Goal: Task Accomplishment & Management: Manage account settings

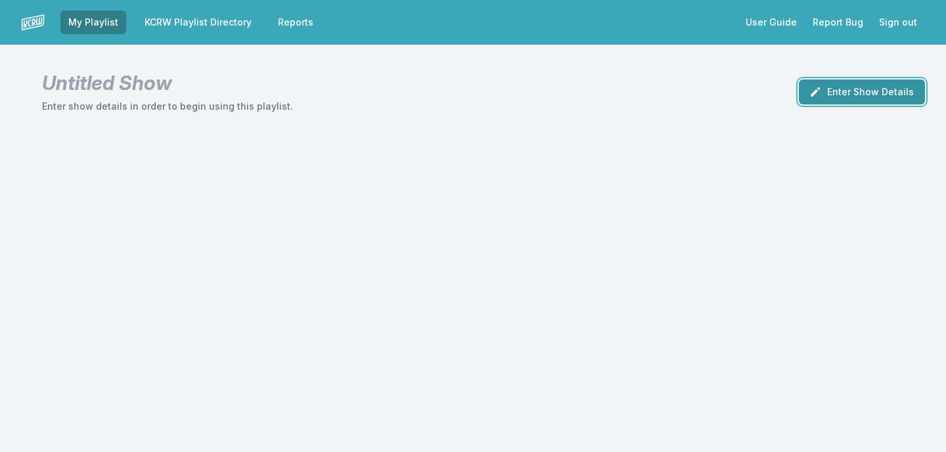
click at [848, 102] on button "Enter Show Details" at bounding box center [862, 91] width 126 height 25
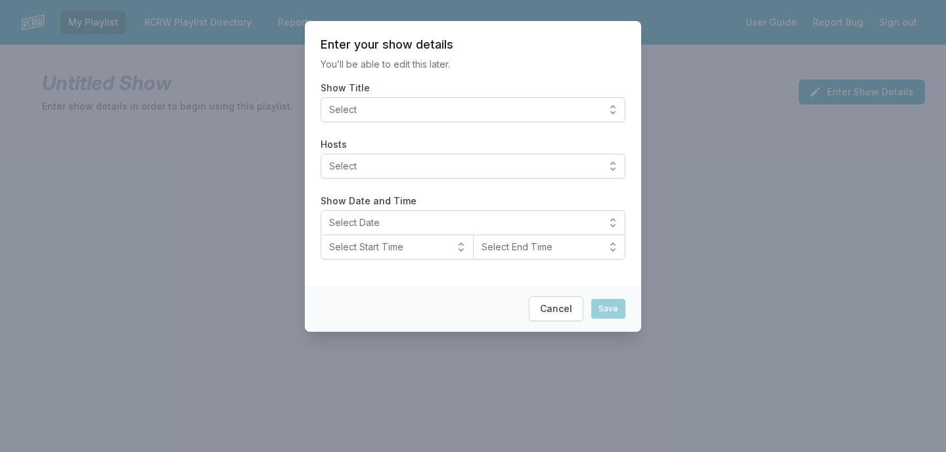
click at [533, 115] on span "Select" at bounding box center [463, 109] width 269 height 13
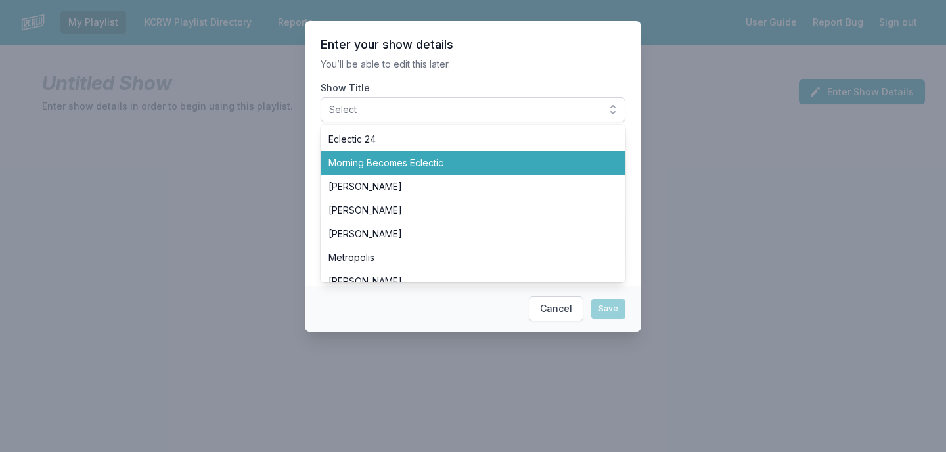
click at [505, 162] on span "Morning Becomes Eclectic" at bounding box center [464, 162] width 273 height 13
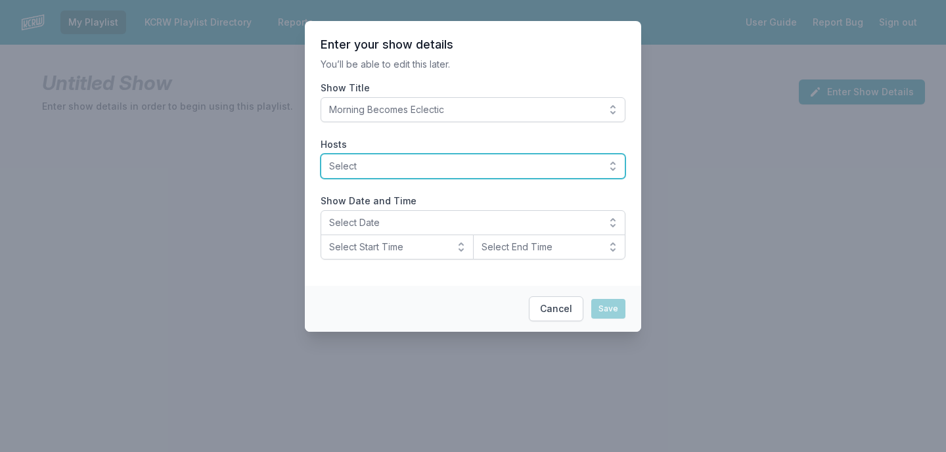
click at [505, 162] on span "Select" at bounding box center [463, 166] width 269 height 13
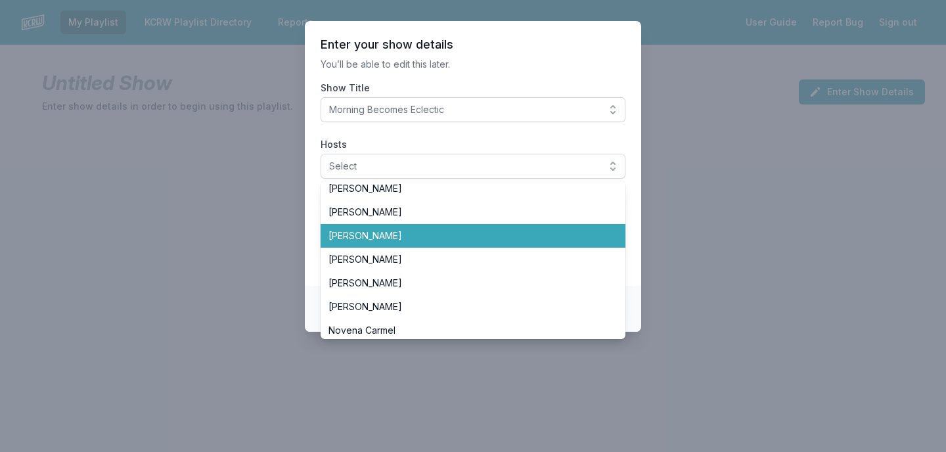
scroll to position [263, 0]
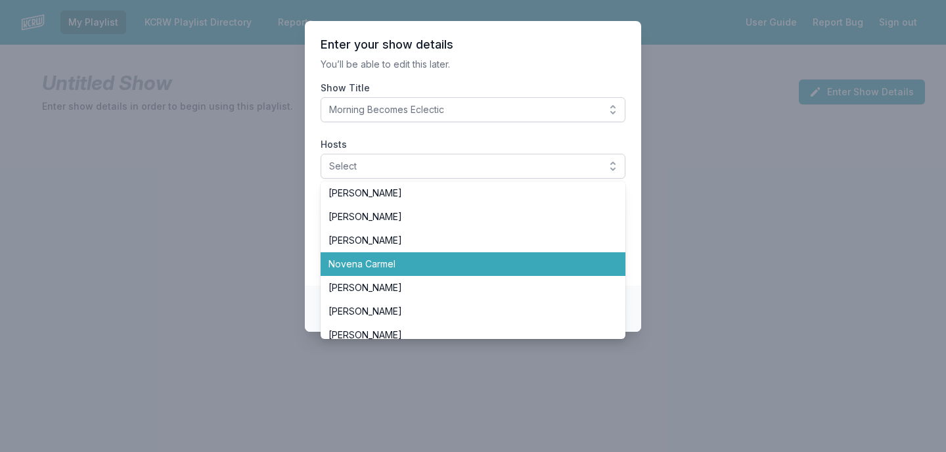
click at [412, 262] on span "Novena Carmel" at bounding box center [464, 263] width 273 height 13
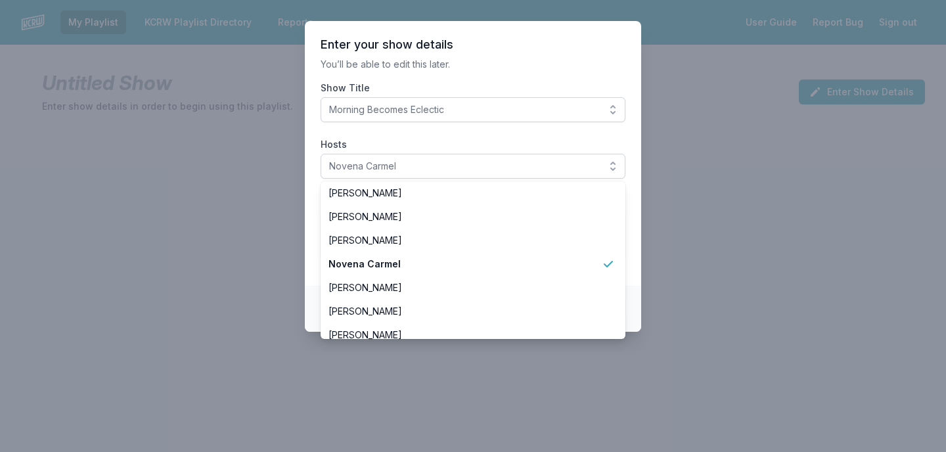
click at [507, 76] on section "Enter your show details You’ll be able to edit this later. Show Title Morning B…" at bounding box center [473, 153] width 336 height 265
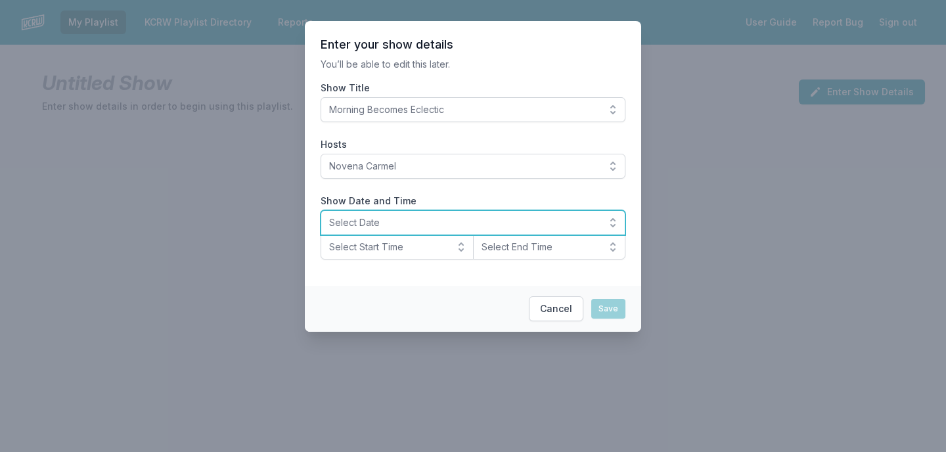
click at [400, 225] on span "Select Date" at bounding box center [463, 222] width 269 height 13
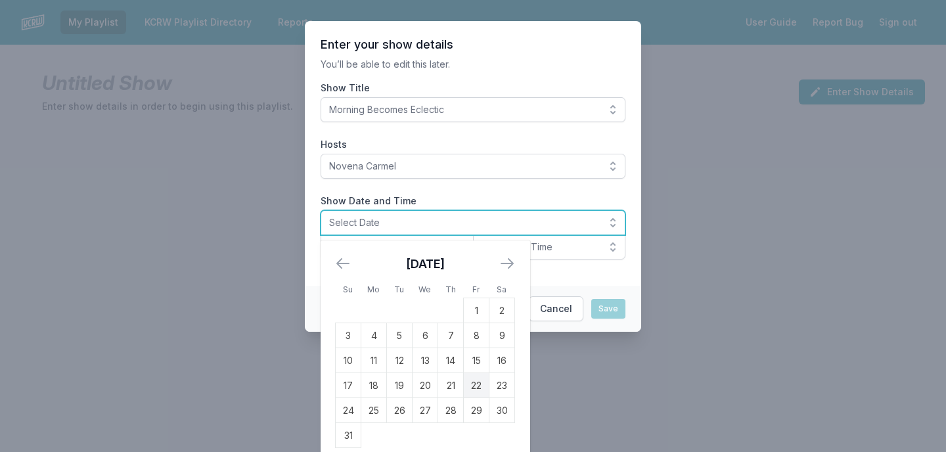
scroll to position [11, 0]
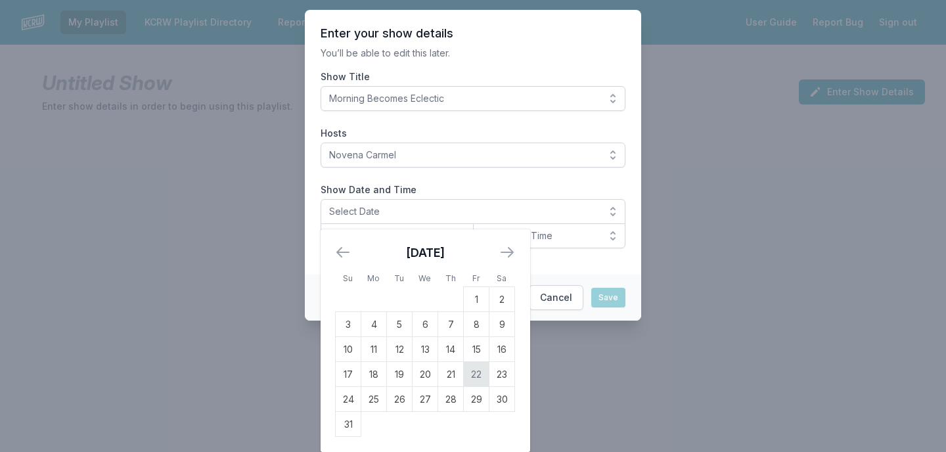
click at [479, 378] on td "22" at bounding box center [477, 374] width 26 height 25
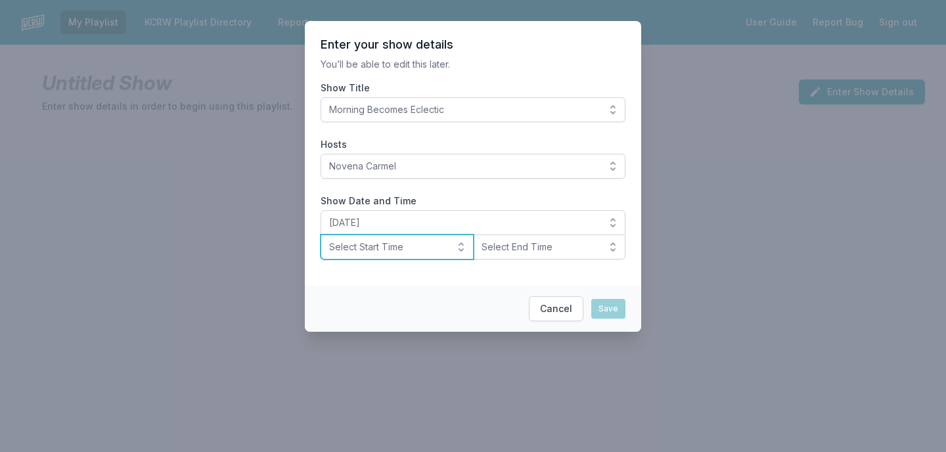
click at [409, 248] on span "Select Start Time" at bounding box center [388, 246] width 118 height 13
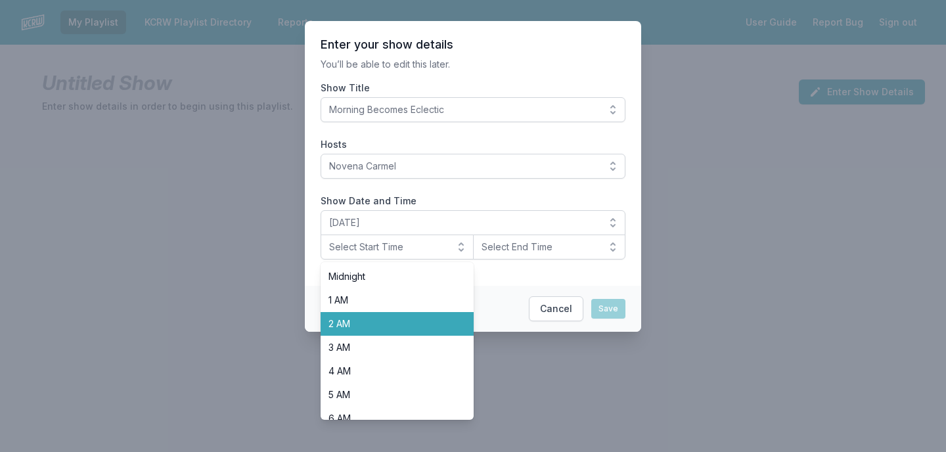
scroll to position [206, 0]
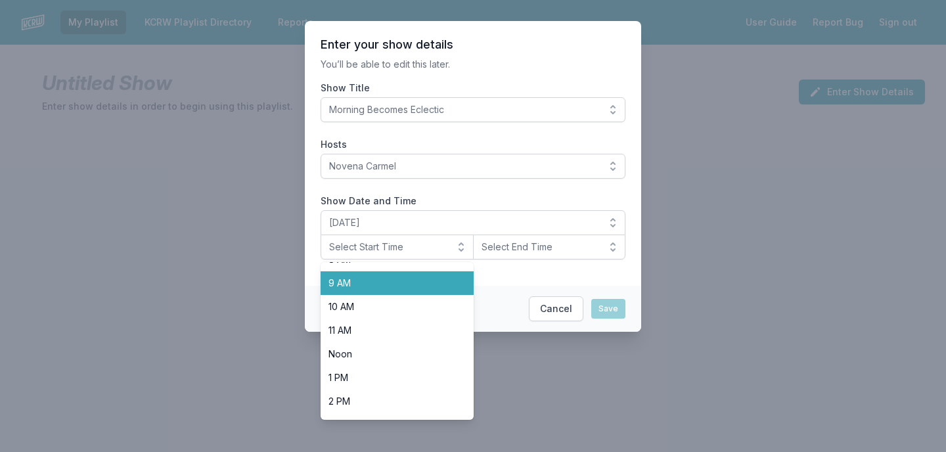
click at [378, 287] on span "9 AM" at bounding box center [389, 283] width 122 height 13
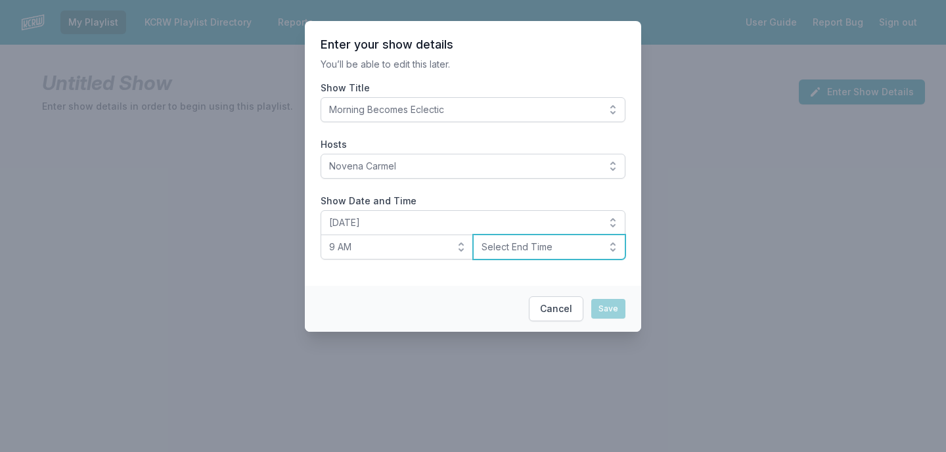
click at [509, 245] on span "Select End Time" at bounding box center [540, 246] width 118 height 13
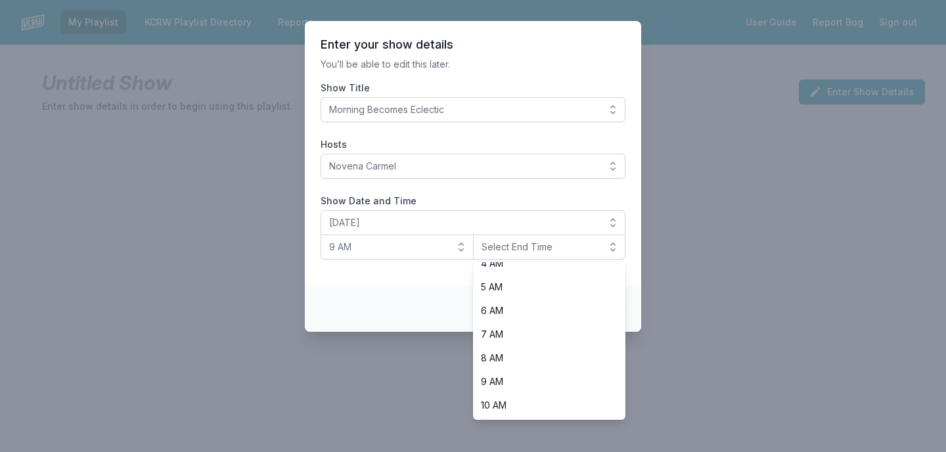
scroll to position [211, 0]
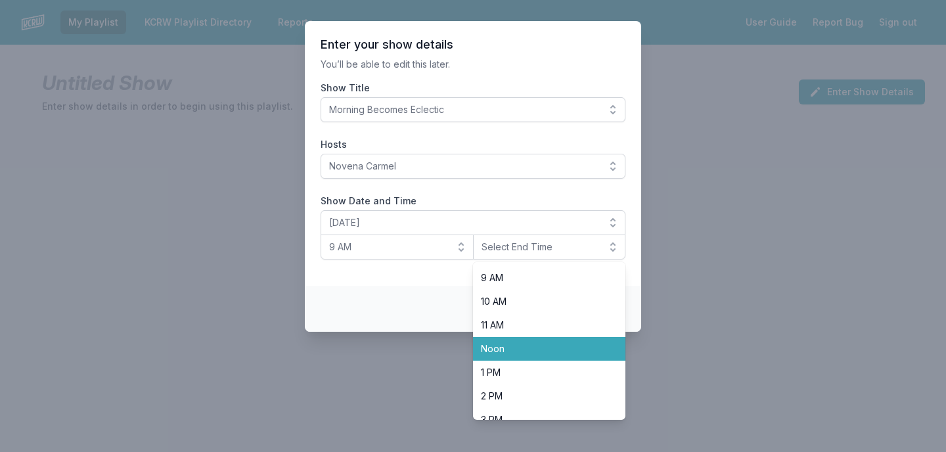
click at [506, 346] on span "Noon" at bounding box center [542, 348] width 122 height 13
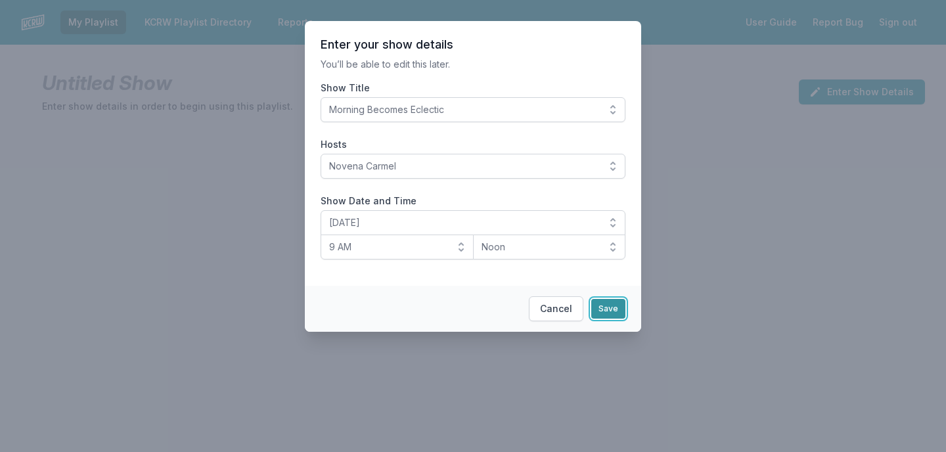
click at [615, 313] on button "Save" at bounding box center [608, 309] width 34 height 20
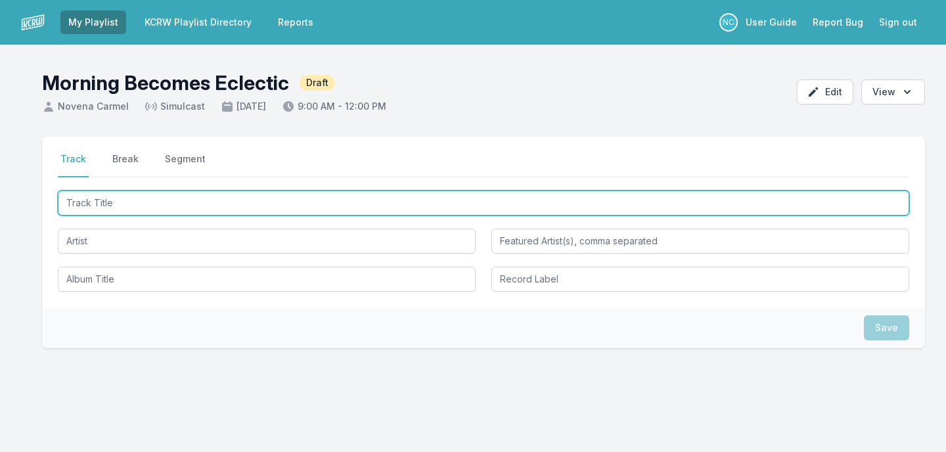
click at [233, 198] on input "Track Title" at bounding box center [483, 202] width 851 height 25
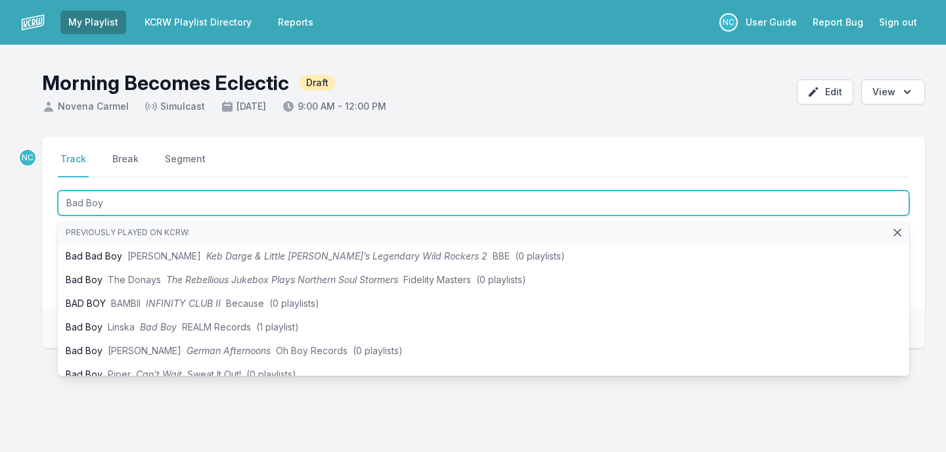
type input "Bad Boy"
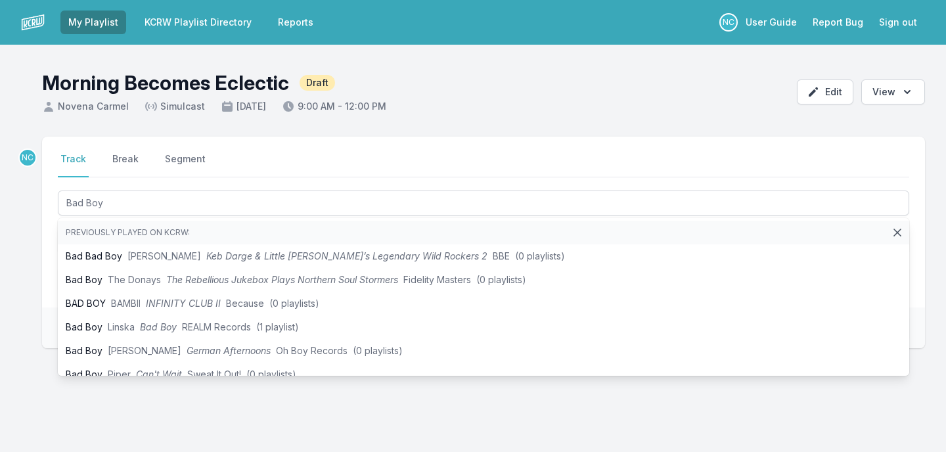
click at [37, 266] on div "NC Select a tab Track Break Segment Track Break Segment Bad Boy Previously play…" at bounding box center [473, 306] width 946 height 338
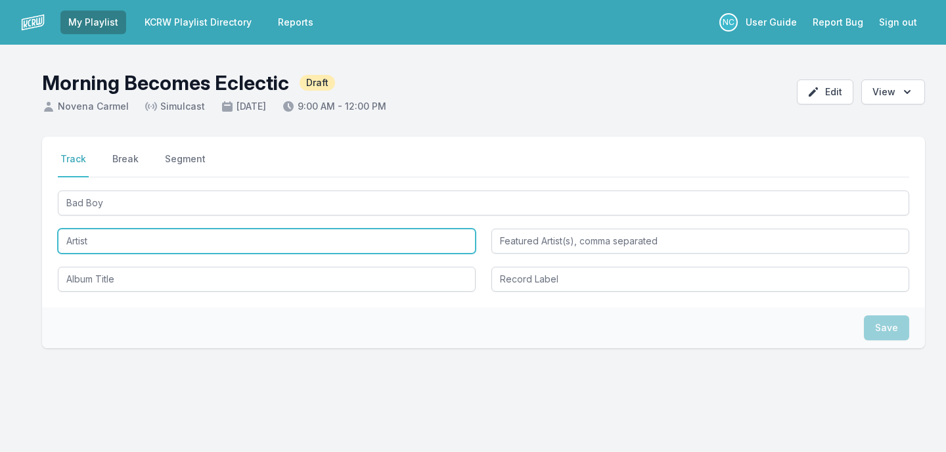
click at [97, 244] on input "Artist" at bounding box center [267, 241] width 418 height 25
click at [113, 242] on input "The Cherry" at bounding box center [267, 241] width 418 height 25
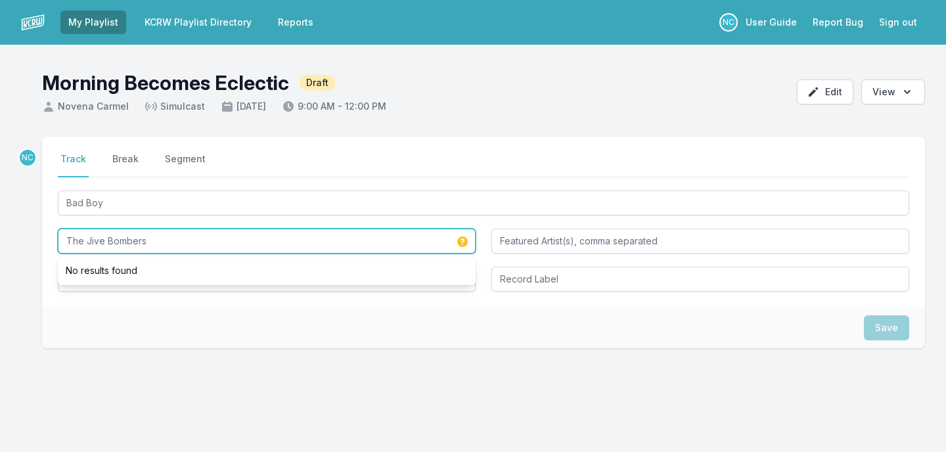
type input "The Jive Bombers"
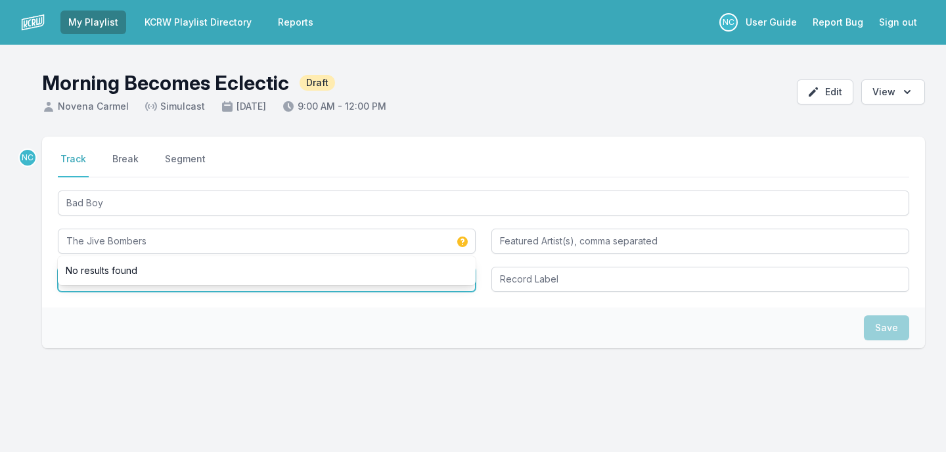
click at [114, 288] on input "Album Title" at bounding box center [267, 279] width 418 height 25
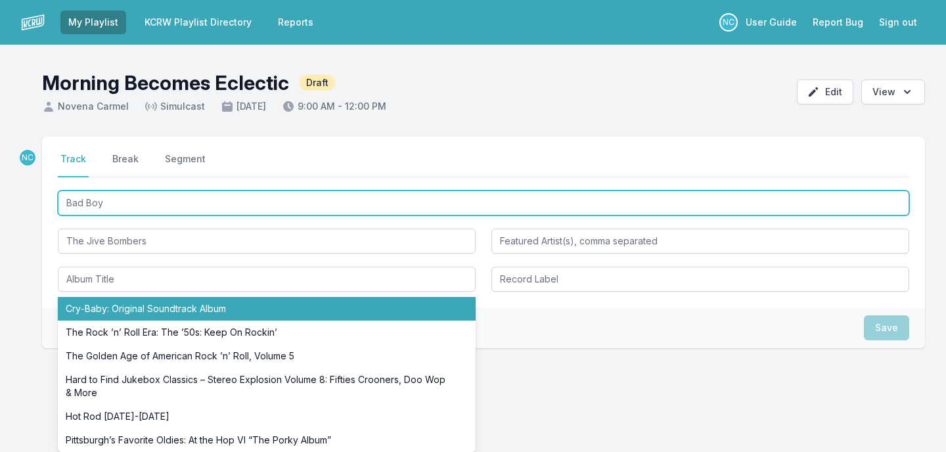
click at [117, 210] on input "Bad Boy" at bounding box center [483, 202] width 851 height 25
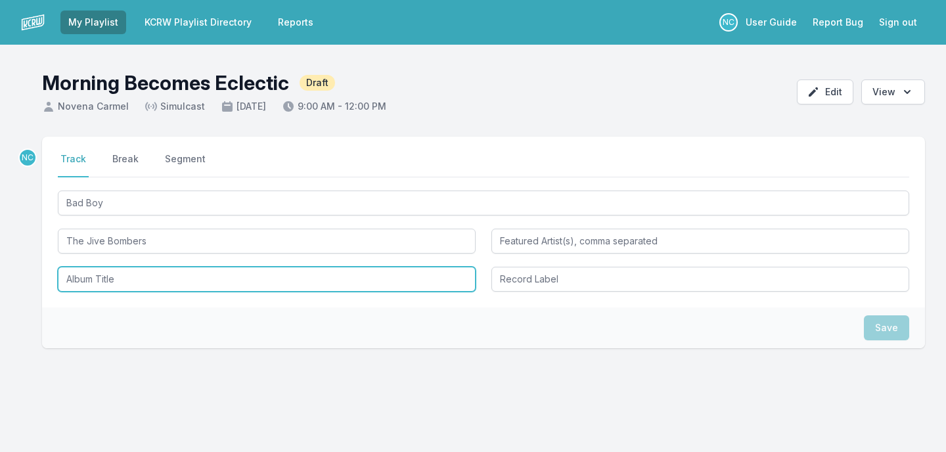
click at [103, 282] on input "Album Title" at bounding box center [267, 279] width 418 height 25
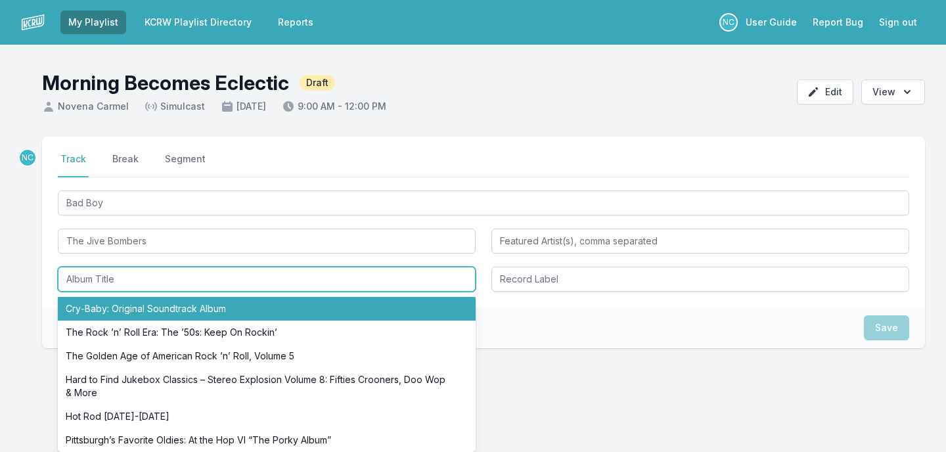
click at [110, 311] on li "Cry‐Baby: Original Soundtrack Album" at bounding box center [267, 309] width 418 height 24
type input "Cry‐Baby: Original Soundtrack Album"
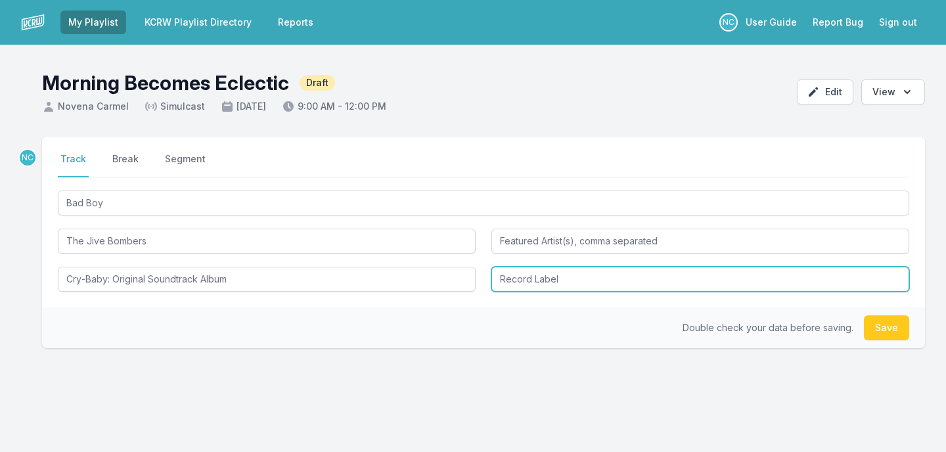
click at [567, 281] on input "Record Label" at bounding box center [700, 279] width 418 height 25
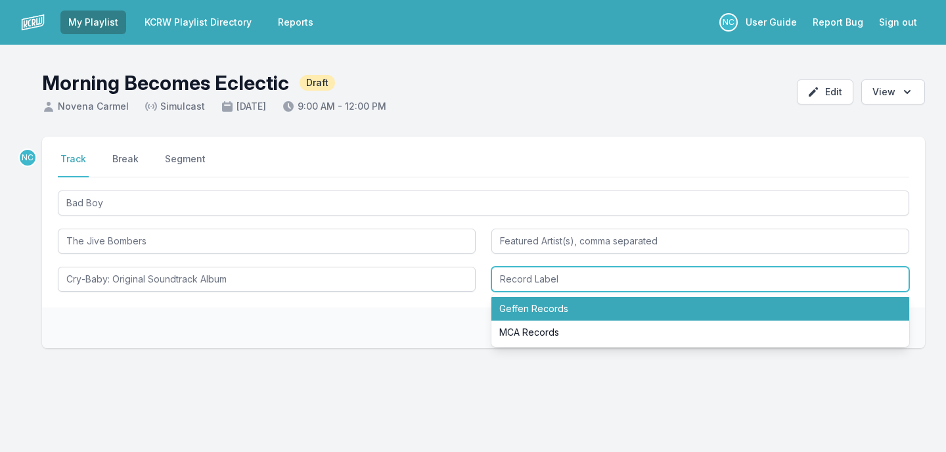
click at [584, 307] on li "Geffen Records" at bounding box center [700, 309] width 418 height 24
type input "Geffen Records"
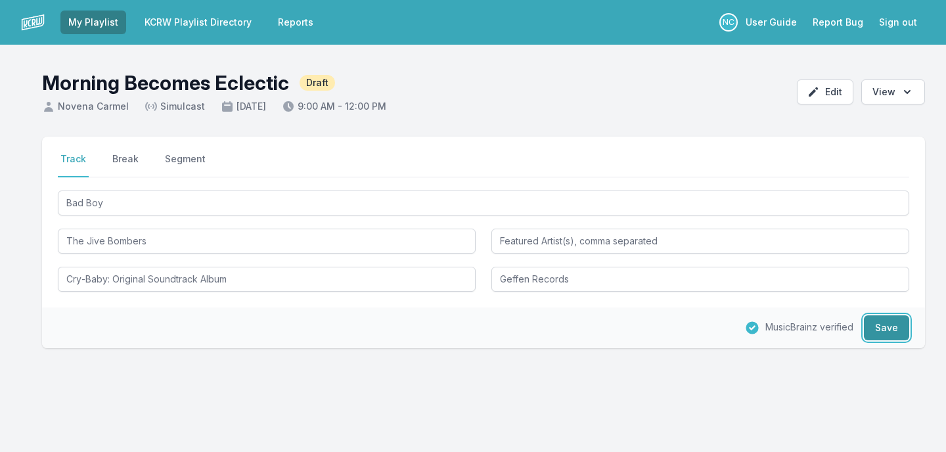
click at [876, 329] on button "Save" at bounding box center [886, 327] width 45 height 25
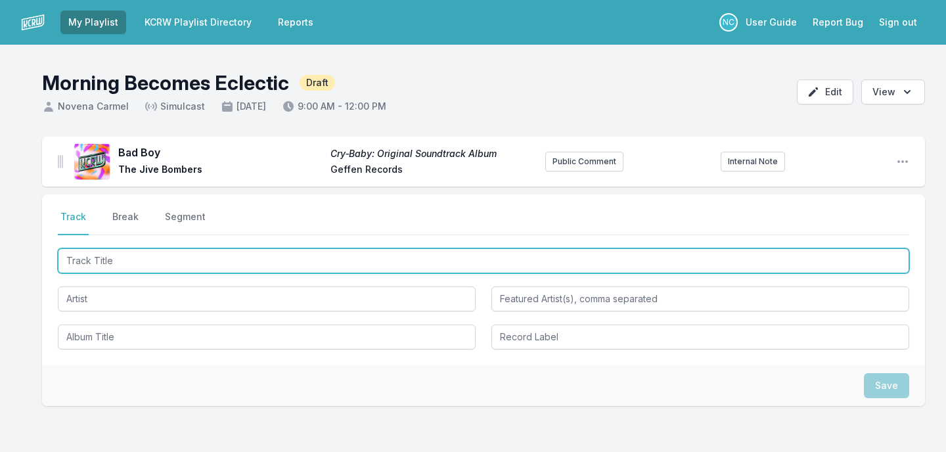
click at [382, 252] on input "Track Title" at bounding box center [483, 260] width 851 height 25
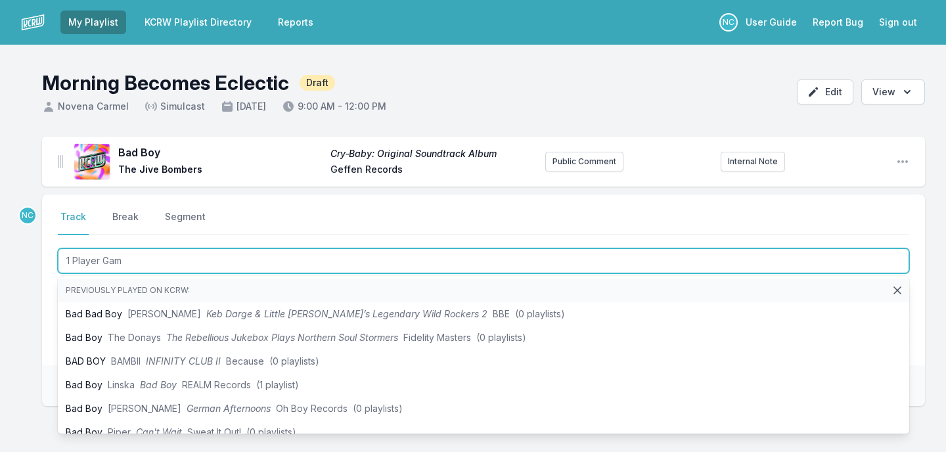
type input "1 Player Game"
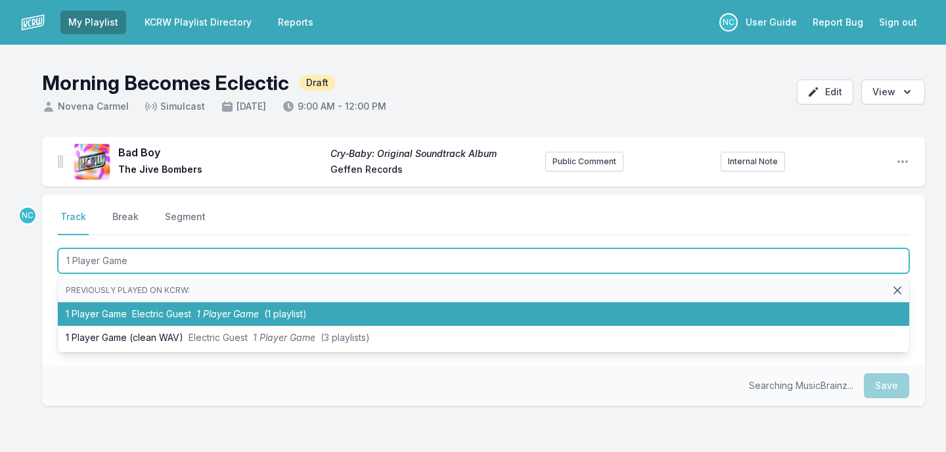
click at [305, 314] on span "(1 playlist)" at bounding box center [285, 313] width 43 height 11
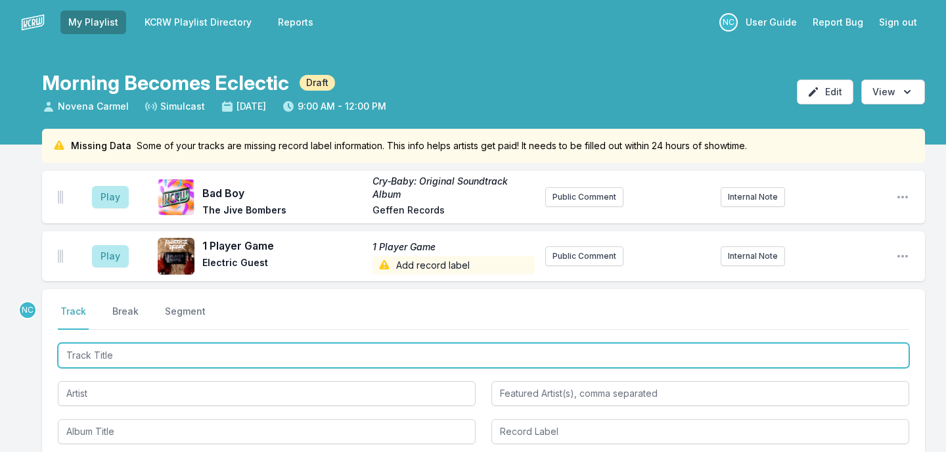
click at [208, 360] on input "Track Title" at bounding box center [483, 355] width 851 height 25
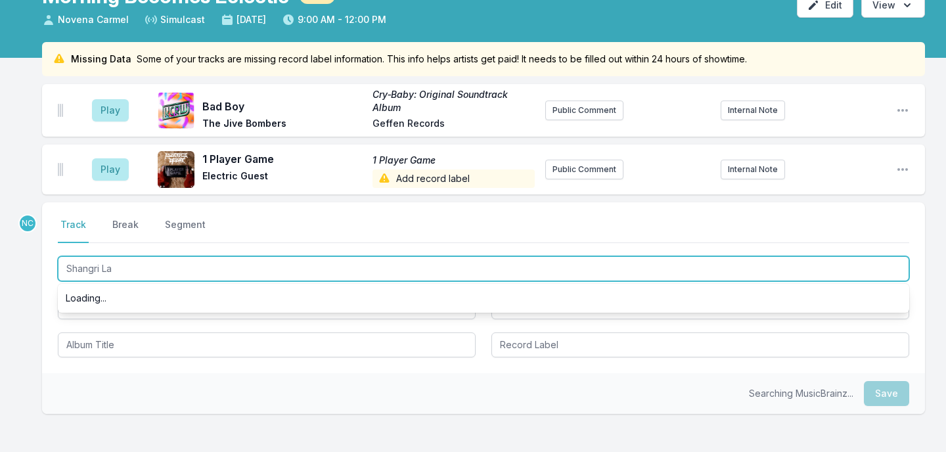
scroll to position [87, 0]
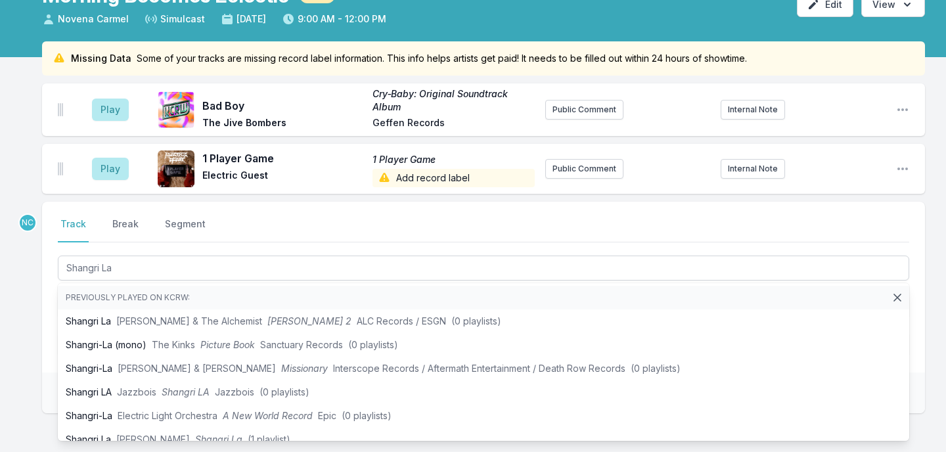
click at [56, 353] on div "Select a tab Track Break Segment Track Break Segment Shangri La Previously play…" at bounding box center [483, 287] width 883 height 171
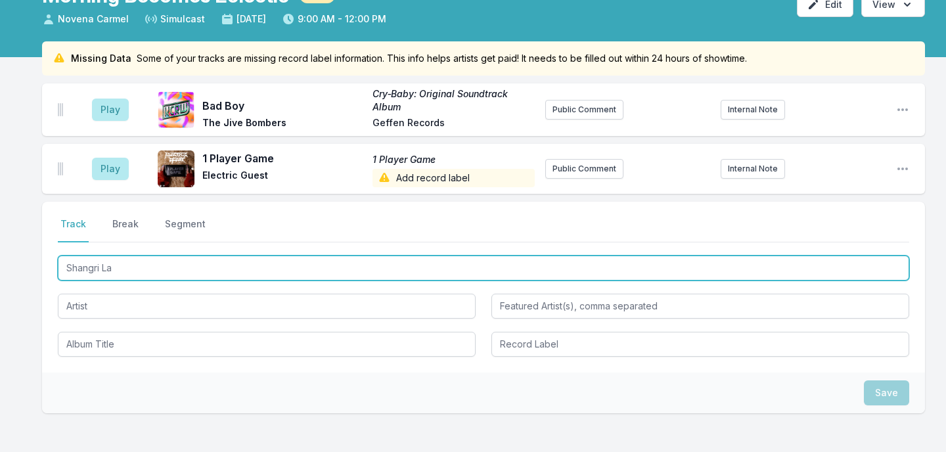
click at [129, 269] on input "Shangri La" at bounding box center [483, 268] width 851 height 25
type input "Shangri L"
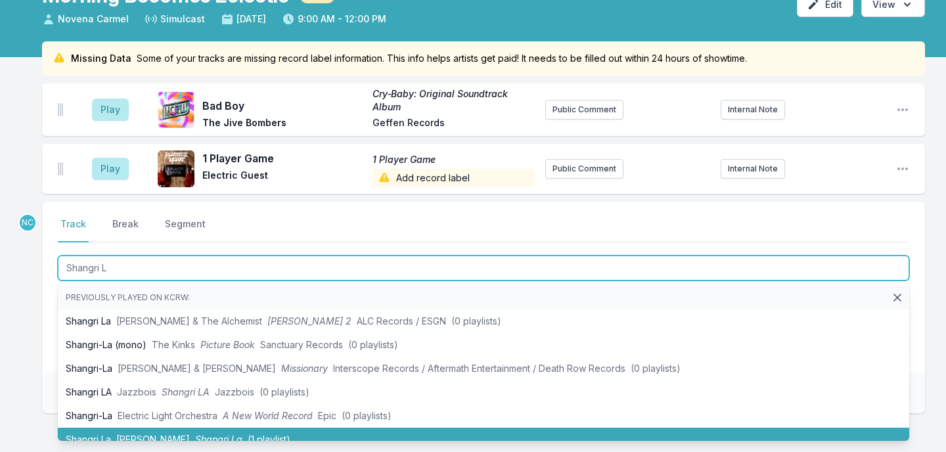
click at [145, 437] on span "James Tillman" at bounding box center [153, 439] width 74 height 11
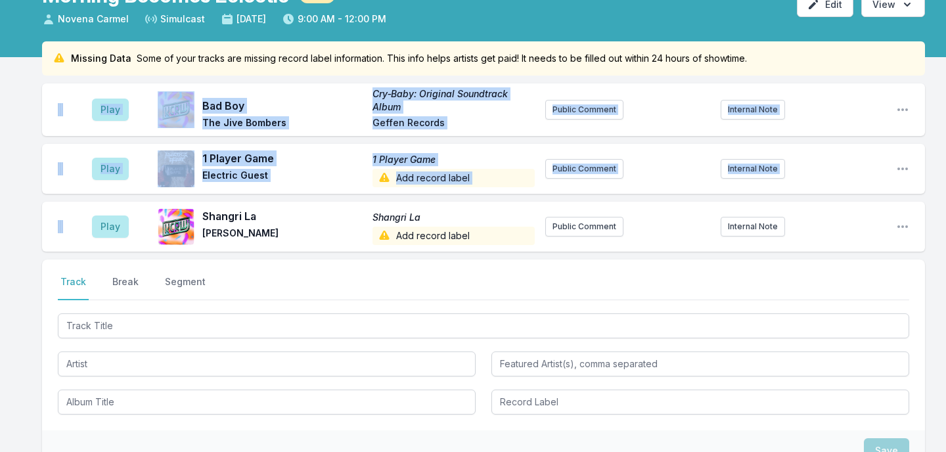
drag, startPoint x: 56, startPoint y: 225, endPoint x: 52, endPoint y: 131, distance: 94.0
click at [52, 131] on ul "Play Bad Boy Cry‐Baby: Original Soundtrack Album The Jive Bombers Geffen Record…" at bounding box center [483, 167] width 883 height 168
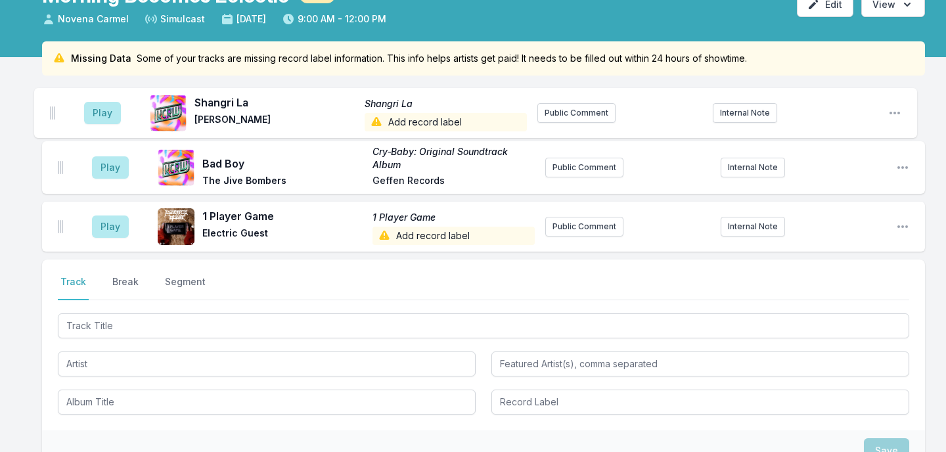
scroll to position [83, 0]
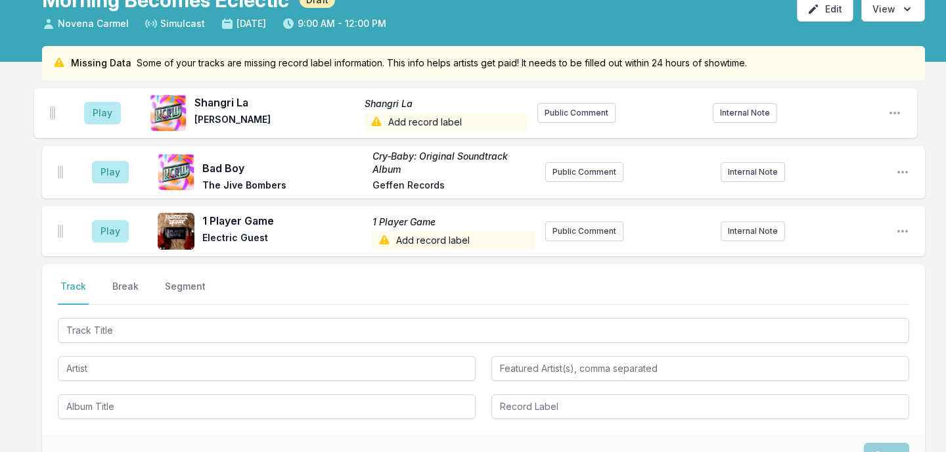
drag, startPoint x: 60, startPoint y: 228, endPoint x: 53, endPoint y: 111, distance: 117.2
click at [53, 111] on ul "Play Bad Boy Cry‐Baby: Original Soundtrack Album The Jive Bombers Geffen Record…" at bounding box center [483, 172] width 883 height 168
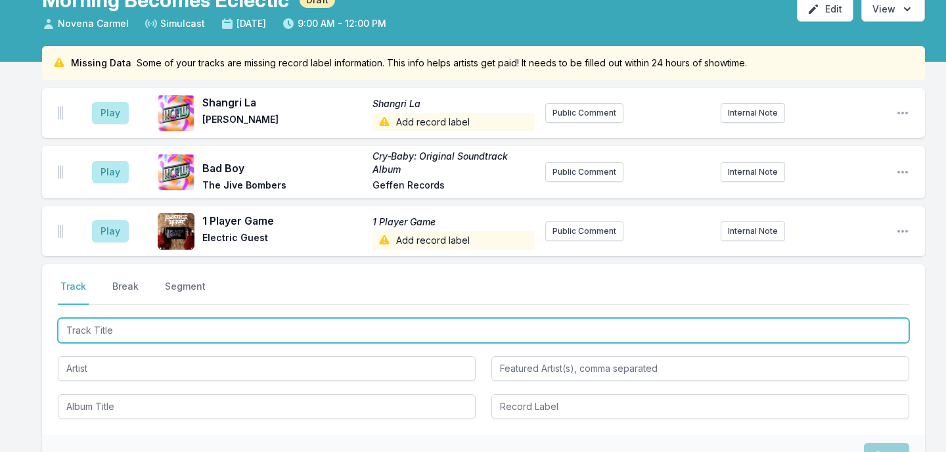
click at [232, 324] on input "Track Title" at bounding box center [483, 330] width 851 height 25
paste input "Keep An Eye On Summer"
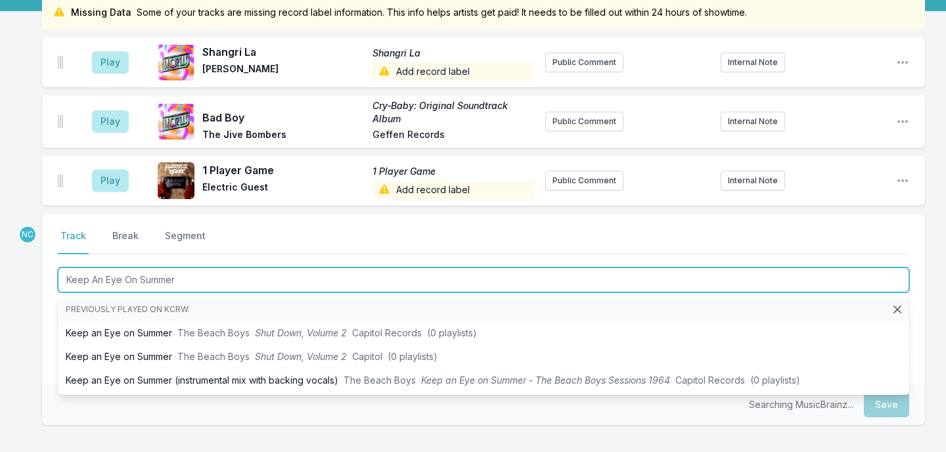
scroll to position [158, 0]
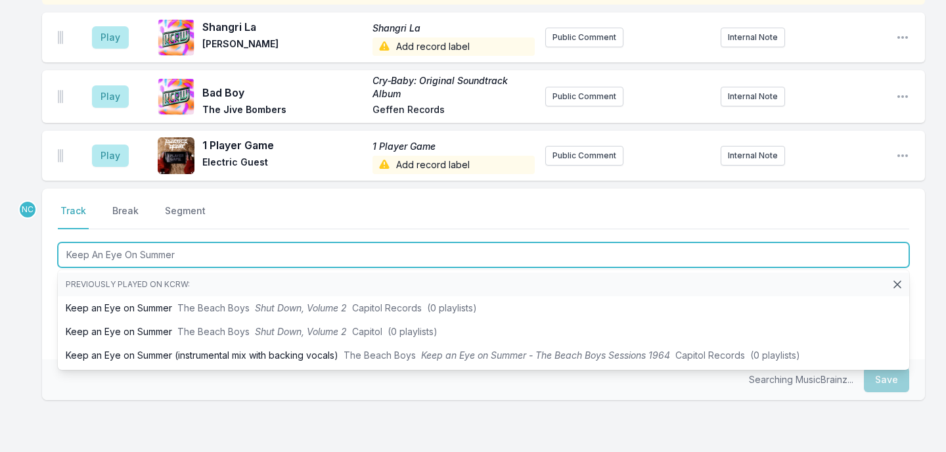
type input "Keep An Eye On Summer"
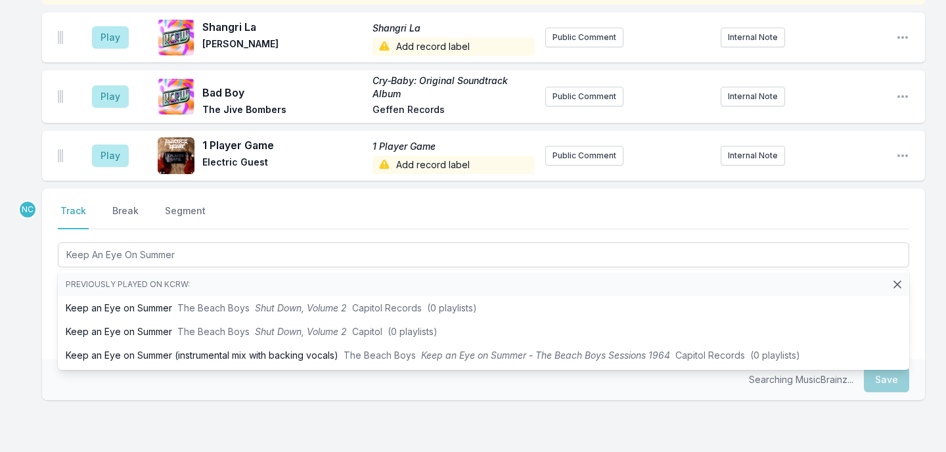
click at [0, 364] on div "Missing Data Some of your tracks are missing record label information. This inf…" at bounding box center [473, 248] width 946 height 556
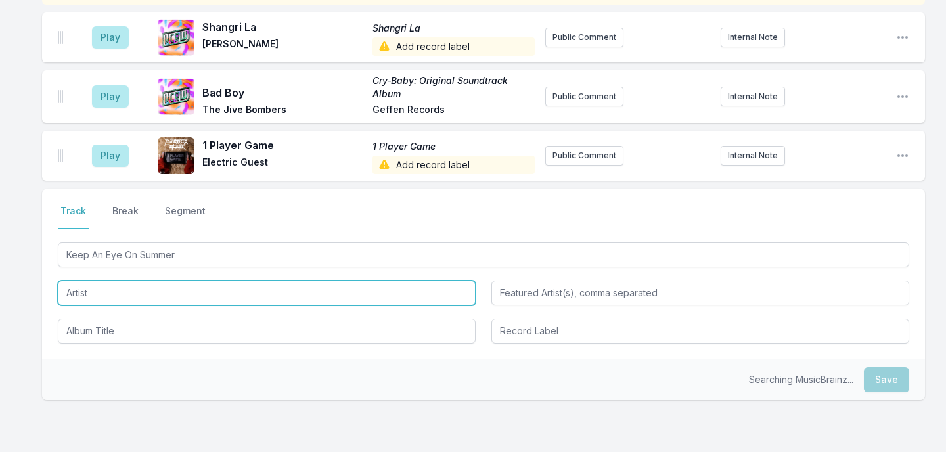
click at [120, 292] on input "Artist" at bounding box center [267, 292] width 418 height 25
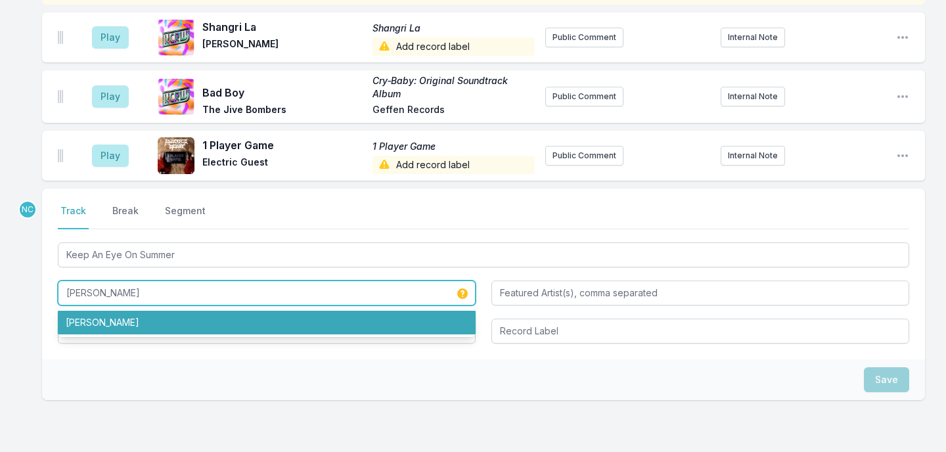
click at [118, 319] on li "Jacob Collier" at bounding box center [267, 323] width 418 height 24
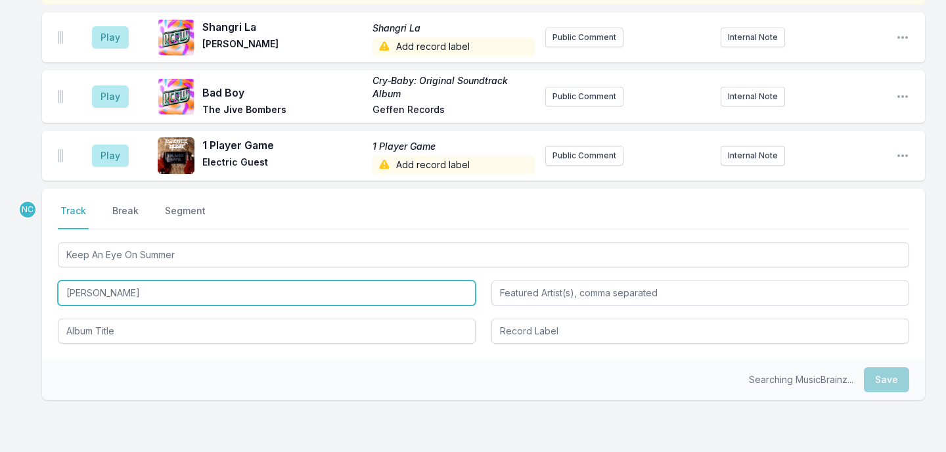
type input "Jacob Collier"
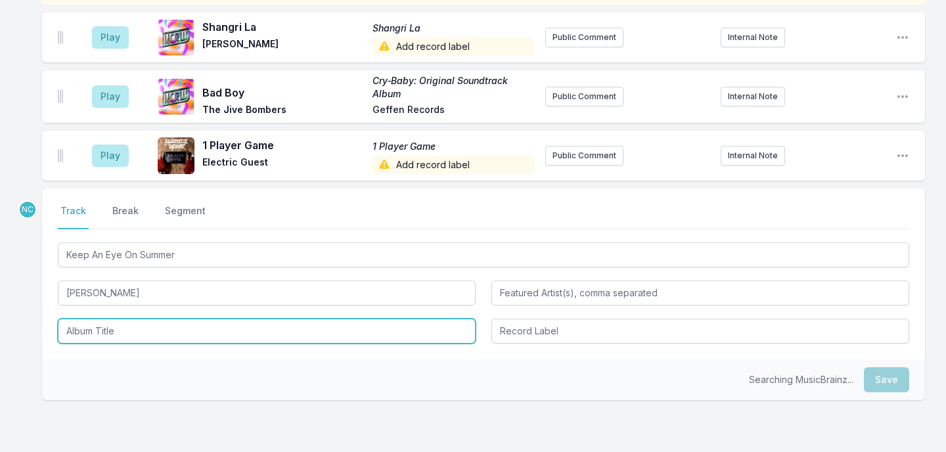
click at [103, 328] on input "Album Title" at bounding box center [267, 331] width 418 height 25
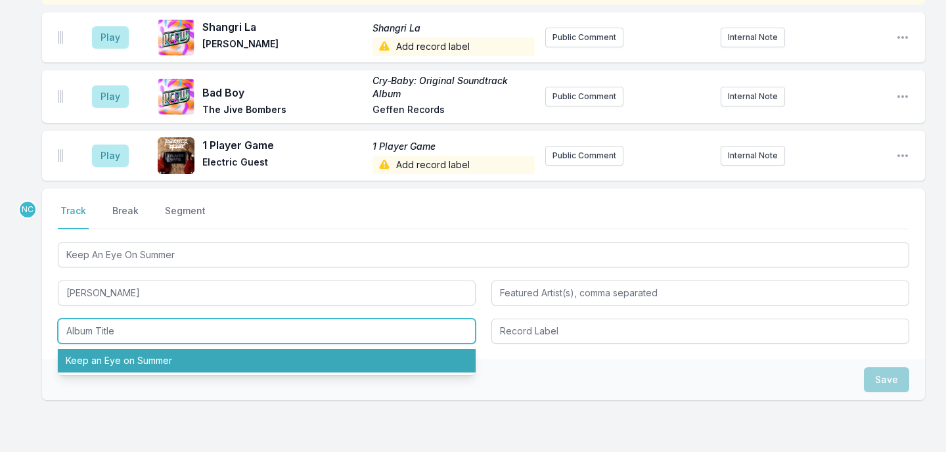
click at [108, 360] on li "Keep an Eye on Summer" at bounding box center [267, 361] width 418 height 24
type input "Keep an Eye on Summer"
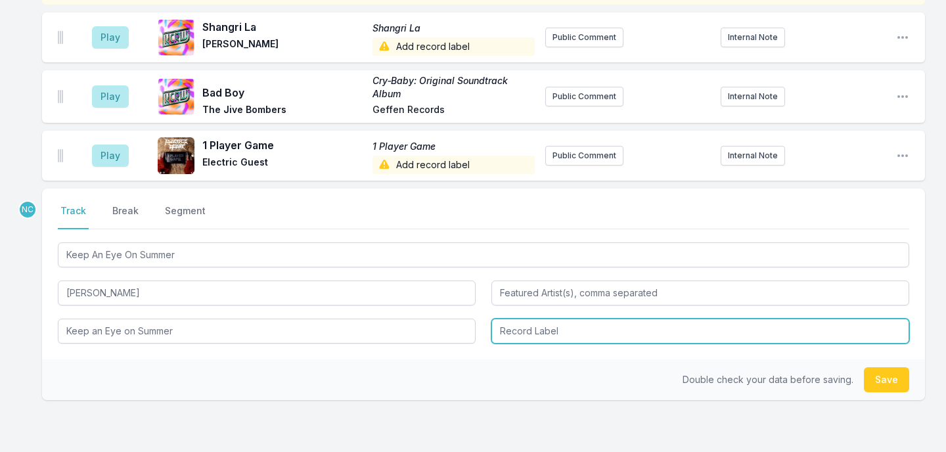
click at [543, 336] on input "Record Label" at bounding box center [700, 331] width 418 height 25
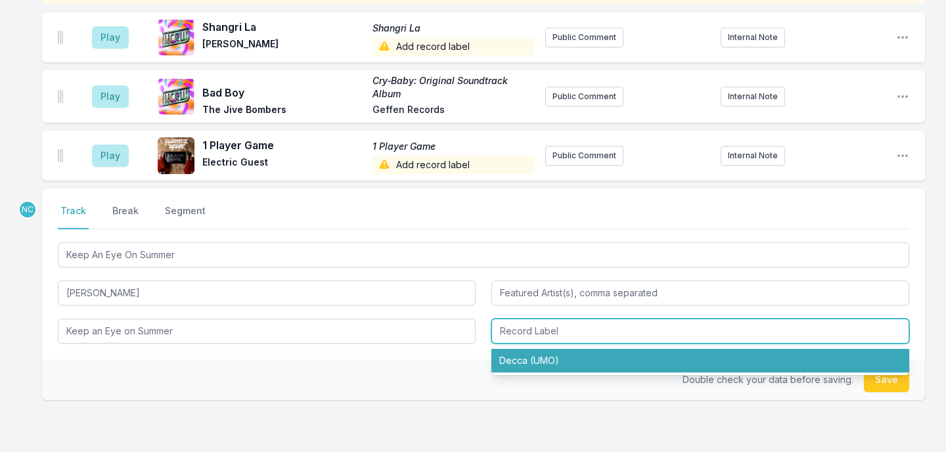
click at [823, 360] on li "Decca (UMO)" at bounding box center [700, 361] width 418 height 24
type input "Decca (UMO)"
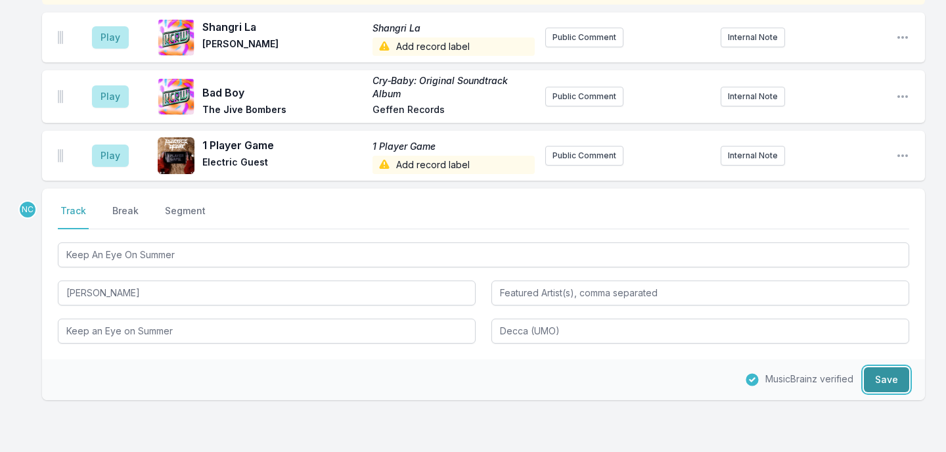
click at [896, 386] on button "Save" at bounding box center [886, 379] width 45 height 25
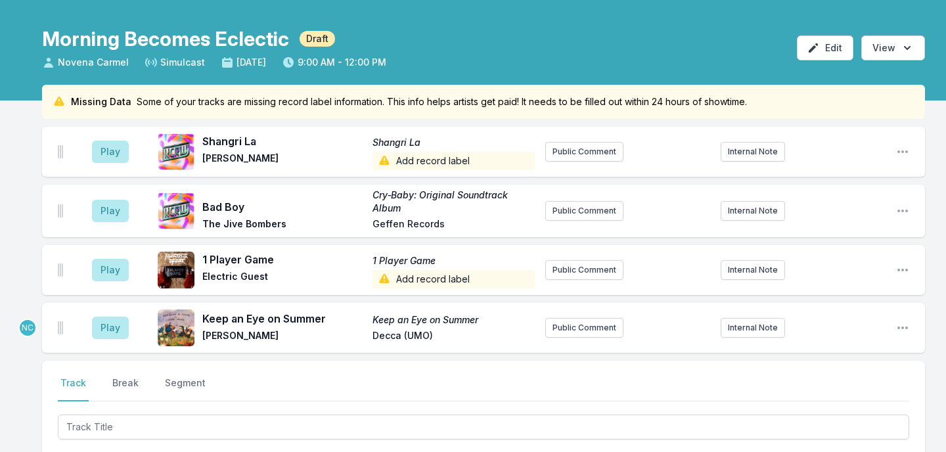
scroll to position [43, 0]
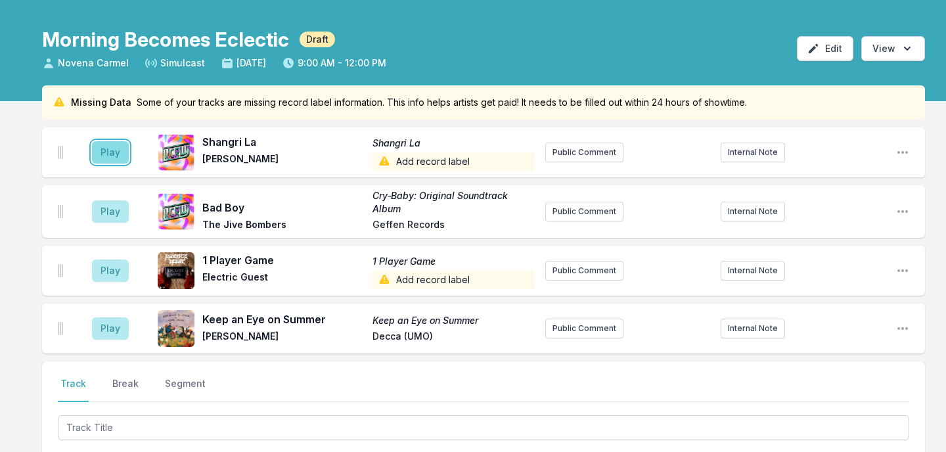
click at [112, 152] on button "Play" at bounding box center [110, 152] width 37 height 22
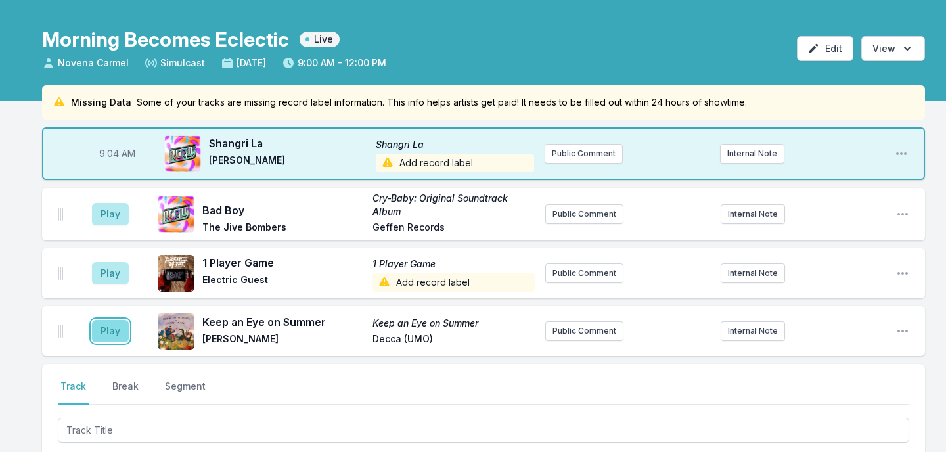
click at [112, 330] on button "Play" at bounding box center [110, 331] width 37 height 22
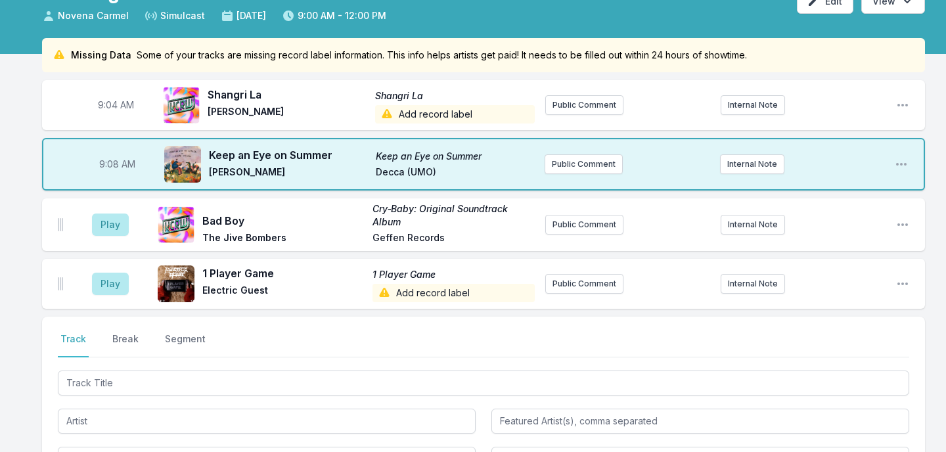
scroll to position [95, 0]
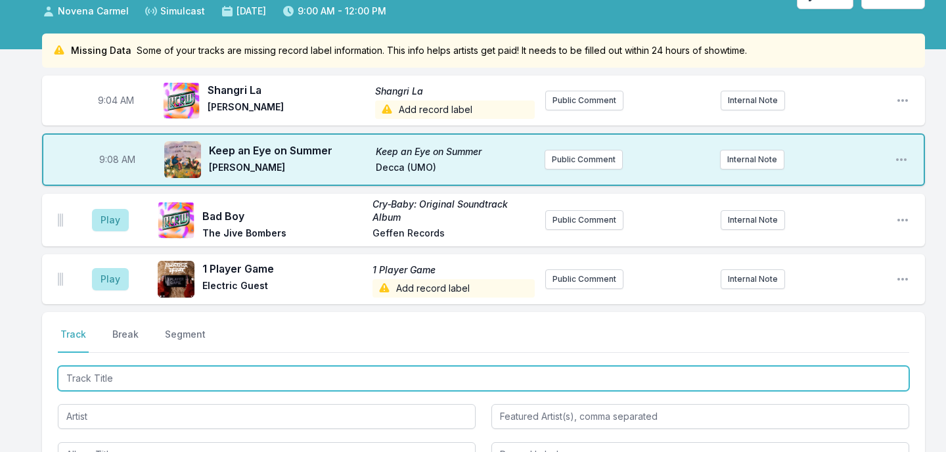
click at [185, 371] on input "Track Title" at bounding box center [483, 378] width 851 height 25
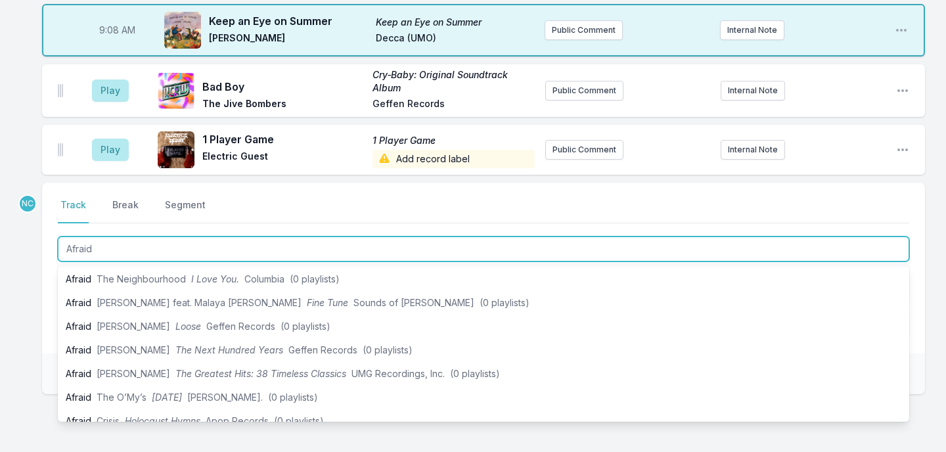
scroll to position [0, 0]
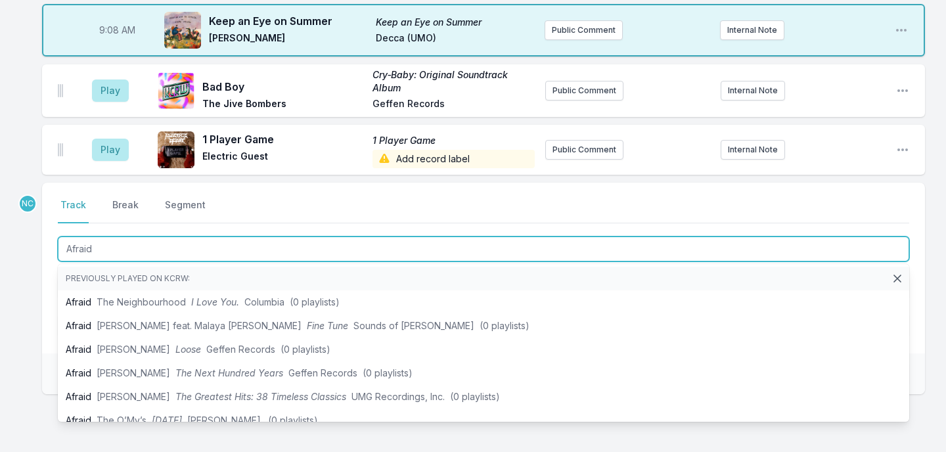
type input "Afraid"
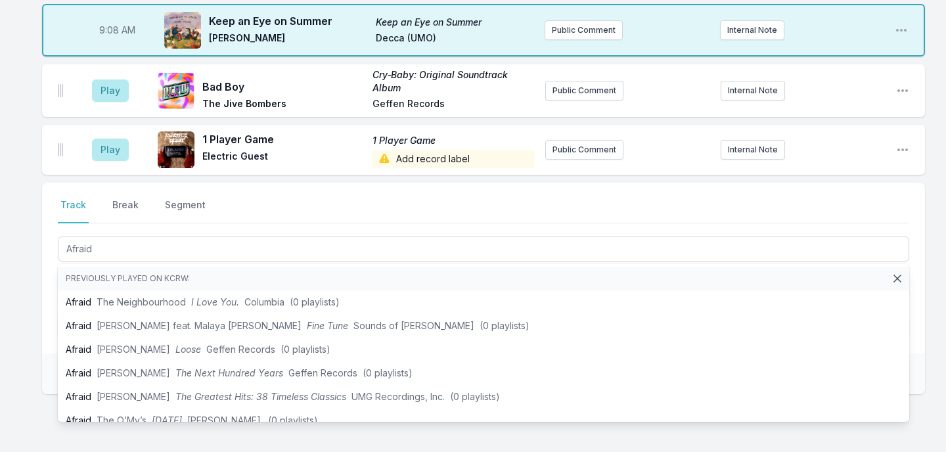
click at [28, 298] on div "Missing Data Some of your tracks are missing record label information. This inf…" at bounding box center [473, 212] width 946 height 616
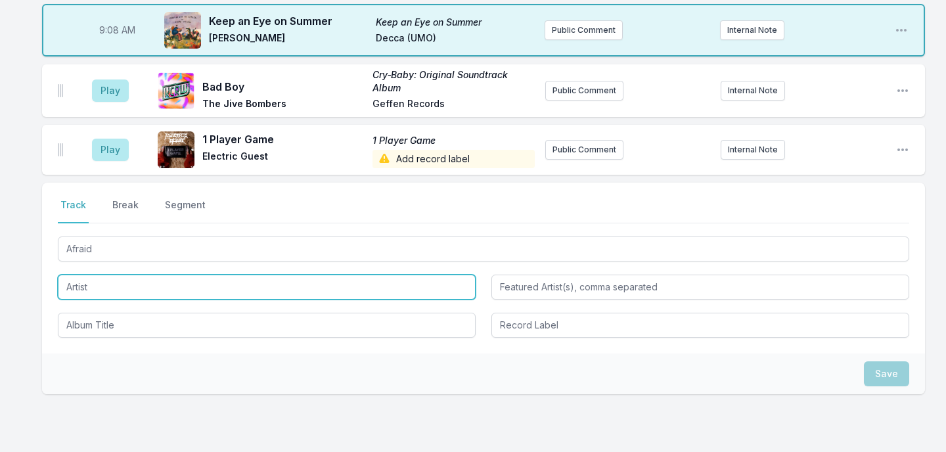
click at [99, 280] on input "Artist" at bounding box center [267, 287] width 418 height 25
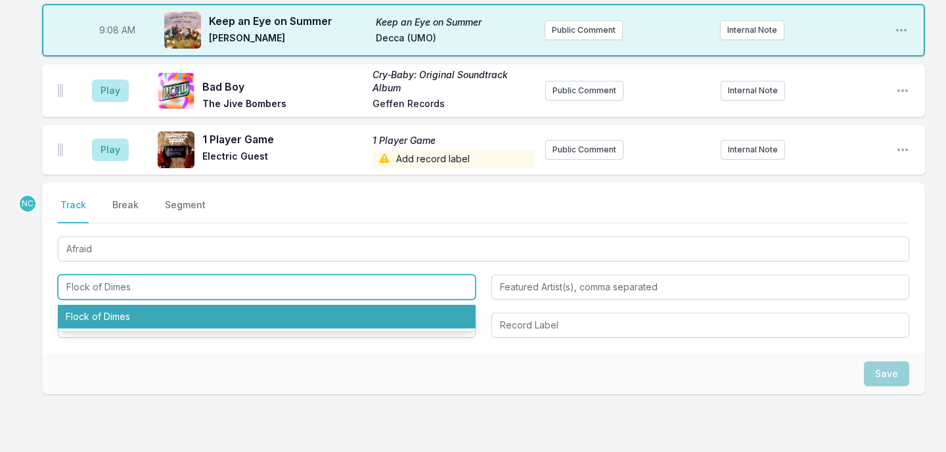
click at [99, 319] on li "Flock of Dimes" at bounding box center [267, 317] width 418 height 24
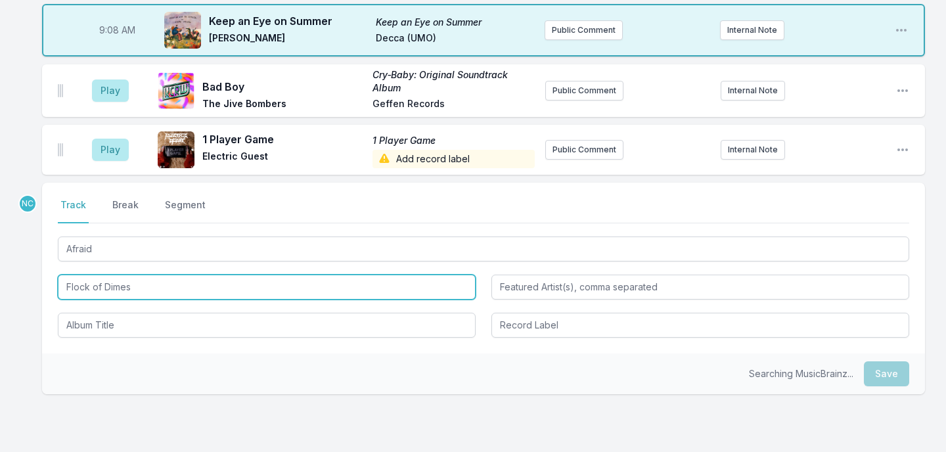
type input "Flock of Dimes"
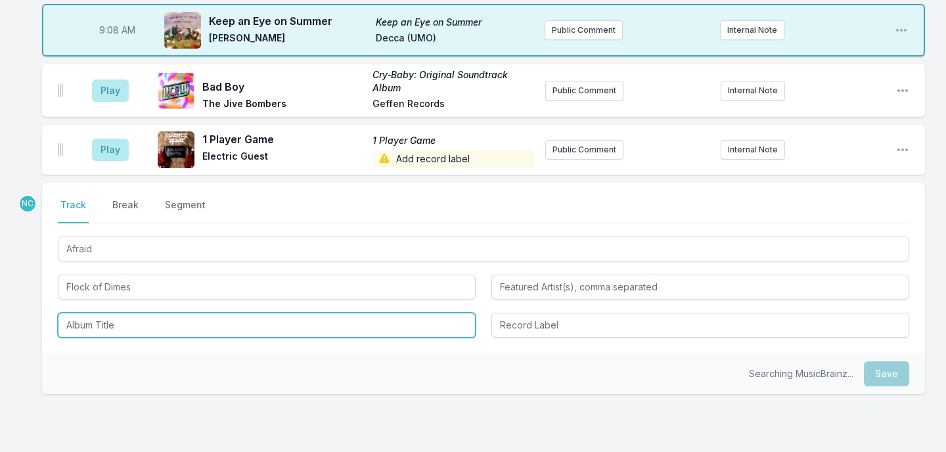
click at [99, 319] on input "Album Title" at bounding box center [267, 325] width 418 height 25
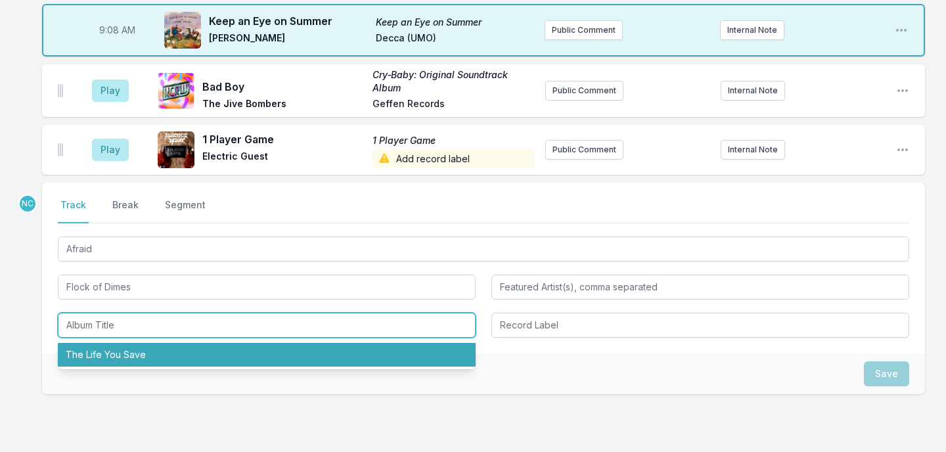
click at [102, 346] on li "The Life You Save" at bounding box center [267, 355] width 418 height 24
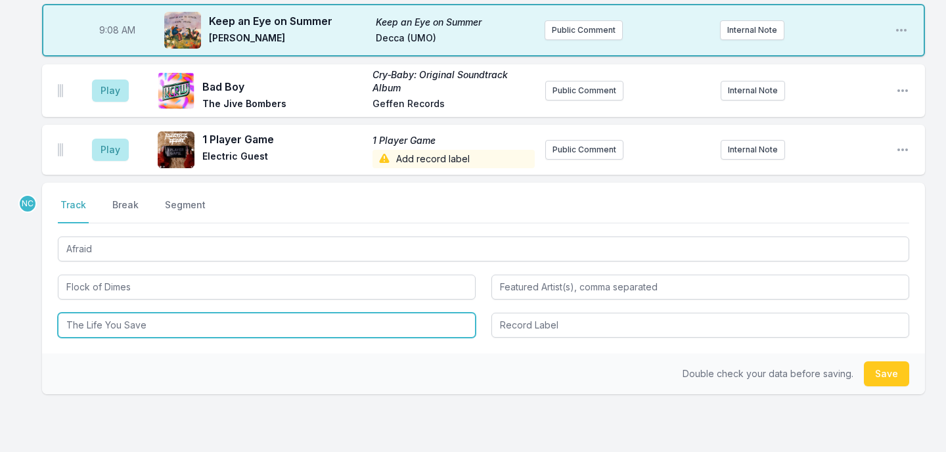
click at [127, 330] on input "The Life You Save" at bounding box center [267, 325] width 418 height 25
type input "Afraid"
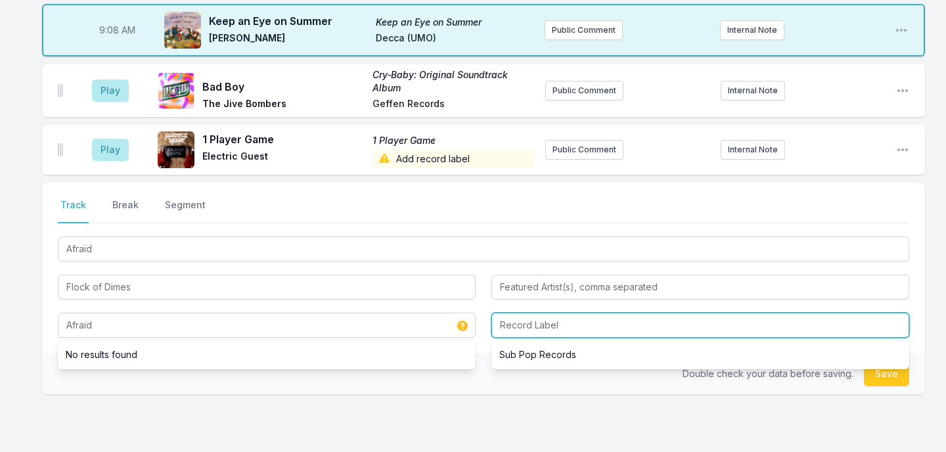
click at [545, 332] on input "Record Label" at bounding box center [700, 325] width 418 height 25
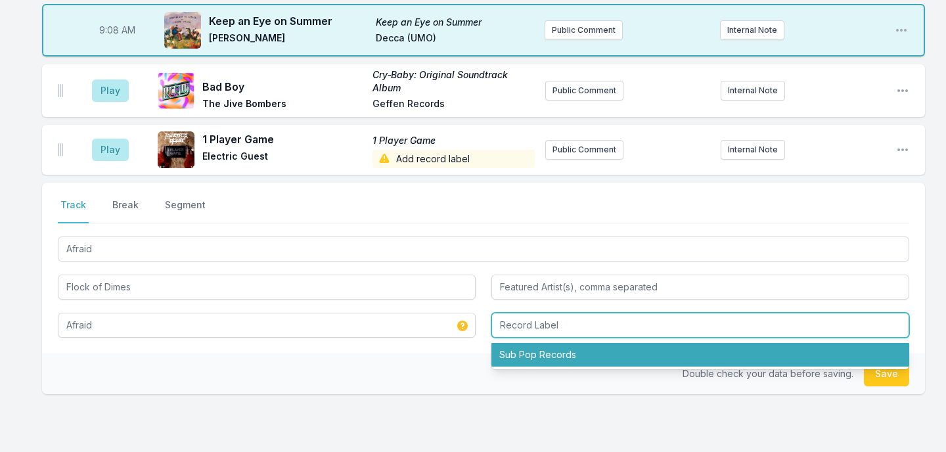
click at [832, 351] on li "Sub Pop Records" at bounding box center [700, 355] width 418 height 24
type input "Sub Pop Records"
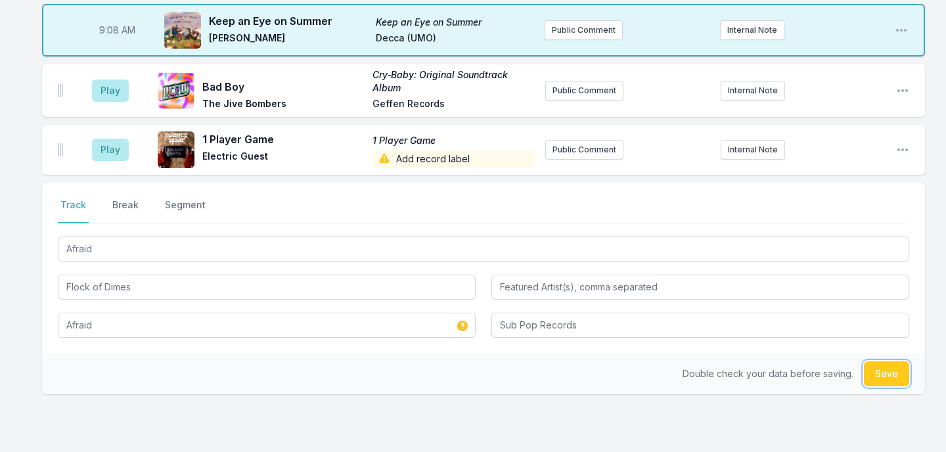
click at [883, 378] on button "Save" at bounding box center [886, 373] width 45 height 25
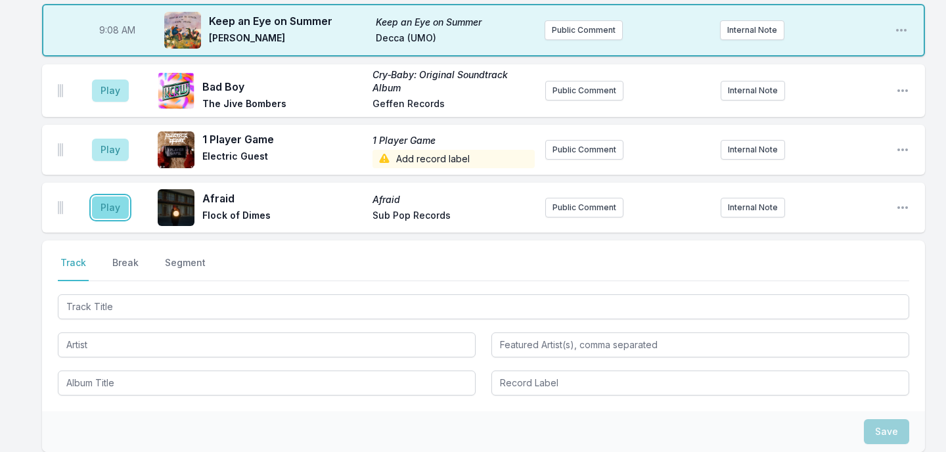
click at [114, 210] on button "Play" at bounding box center [110, 207] width 37 height 22
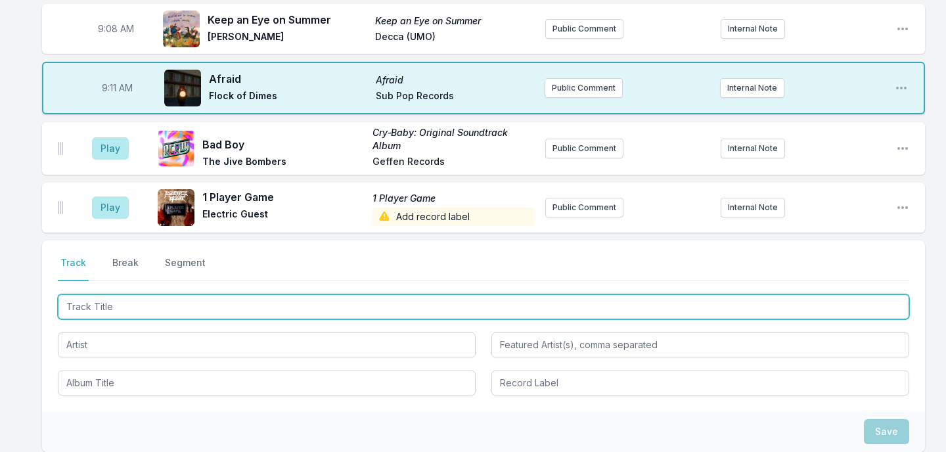
click at [156, 307] on input "Track Title" at bounding box center [483, 306] width 851 height 25
type input "Dancing2"
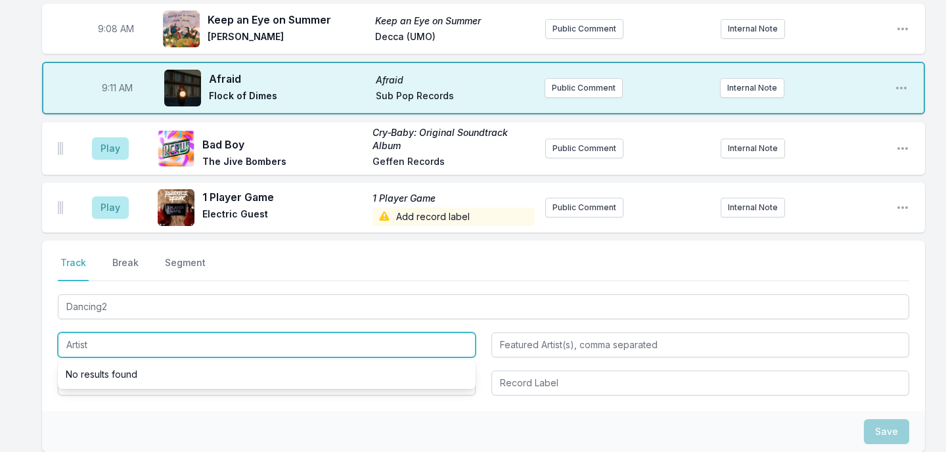
click at [114, 344] on input "Artist" at bounding box center [267, 344] width 418 height 25
type input "Keli Holiday"
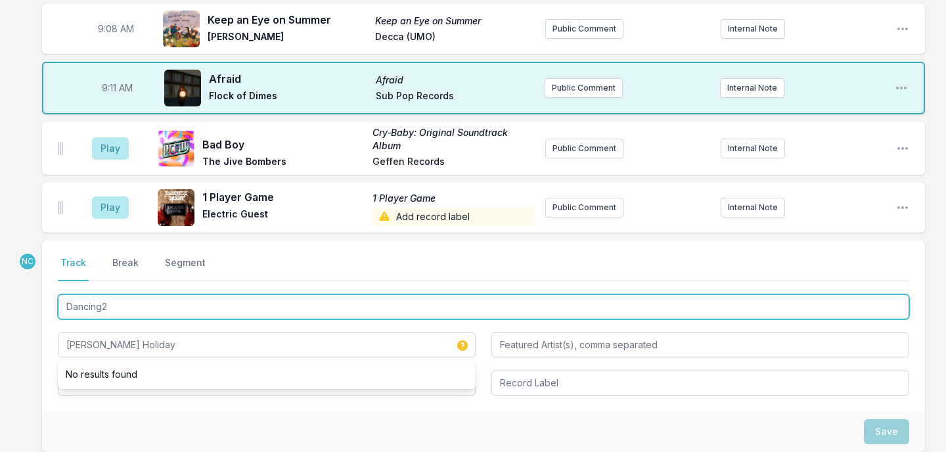
click at [116, 304] on input "Dancing2" at bounding box center [483, 306] width 851 height 25
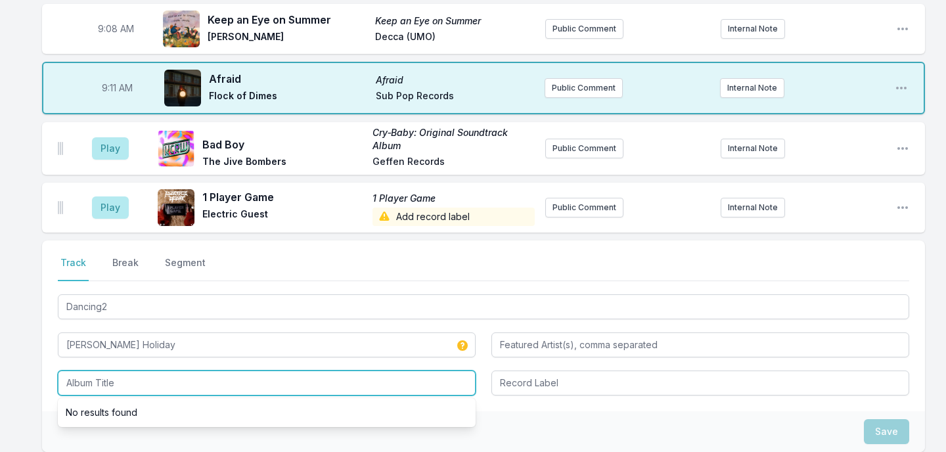
click at [104, 382] on input "Album Title" at bounding box center [267, 382] width 418 height 25
paste input "Dancing2"
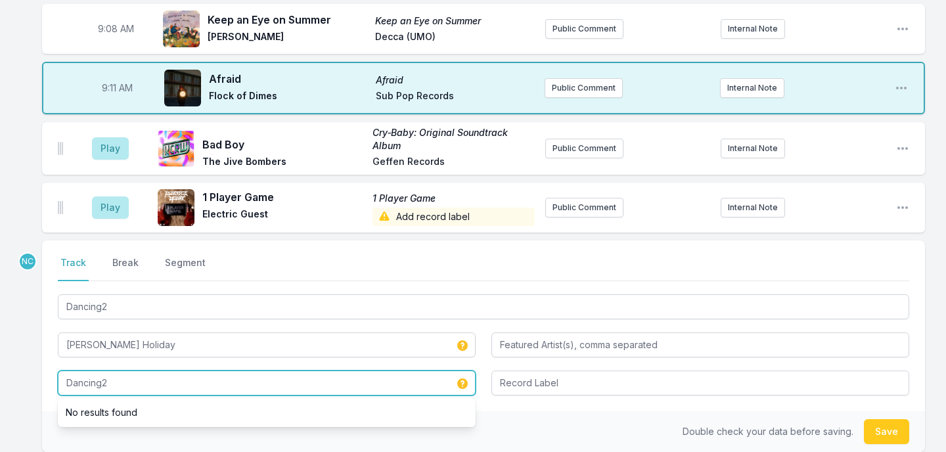
type input "Dancing2"
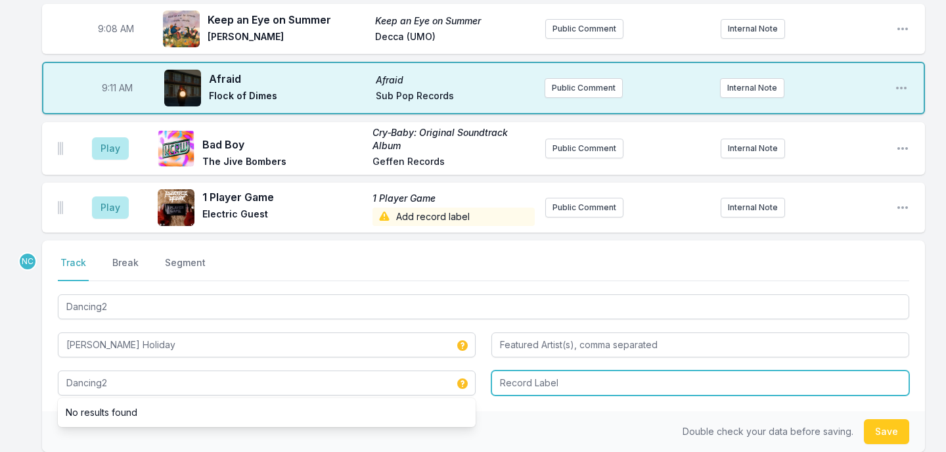
click at [585, 386] on input "Record Label" at bounding box center [700, 382] width 418 height 25
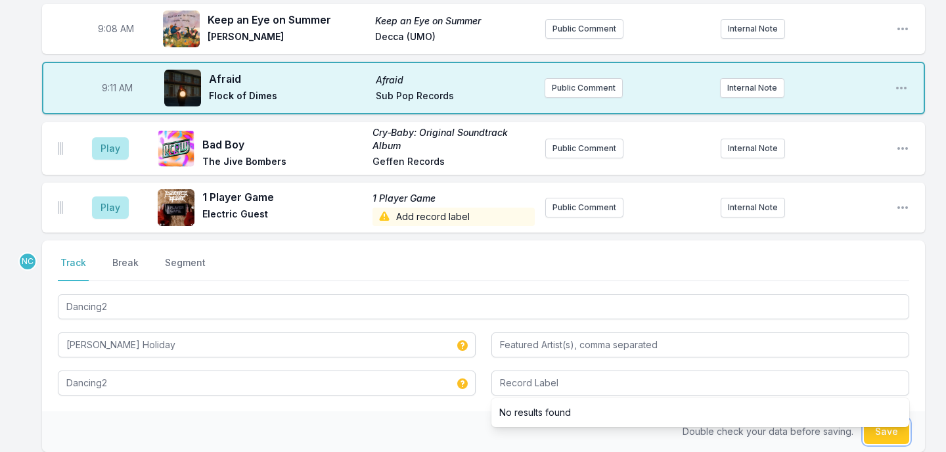
click at [881, 435] on button "Save" at bounding box center [886, 431] width 45 height 25
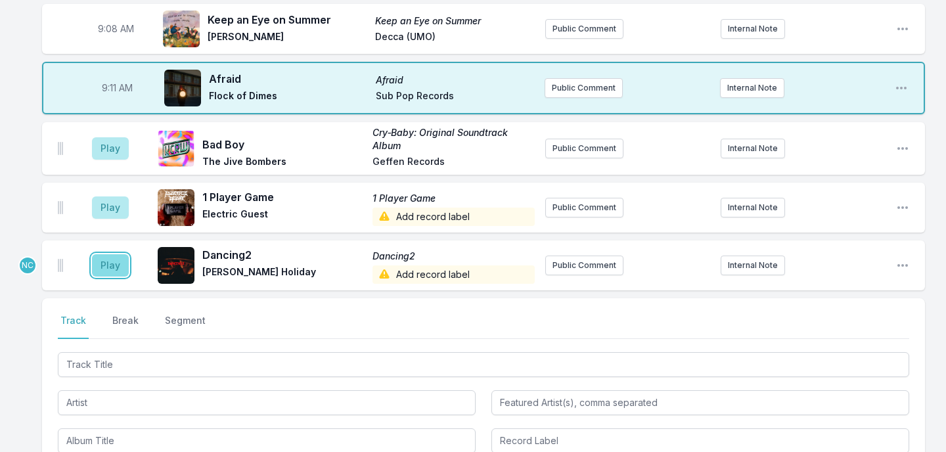
click at [112, 266] on button "Play" at bounding box center [110, 265] width 37 height 22
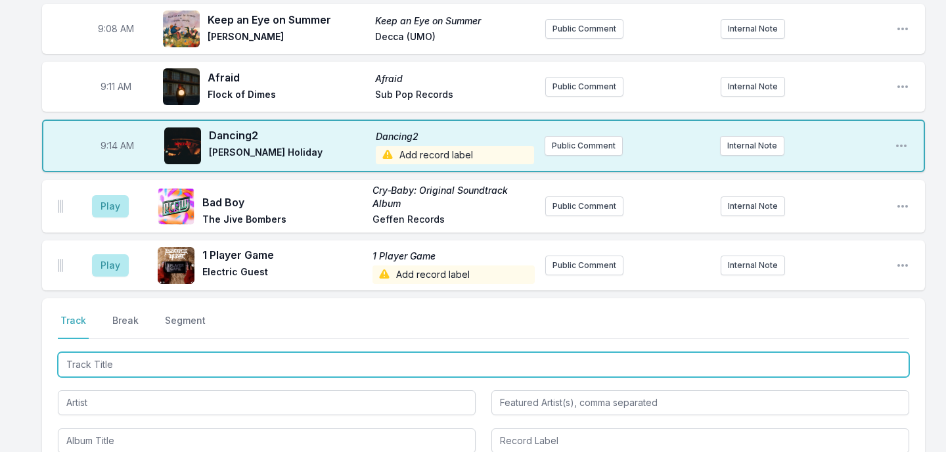
click at [206, 358] on input "Track Title" at bounding box center [483, 364] width 851 height 25
type input "100% Samba"
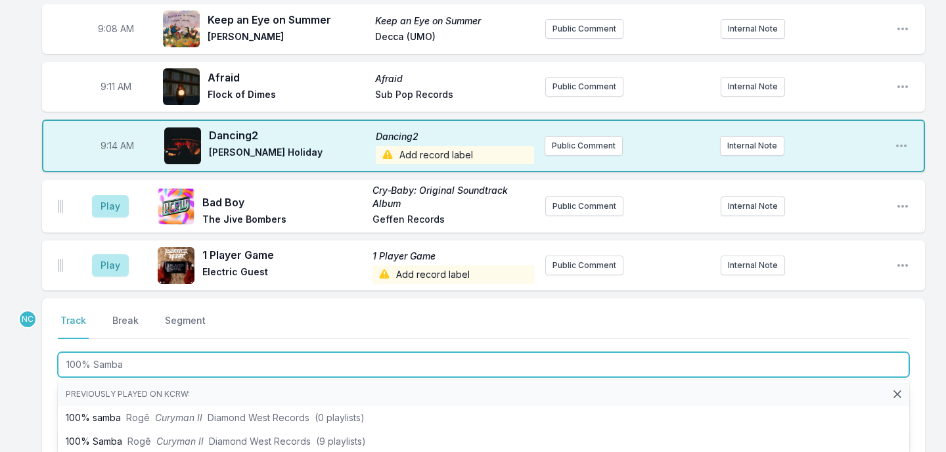
scroll to position [288, 0]
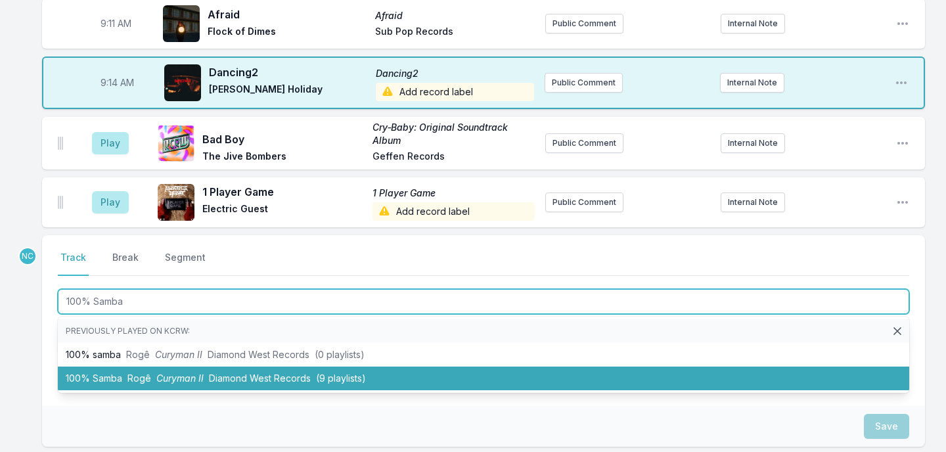
click at [196, 378] on span "Curyman II" at bounding box center [179, 377] width 47 height 11
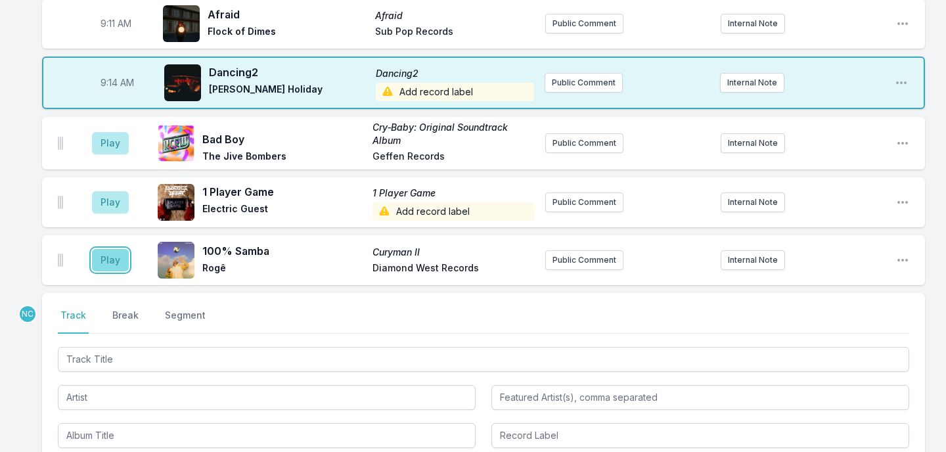
click at [113, 267] on button "Play" at bounding box center [110, 260] width 37 height 22
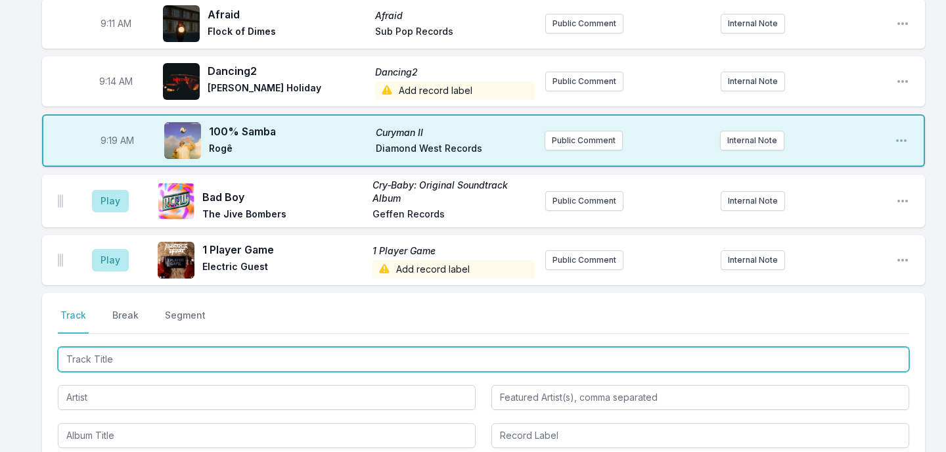
click at [180, 353] on input "Track Title" at bounding box center [483, 359] width 851 height 25
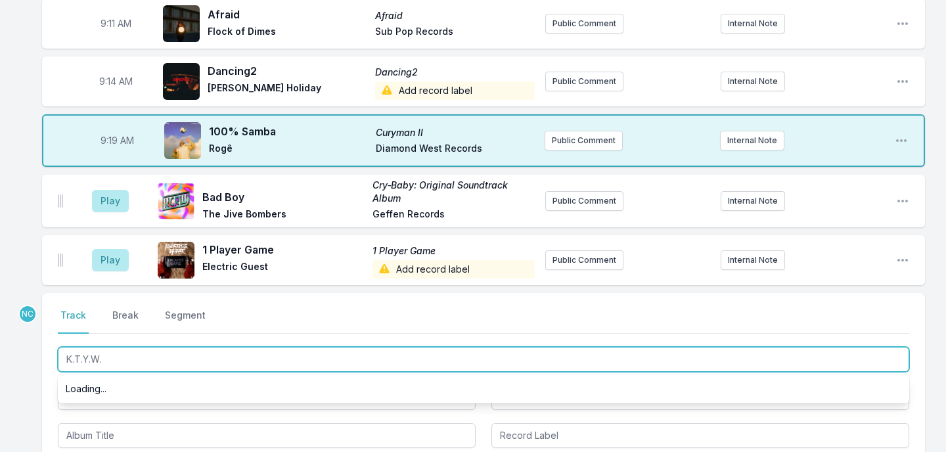
type input "K.T.Y.W.S"
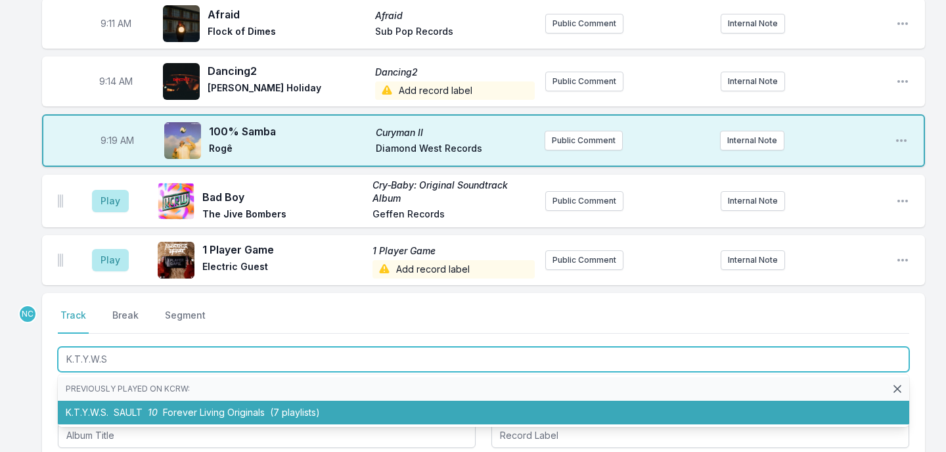
click at [129, 414] on span "SAULT" at bounding box center [128, 412] width 29 height 11
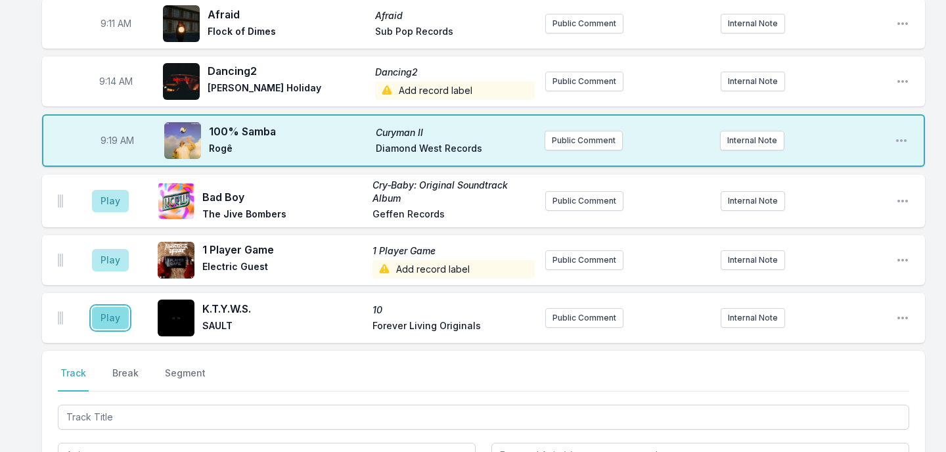
click at [112, 317] on button "Play" at bounding box center [110, 318] width 37 height 22
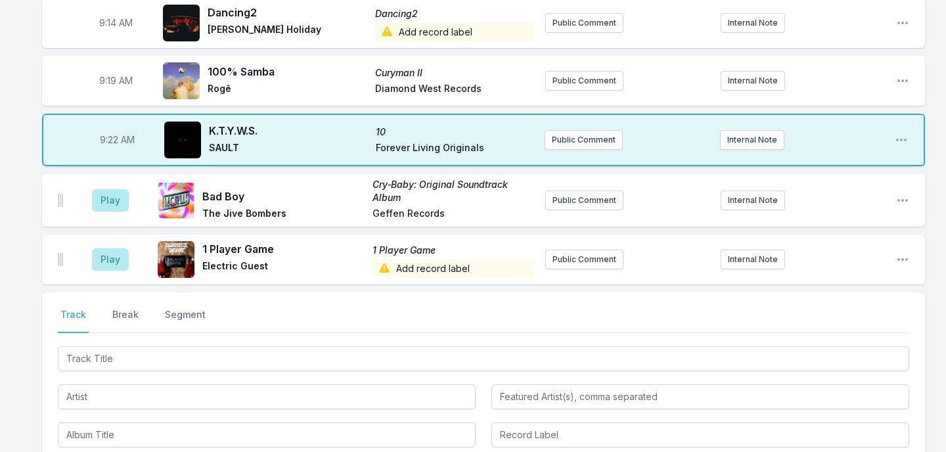
scroll to position [524, 0]
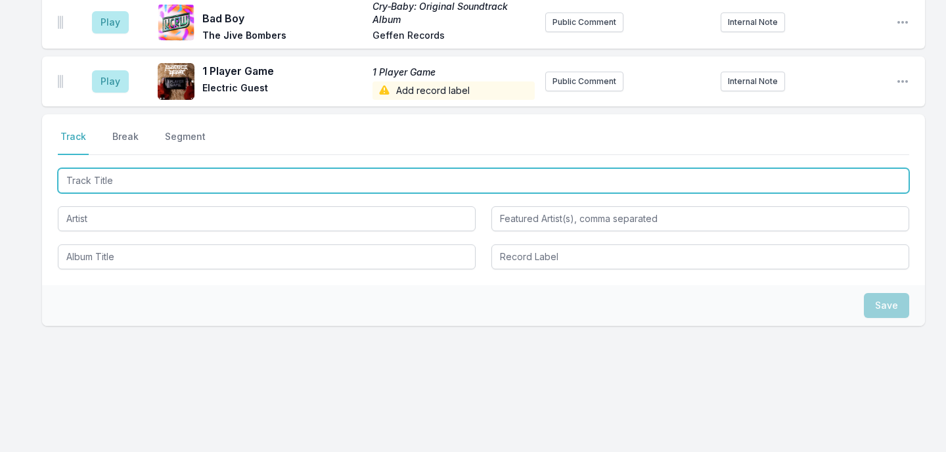
click at [238, 187] on input "Track Title" at bounding box center [483, 180] width 851 height 25
type input "Future Pasts"
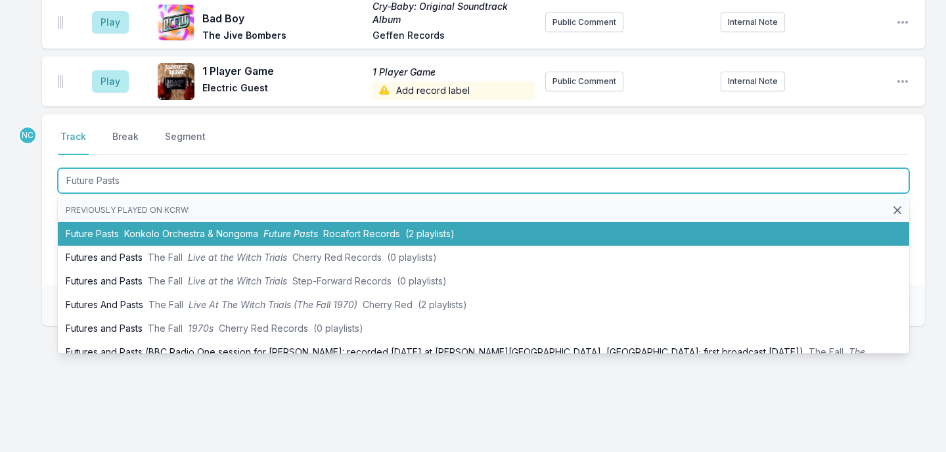
click at [228, 225] on li "Future Pasts Konkolo Orchestra & Nongoma Future Pasts Rocafort Records (2 playl…" at bounding box center [483, 234] width 851 height 24
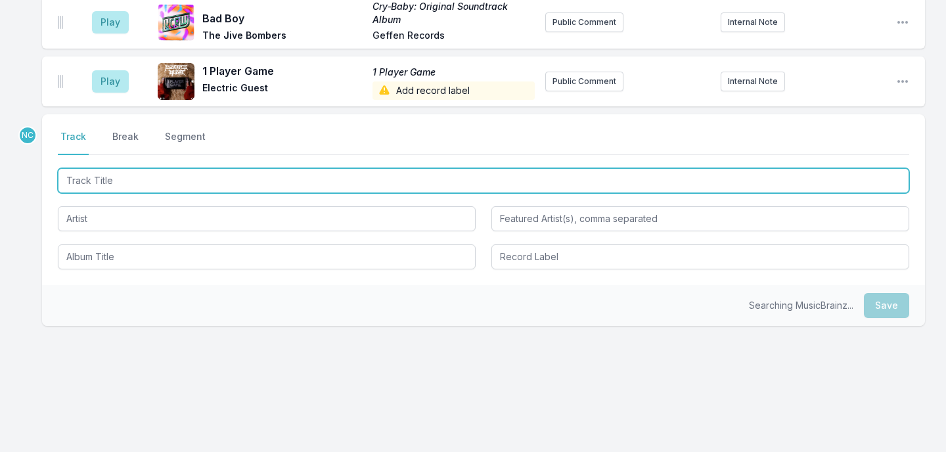
scroll to position [582, 0]
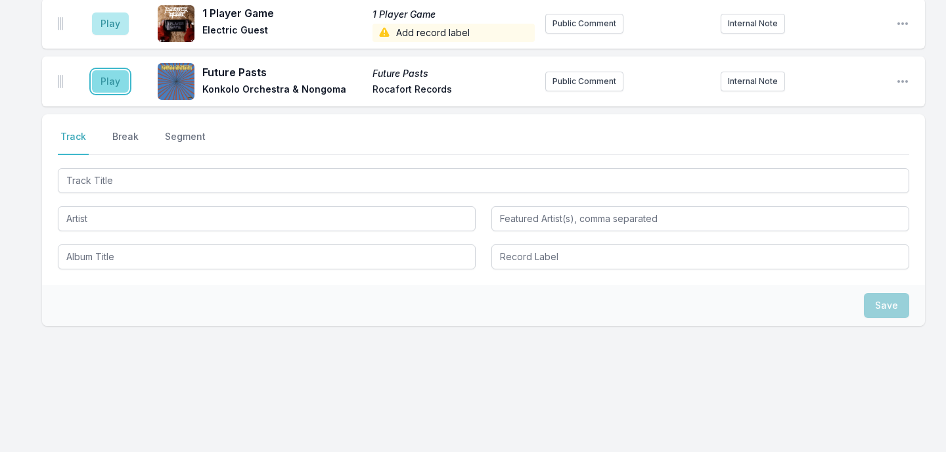
click at [110, 78] on button "Play" at bounding box center [110, 81] width 37 height 22
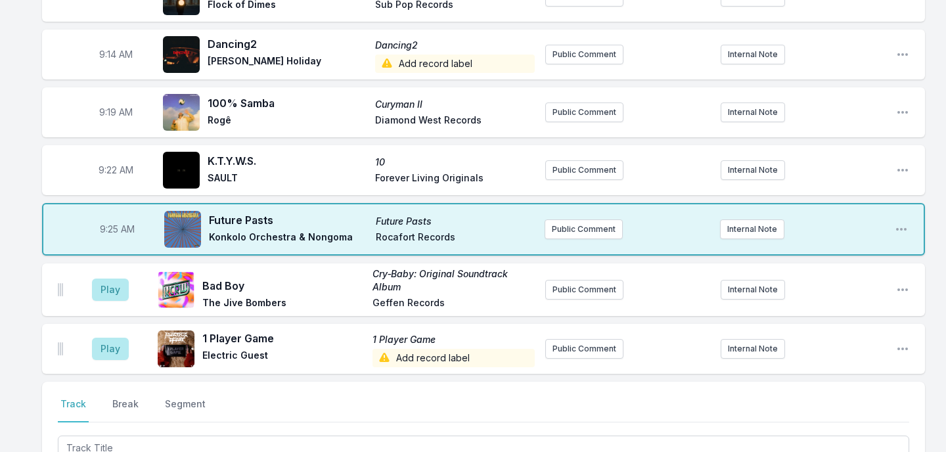
scroll to position [527, 0]
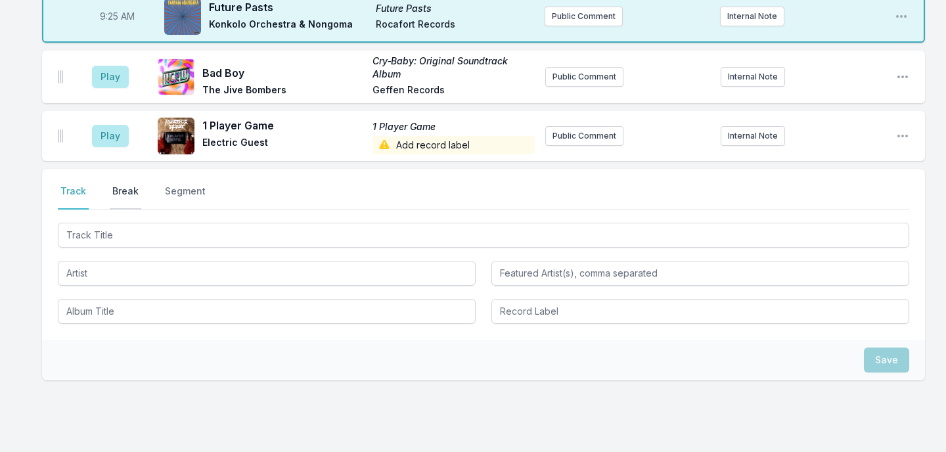
click at [125, 192] on button "Break" at bounding box center [126, 197] width 32 height 25
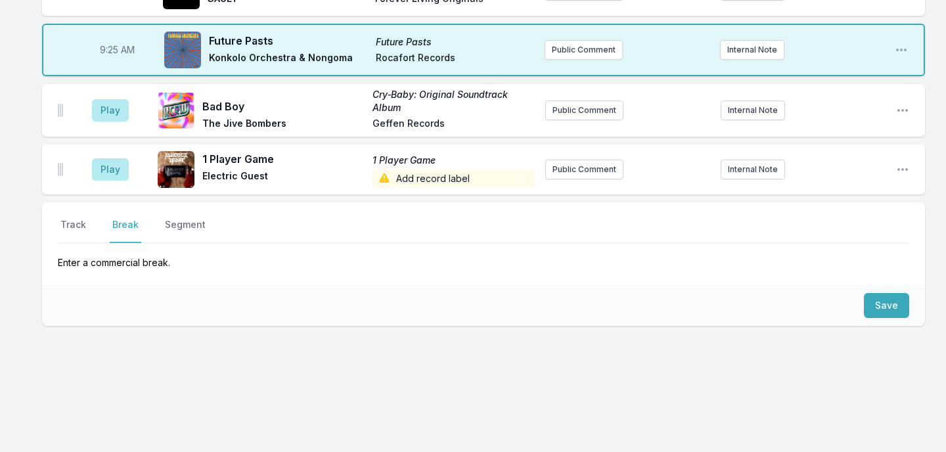
scroll to position [494, 0]
click at [884, 304] on button "Save" at bounding box center [886, 305] width 45 height 25
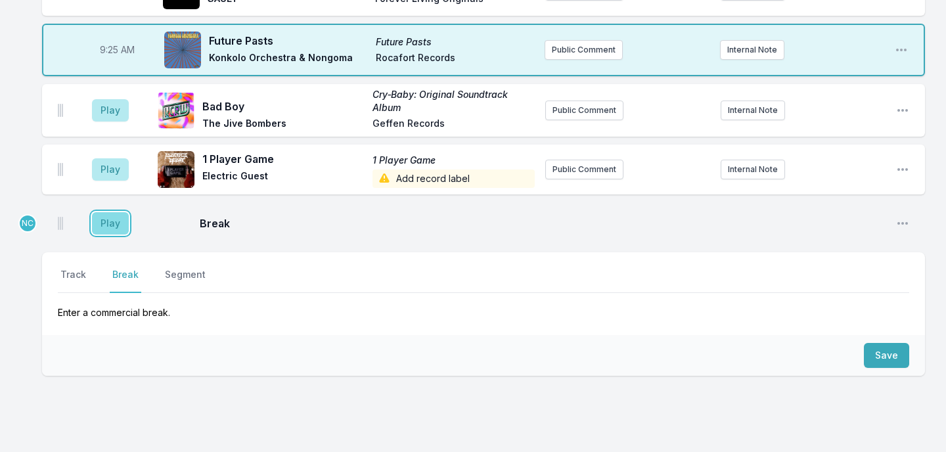
click at [118, 223] on button "Play" at bounding box center [110, 223] width 37 height 22
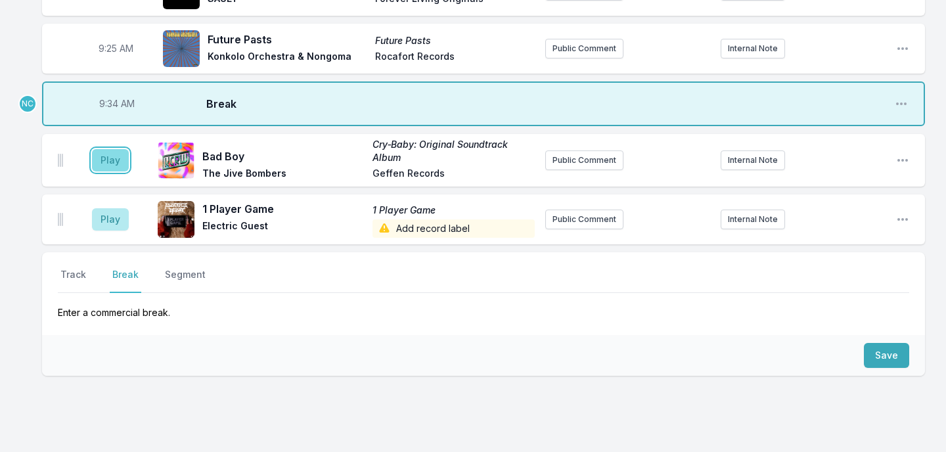
click at [113, 164] on button "Play" at bounding box center [110, 160] width 37 height 22
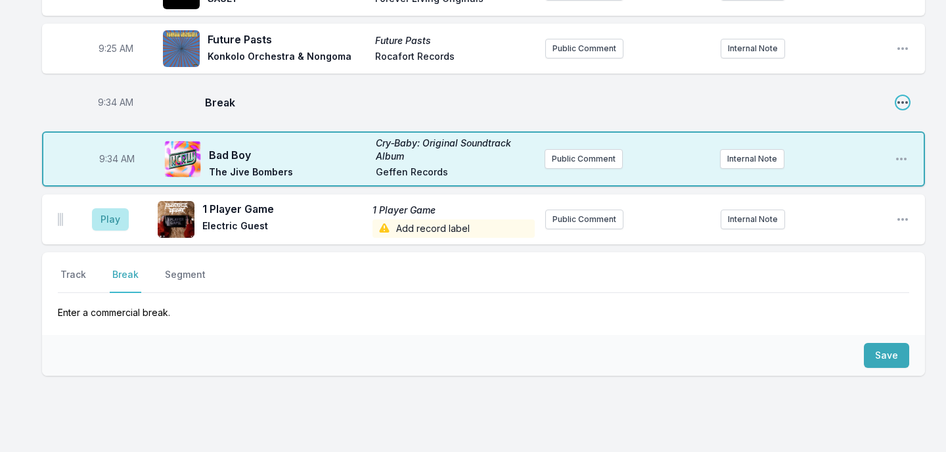
click at [899, 97] on icon "Open playlist item options" at bounding box center [902, 102] width 13 height 13
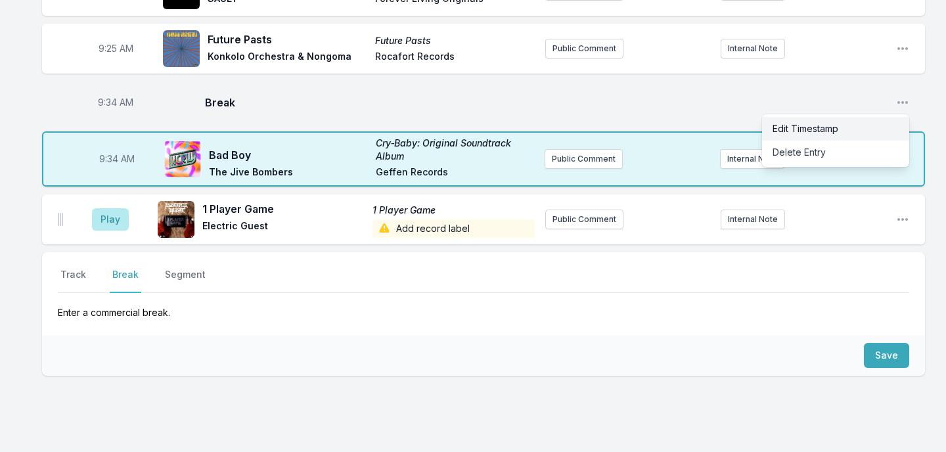
click at [885, 123] on button "Edit Timestamp" at bounding box center [835, 129] width 147 height 24
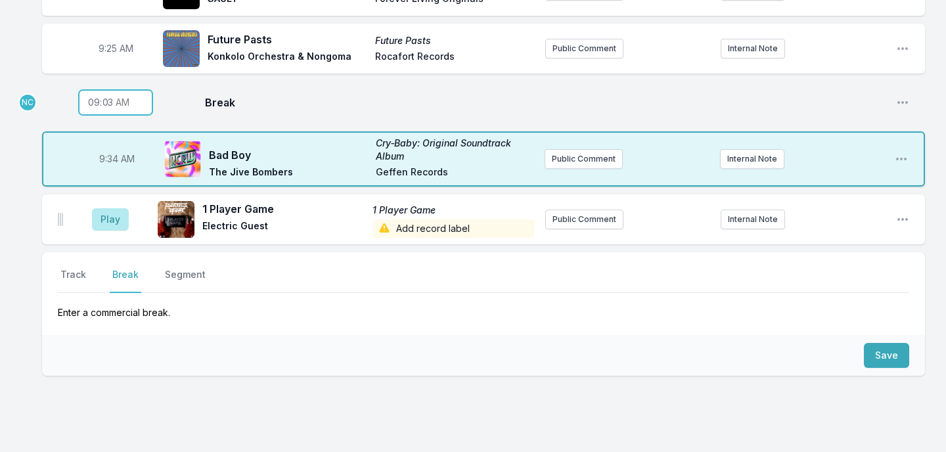
type input "09:31"
click at [115, 230] on button "Play" at bounding box center [110, 219] width 37 height 22
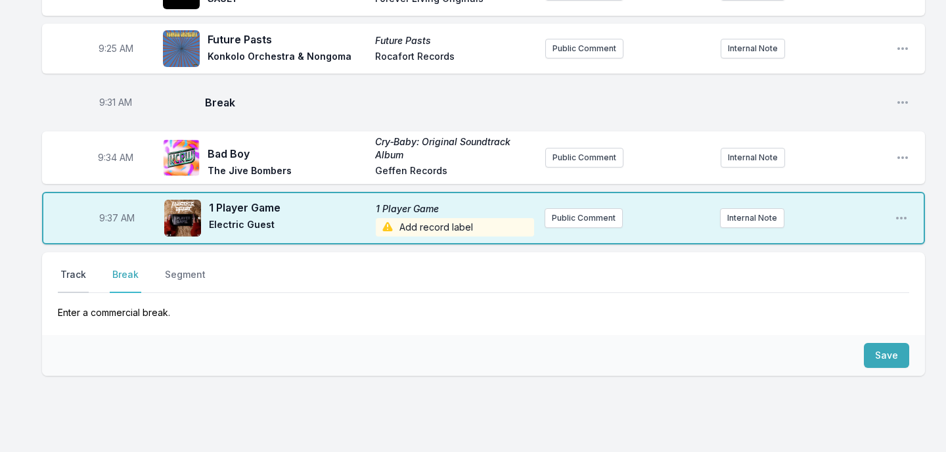
click at [69, 275] on button "Track" at bounding box center [73, 280] width 31 height 25
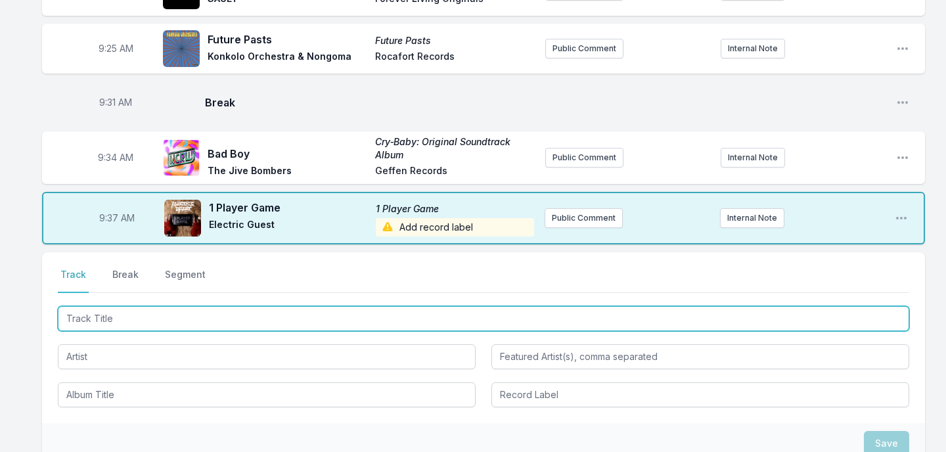
click at [148, 316] on input "Track Title" at bounding box center [483, 318] width 851 height 25
type input "Dominoes"
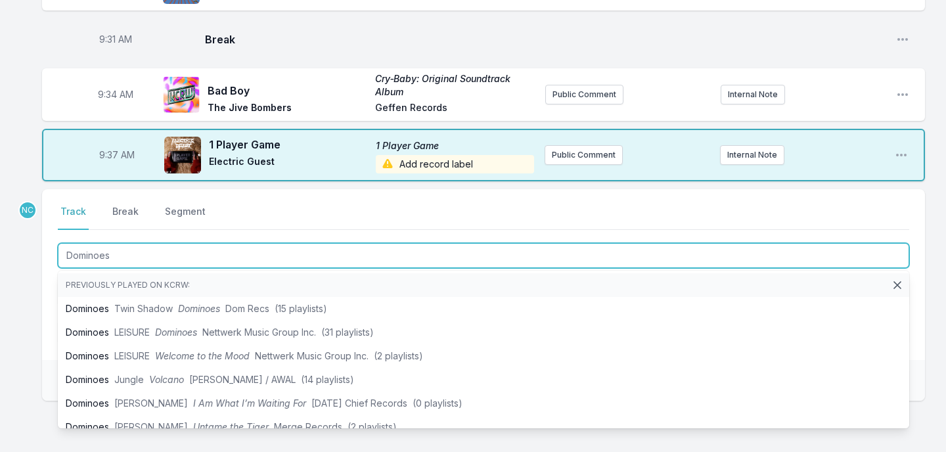
scroll to position [572, 0]
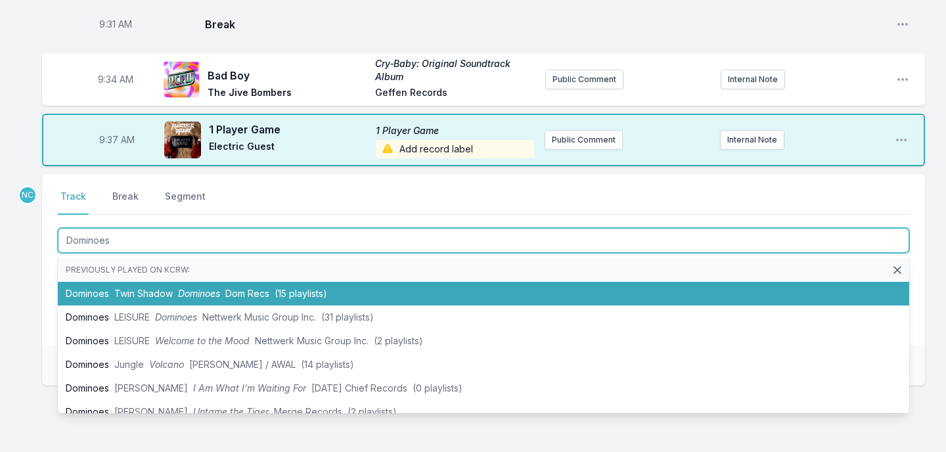
click at [139, 298] on span "Twin Shadow" at bounding box center [143, 293] width 58 height 11
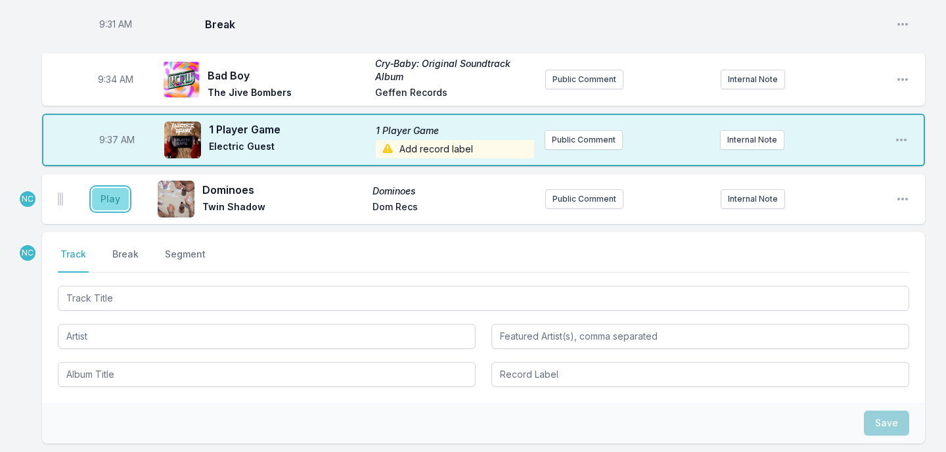
click at [119, 192] on button "Play" at bounding box center [110, 199] width 37 height 22
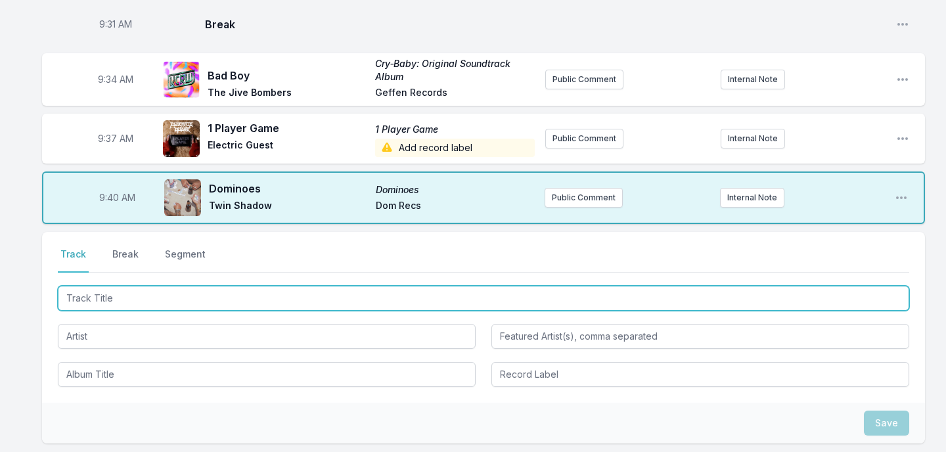
click at [260, 297] on input "Track Title" at bounding box center [483, 298] width 851 height 25
type input "CHAMPIONSHIP"
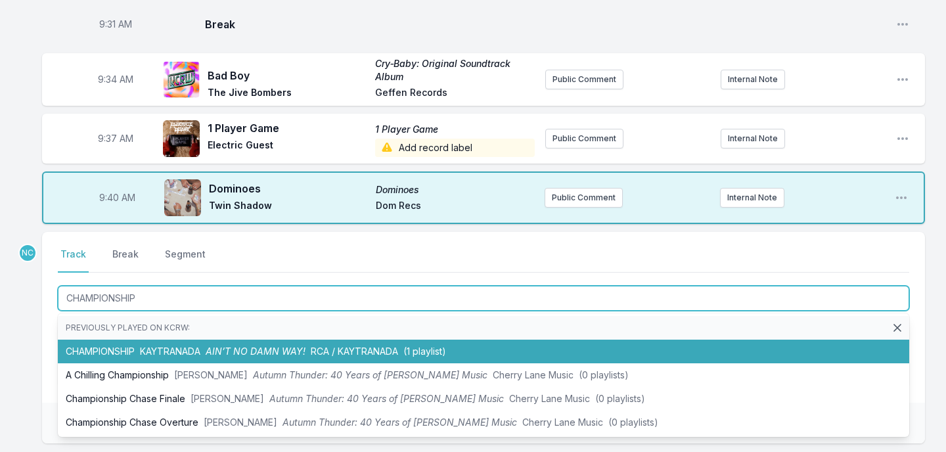
click at [225, 345] on li "CHAMPIONSHIP KAYTRANADA AIN’T NO DAMN WAY! RCA / KAYTRANADA (1 playlist)" at bounding box center [483, 352] width 851 height 24
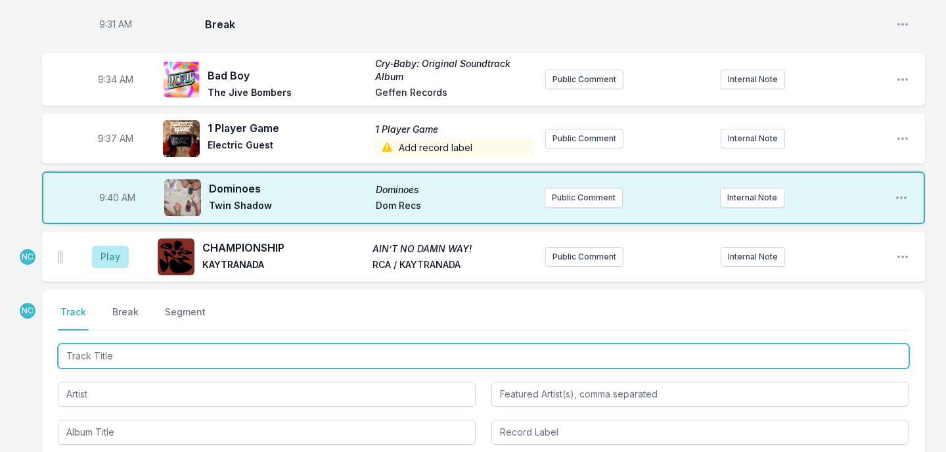
click at [173, 352] on input "Track Title" at bounding box center [483, 356] width 851 height 25
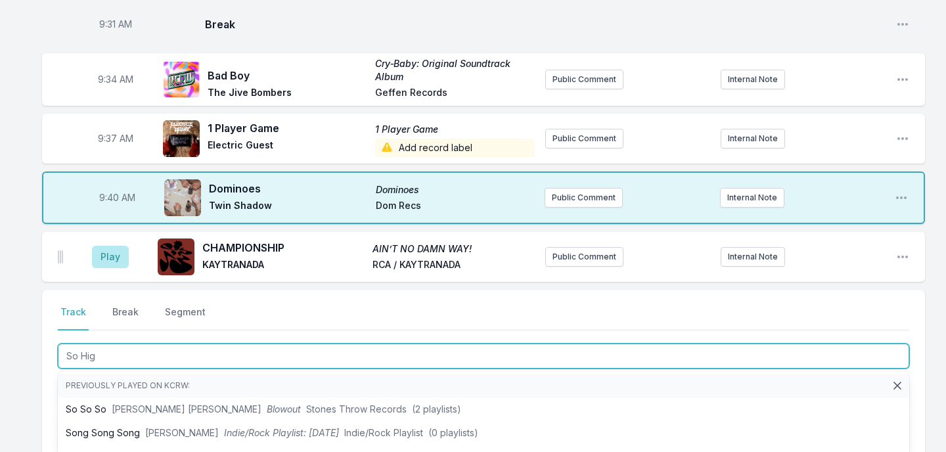
type input "So High"
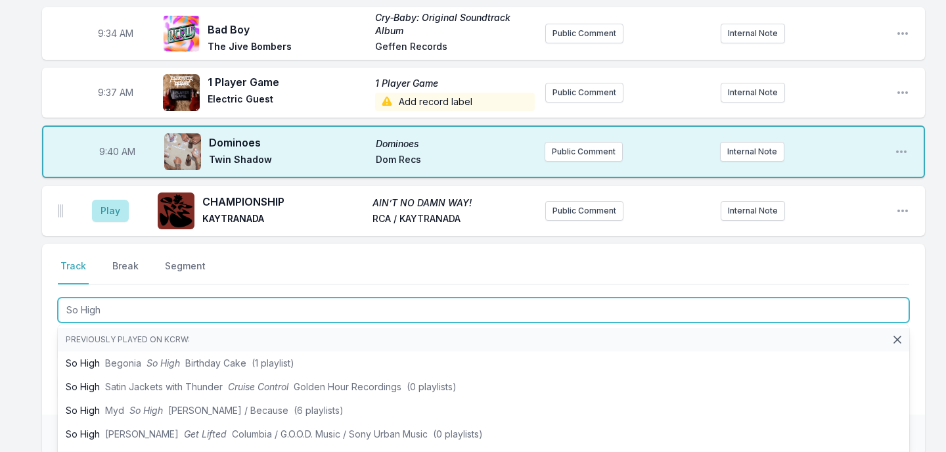
scroll to position [619, 0]
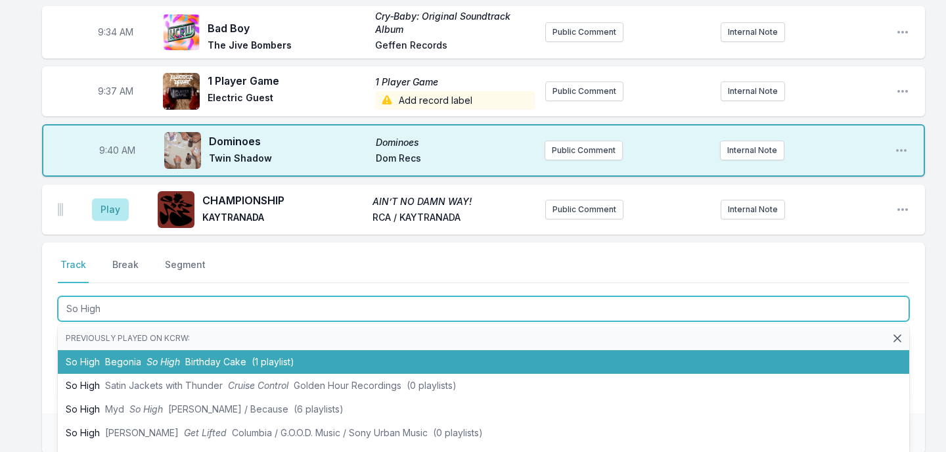
click at [166, 358] on span "So High" at bounding box center [162, 361] width 33 height 11
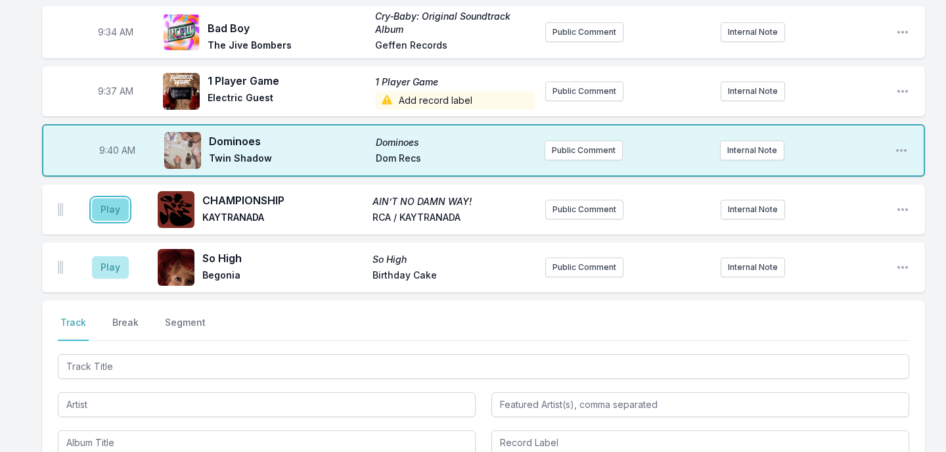
click at [118, 211] on button "Play" at bounding box center [110, 209] width 37 height 22
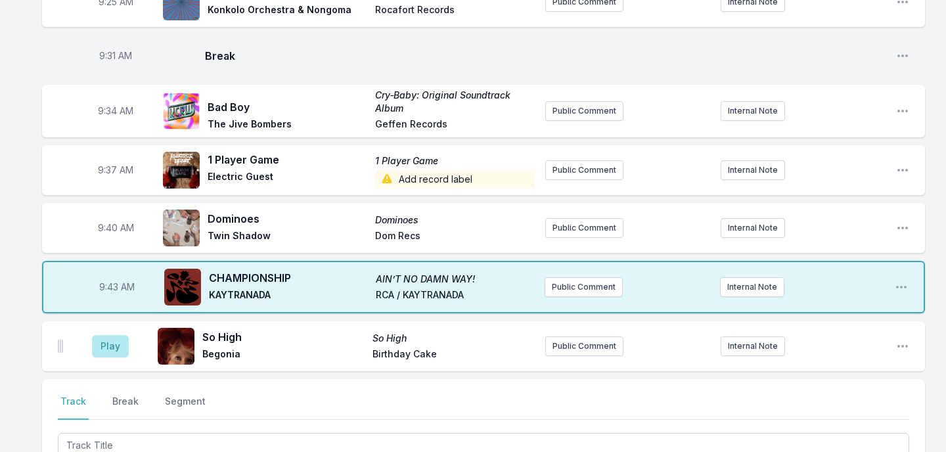
scroll to position [625, 0]
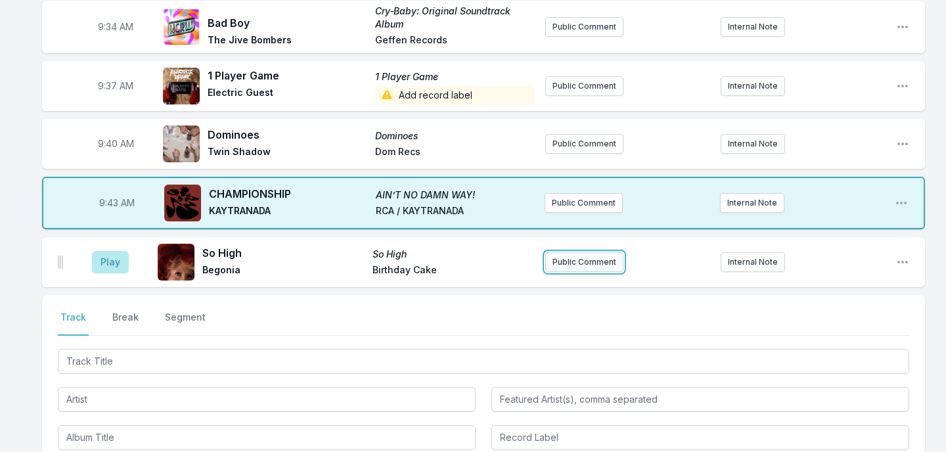
click at [567, 258] on button "Public Comment" at bounding box center [584, 262] width 78 height 20
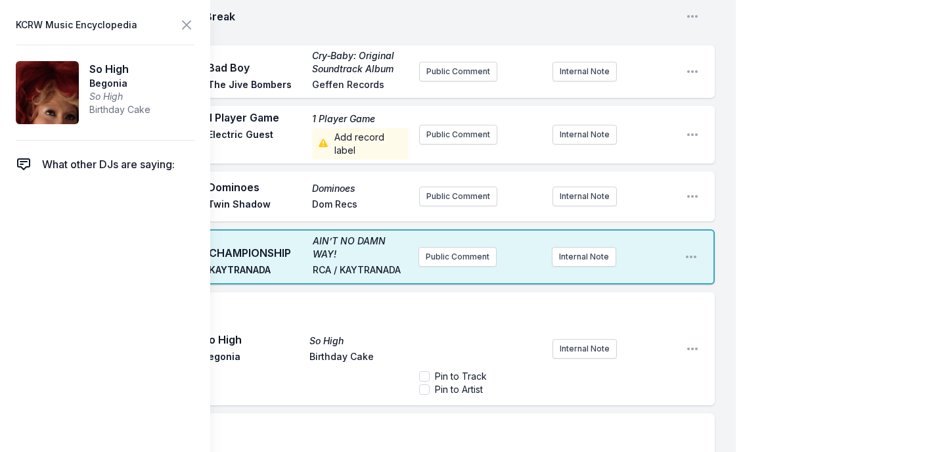
click at [481, 319] on p "﻿" at bounding box center [480, 313] width 107 height 13
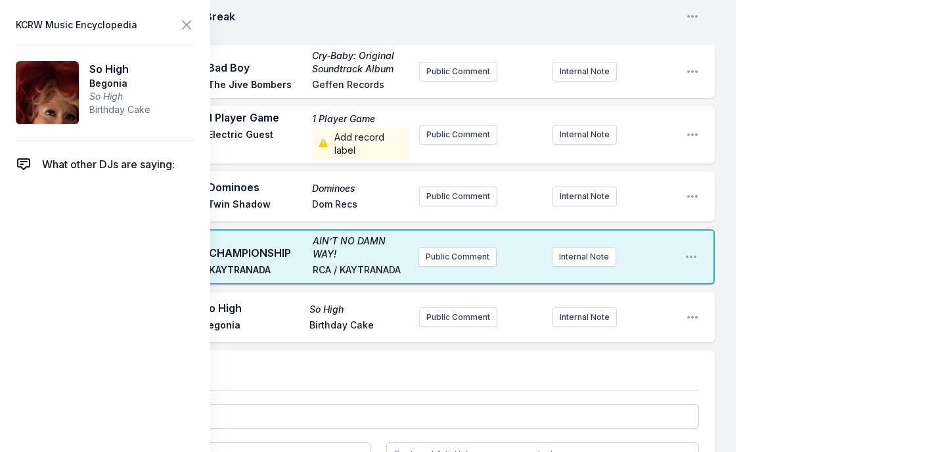
click at [841, 190] on div "My Playlist KCRW Playlist Directory Reports NN User Guide Report Bug Sign out M…" at bounding box center [473, 31] width 946 height 1312
click at [183, 24] on icon at bounding box center [187, 25] width 16 height 16
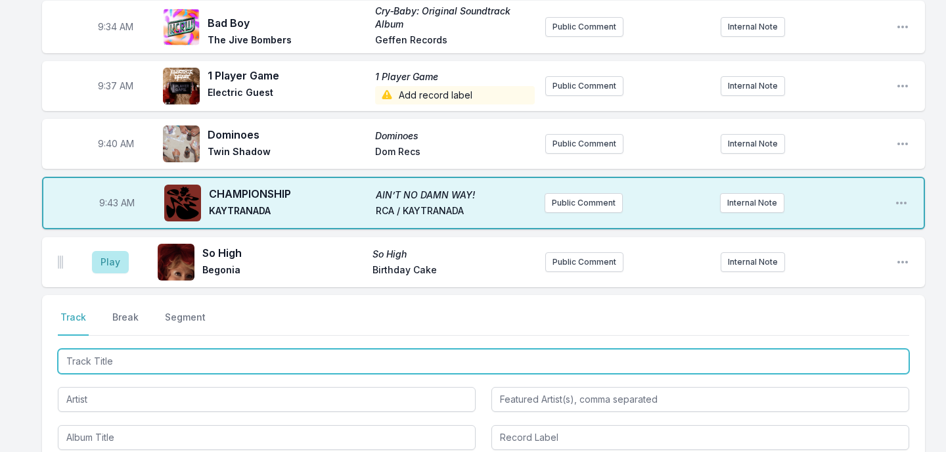
click at [127, 362] on input "Track Title" at bounding box center [483, 361] width 851 height 25
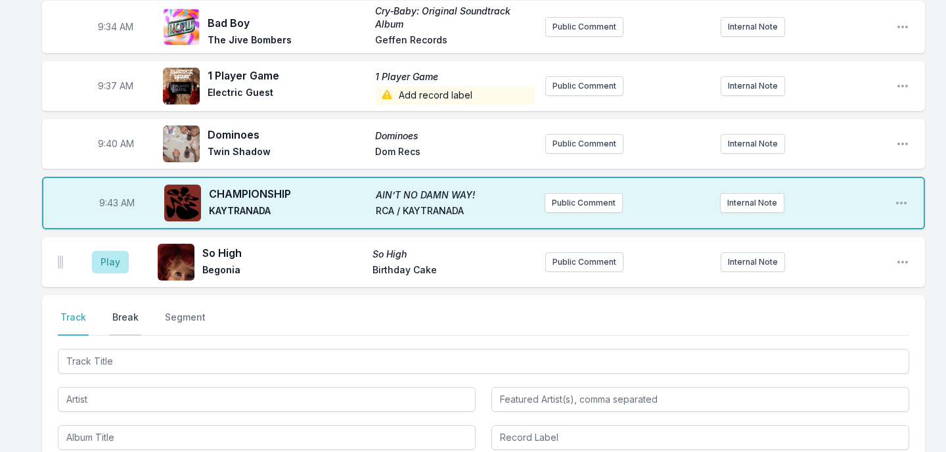
click at [124, 324] on button "Break" at bounding box center [126, 323] width 32 height 25
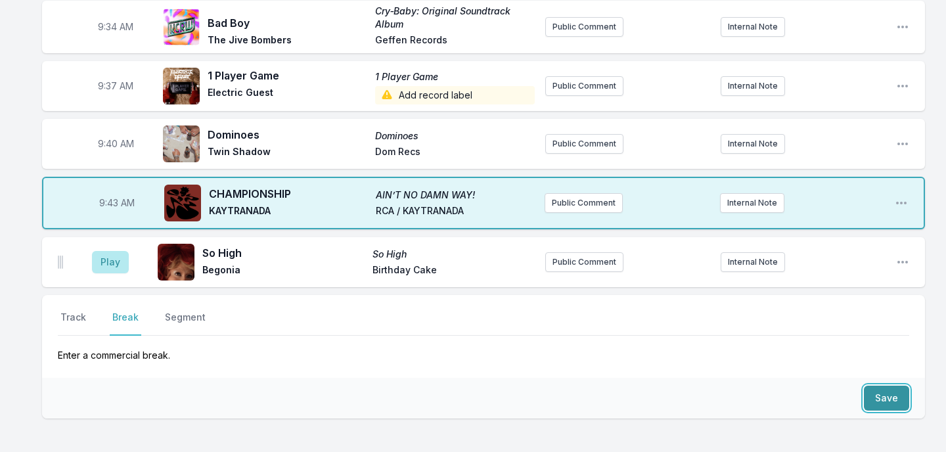
click at [876, 406] on button "Save" at bounding box center [886, 398] width 45 height 25
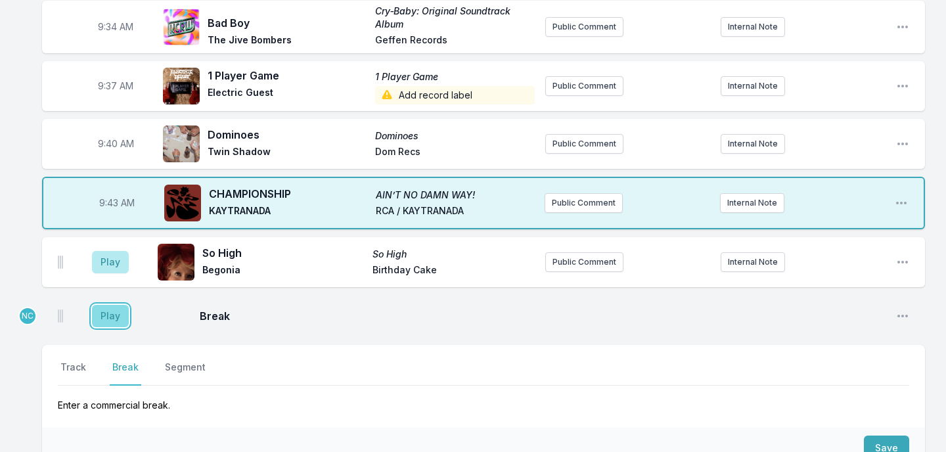
click at [116, 317] on button "Play" at bounding box center [110, 316] width 37 height 22
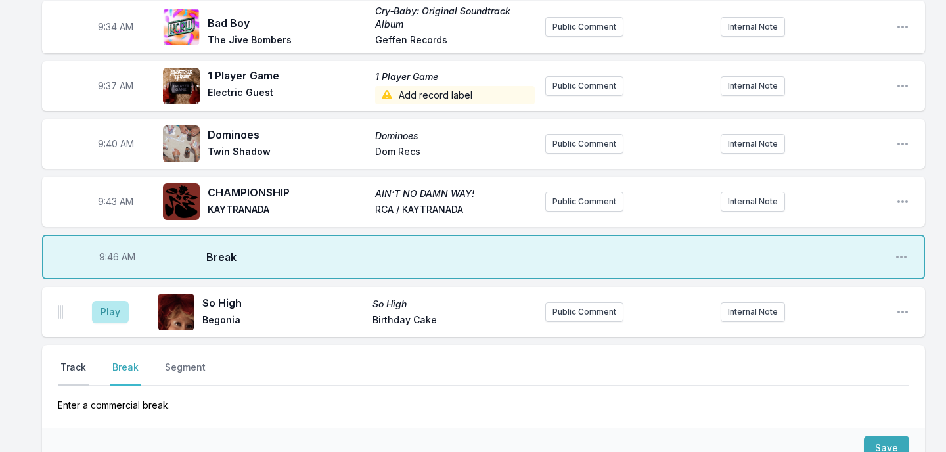
click at [64, 369] on button "Track" at bounding box center [73, 373] width 31 height 25
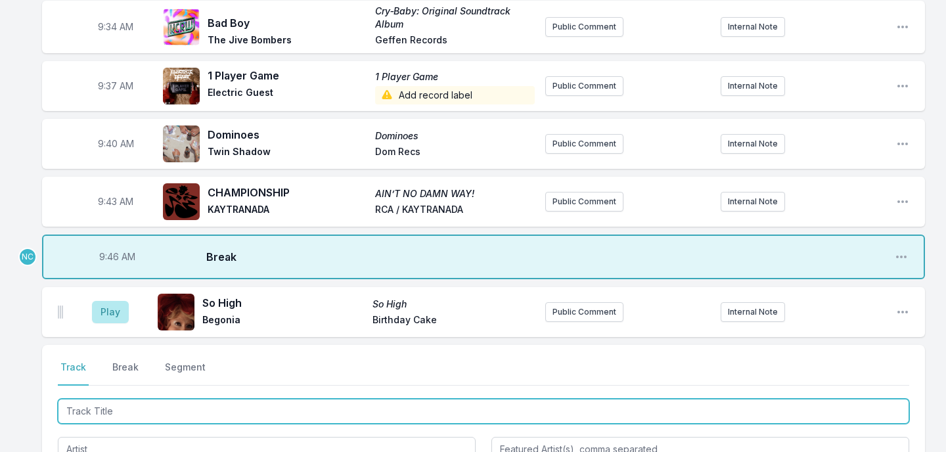
click at [123, 418] on input "Track Title" at bounding box center [483, 411] width 851 height 25
type input "Pokemon"
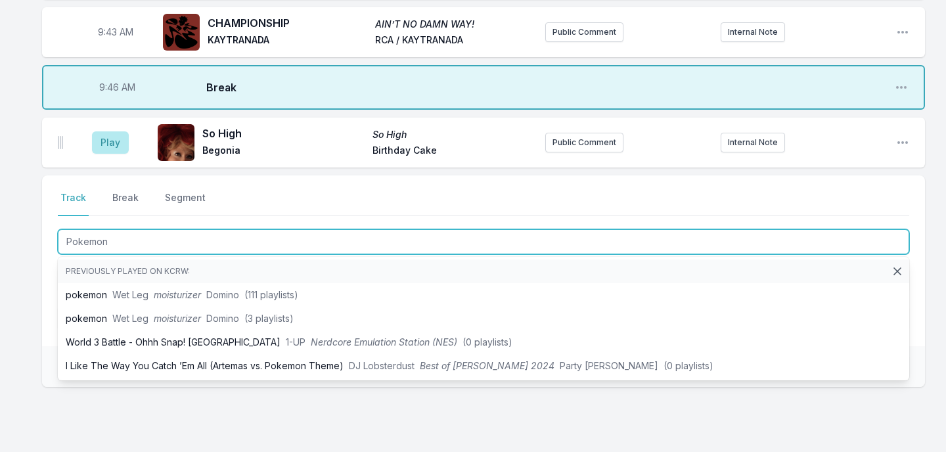
scroll to position [801, 0]
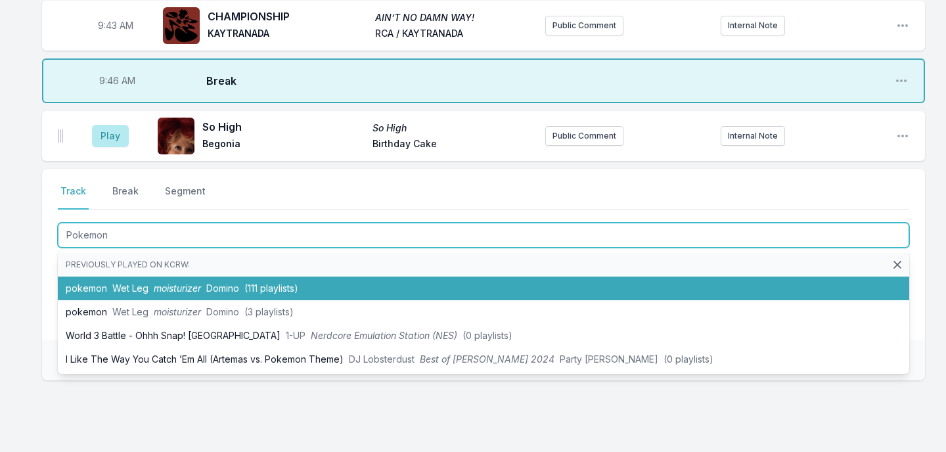
click at [189, 298] on li "pokemon Wet Leg moisturizer Domino (111 playlists)" at bounding box center [483, 289] width 851 height 24
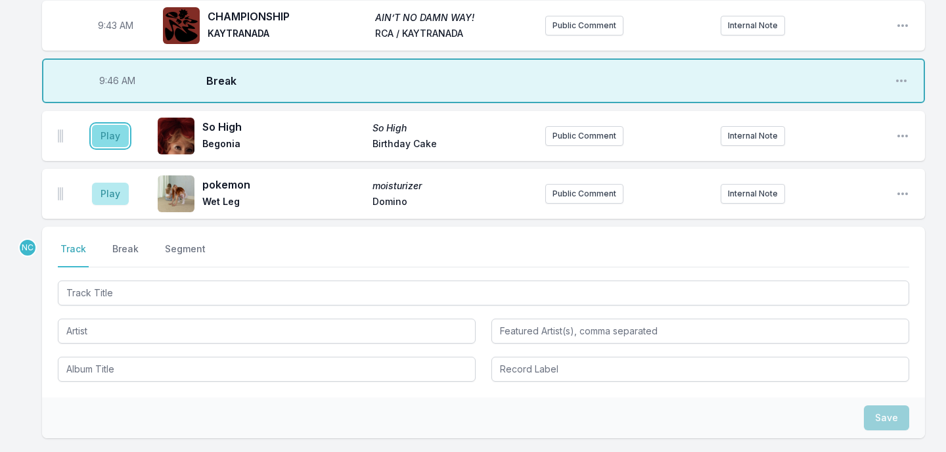
click at [117, 139] on button "Play" at bounding box center [110, 136] width 37 height 22
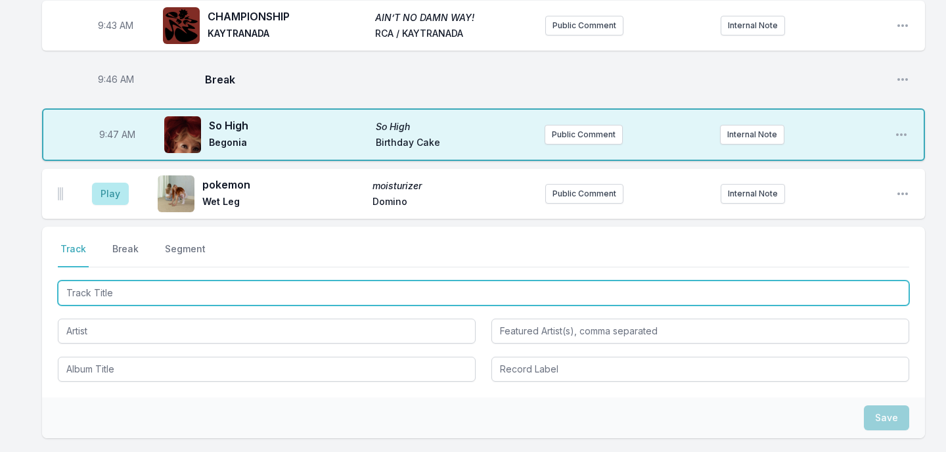
click at [114, 290] on input "Track Title" at bounding box center [483, 292] width 851 height 25
type input "Sweet Life"
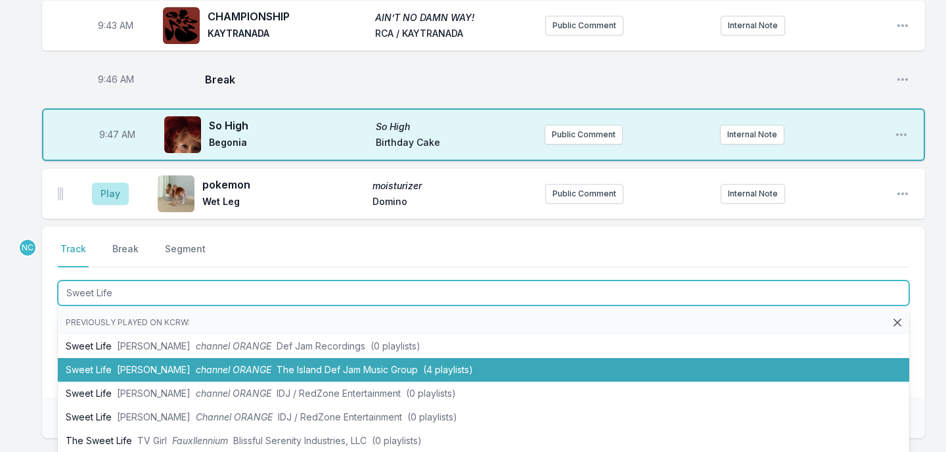
click at [107, 363] on li "Sweet Life Frank Ocean channel ORANGE The Island Def Jam Music Group (4 playlis…" at bounding box center [483, 370] width 851 height 24
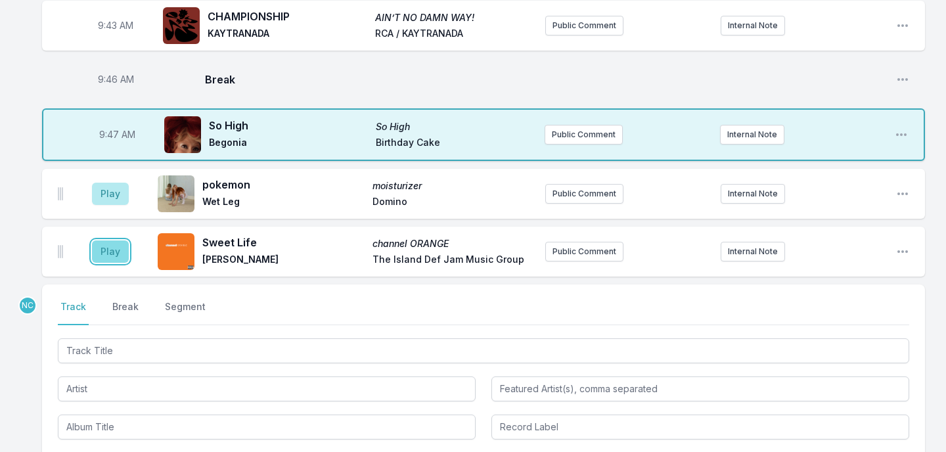
click at [115, 252] on button "Play" at bounding box center [110, 251] width 37 height 22
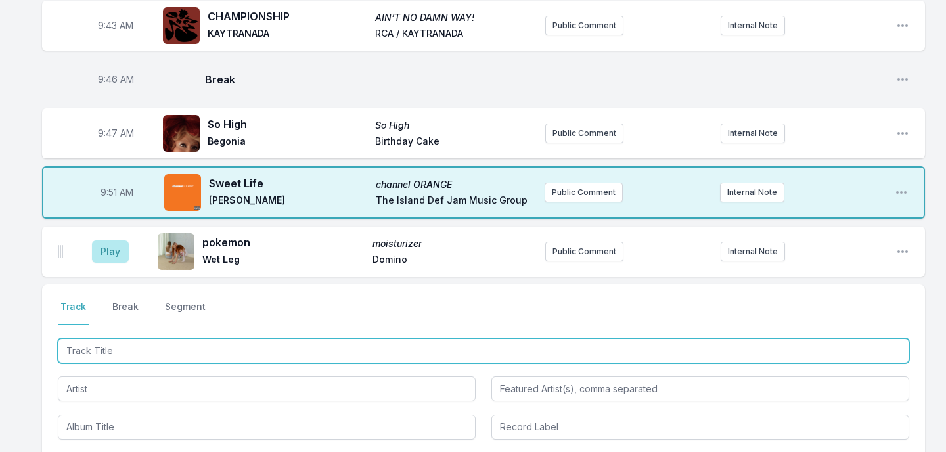
click at [150, 352] on input "Track Title" at bounding box center [483, 350] width 851 height 25
type input "Kissing My Love"
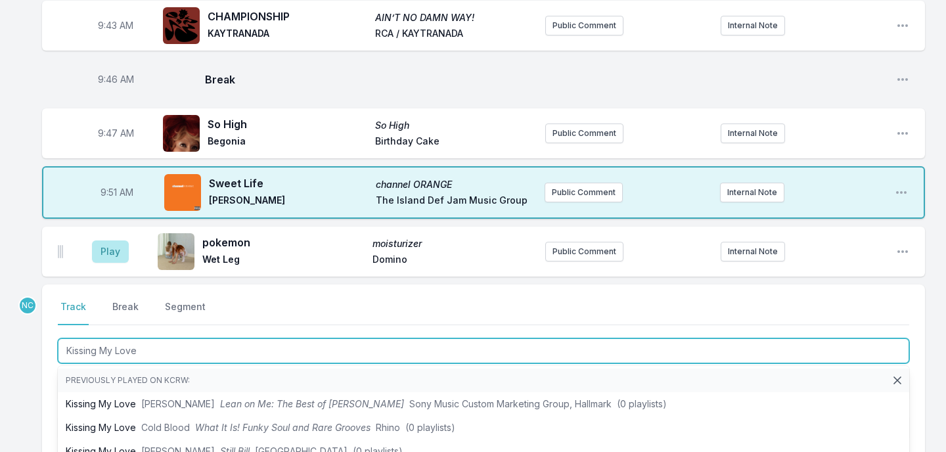
scroll to position [834, 0]
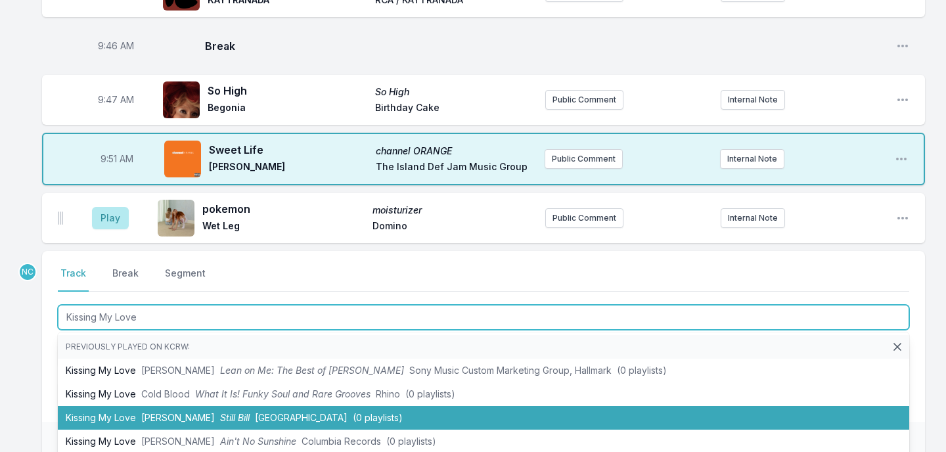
click at [142, 412] on span "Bill Withers" at bounding box center [178, 417] width 74 height 11
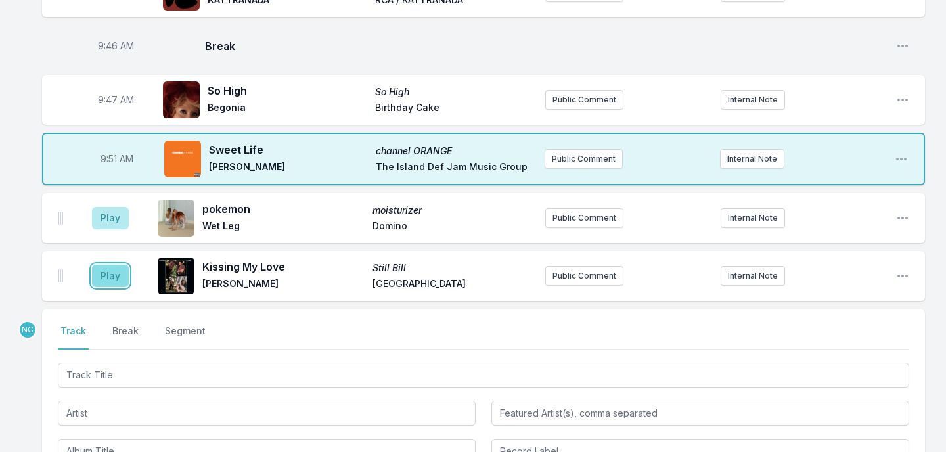
click at [120, 275] on button "Play" at bounding box center [110, 276] width 37 height 22
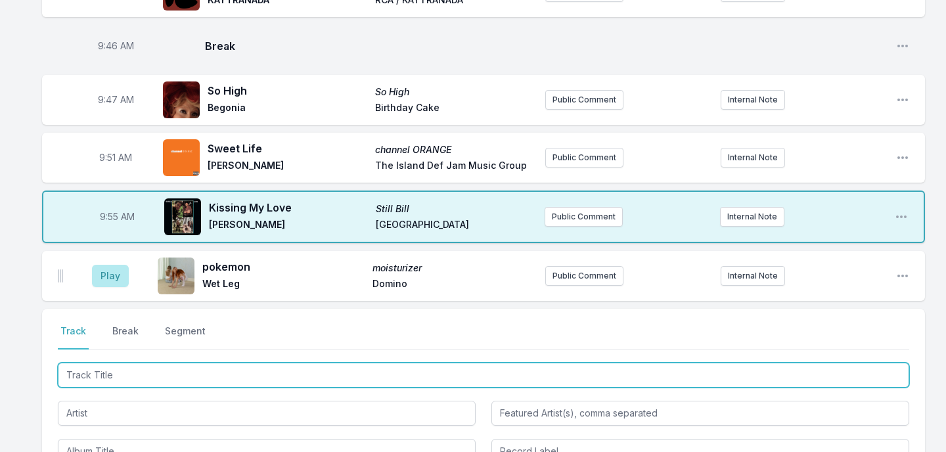
click at [133, 370] on input "Track Title" at bounding box center [483, 375] width 851 height 25
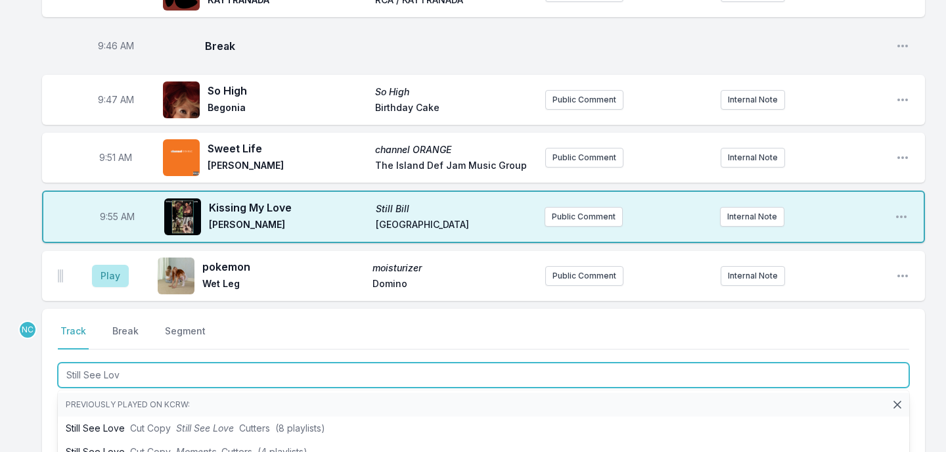
type input "Still See Love"
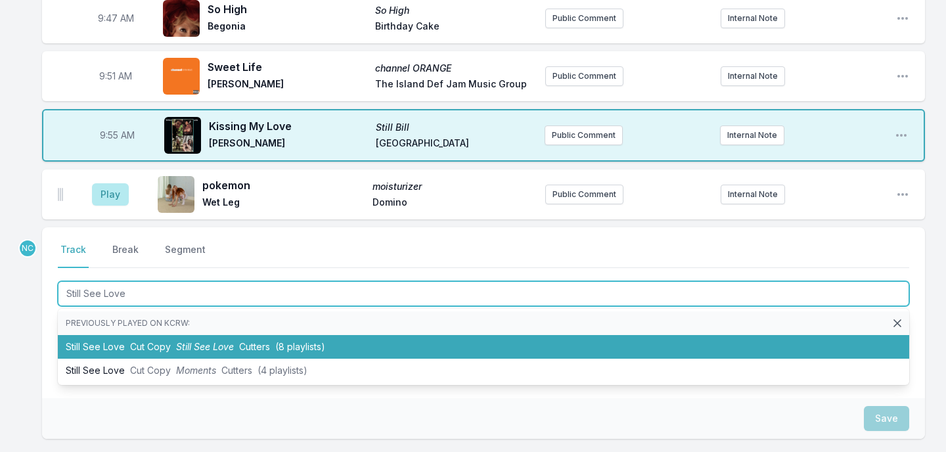
click at [133, 345] on span "Cut Copy" at bounding box center [150, 346] width 41 height 11
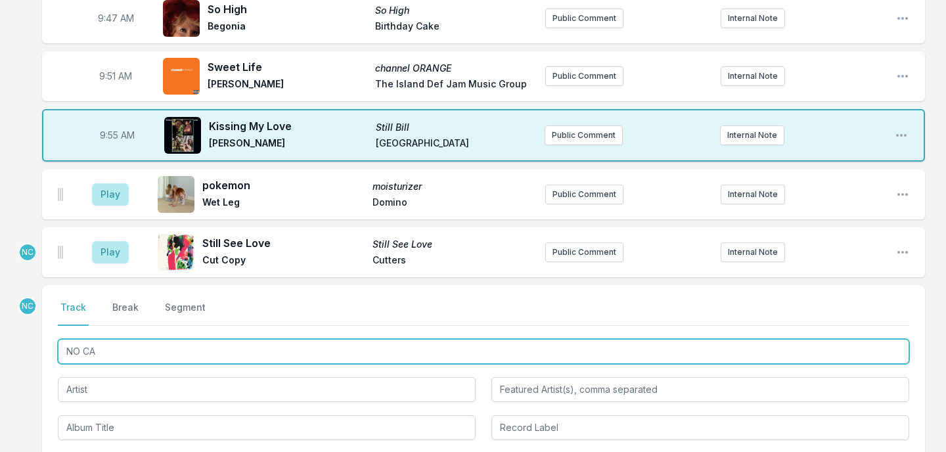
type input "NO CAP"
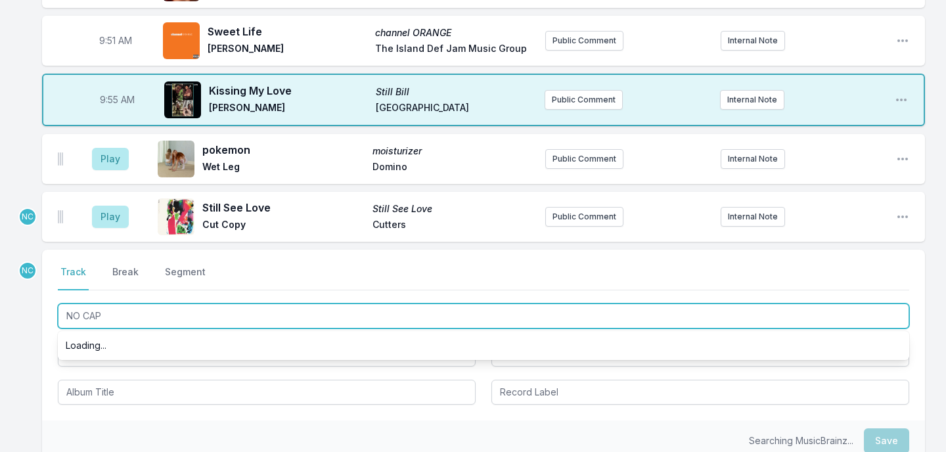
scroll to position [954, 0]
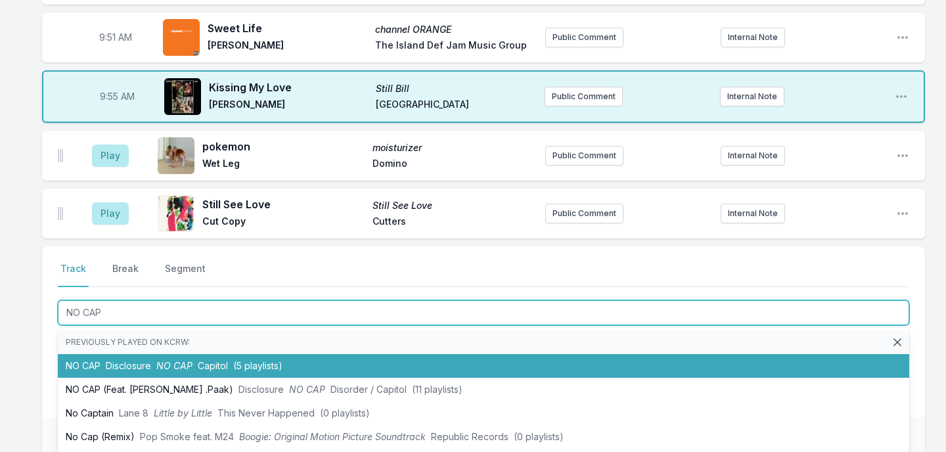
click at [116, 368] on span "Disclosure" at bounding box center [128, 365] width 45 height 11
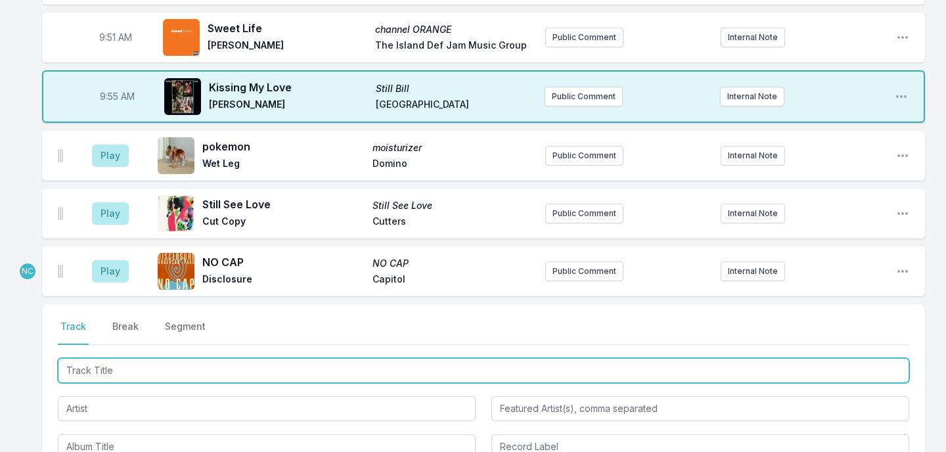
click at [95, 368] on input "Track Title" at bounding box center [483, 370] width 851 height 25
type input "Yougotmefeeling"
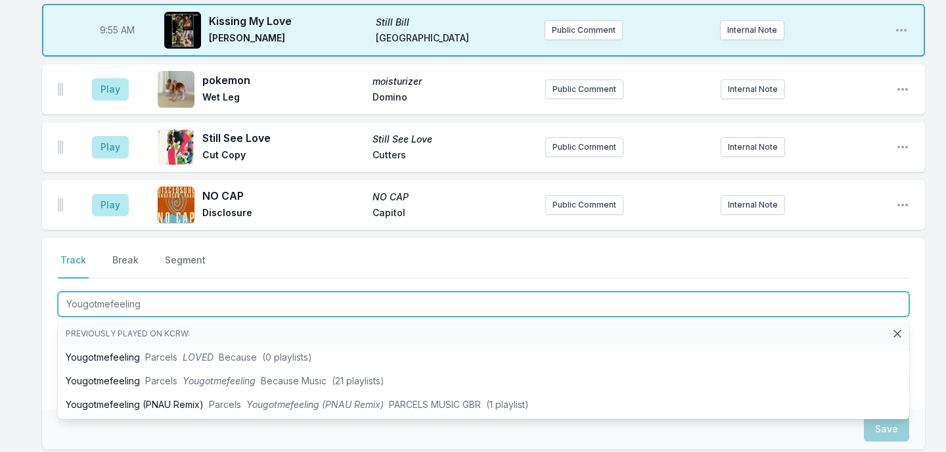
scroll to position [1021, 0]
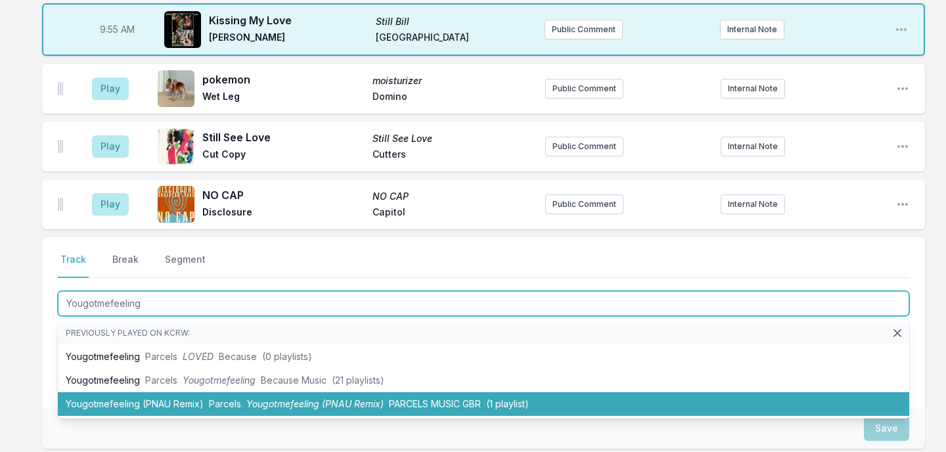
click at [99, 402] on li "Yougotmefeeling (PNAU Remix) Parcels Yougotmefeeling (PNAU Remix) PARCELS MUSIC…" at bounding box center [483, 404] width 851 height 24
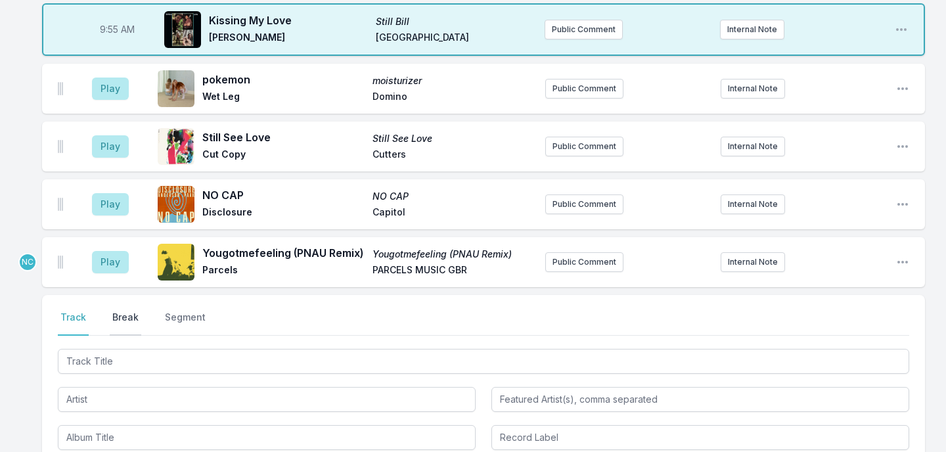
click at [119, 315] on button "Break" at bounding box center [126, 323] width 32 height 25
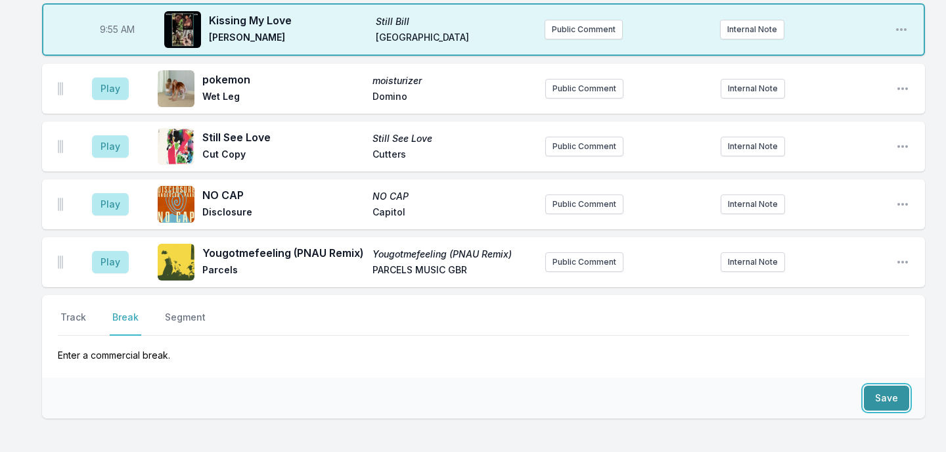
click at [894, 401] on button "Save" at bounding box center [886, 398] width 45 height 25
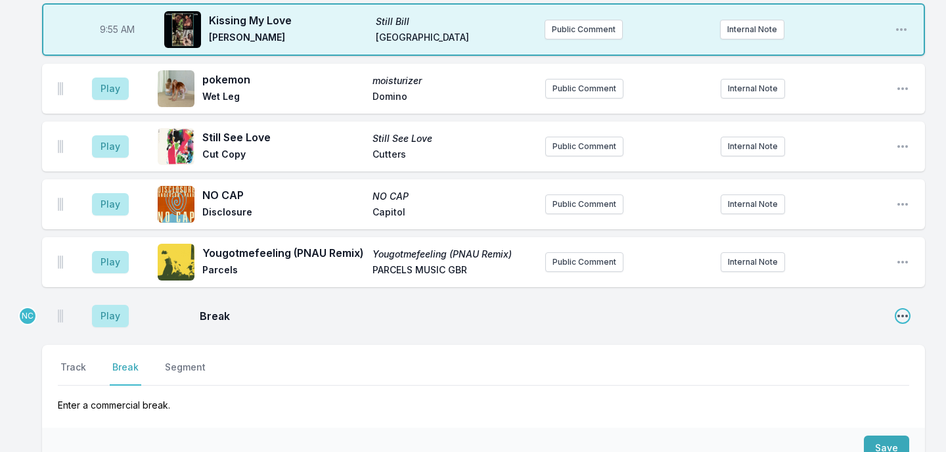
click at [897, 315] on icon "Open playlist item options" at bounding box center [902, 315] width 13 height 13
click at [872, 338] on button "Edit Timestamp" at bounding box center [835, 342] width 147 height 24
type input "10:01"
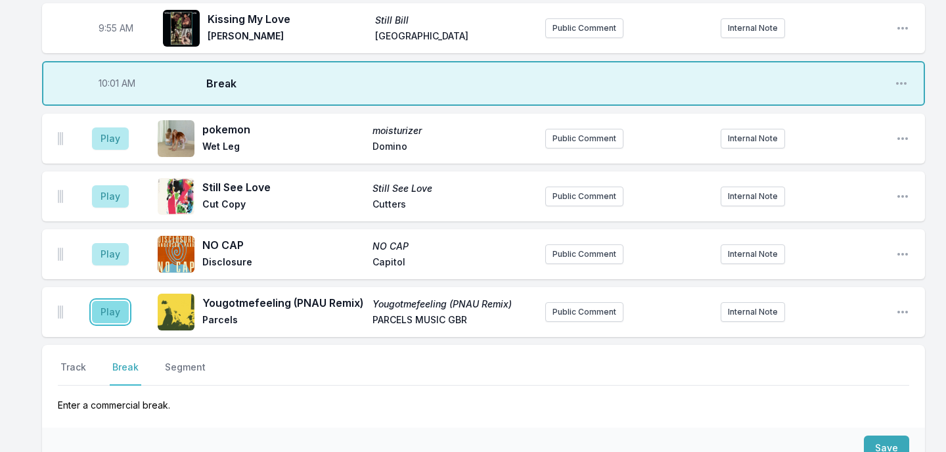
click at [114, 309] on button "Play" at bounding box center [110, 312] width 37 height 22
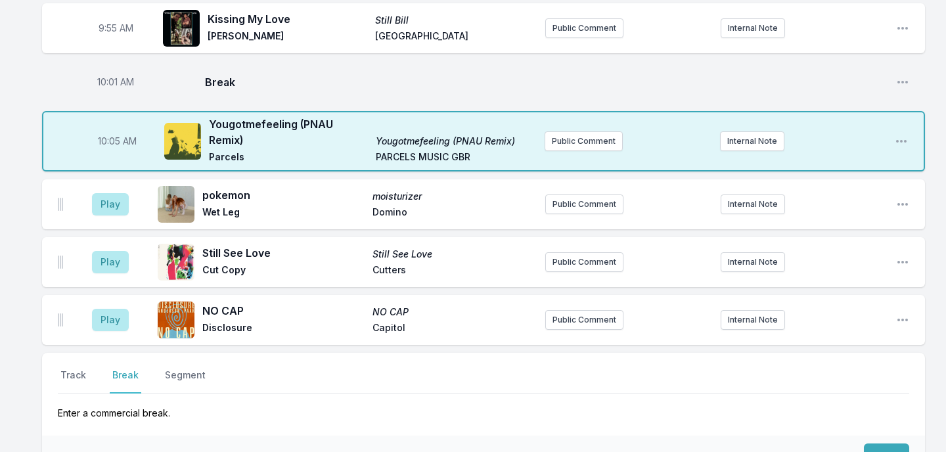
scroll to position [1168, 0]
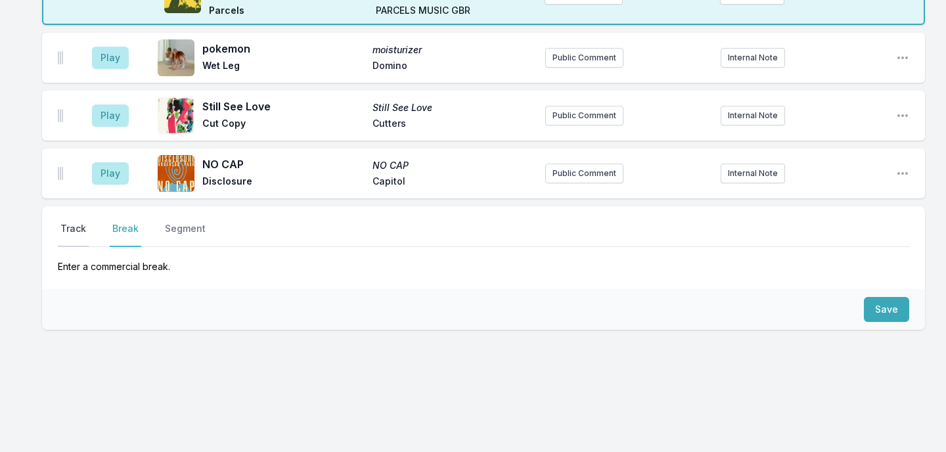
click at [78, 233] on button "Track" at bounding box center [73, 234] width 31 height 25
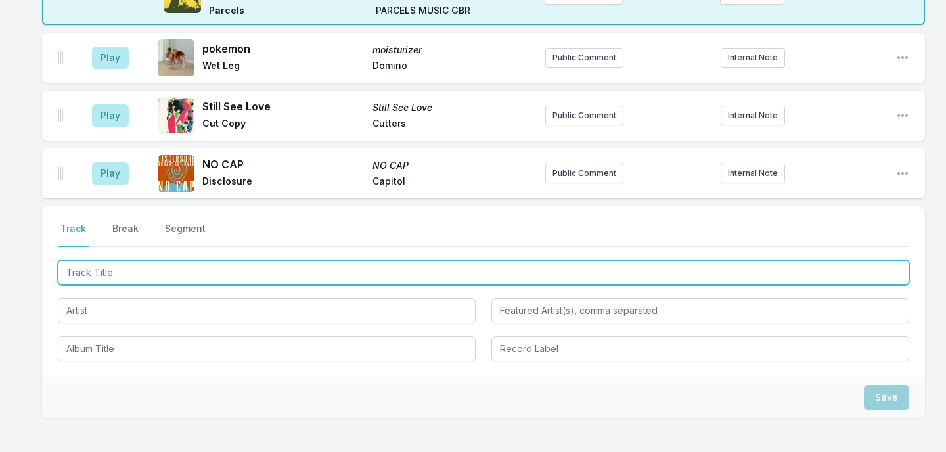
click at [198, 277] on input "Track Title" at bounding box center [483, 272] width 851 height 25
type input "Music Sounds Better With You"
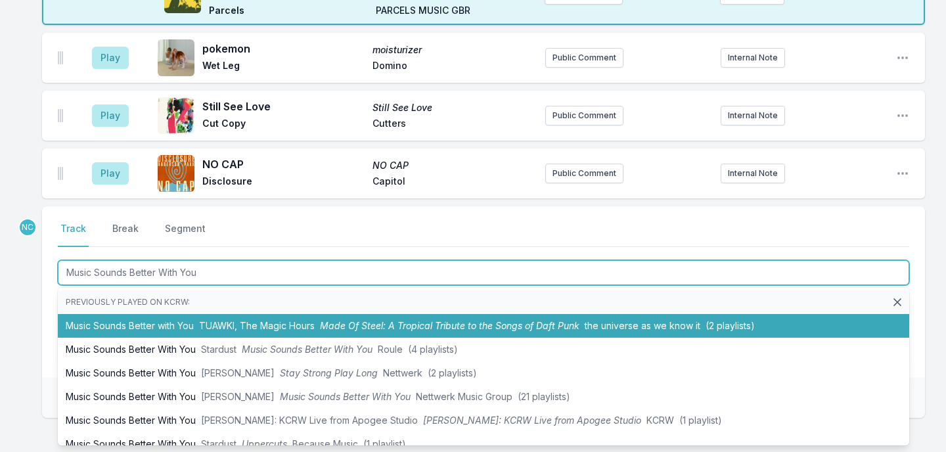
scroll to position [16, 0]
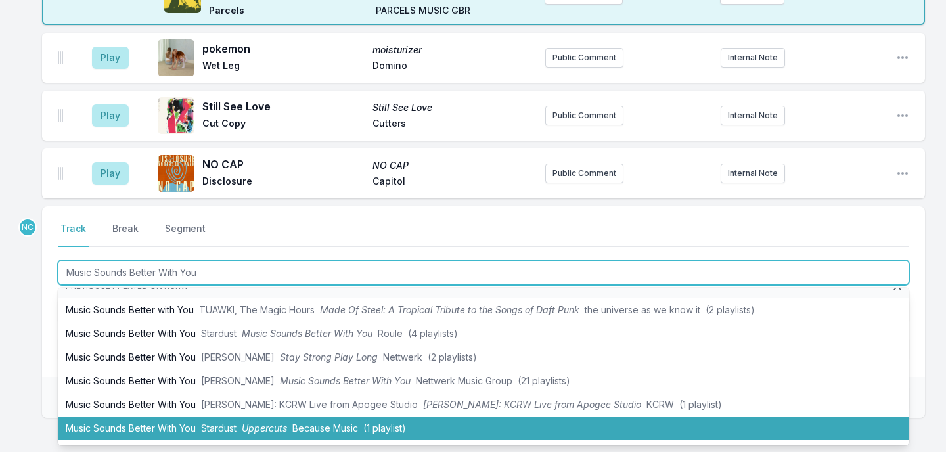
click at [159, 423] on li "Music Sounds Better With You Stardust Uppercuts Because Music (1 playlist)" at bounding box center [483, 428] width 851 height 24
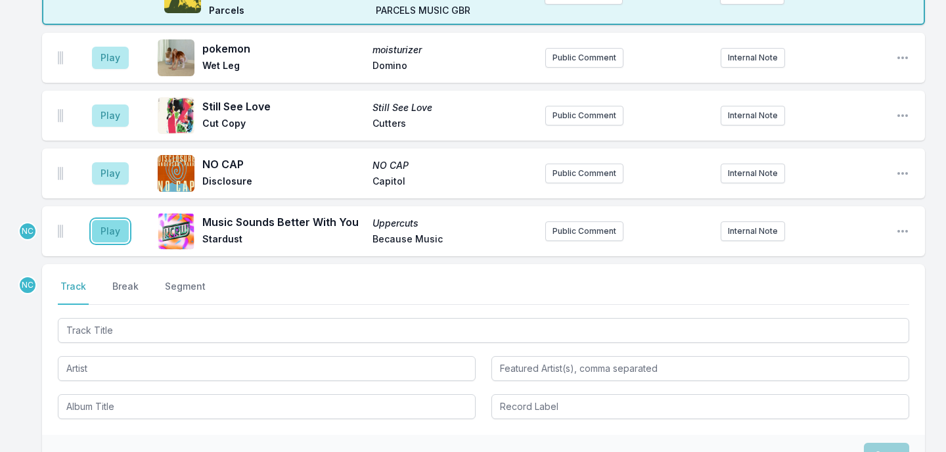
click at [112, 231] on button "Play" at bounding box center [110, 231] width 37 height 22
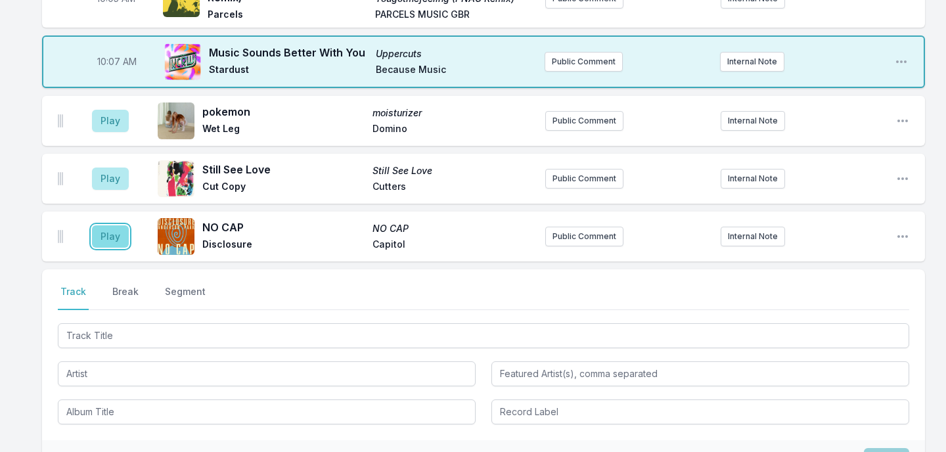
click at [113, 233] on button "Play" at bounding box center [110, 236] width 37 height 22
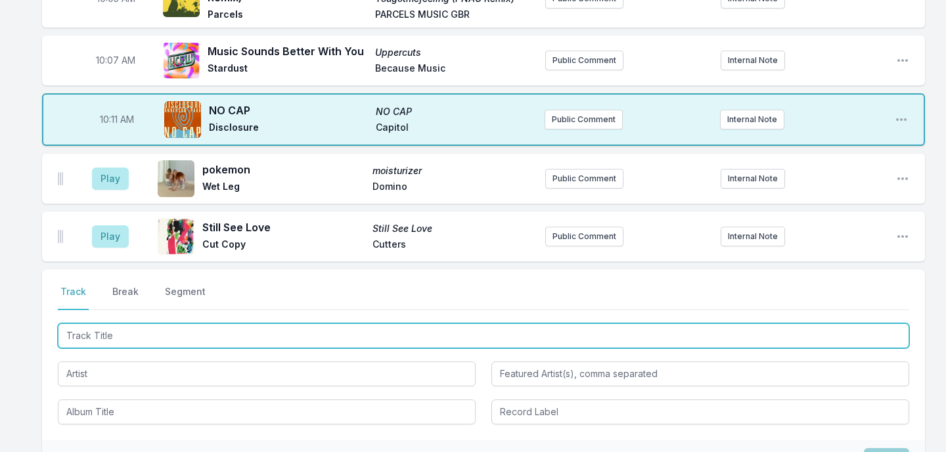
click at [217, 323] on input "Track Title" at bounding box center [483, 335] width 851 height 25
type input "Desire"
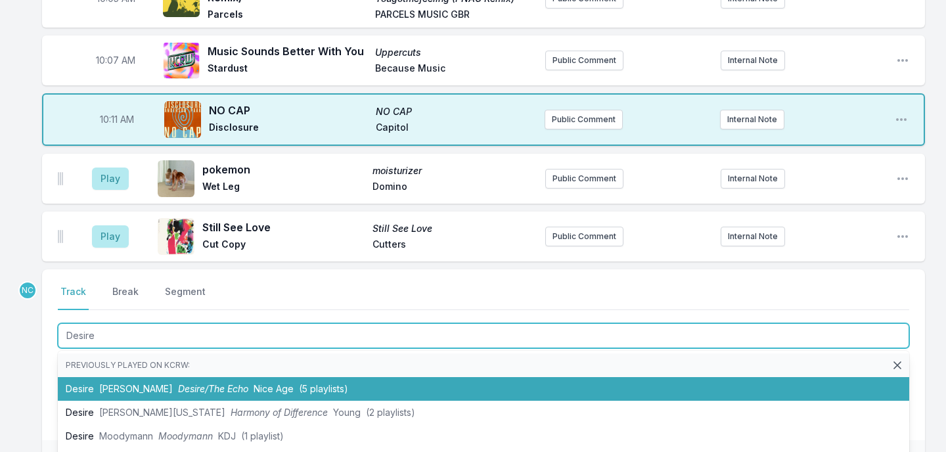
click at [137, 377] on li "Desire TEED Desire/The Echo Nice Age (5 playlists)" at bounding box center [483, 389] width 851 height 24
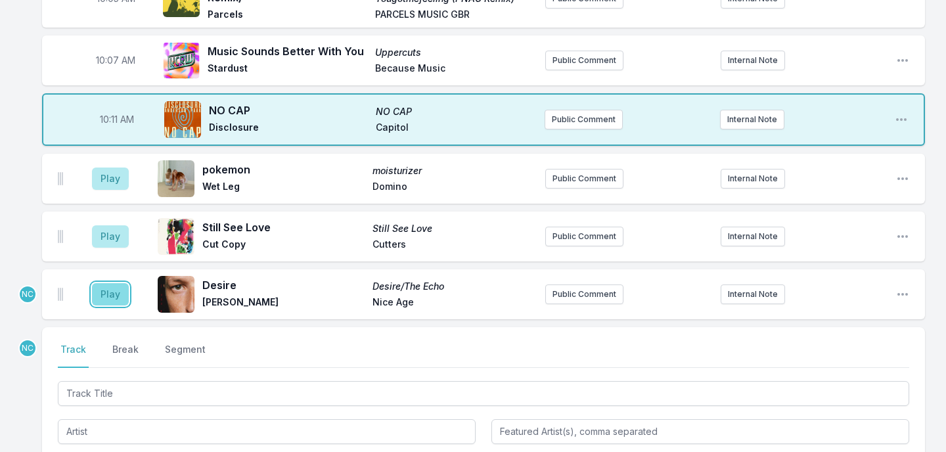
click at [105, 292] on button "Play" at bounding box center [110, 294] width 37 height 22
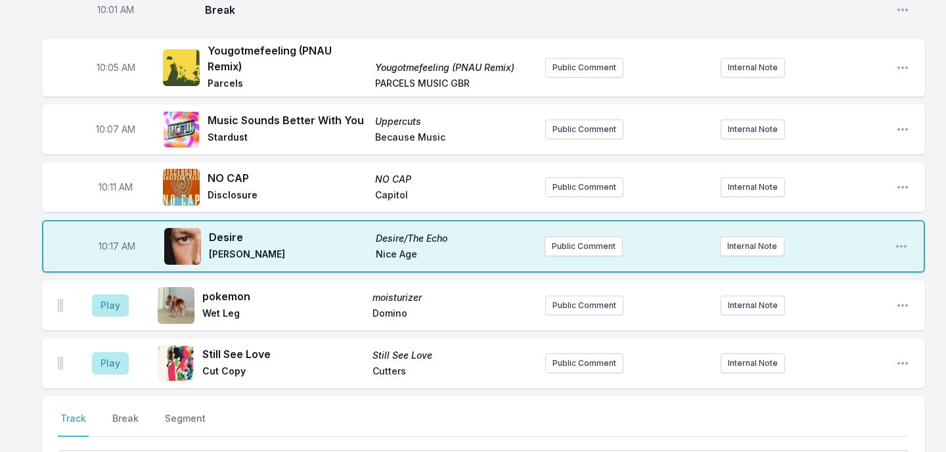
scroll to position [1195, 0]
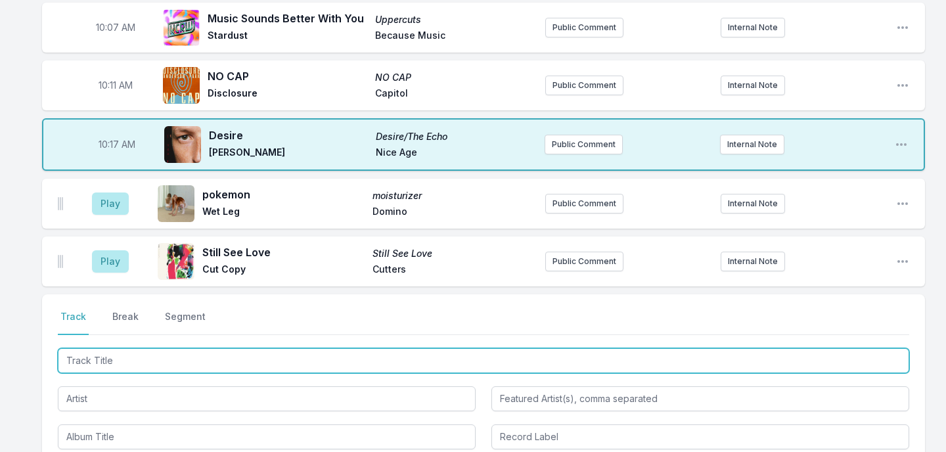
click at [141, 355] on input "Track Title" at bounding box center [483, 360] width 851 height 25
type input "MAGIC MAN"
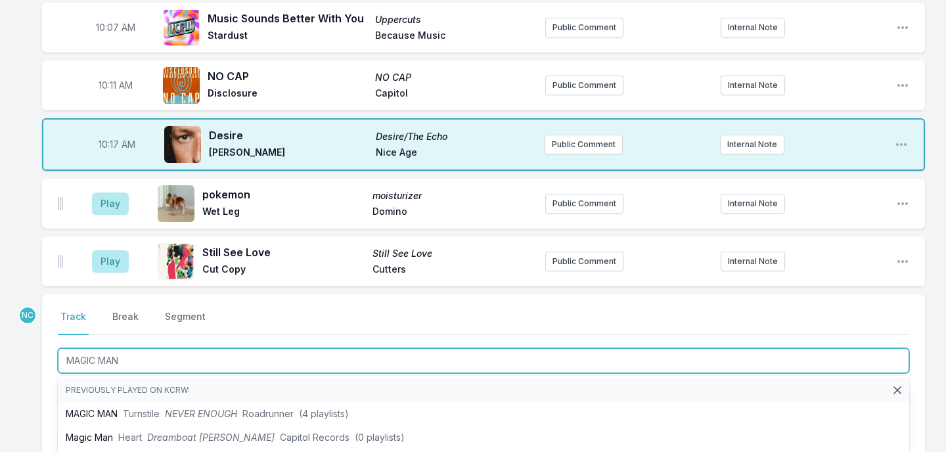
scroll to position [1265, 0]
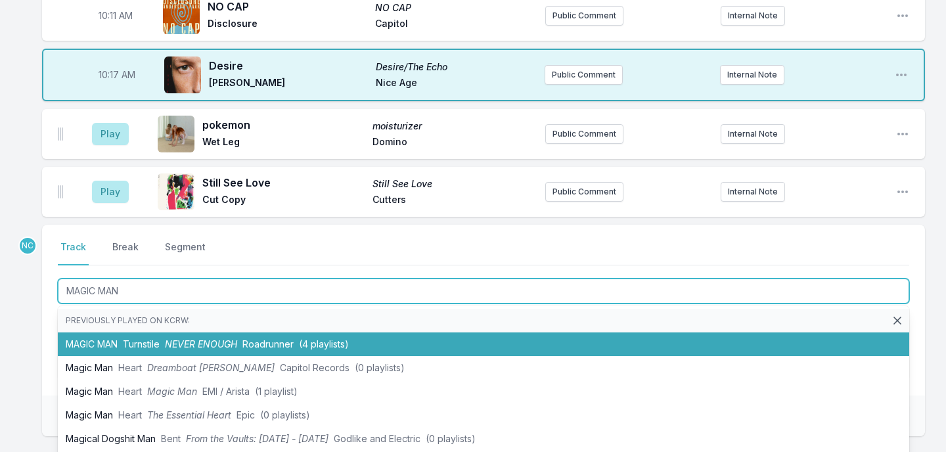
click at [139, 338] on span "Turnstile" at bounding box center [141, 343] width 37 height 11
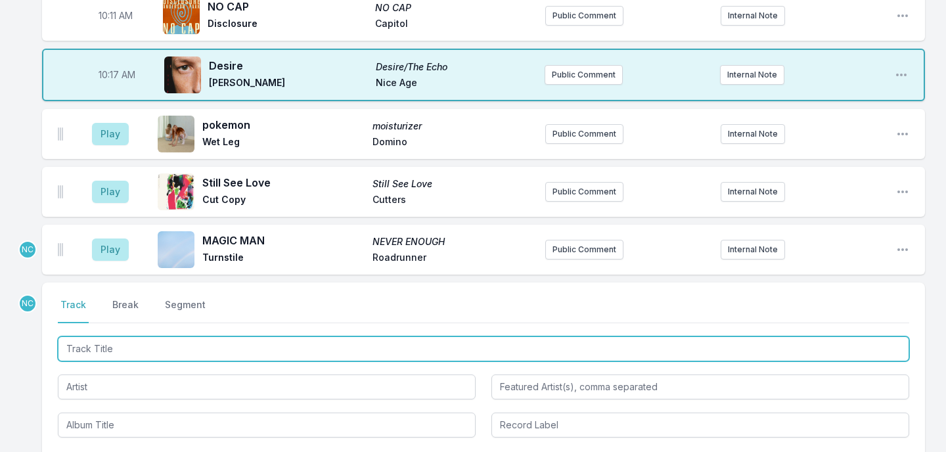
click at [105, 341] on input "Track Title" at bounding box center [483, 348] width 851 height 25
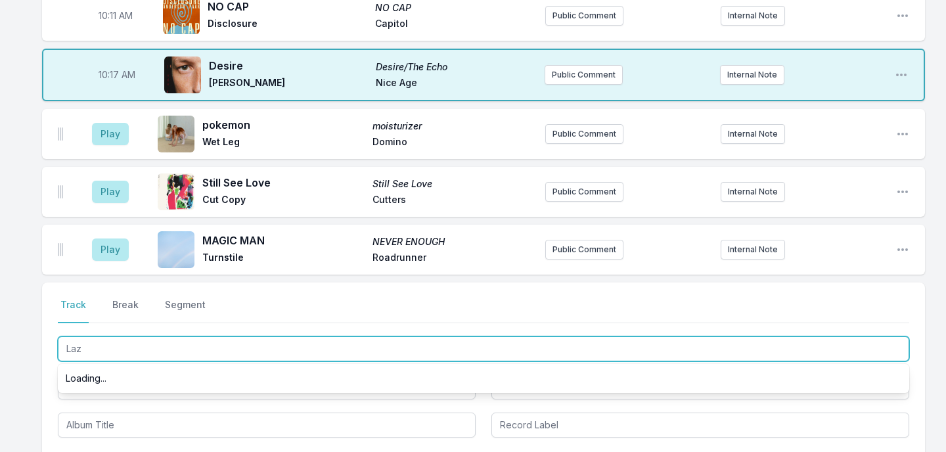
type input "Lazy"
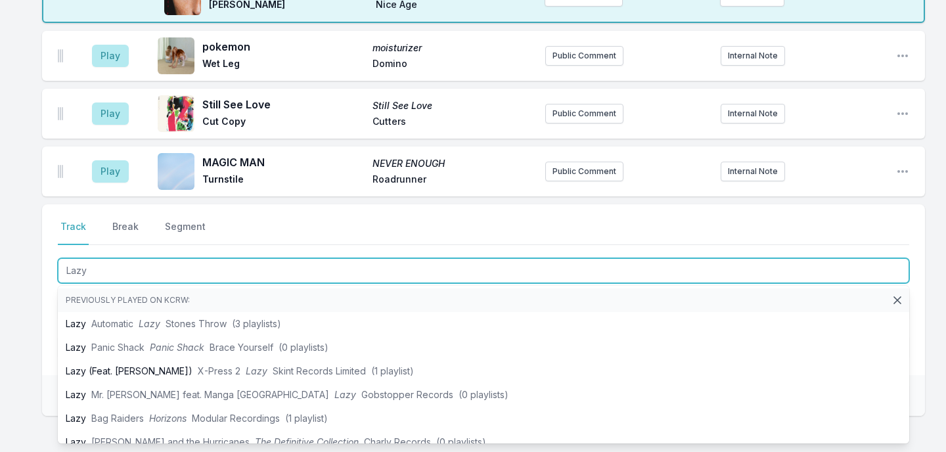
scroll to position [1348, 0]
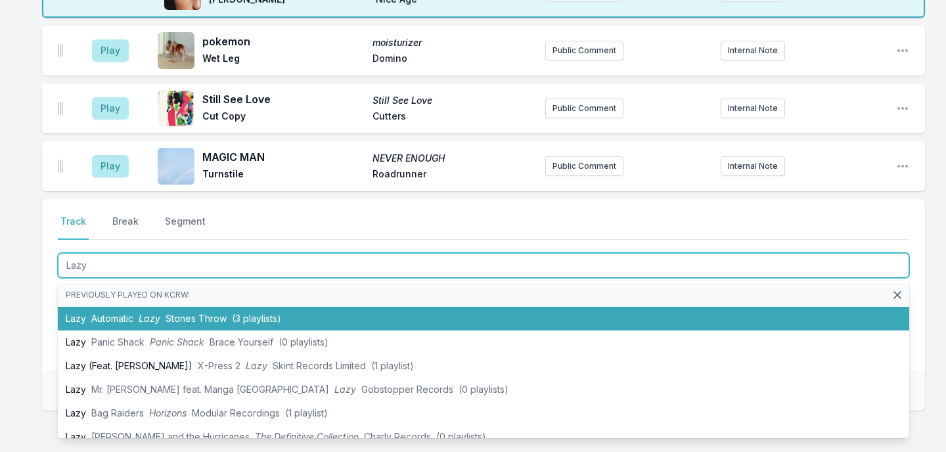
click at [107, 314] on span "Automatic" at bounding box center [112, 318] width 42 height 11
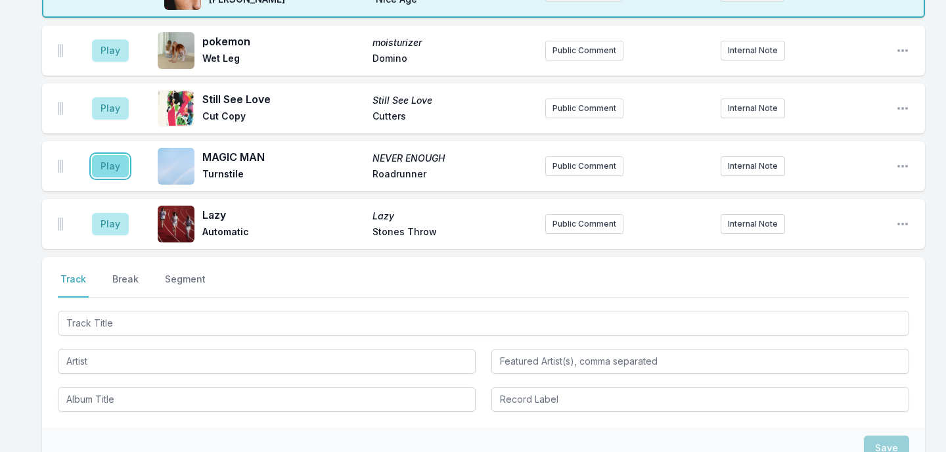
click at [115, 159] on button "Play" at bounding box center [110, 166] width 37 height 22
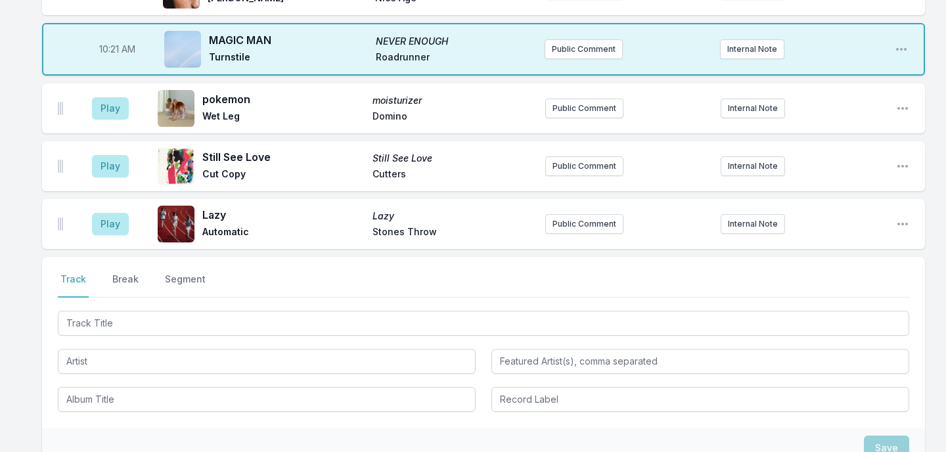
scroll to position [1347, 0]
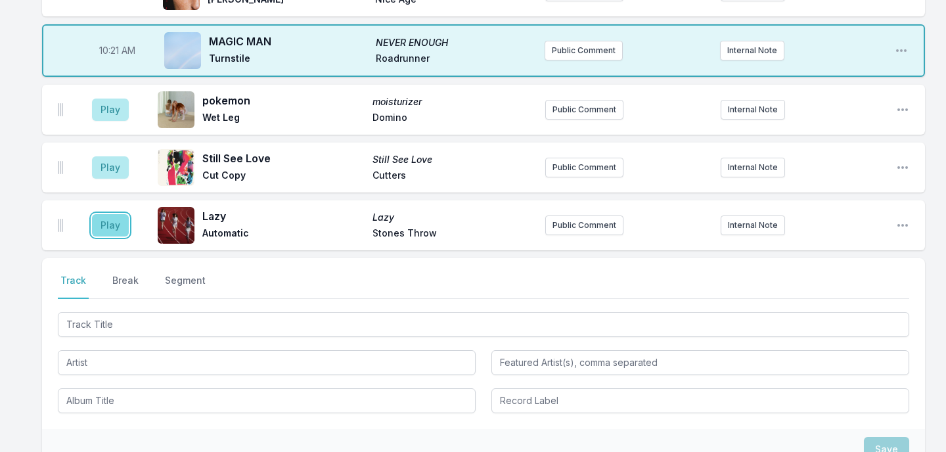
click at [117, 220] on button "Play" at bounding box center [110, 225] width 37 height 22
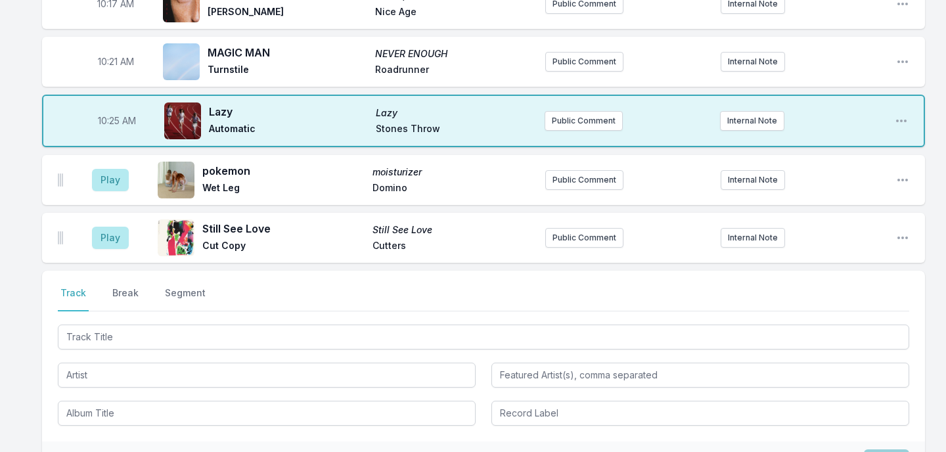
scroll to position [1483, 0]
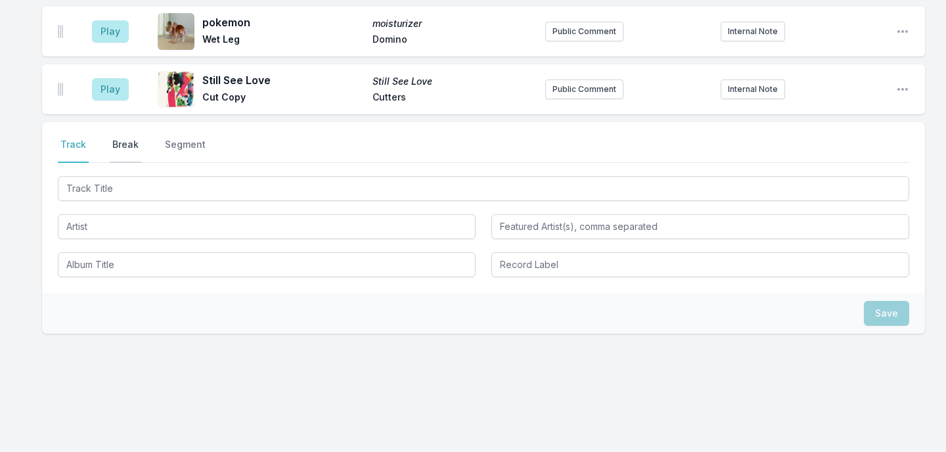
click at [122, 143] on button "Break" at bounding box center [126, 150] width 32 height 25
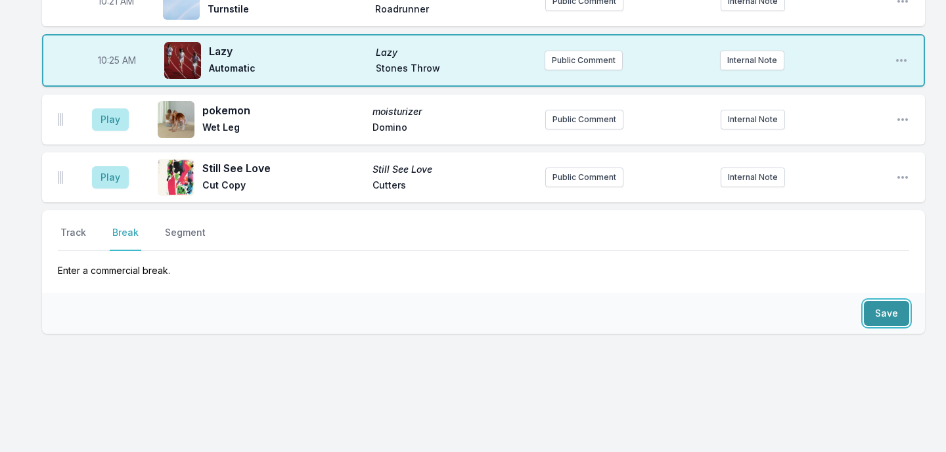
click at [878, 307] on button "Save" at bounding box center [886, 313] width 45 height 25
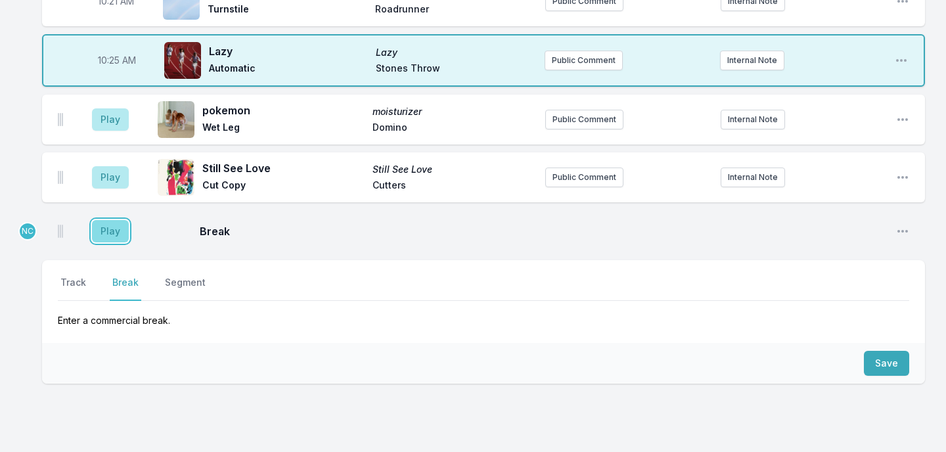
click at [121, 225] on button "Play" at bounding box center [110, 231] width 37 height 22
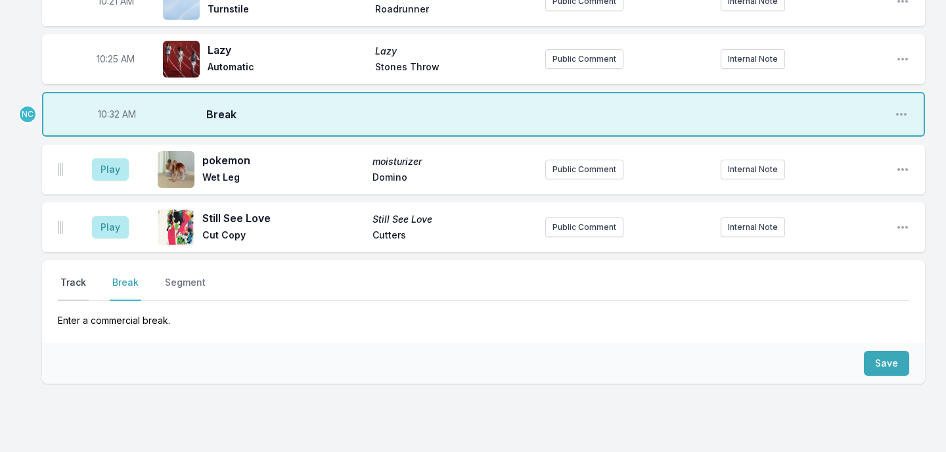
click at [69, 277] on button "Track" at bounding box center [73, 288] width 31 height 25
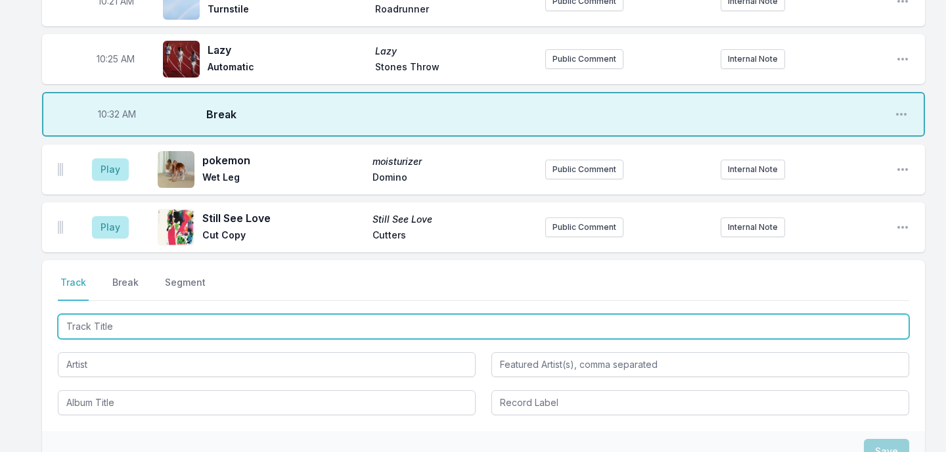
click at [141, 319] on input "Track Title" at bounding box center [483, 326] width 851 height 25
type input "Embeces"
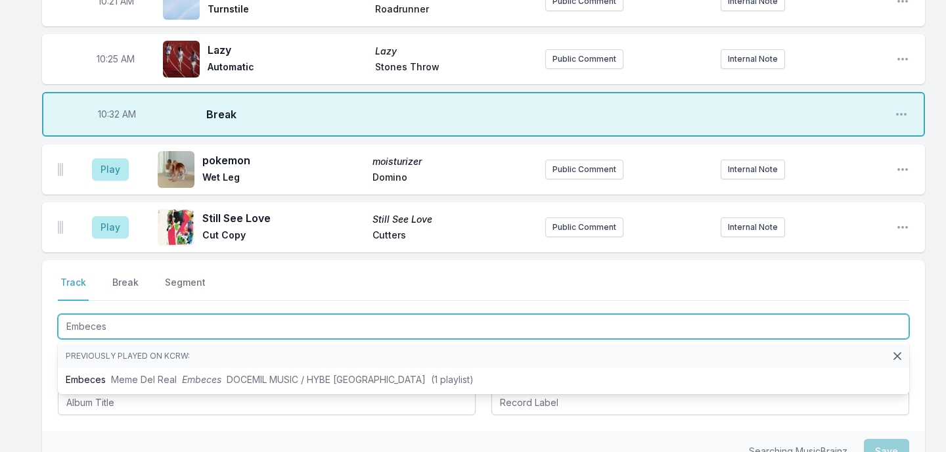
scroll to position [1420, 0]
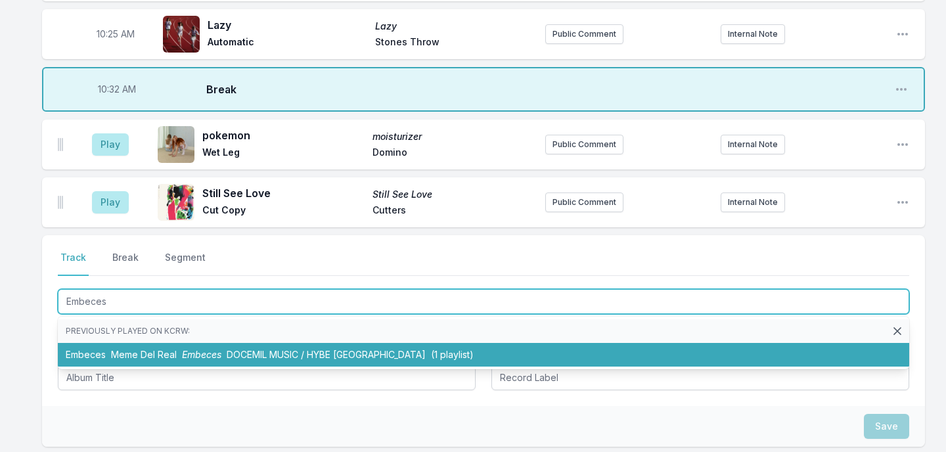
click at [149, 349] on span "Meme Del Real" at bounding box center [144, 354] width 66 height 11
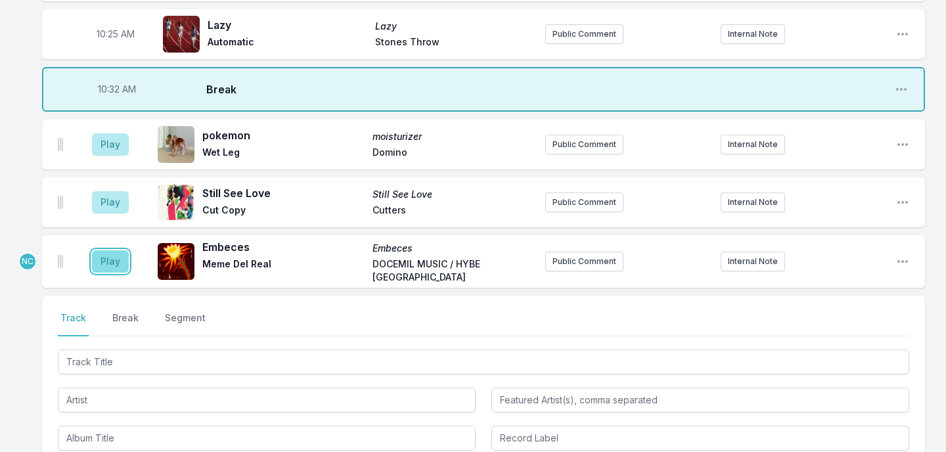
click at [112, 257] on button "Play" at bounding box center [110, 261] width 37 height 22
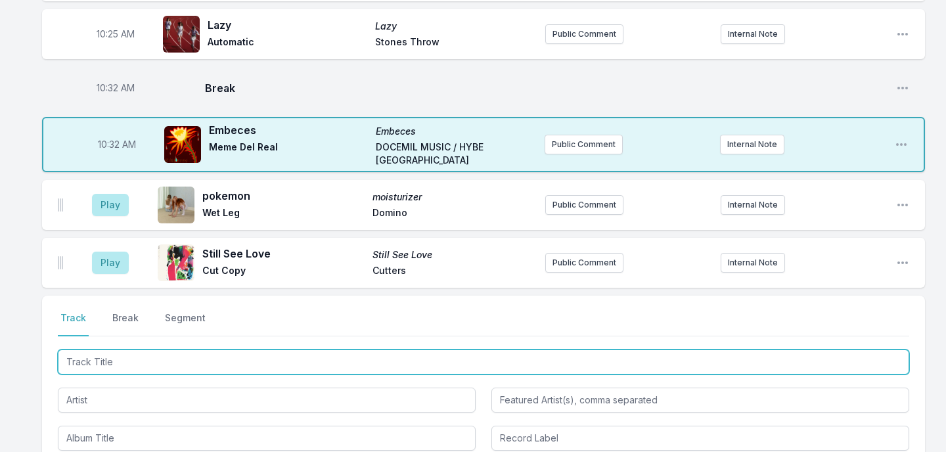
click at [161, 349] on input "Track Title" at bounding box center [483, 361] width 851 height 25
type input "In Your Head"
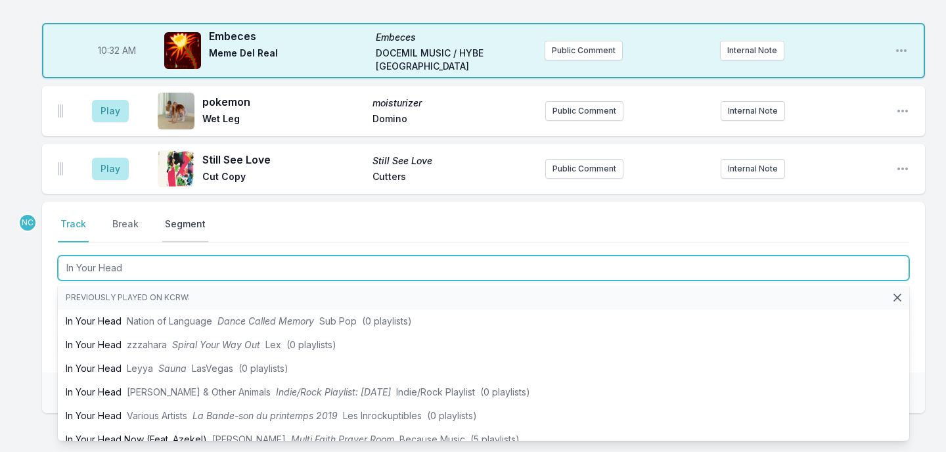
scroll to position [1520, 0]
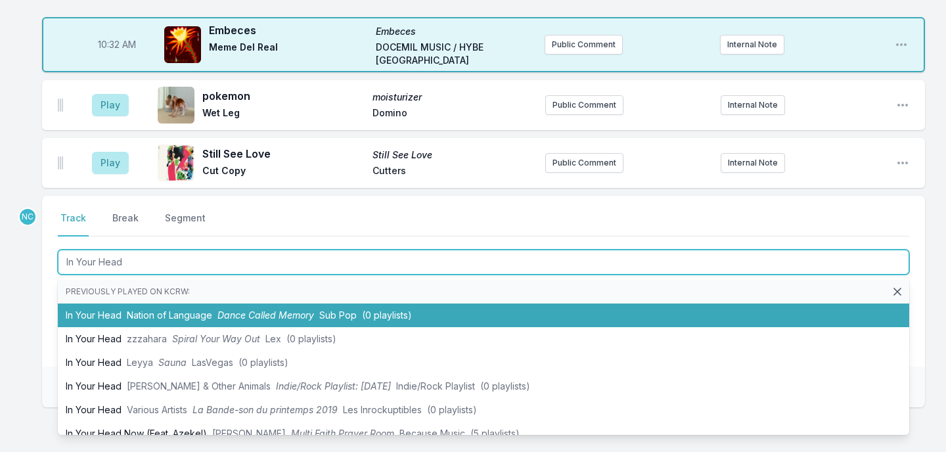
click at [110, 305] on li "In Your Head Nation of Language Dance Called Memory Sub Pop (0 playlists)" at bounding box center [483, 315] width 851 height 24
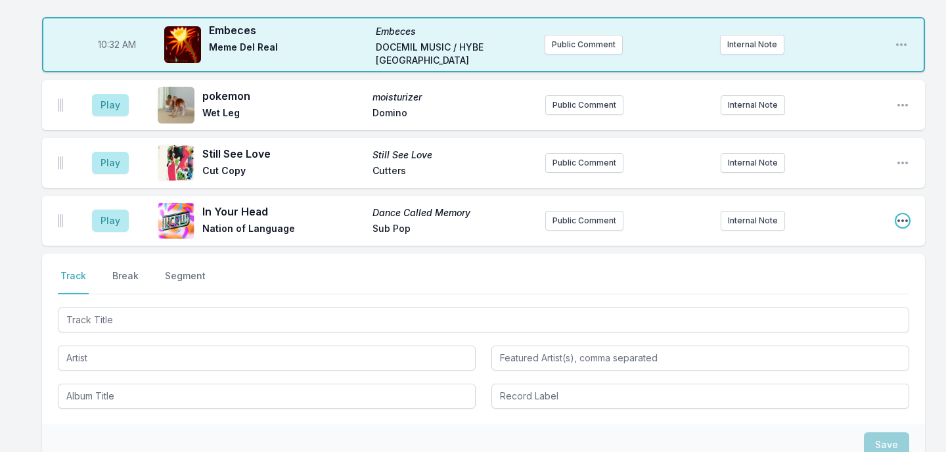
click at [902, 219] on icon "Open playlist item options" at bounding box center [902, 220] width 11 height 3
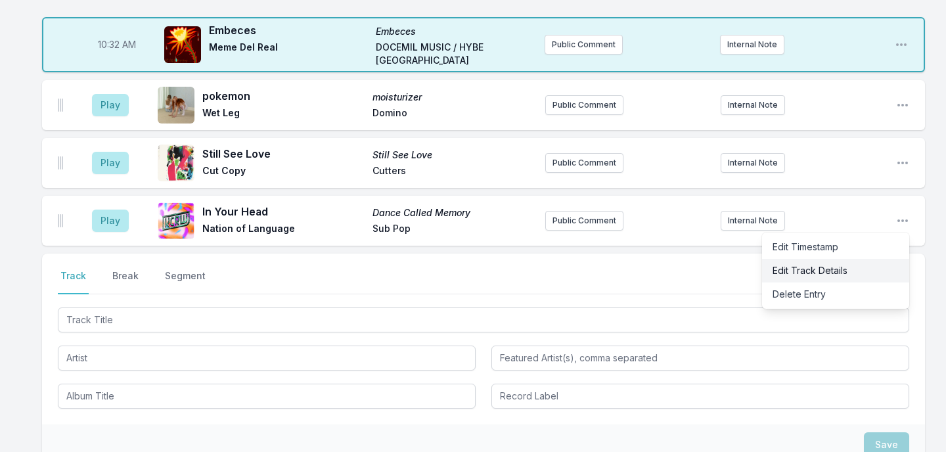
click at [833, 260] on button "Edit Track Details" at bounding box center [835, 271] width 147 height 24
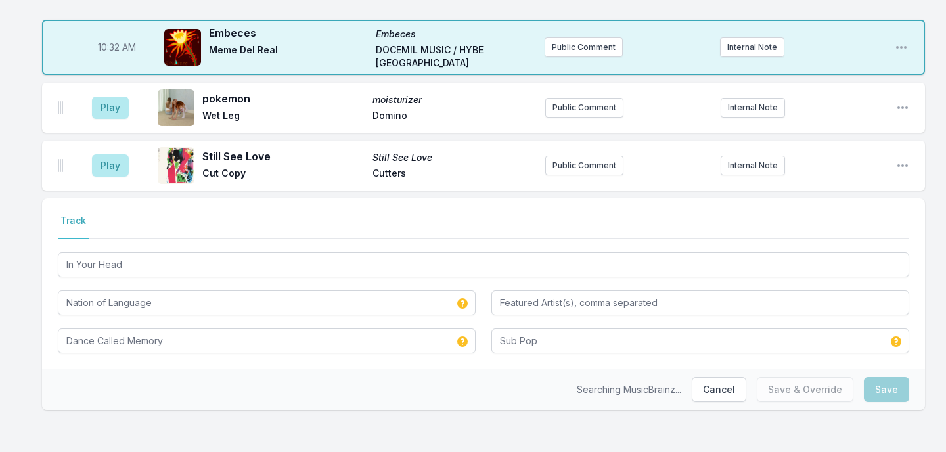
scroll to position [1509, 0]
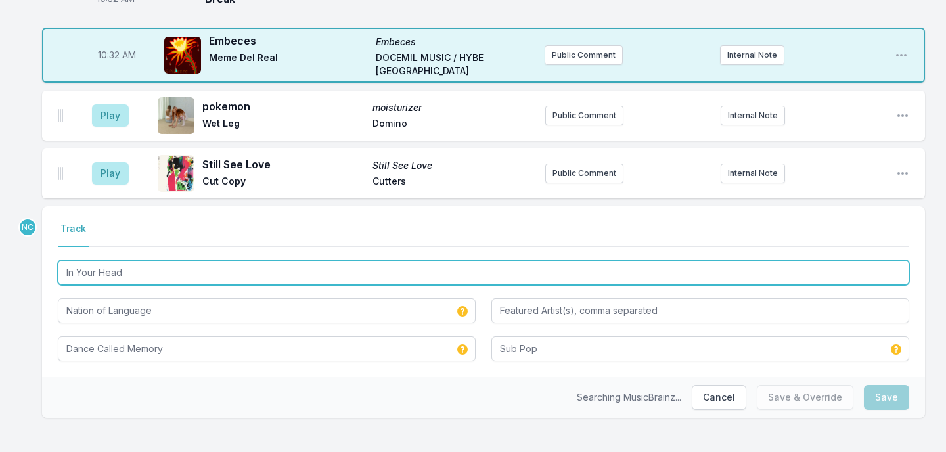
click at [336, 260] on input "In Your Head" at bounding box center [483, 272] width 851 height 25
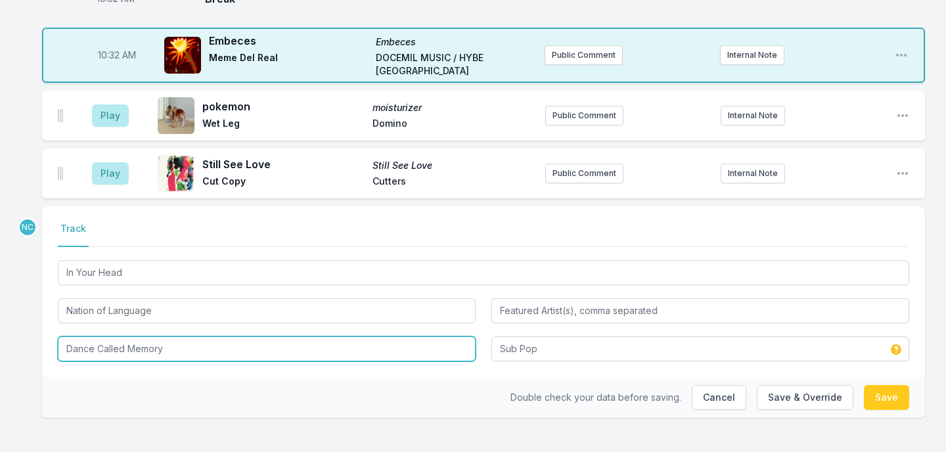
click at [234, 343] on input "Dance Called Memory" at bounding box center [267, 348] width 418 height 25
paste input "In Your Head"
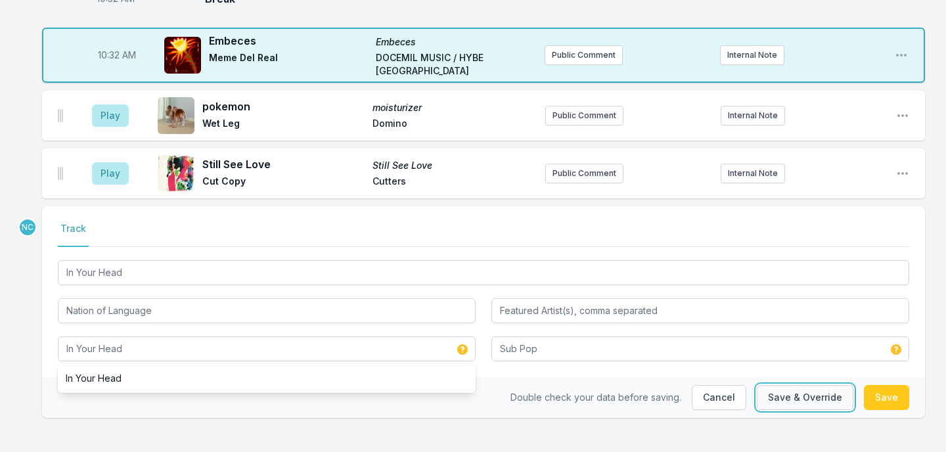
click at [796, 386] on button "Save & Override" at bounding box center [805, 397] width 97 height 25
type input "Dance Called Memory"
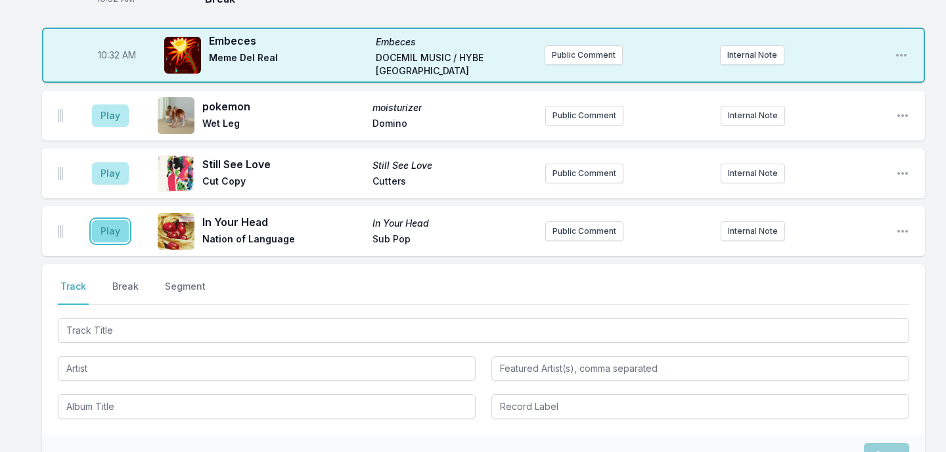
click at [114, 227] on button "Play" at bounding box center [110, 231] width 37 height 22
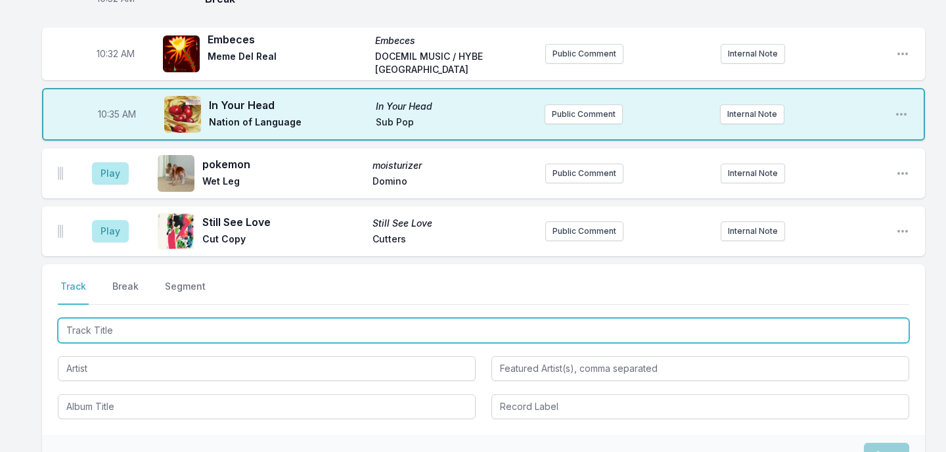
click at [183, 320] on input "Track Title" at bounding box center [483, 330] width 851 height 25
type input "Second Nature"
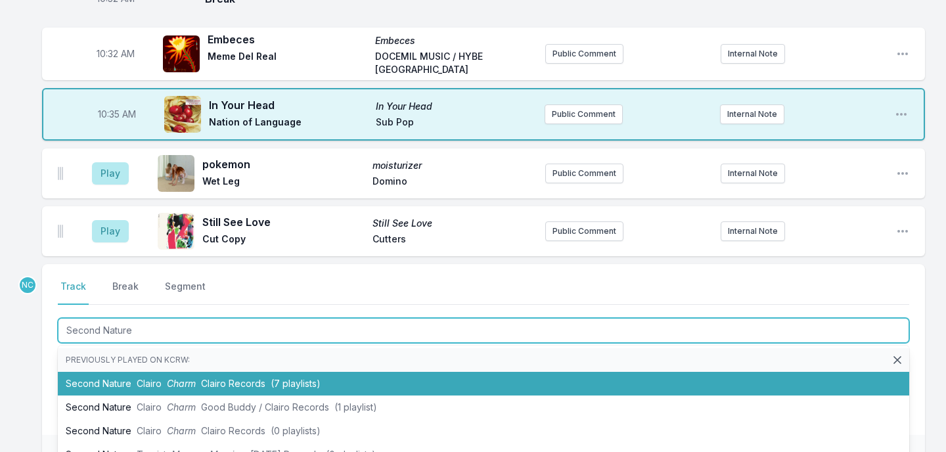
click at [165, 372] on li "Second Nature Clairo Charm Clairo Records (7 playlists)" at bounding box center [483, 384] width 851 height 24
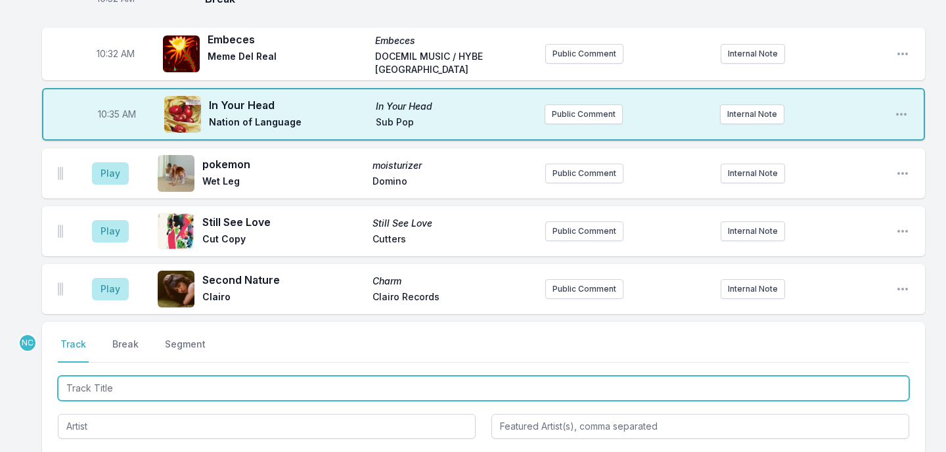
click at [166, 376] on input "Track Title" at bounding box center [483, 388] width 851 height 25
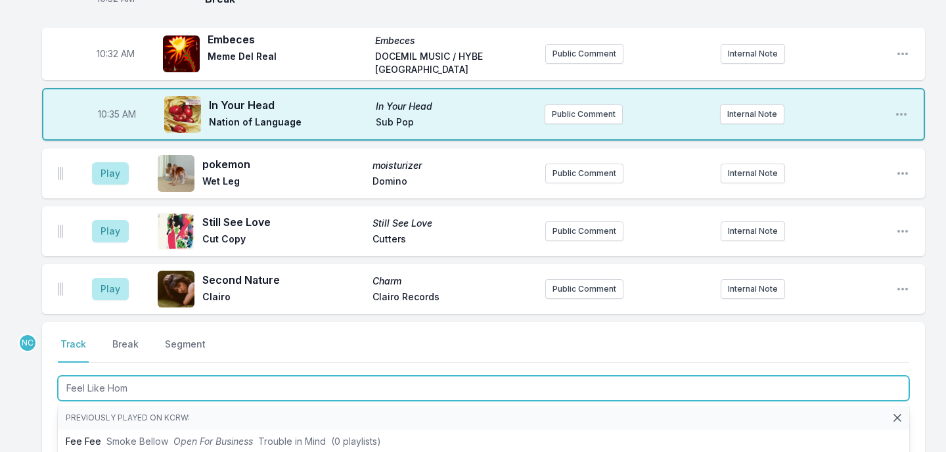
type input "Feel Like Home"
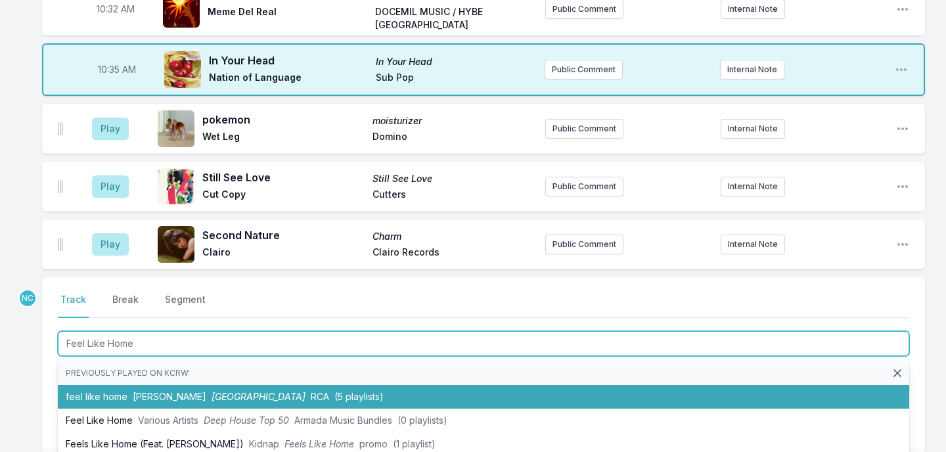
click at [173, 385] on li "feel like home Fousheé Pointy Heights RCA (5 playlists)" at bounding box center [483, 397] width 851 height 24
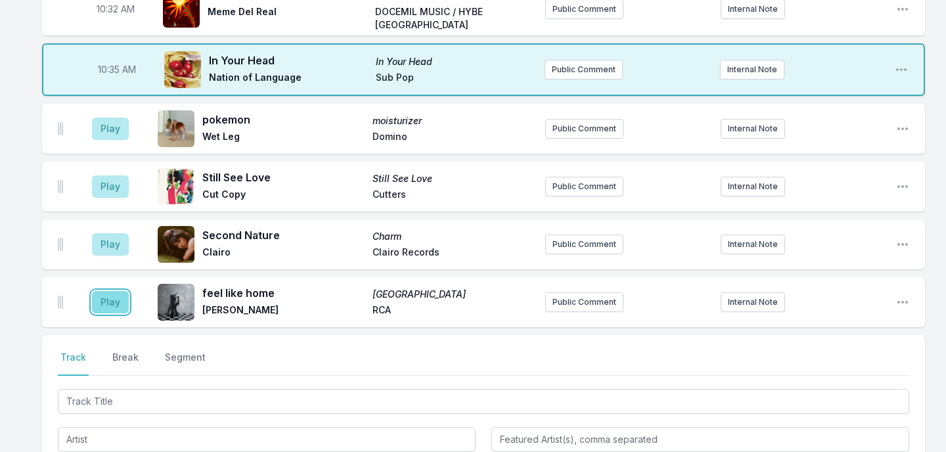
click at [116, 294] on button "Play" at bounding box center [110, 302] width 37 height 22
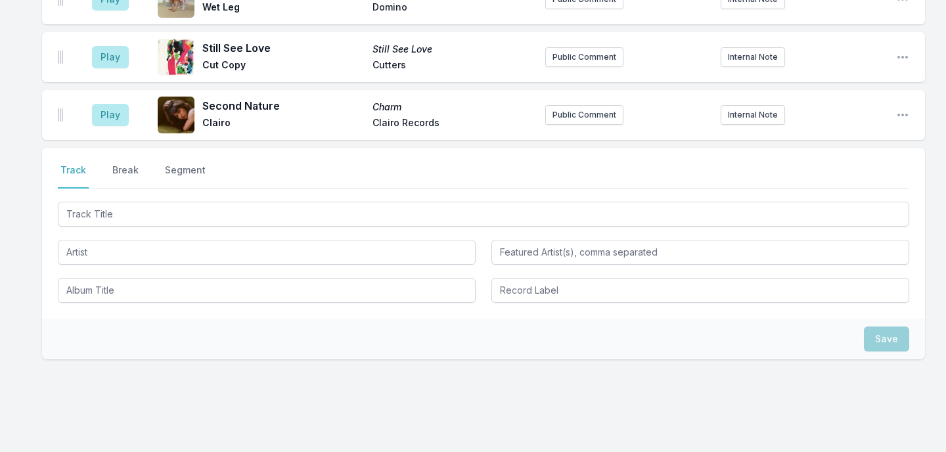
scroll to position [1767, 0]
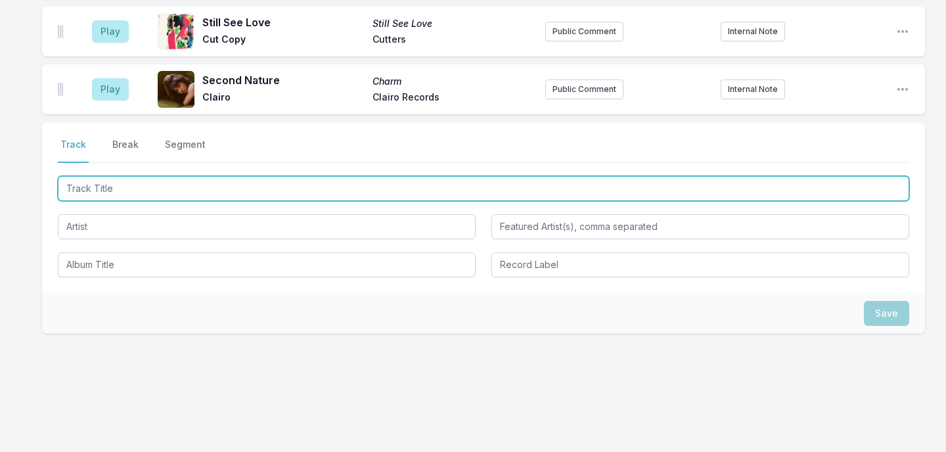
click at [204, 189] on input "Track Title" at bounding box center [483, 188] width 851 height 25
type input "Come Back Down"
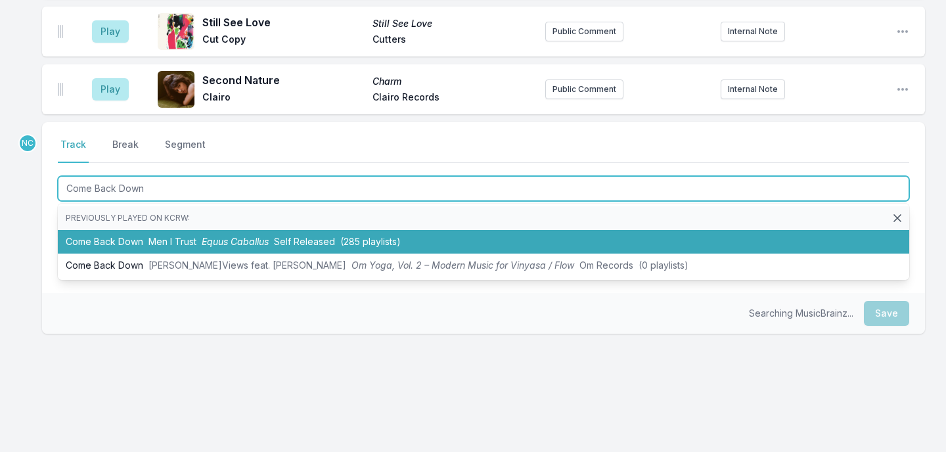
click at [208, 230] on li "Come Back Down Men I Trust Equus Caballus Self Released (285 playlists)" at bounding box center [483, 242] width 851 height 24
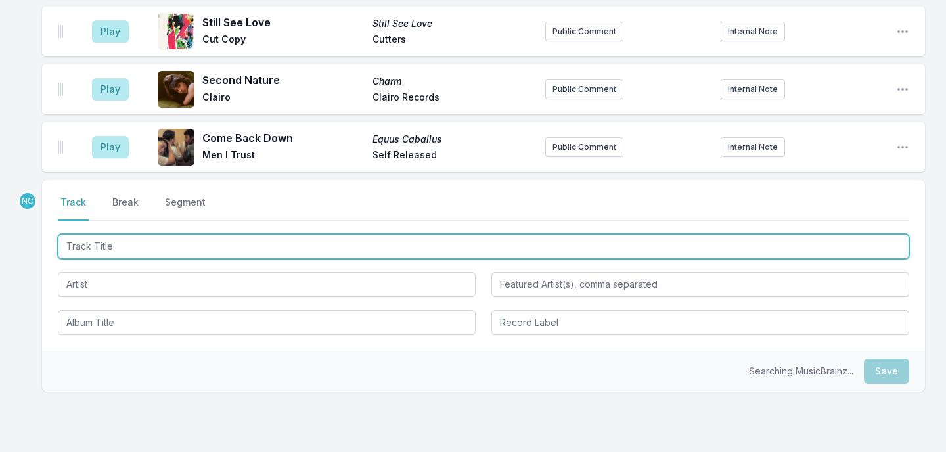
scroll to position [1825, 0]
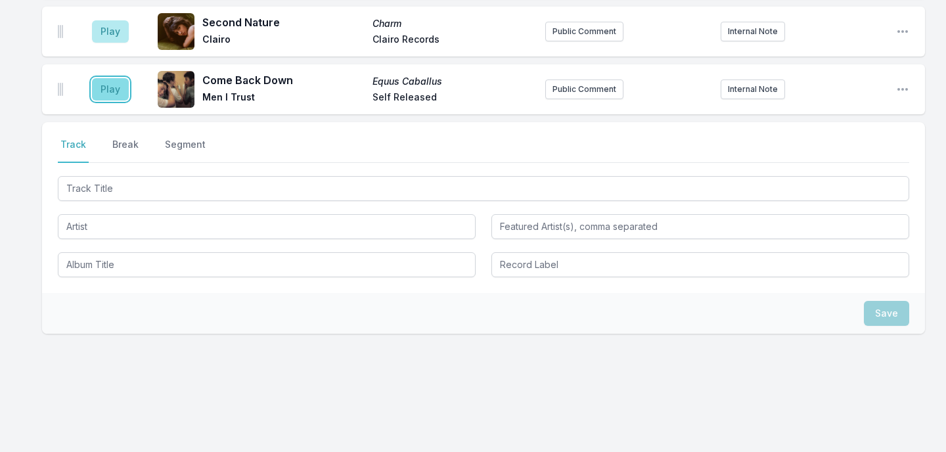
click at [108, 84] on button "Play" at bounding box center [110, 89] width 37 height 22
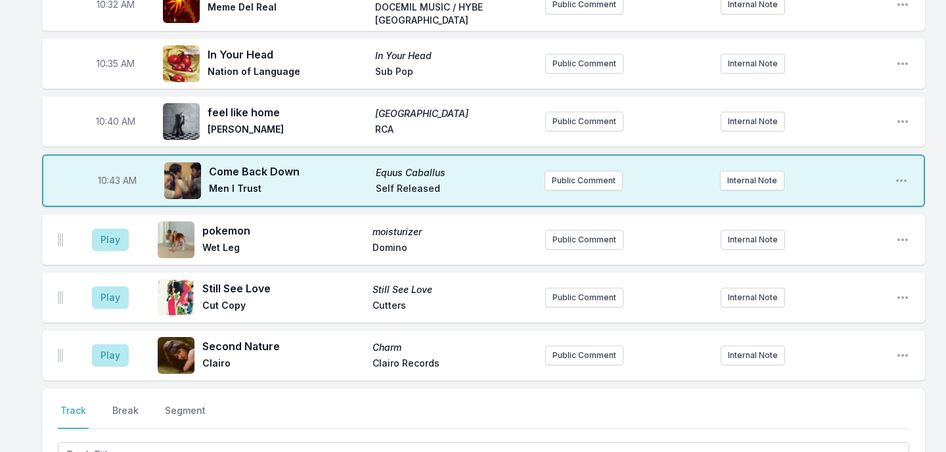
scroll to position [1660, 0]
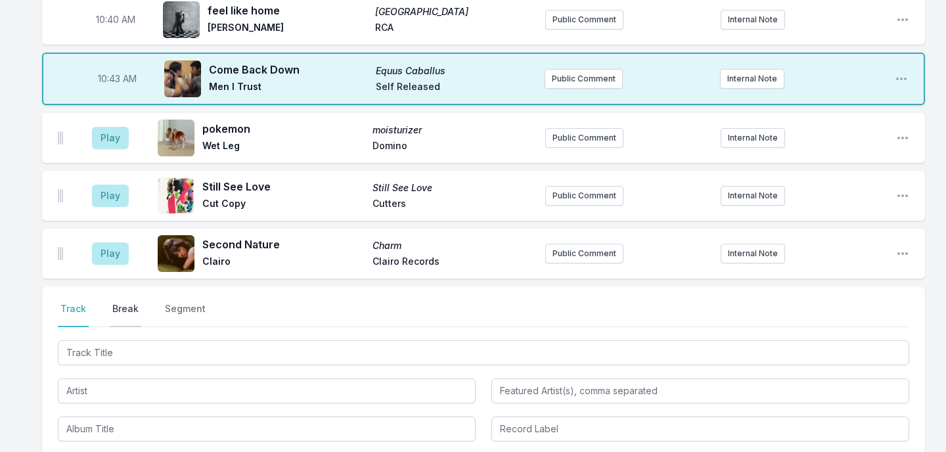
click at [123, 302] on button "Break" at bounding box center [126, 314] width 32 height 25
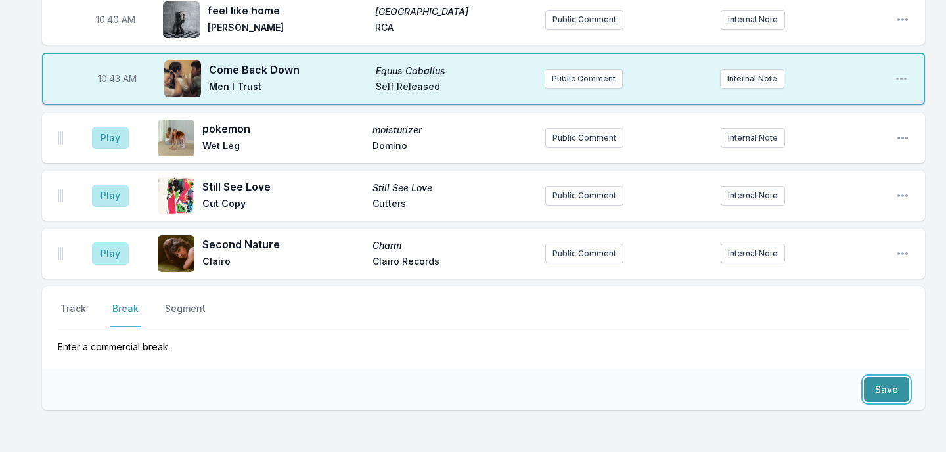
click at [878, 389] on button "Save" at bounding box center [886, 389] width 45 height 25
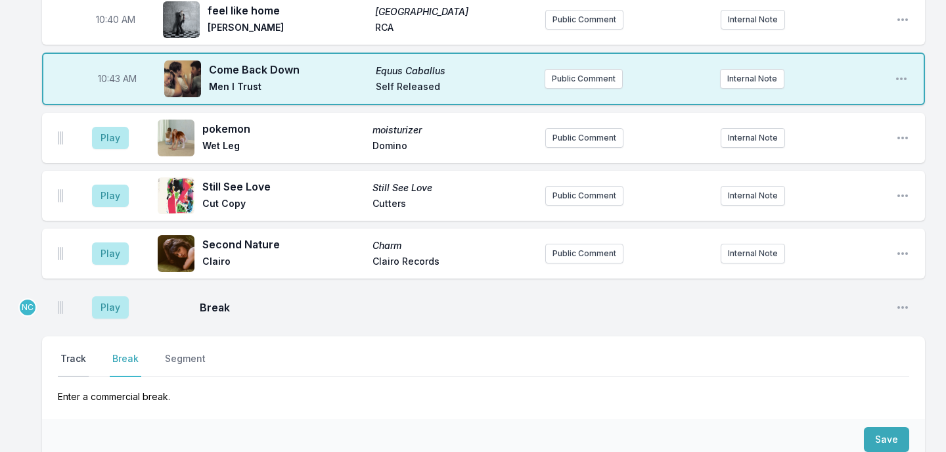
click at [76, 352] on button "Track" at bounding box center [73, 364] width 31 height 25
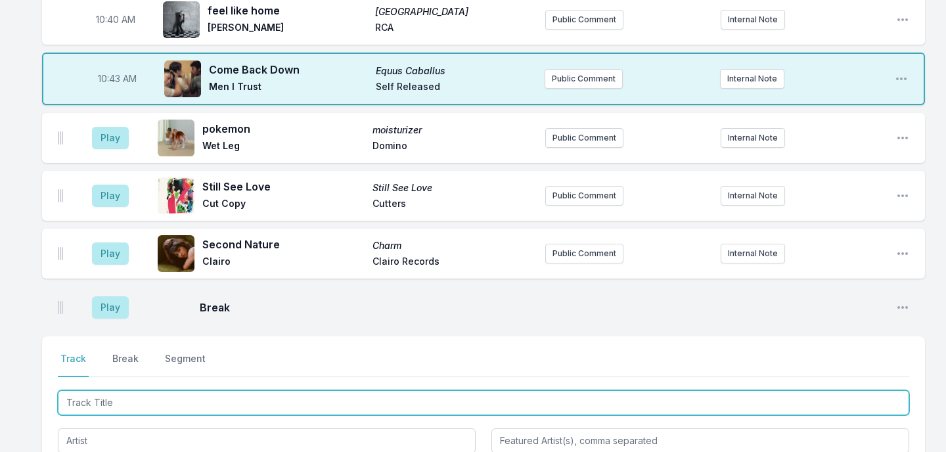
click at [86, 397] on input "Track Title" at bounding box center [483, 402] width 851 height 25
type input "Don't You Worry"
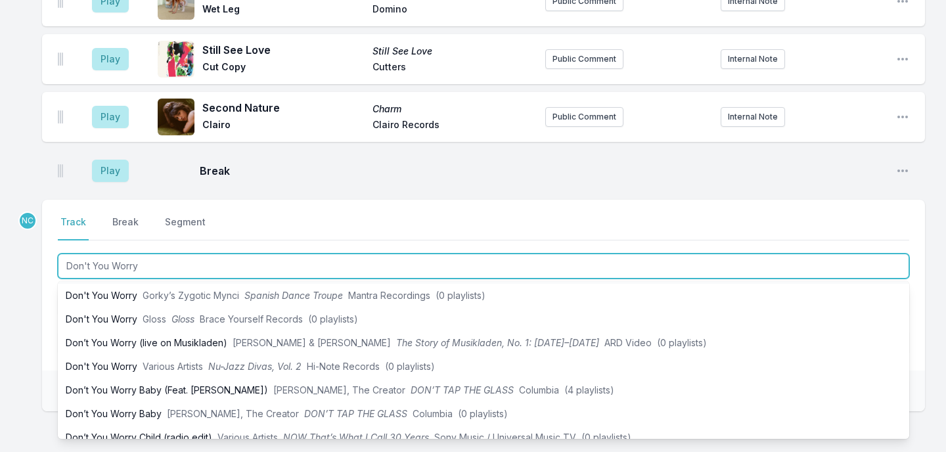
scroll to position [24, 0]
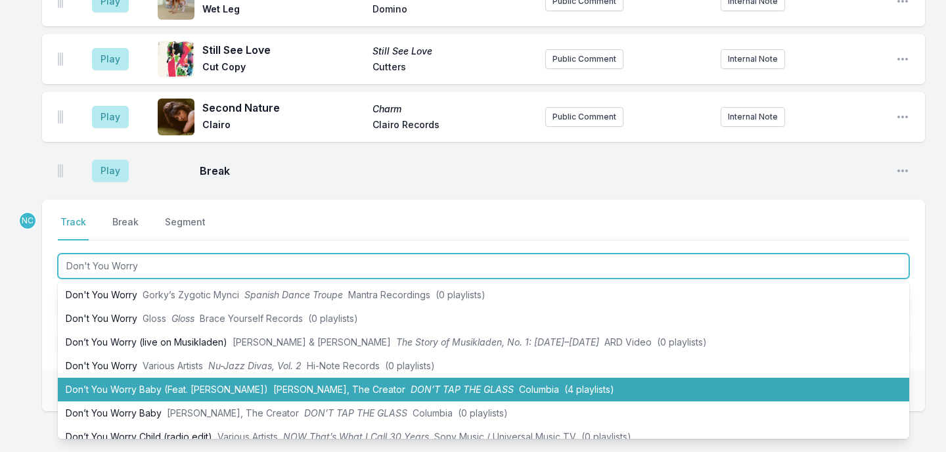
click at [95, 378] on li "Don’t You Worry Baby (Feat. Madison McFerrin) Tyler, The Creator DON’T TAP THE …" at bounding box center [483, 390] width 851 height 24
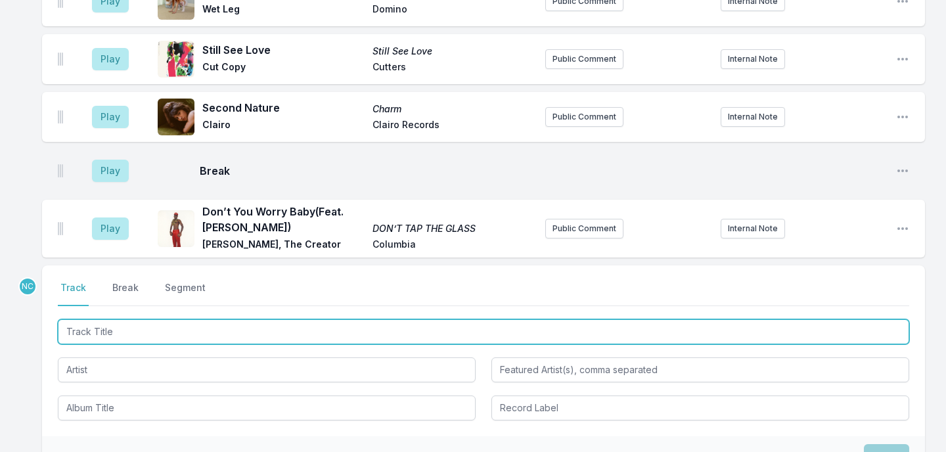
scroll to position [1863, 0]
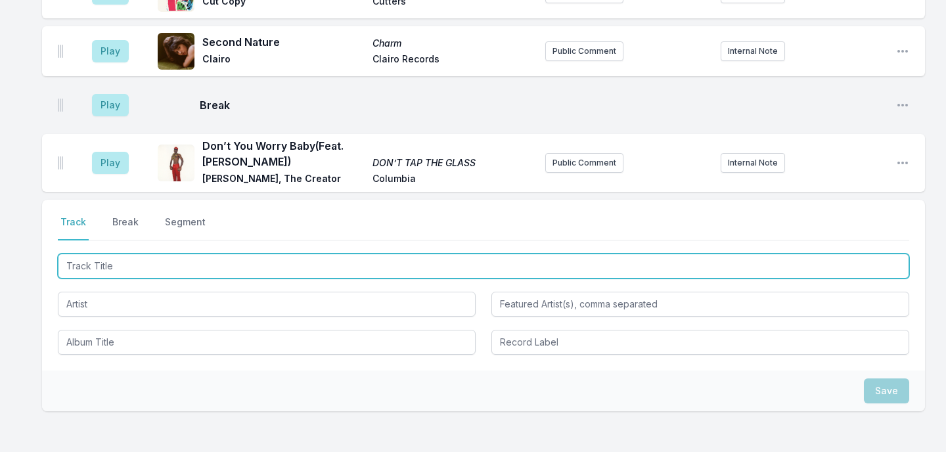
click at [216, 261] on input "Track Title" at bounding box center [483, 266] width 851 height 25
type input "Funky People"
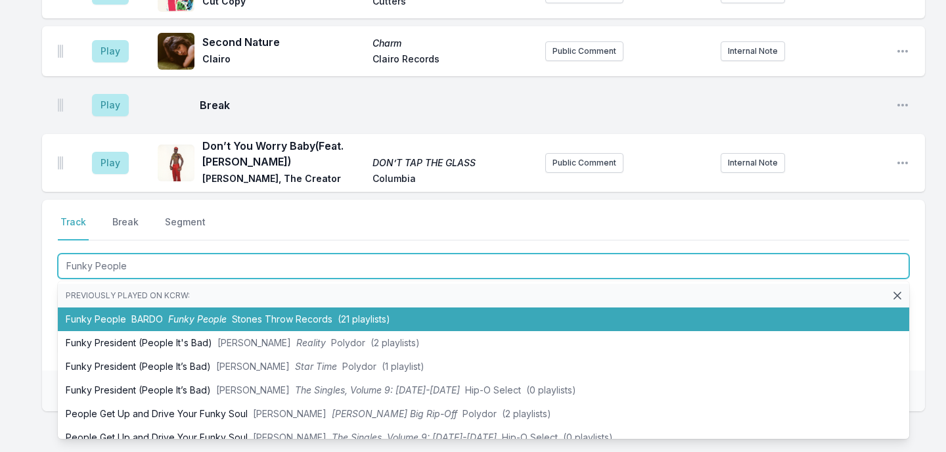
click at [208, 313] on span "Funky People" at bounding box center [197, 318] width 58 height 11
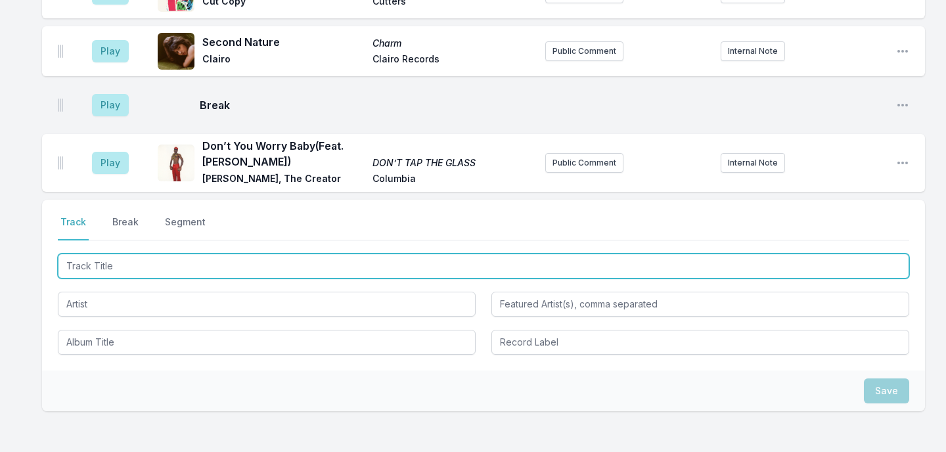
scroll to position [1921, 0]
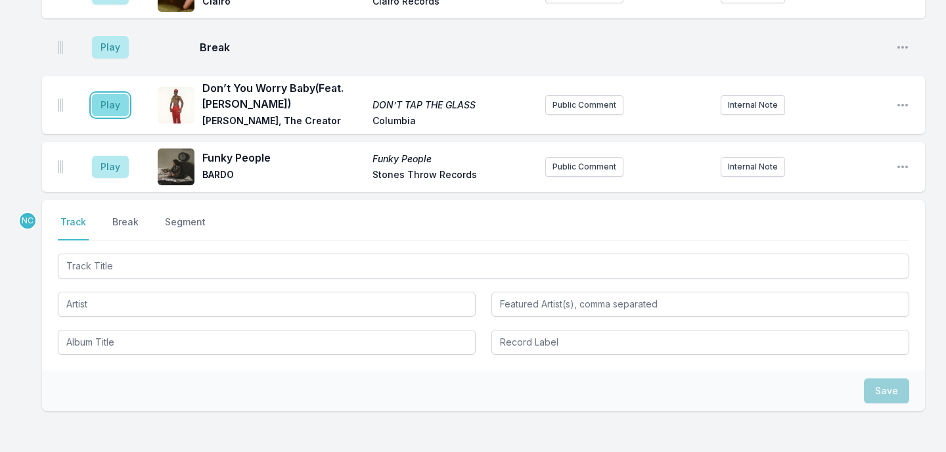
click at [106, 101] on button "Play" at bounding box center [110, 105] width 37 height 22
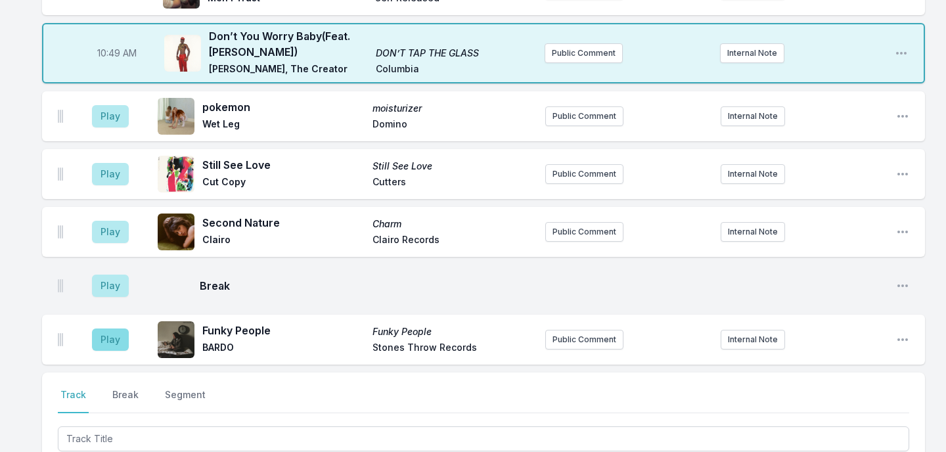
scroll to position [1767, 0]
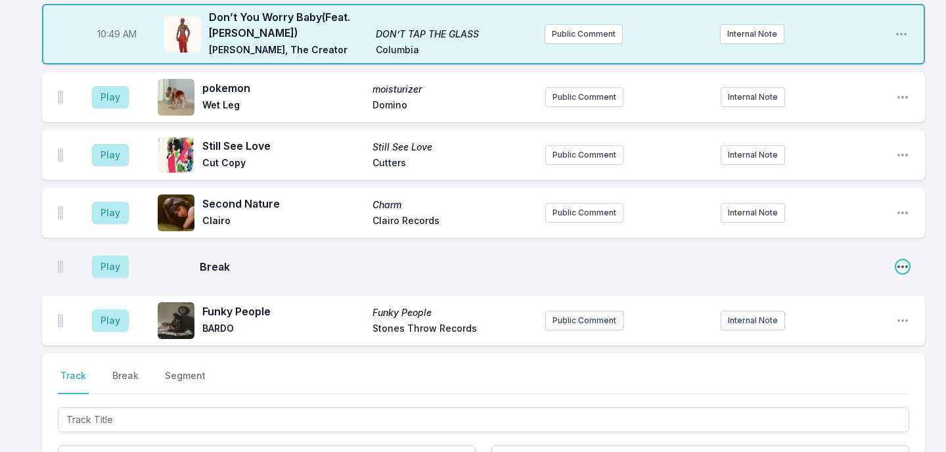
click at [899, 265] on icon "Open playlist item options" at bounding box center [902, 266] width 11 height 3
click at [849, 286] on button "Edit Timestamp" at bounding box center [835, 293] width 147 height 24
type input "10:46"
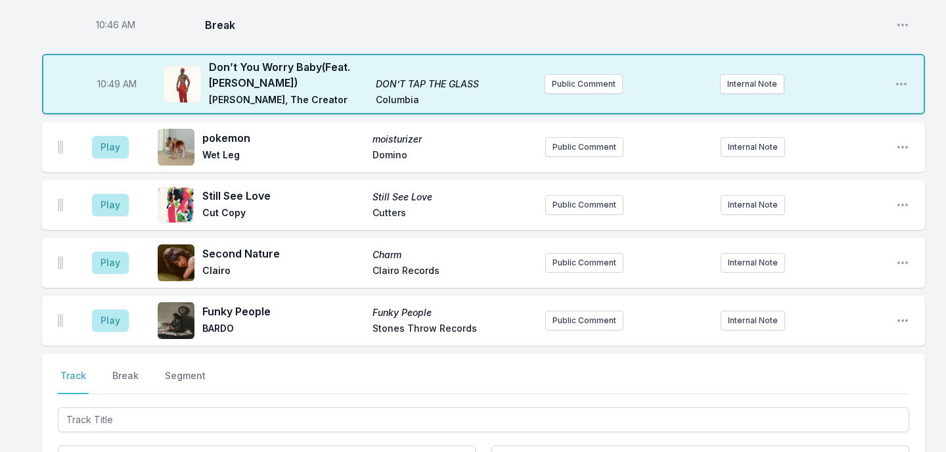
scroll to position [1817, 0]
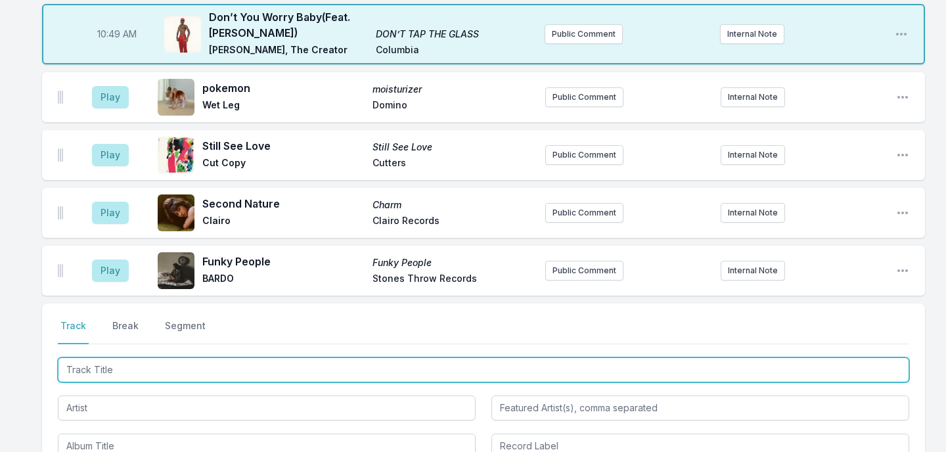
click at [148, 357] on input "Track Title" at bounding box center [483, 369] width 851 height 25
type input "Yamaha"
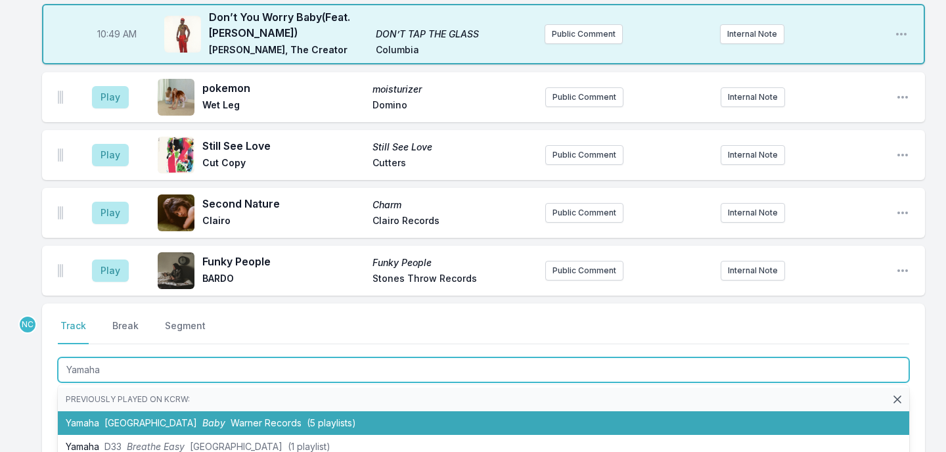
click at [202, 417] on span "Baby" at bounding box center [213, 422] width 23 height 11
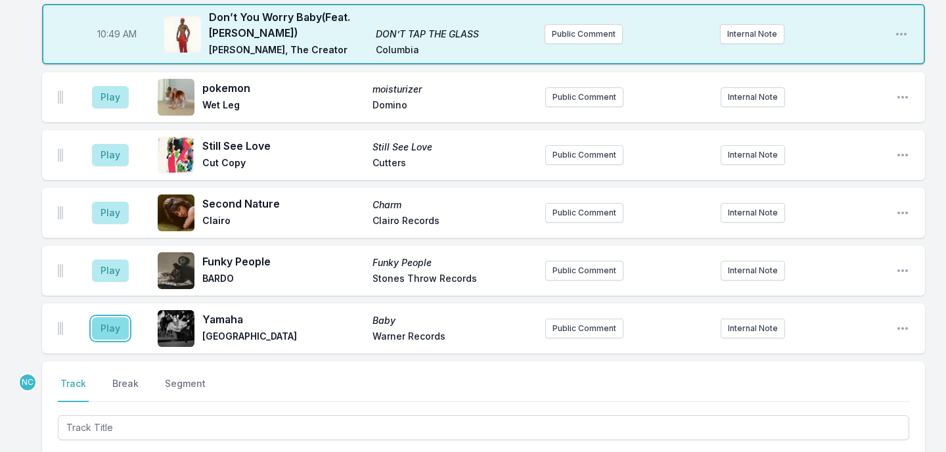
click at [120, 322] on button "Play" at bounding box center [110, 328] width 37 height 22
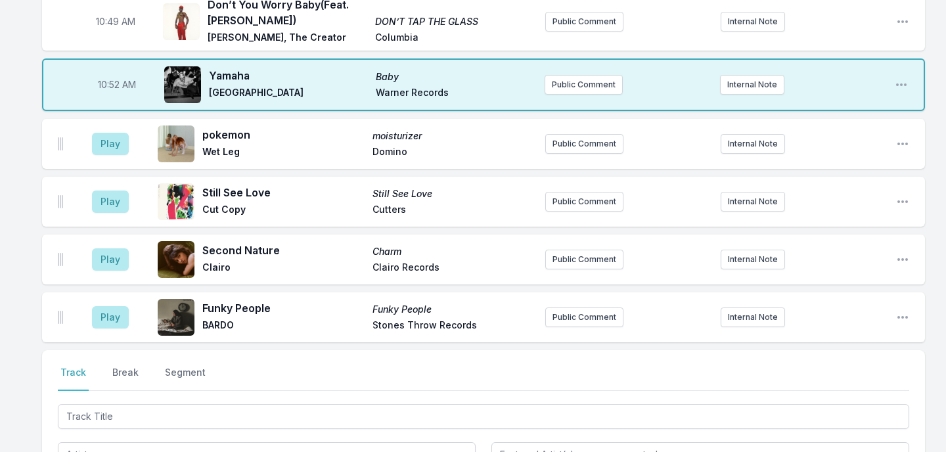
scroll to position [1858, 0]
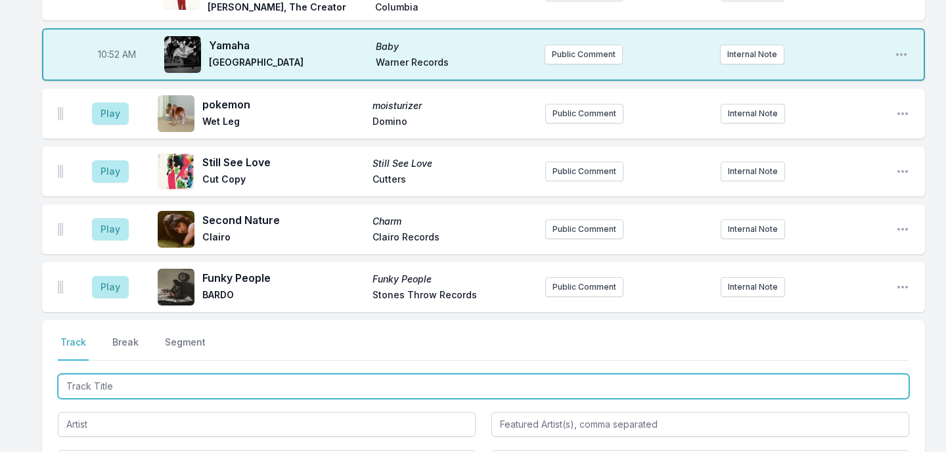
click at [162, 374] on input "Track Title" at bounding box center [483, 386] width 851 height 25
type input "Annihilation"
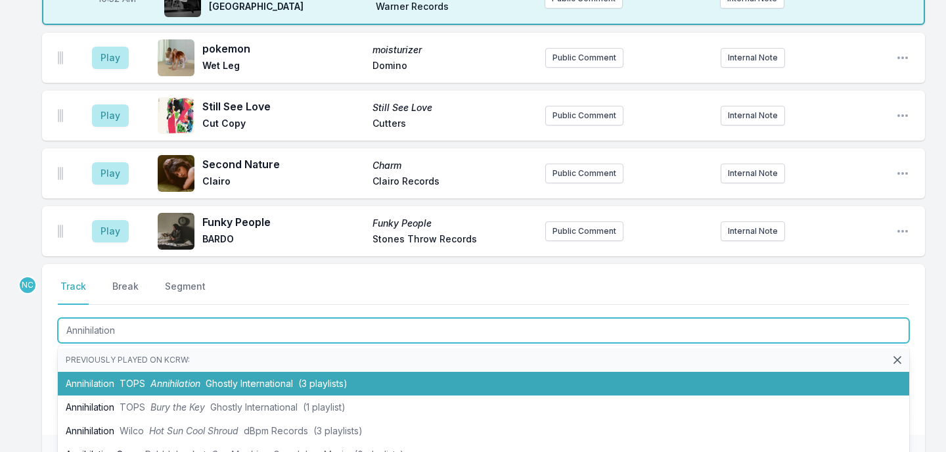
scroll to position [28, 0]
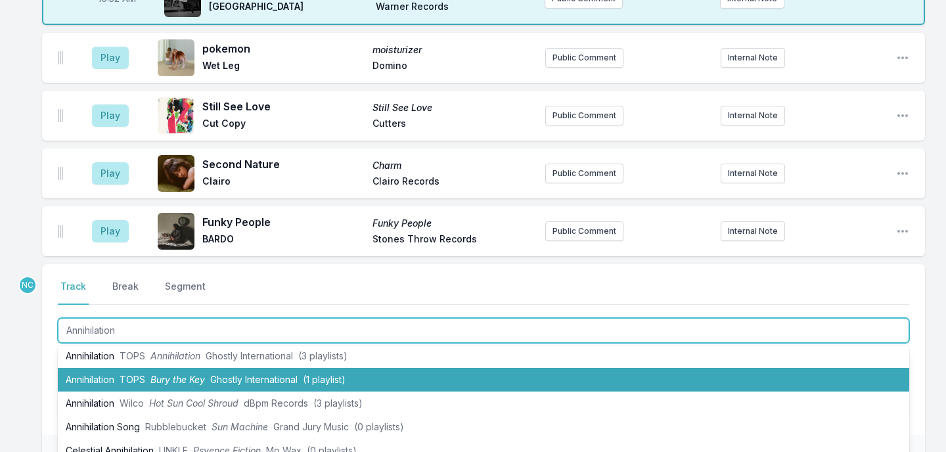
click at [170, 374] on span "Bury the Key" at bounding box center [177, 379] width 55 height 11
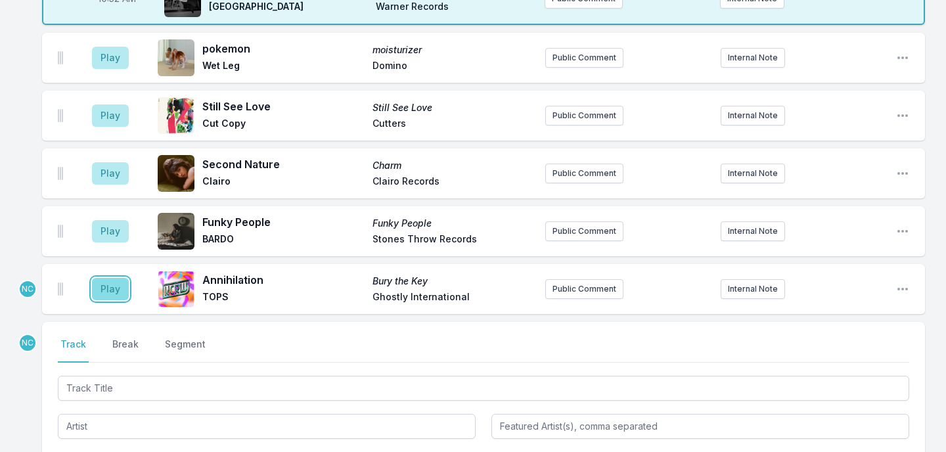
click at [114, 283] on button "Play" at bounding box center [110, 289] width 37 height 22
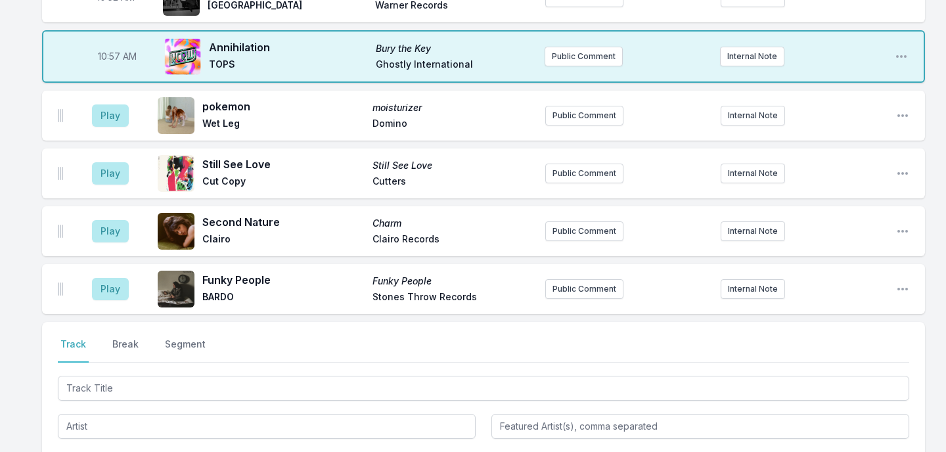
scroll to position [1913, 0]
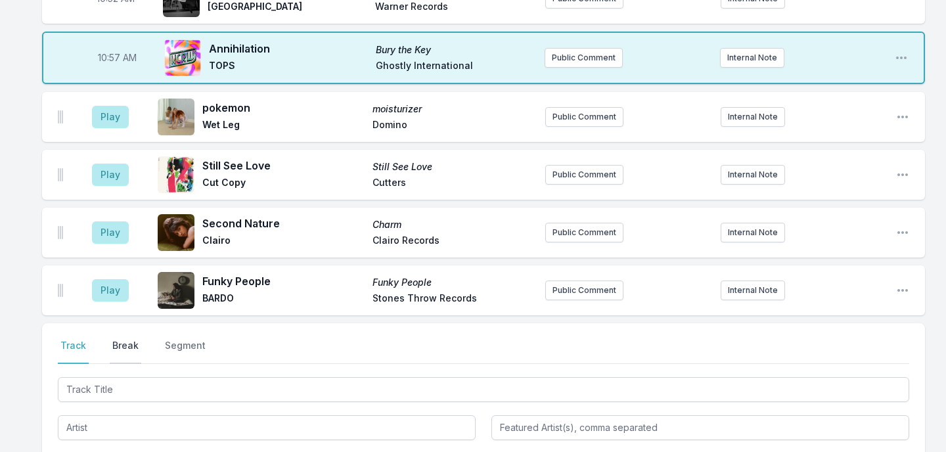
click at [125, 342] on button "Break" at bounding box center [126, 351] width 32 height 25
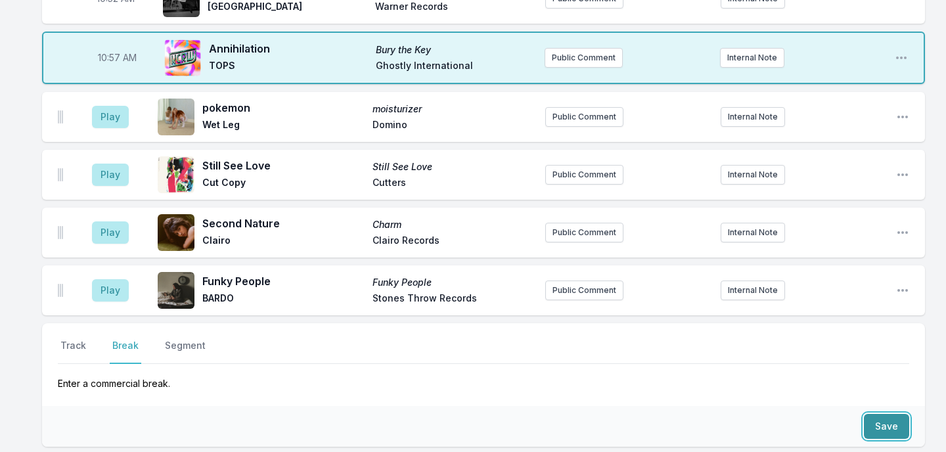
click at [891, 422] on button "Save" at bounding box center [886, 426] width 45 height 25
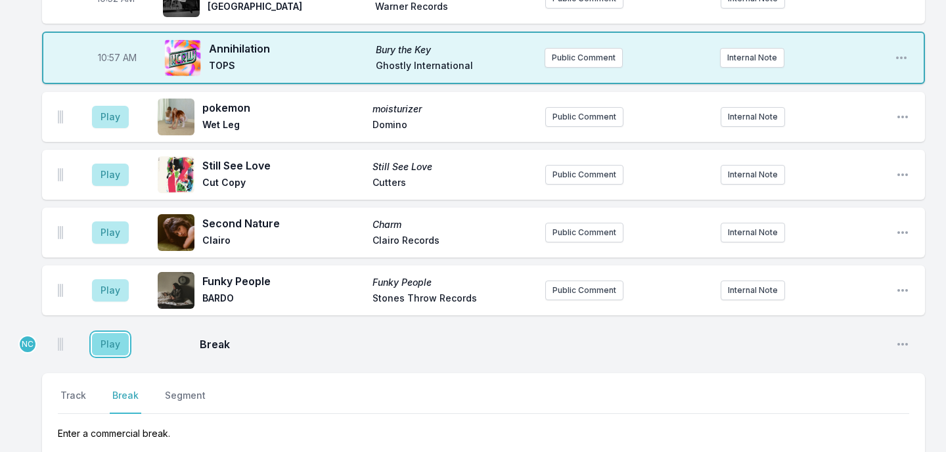
click at [116, 334] on button "Play" at bounding box center [110, 344] width 37 height 22
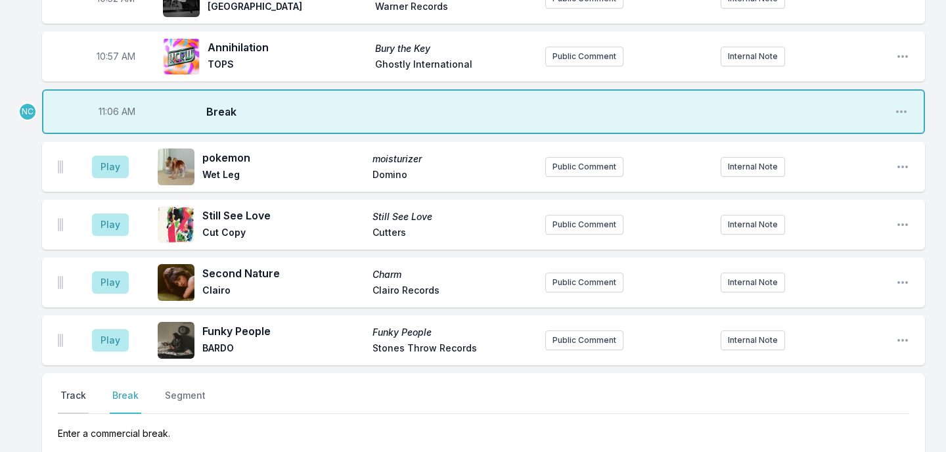
click at [75, 389] on button "Track" at bounding box center [73, 401] width 31 height 25
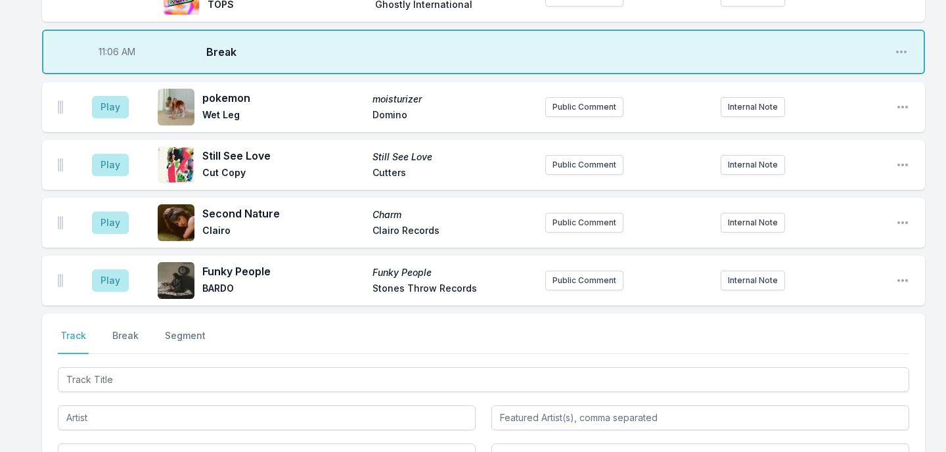
scroll to position [1986, 0]
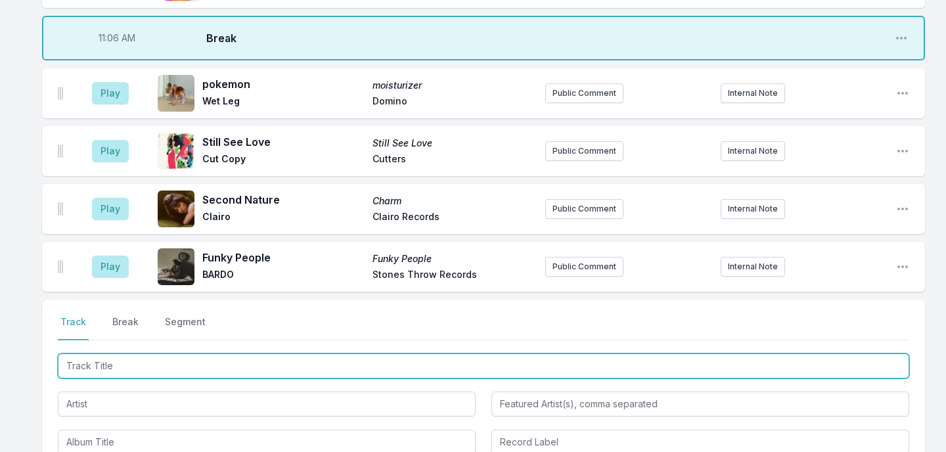
click at [93, 357] on input "Track Title" at bounding box center [483, 365] width 851 height 25
type input "Holy"
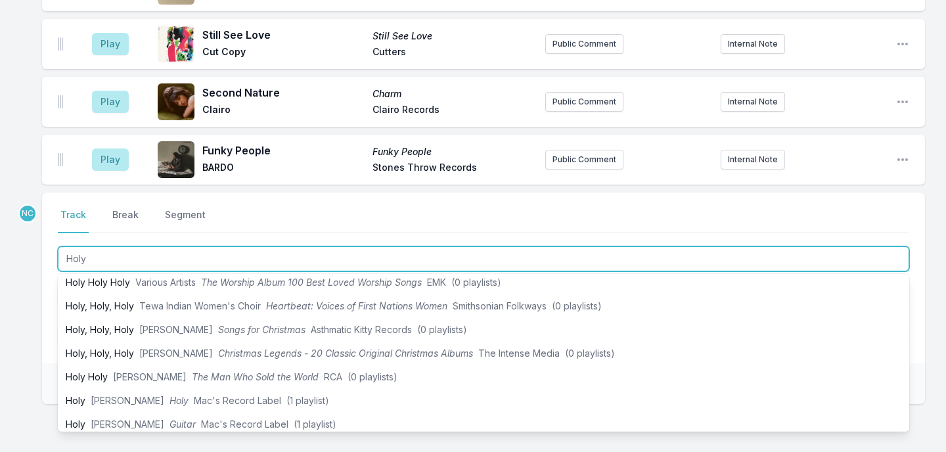
scroll to position [62, 0]
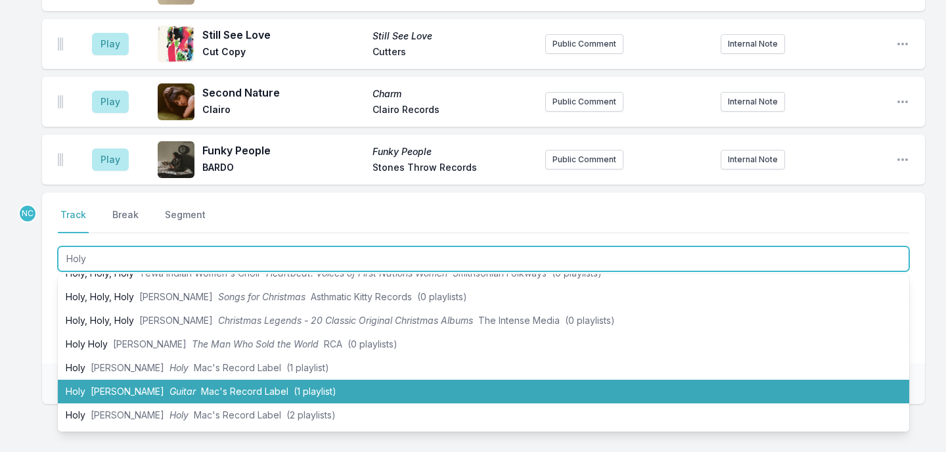
click at [105, 388] on span "Mac Demarco" at bounding box center [128, 391] width 74 height 11
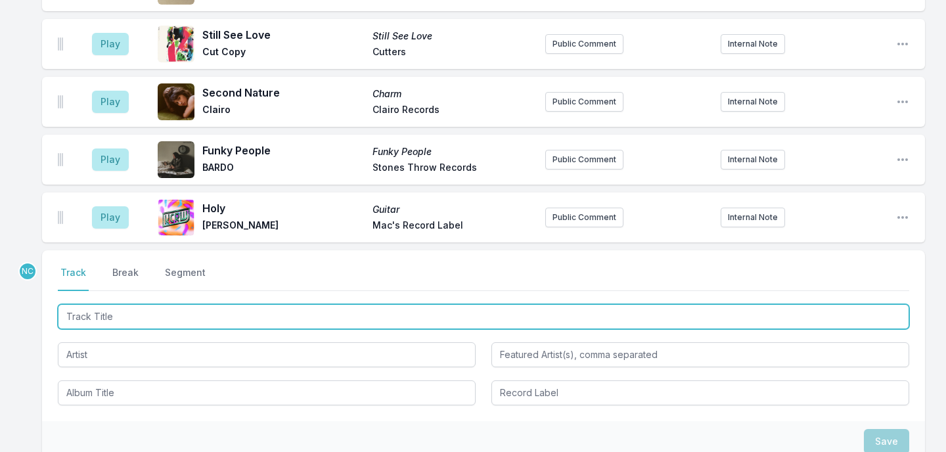
scroll to position [2151, 0]
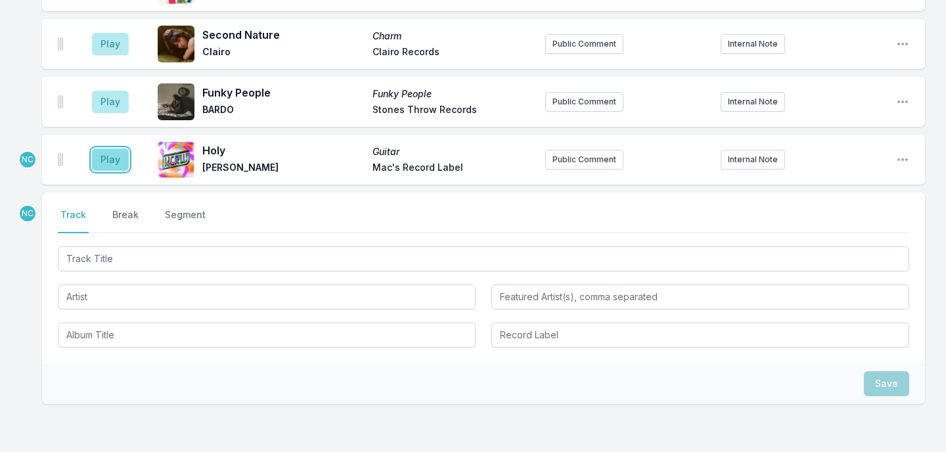
click at [111, 154] on button "Play" at bounding box center [110, 159] width 37 height 22
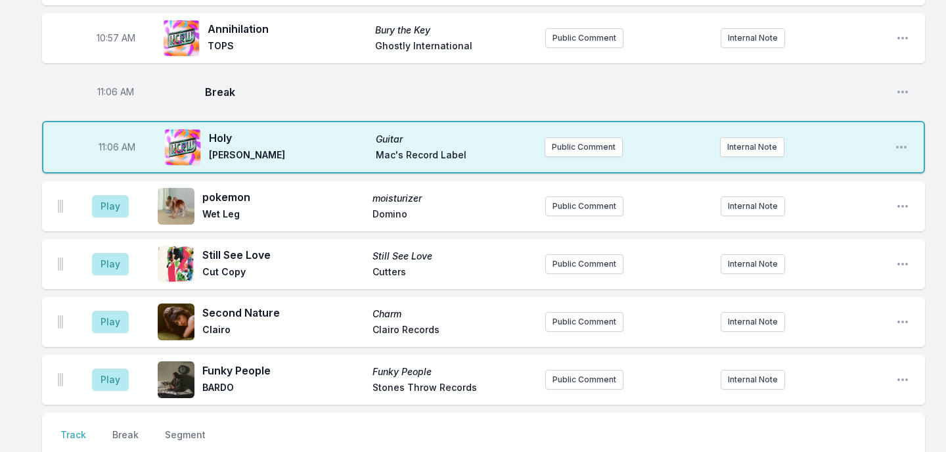
scroll to position [1895, 0]
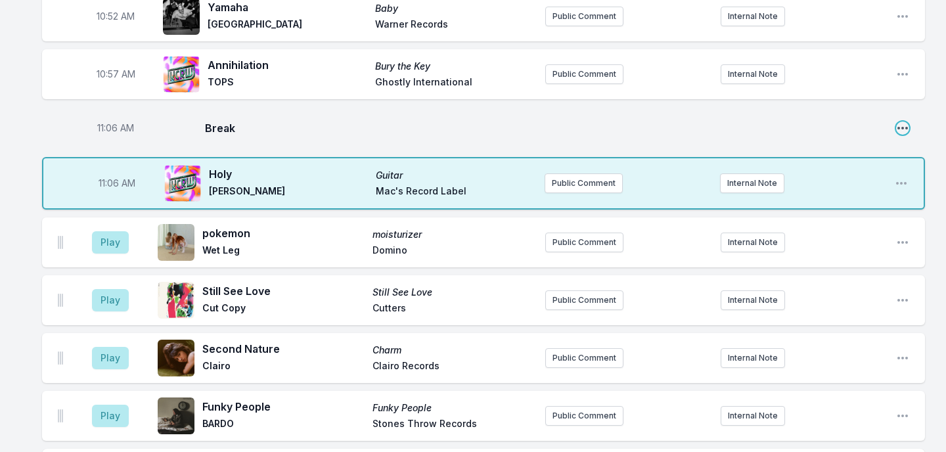
click at [904, 122] on icon "Open playlist item options" at bounding box center [902, 128] width 13 height 13
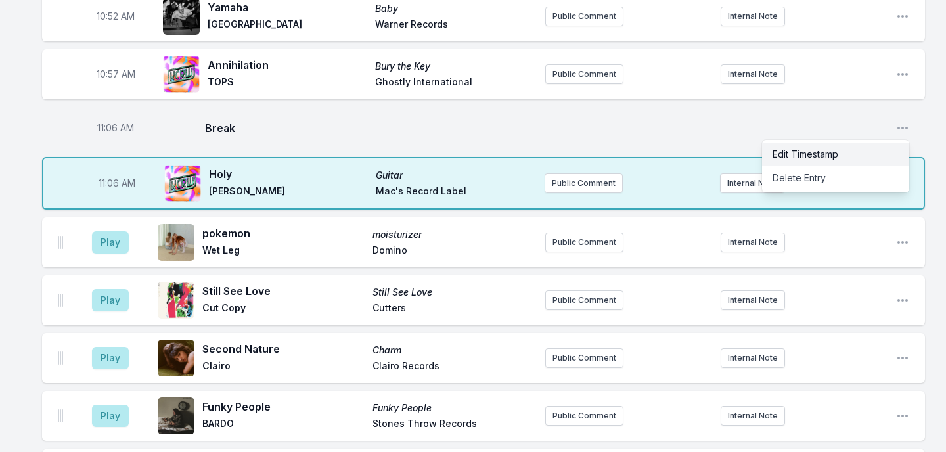
click at [864, 144] on button "Edit Timestamp" at bounding box center [835, 155] width 147 height 24
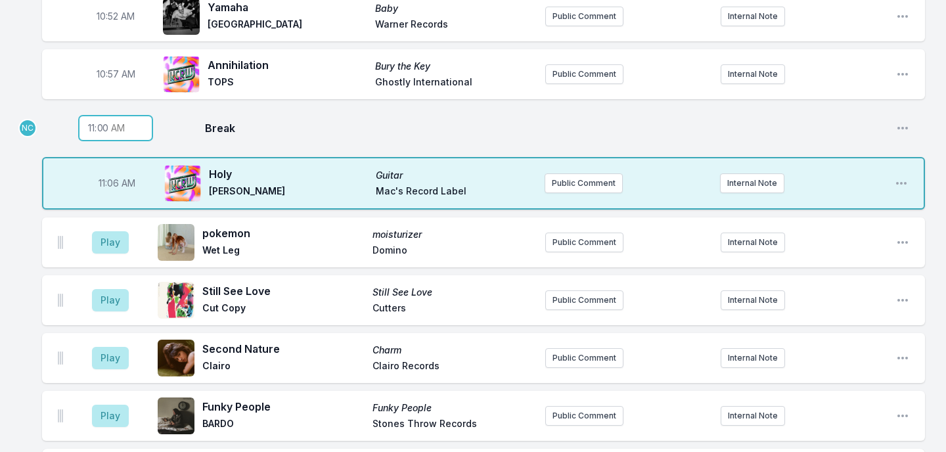
type input "11:01"
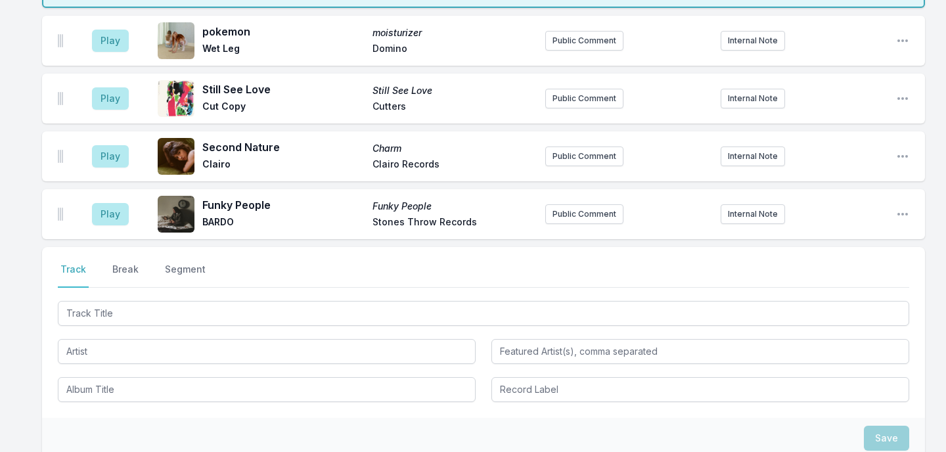
scroll to position [2118, 0]
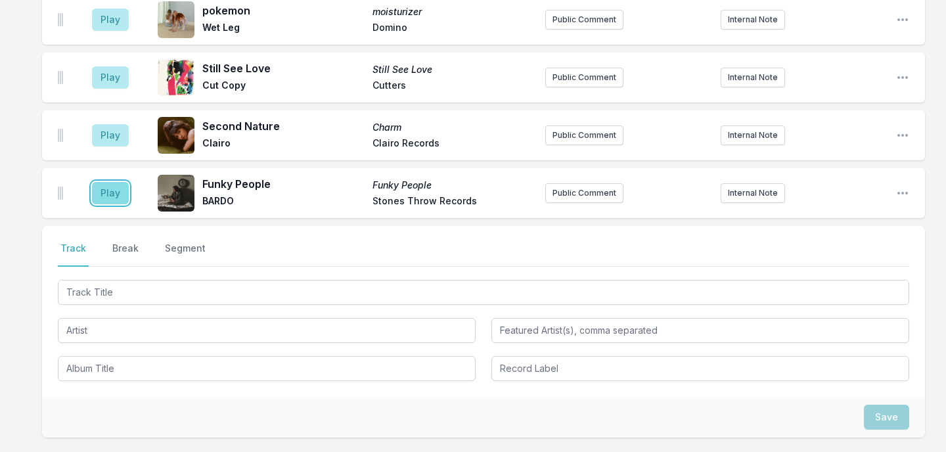
click at [110, 182] on button "Play" at bounding box center [110, 193] width 37 height 22
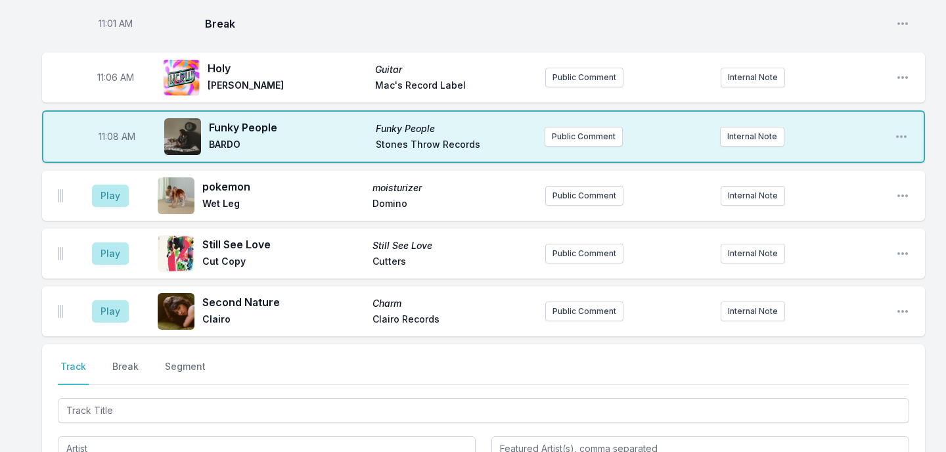
scroll to position [2221, 0]
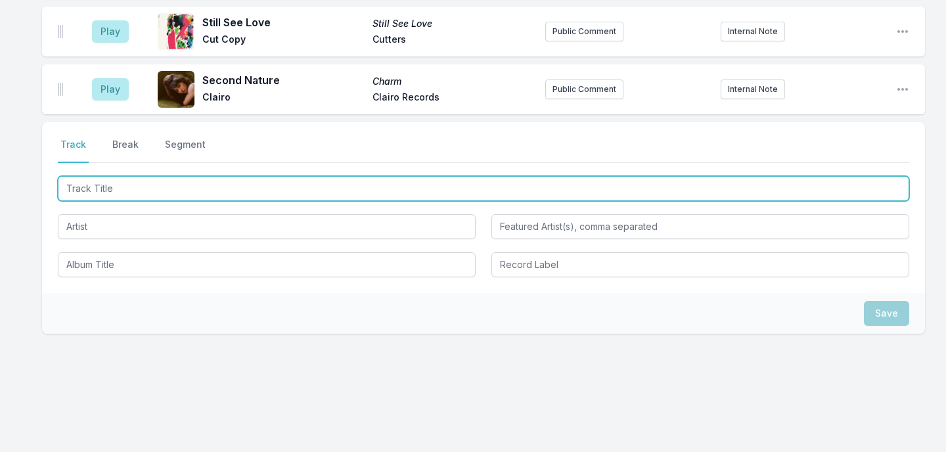
click at [167, 183] on input "Track Title" at bounding box center [483, 188] width 851 height 25
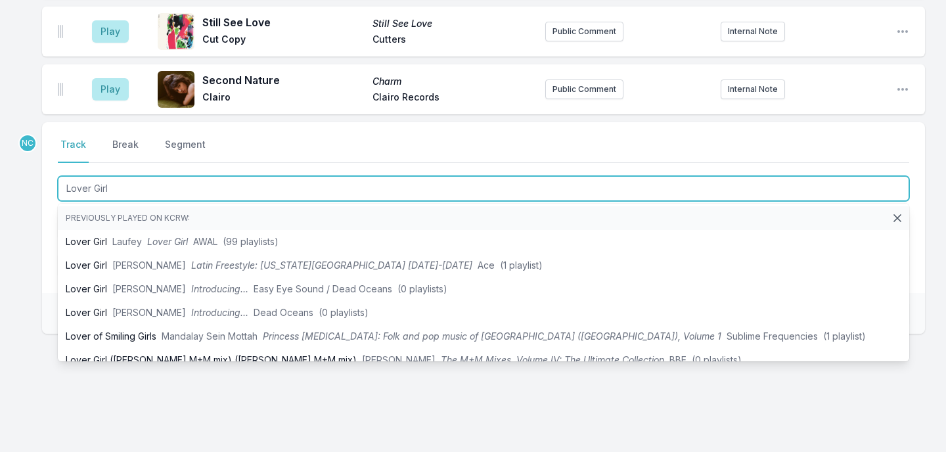
type input "Lover Girl"
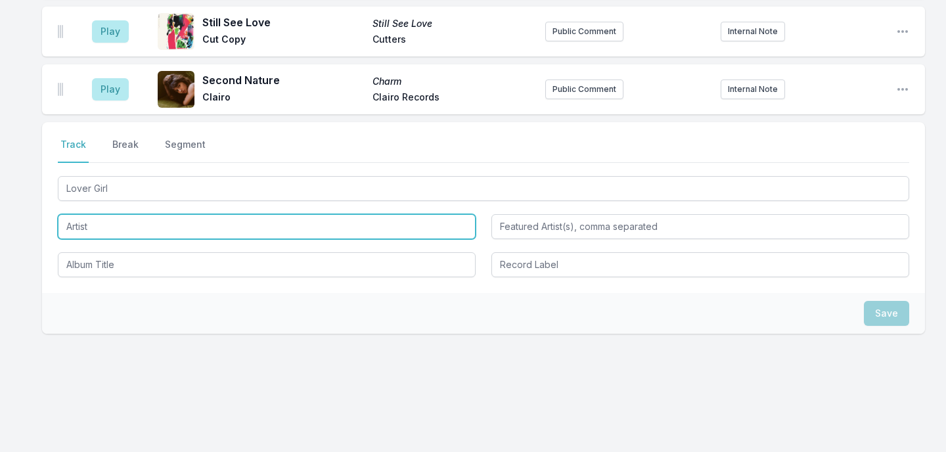
click at [107, 214] on input "Artist" at bounding box center [267, 226] width 418 height 25
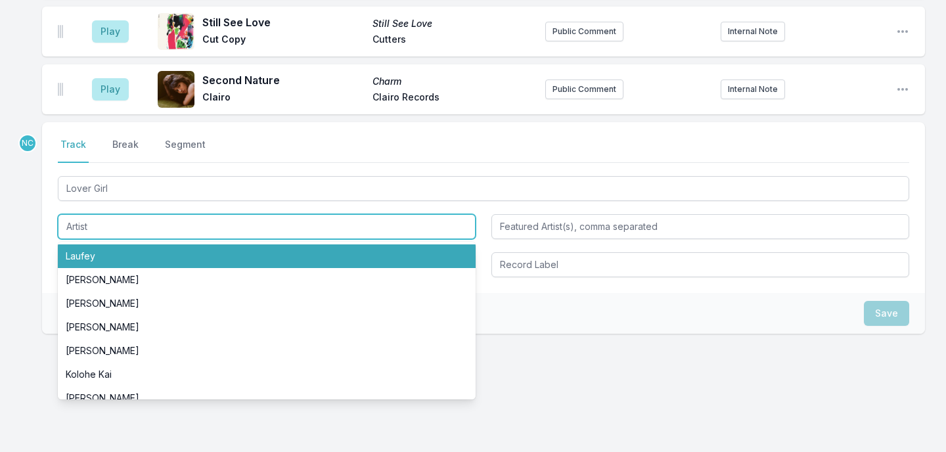
click at [92, 246] on li "Laufey" at bounding box center [267, 256] width 418 height 24
type input "Laufey"
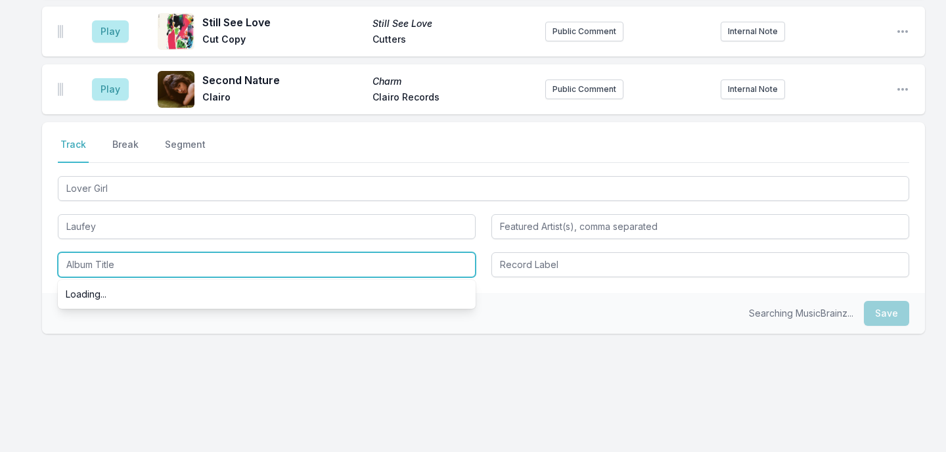
click at [87, 267] on input "Album Title" at bounding box center [267, 264] width 418 height 25
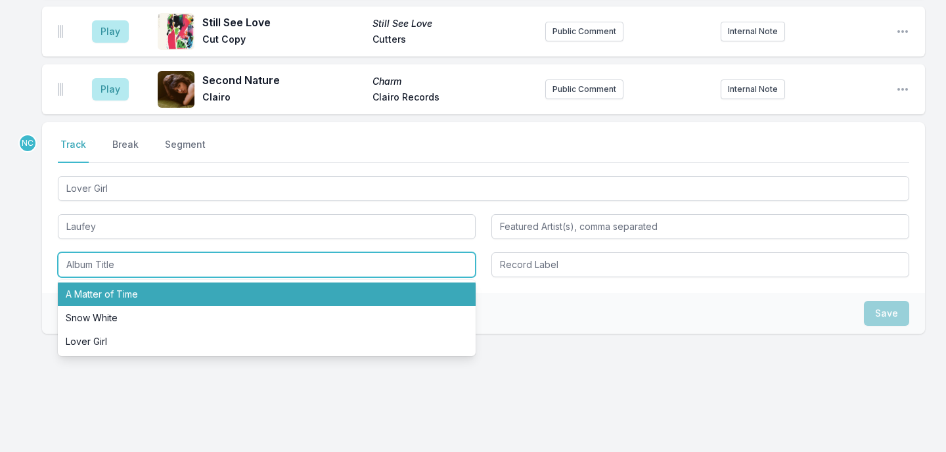
click at [91, 283] on li "A Matter of Time" at bounding box center [267, 294] width 418 height 24
type input "A Matter of Time"
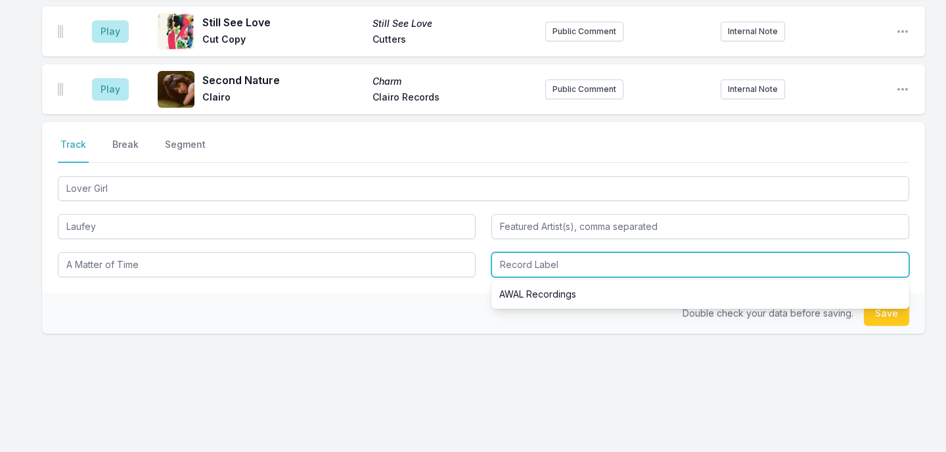
click at [527, 258] on input "Record Label" at bounding box center [700, 264] width 418 height 25
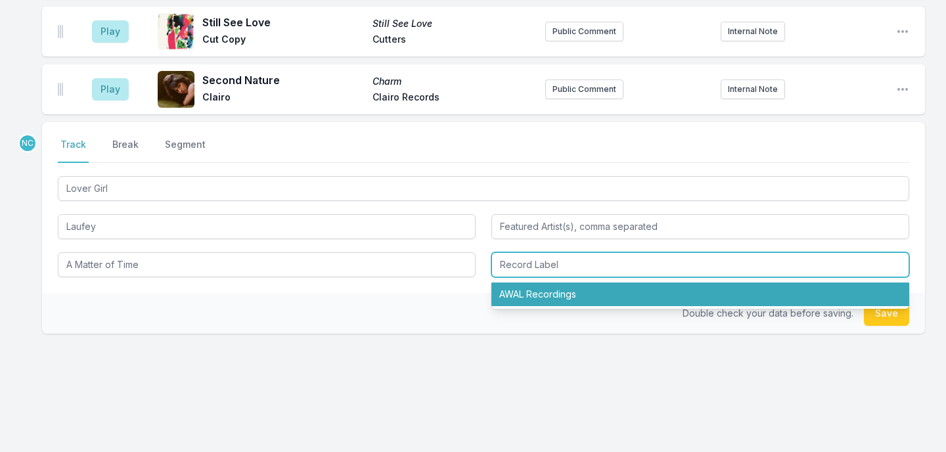
click at [553, 282] on li "AWAL Recordings" at bounding box center [700, 294] width 418 height 24
type input "AWAL Recordings"
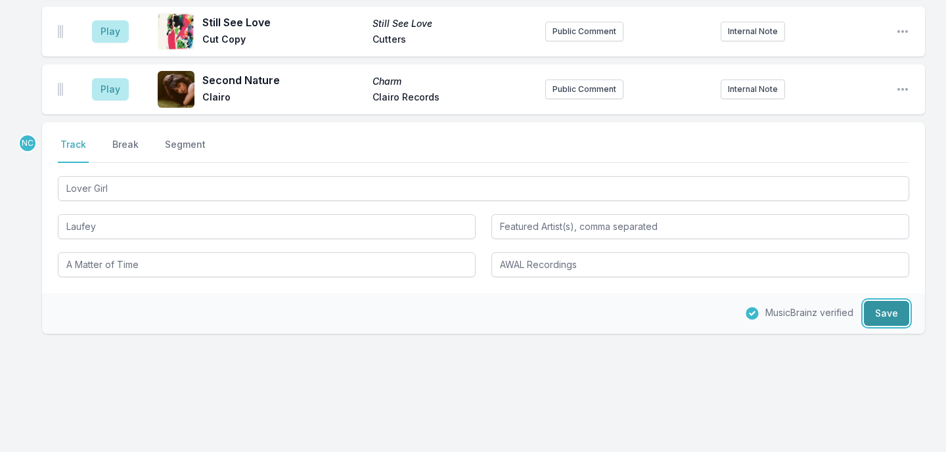
click at [889, 307] on button "Save" at bounding box center [886, 313] width 45 height 25
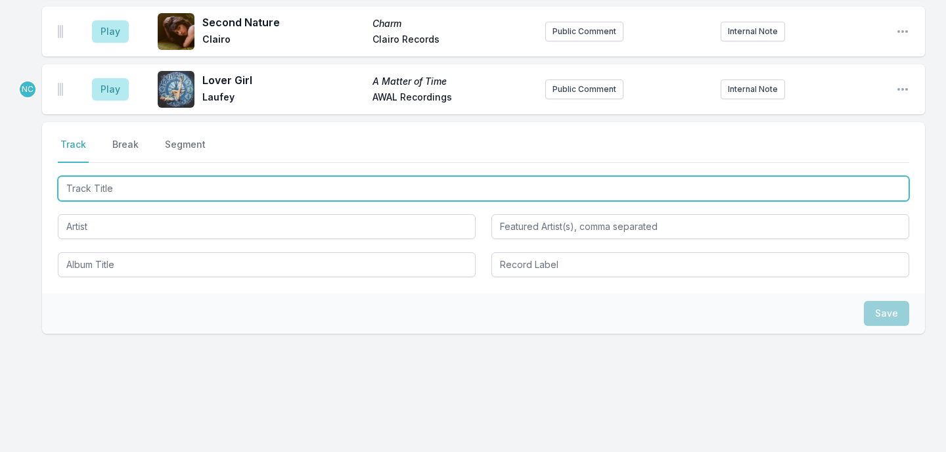
click at [730, 184] on input "Track Title" at bounding box center [483, 188] width 851 height 25
click at [166, 176] on input "Track Title" at bounding box center [483, 188] width 851 height 25
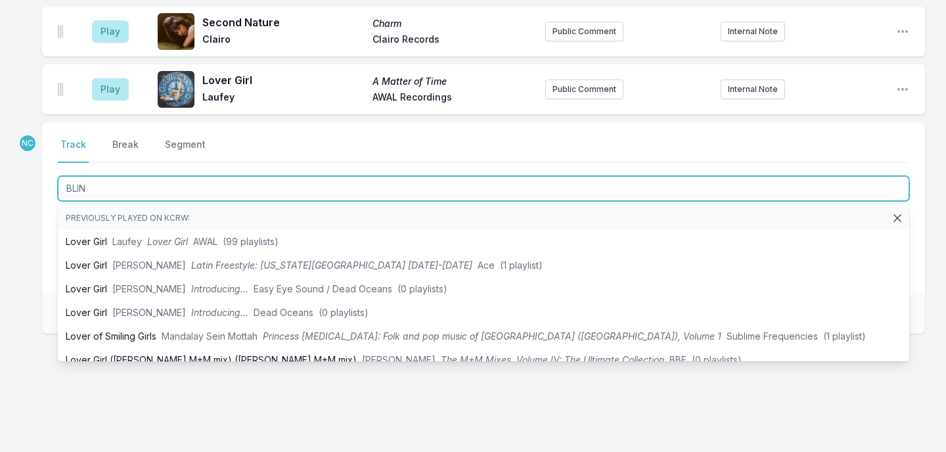
type input "BLIND"
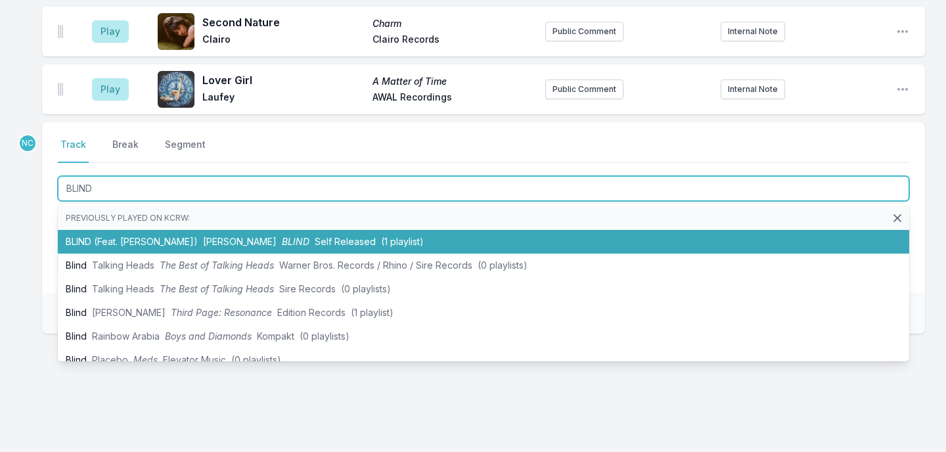
click at [148, 230] on li "BLIND (Feat. Jay Versace) EJ Ross BLIND Self Released (1 playlist)" at bounding box center [483, 242] width 851 height 24
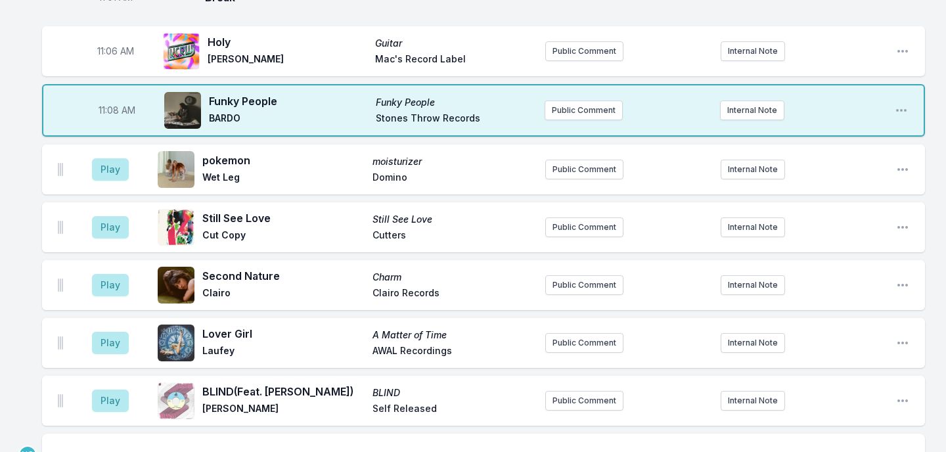
scroll to position [2080, 0]
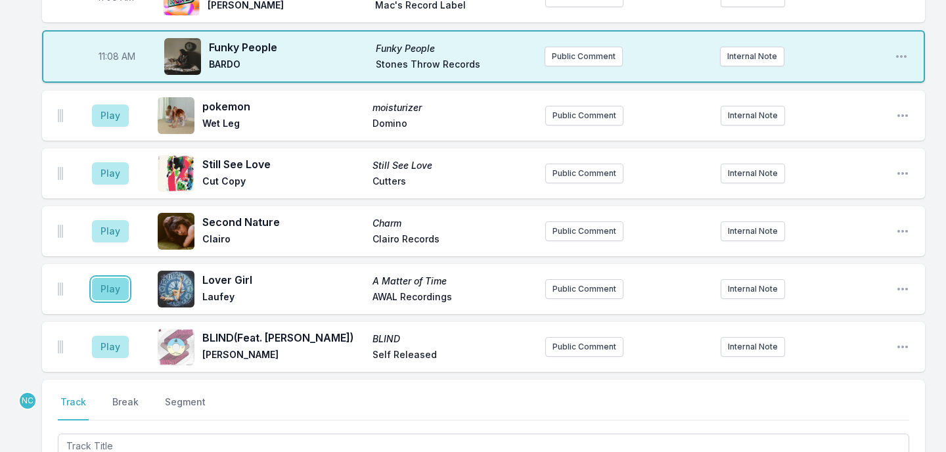
click at [112, 280] on button "Play" at bounding box center [110, 289] width 37 height 22
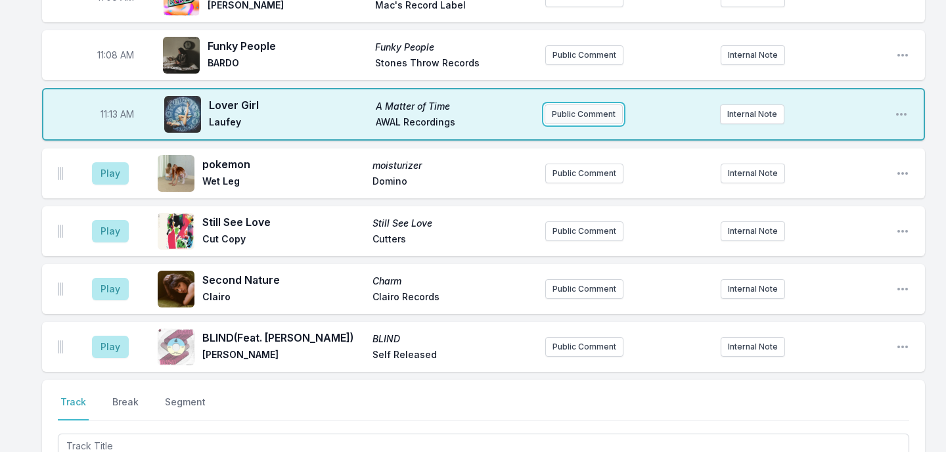
click at [567, 108] on button "Public Comment" at bounding box center [584, 114] width 78 height 20
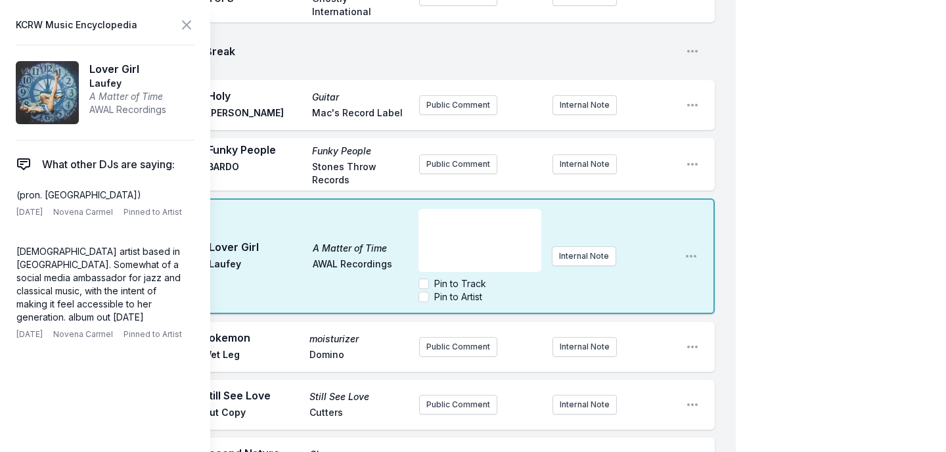
click at [486, 209] on div "﻿" at bounding box center [479, 240] width 122 height 63
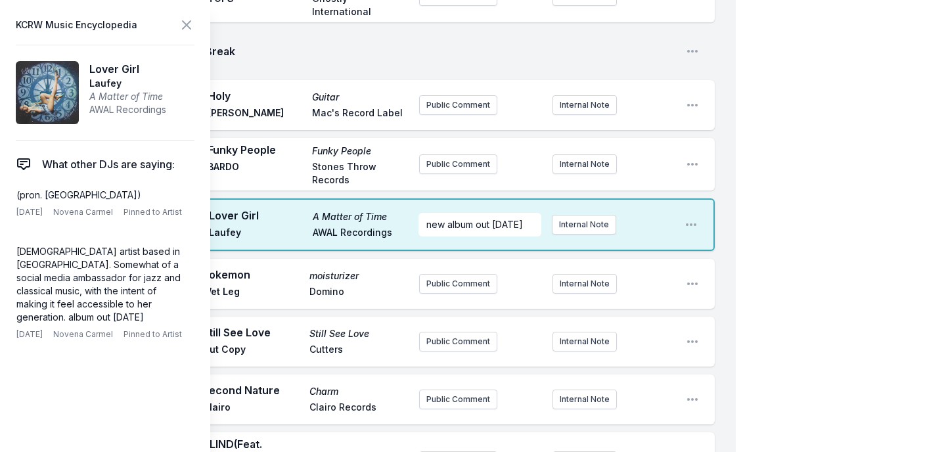
click at [186, 24] on icon at bounding box center [187, 25] width 8 height 8
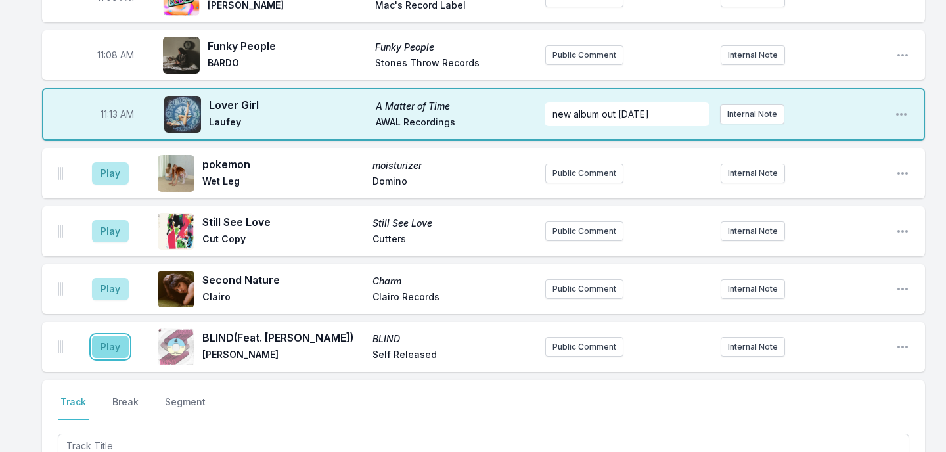
click at [111, 341] on button "Play" at bounding box center [110, 347] width 37 height 22
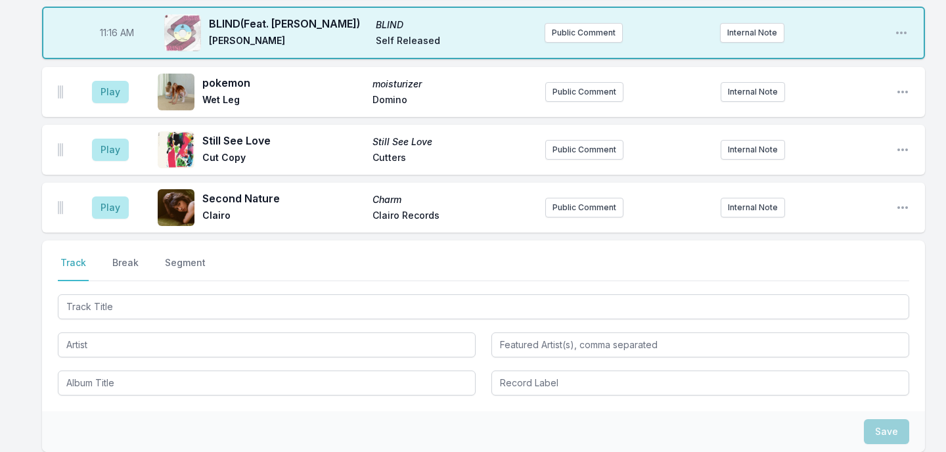
scroll to position [2236, 0]
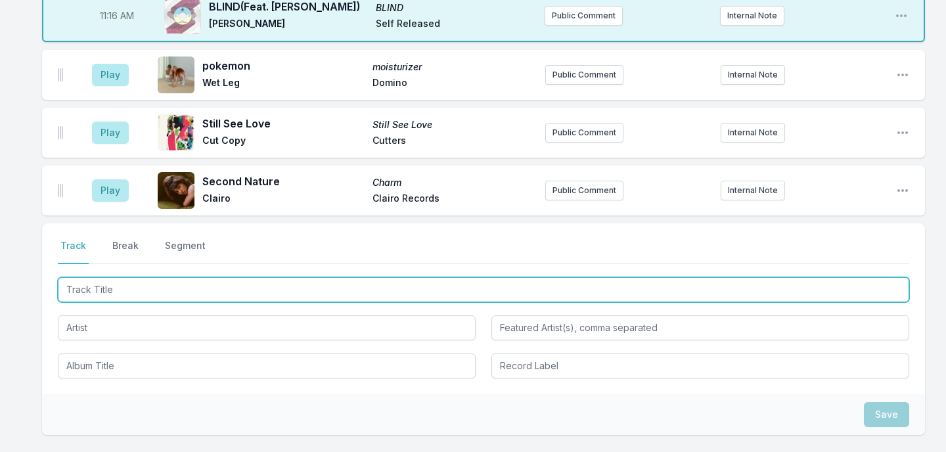
click at [116, 284] on input "Track Title" at bounding box center [483, 289] width 851 height 25
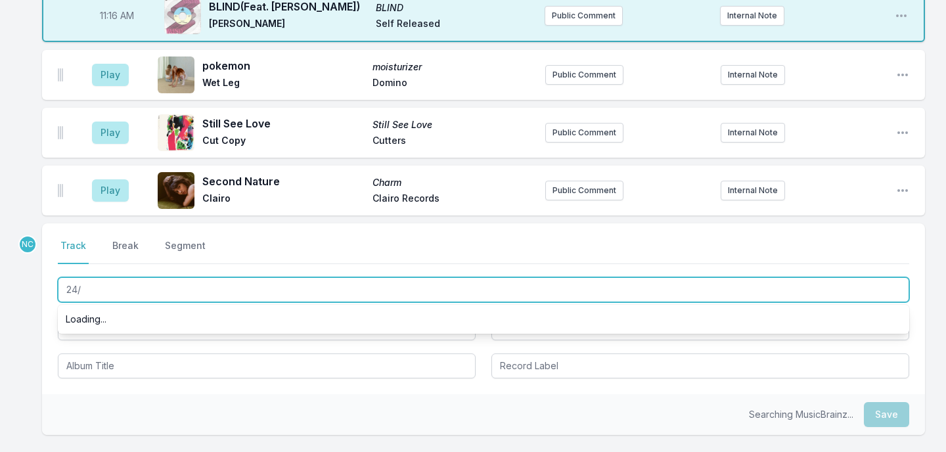
type input "24/7"
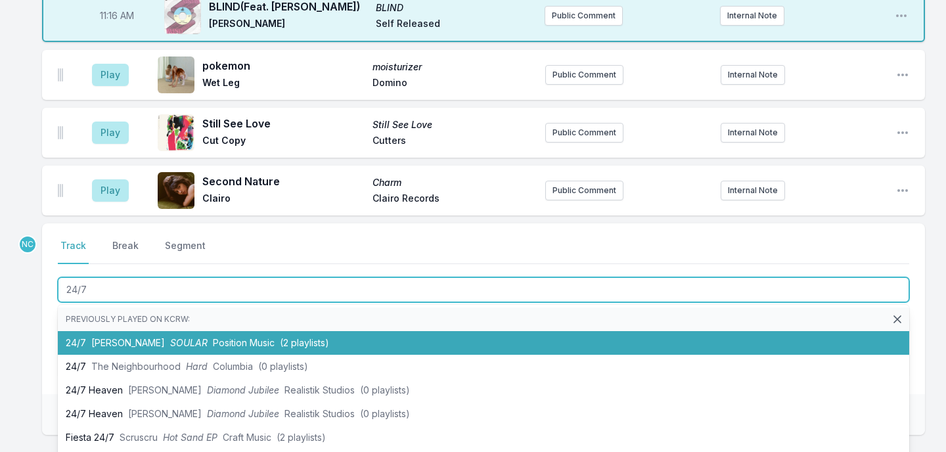
click at [102, 340] on span "Kyle Dion" at bounding box center [128, 342] width 74 height 11
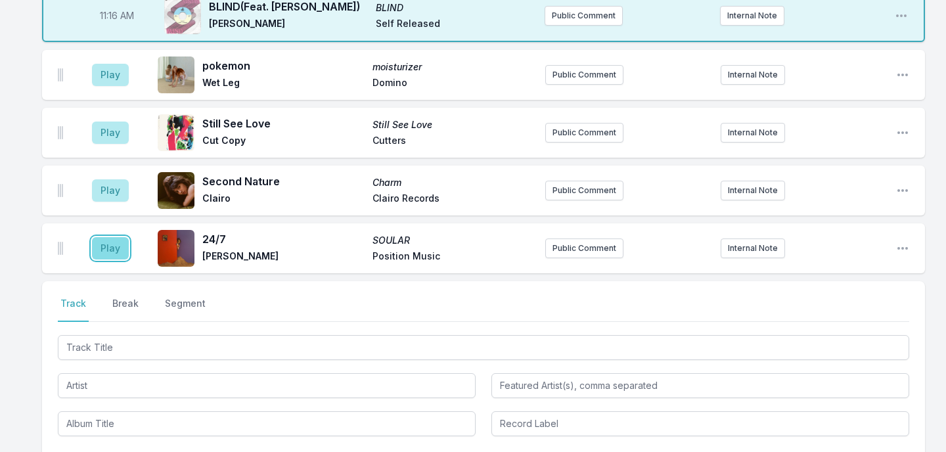
click at [113, 244] on button "Play" at bounding box center [110, 248] width 37 height 22
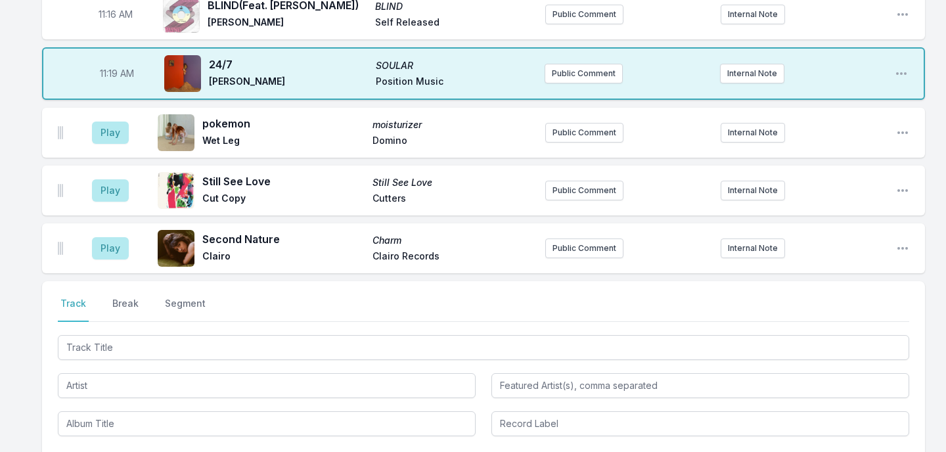
scroll to position [2235, 0]
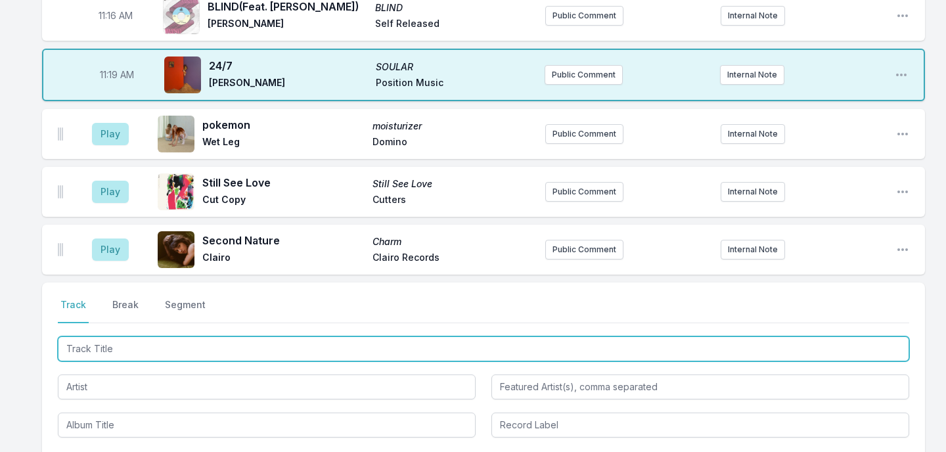
click at [160, 338] on input "Track Title" at bounding box center [483, 348] width 851 height 25
type input "Not in Surrender"
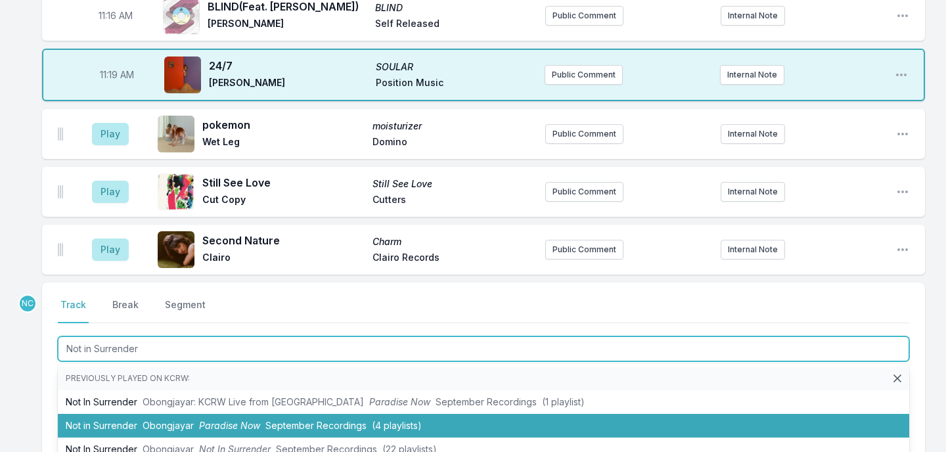
click at [146, 414] on li "Not in Surrender Obongjayar Paradise Now September Recordings (4 playlists)" at bounding box center [483, 426] width 851 height 24
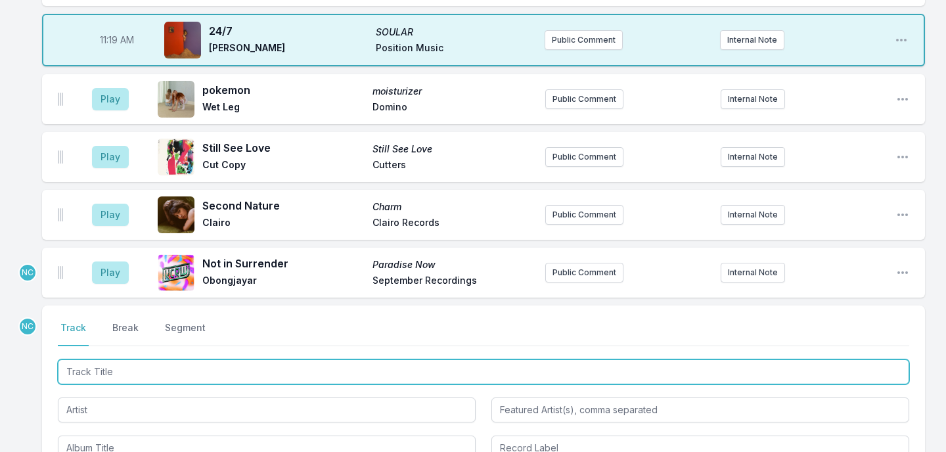
scroll to position [2271, 0]
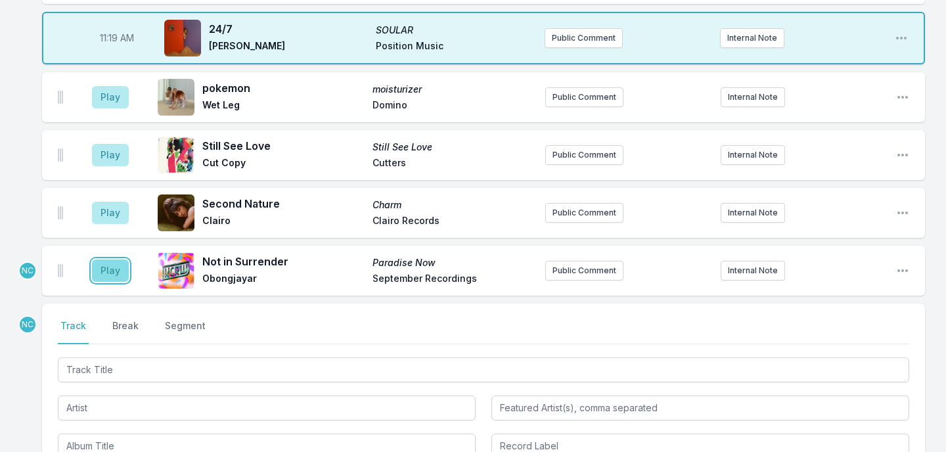
click at [100, 265] on button "Play" at bounding box center [110, 270] width 37 height 22
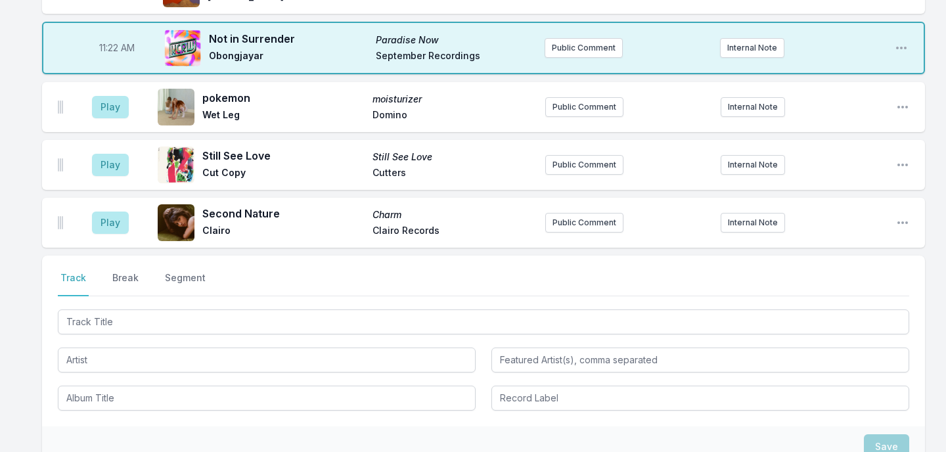
scroll to position [2413, 0]
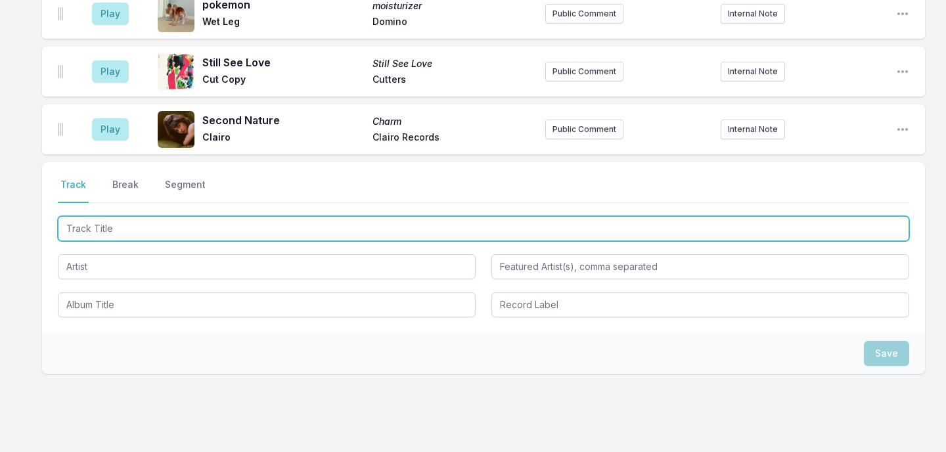
click at [202, 221] on input "Track Title" at bounding box center [483, 228] width 851 height 25
type input "Me Pasa"
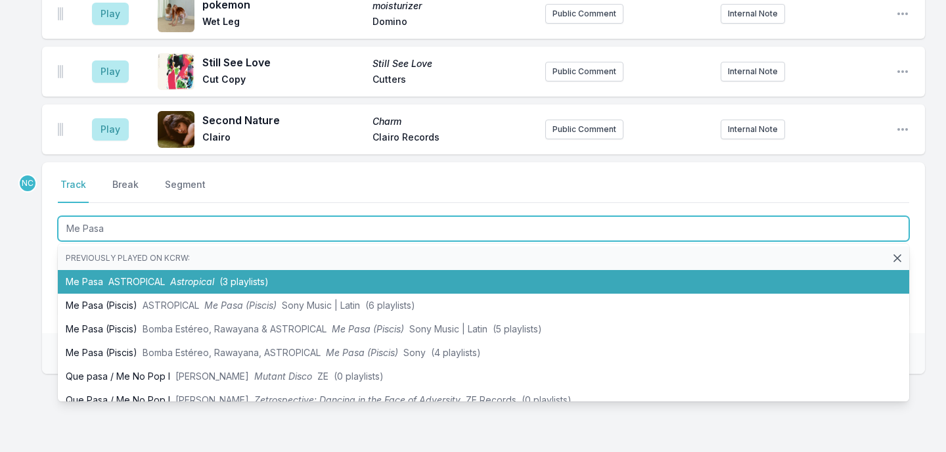
click at [209, 270] on li "Me Pasa ASTROPICAL Astropical (3 playlists)" at bounding box center [483, 282] width 851 height 24
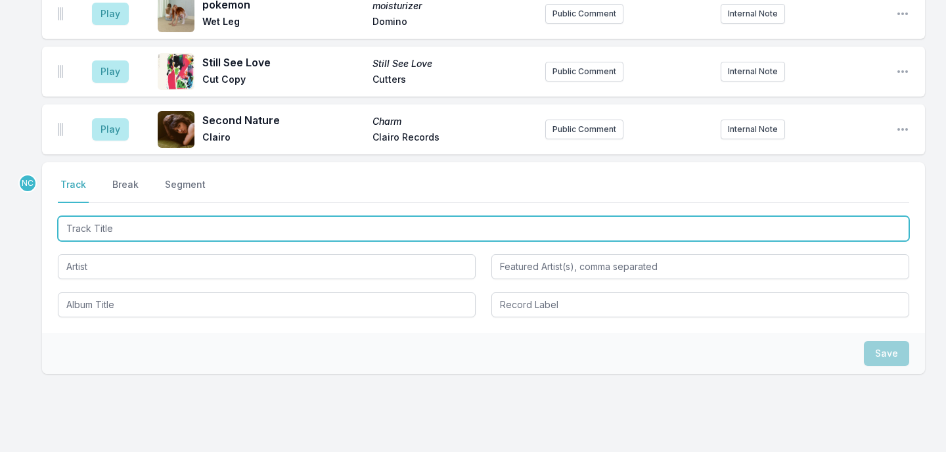
scroll to position [2470, 0]
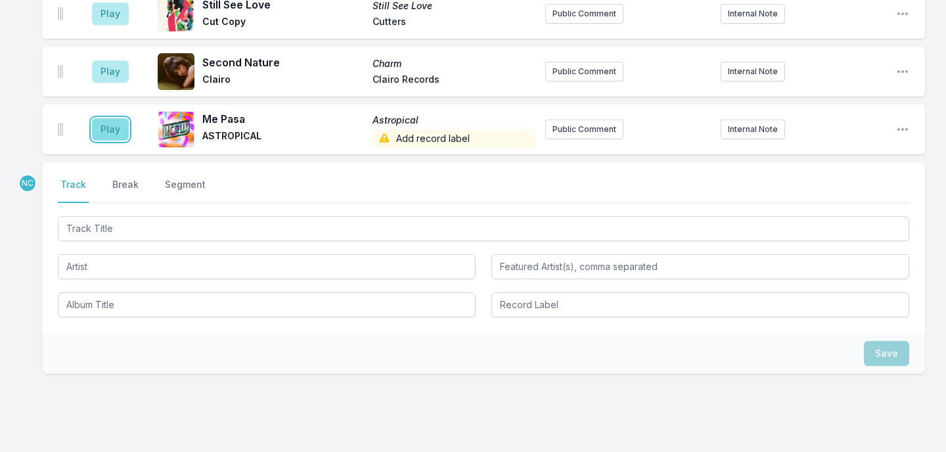
click at [106, 118] on button "Play" at bounding box center [110, 129] width 37 height 22
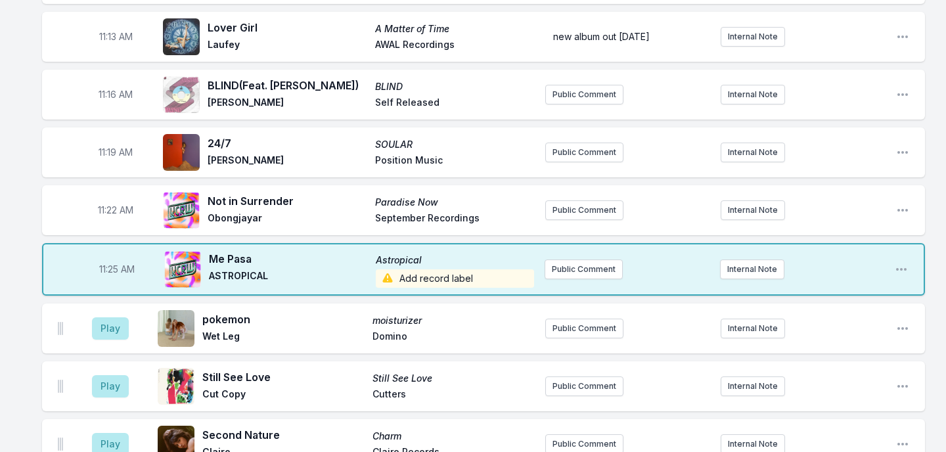
scroll to position [2510, 0]
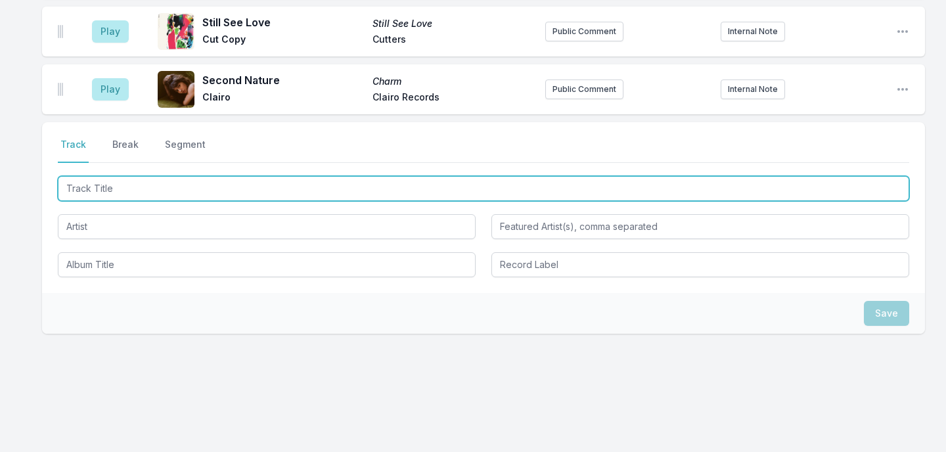
click at [229, 185] on input "Track Title" at bounding box center [483, 188] width 851 height 25
type input "Red Line"
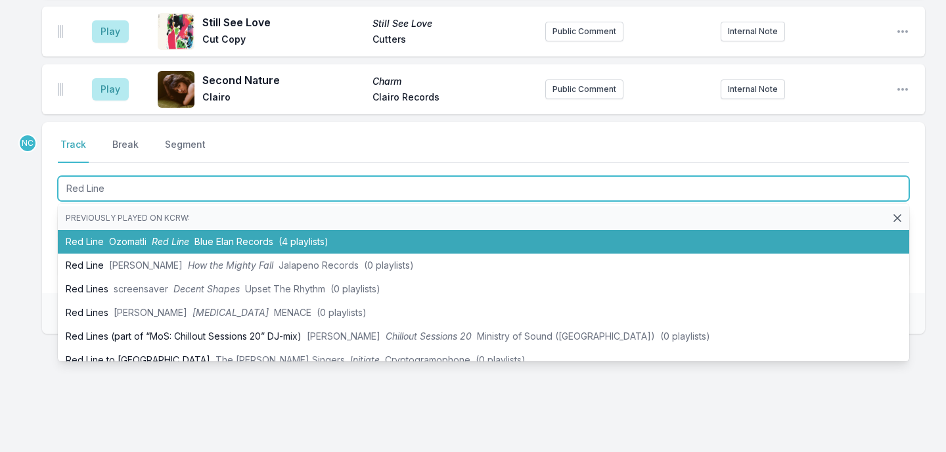
click at [227, 236] on span "Blue Elan Records" at bounding box center [233, 241] width 79 height 11
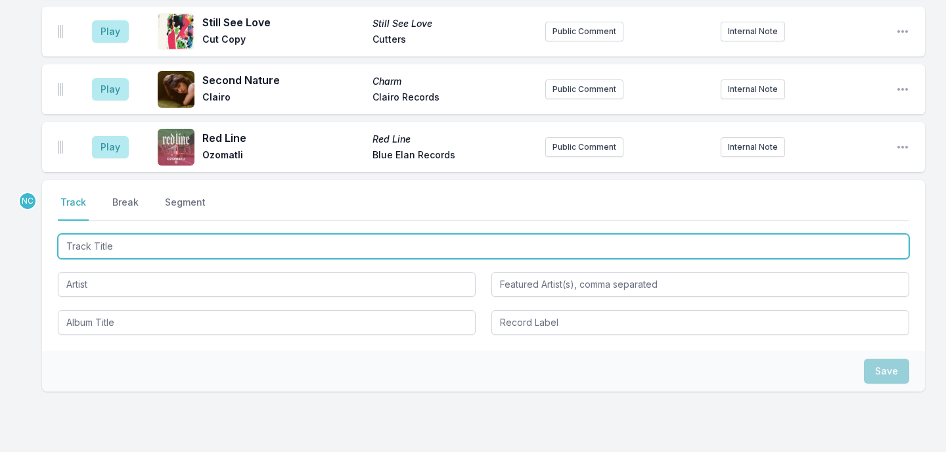
scroll to position [2568, 0]
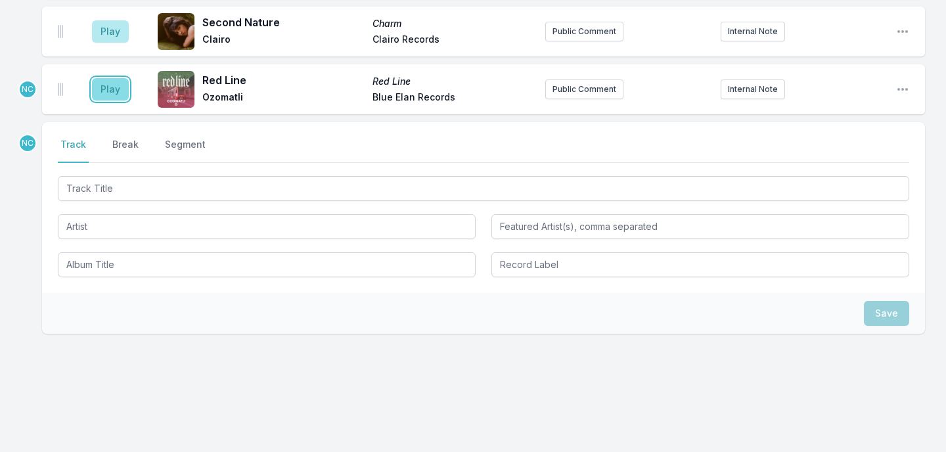
click at [109, 81] on button "Play" at bounding box center [110, 89] width 37 height 22
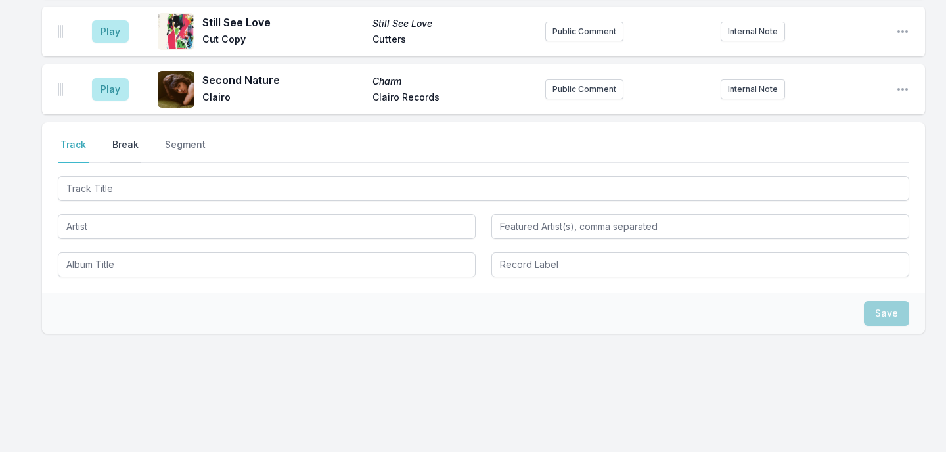
click at [121, 138] on button "Break" at bounding box center [126, 150] width 32 height 25
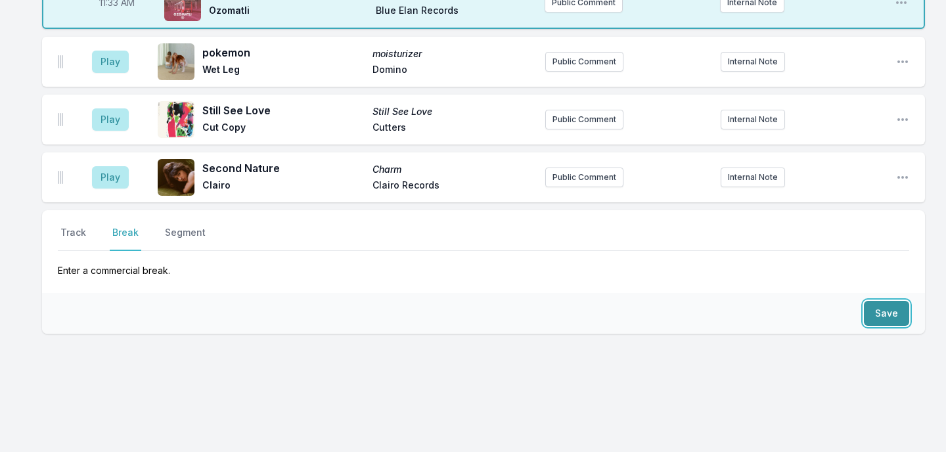
click at [888, 302] on button "Save" at bounding box center [886, 313] width 45 height 25
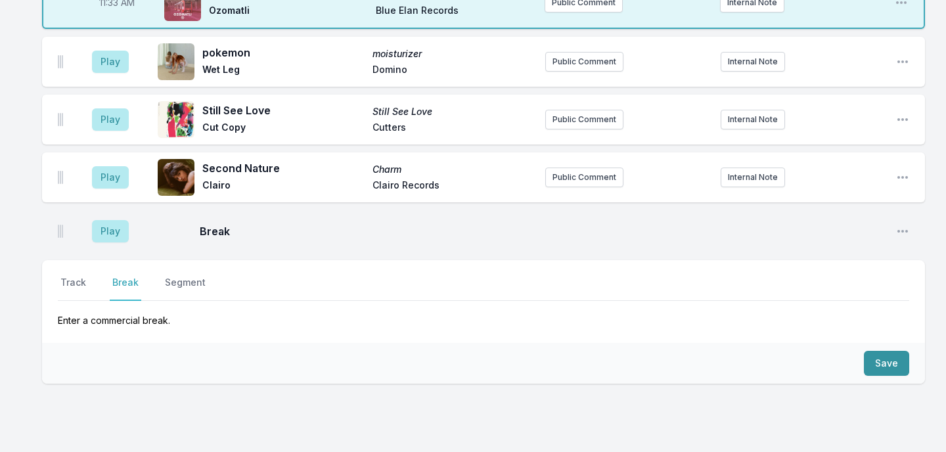
click at [888, 302] on p "Enter a commercial break." at bounding box center [483, 314] width 851 height 26
click at [902, 230] on icon "Open playlist item options" at bounding box center [902, 231] width 11 height 3
click at [842, 251] on button "Edit Timestamp" at bounding box center [835, 258] width 147 height 24
type input "11:31"
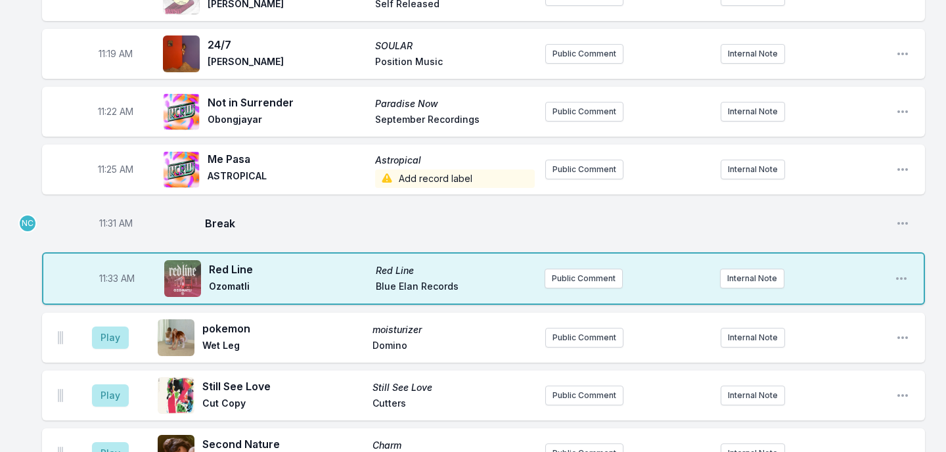
scroll to position [2530, 0]
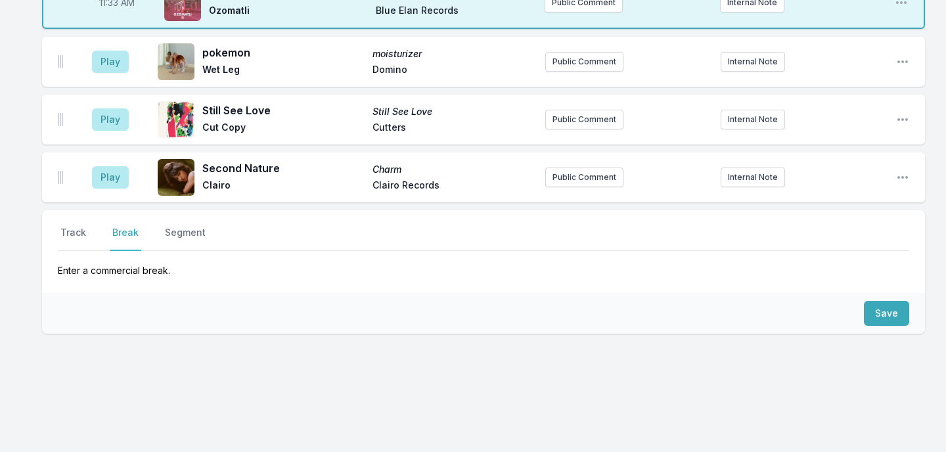
click at [90, 231] on nav "Track Break Segment" at bounding box center [483, 238] width 851 height 25
click at [72, 226] on button "Track" at bounding box center [73, 238] width 31 height 25
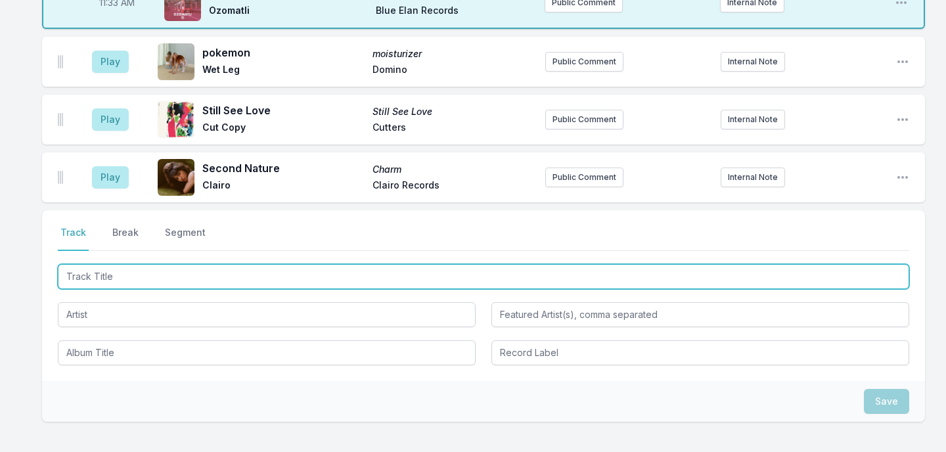
click at [130, 267] on input "Track Title" at bounding box center [483, 276] width 851 height 25
type input "Bra"
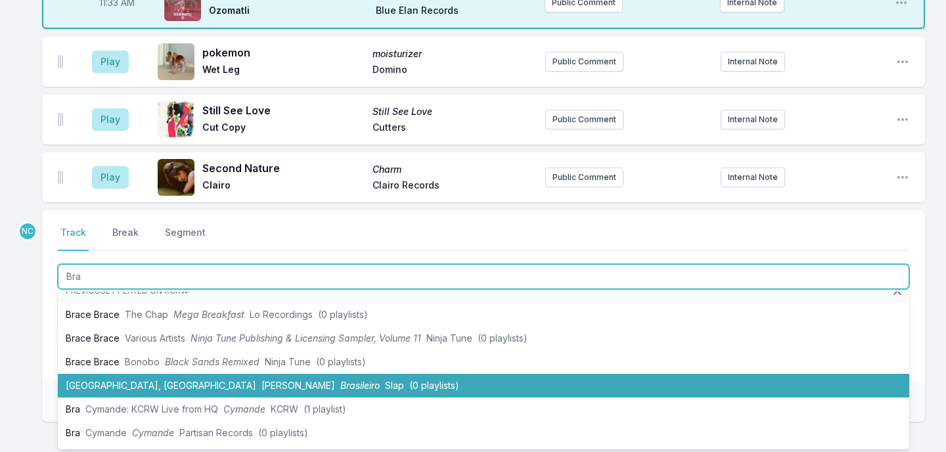
scroll to position [18, 0]
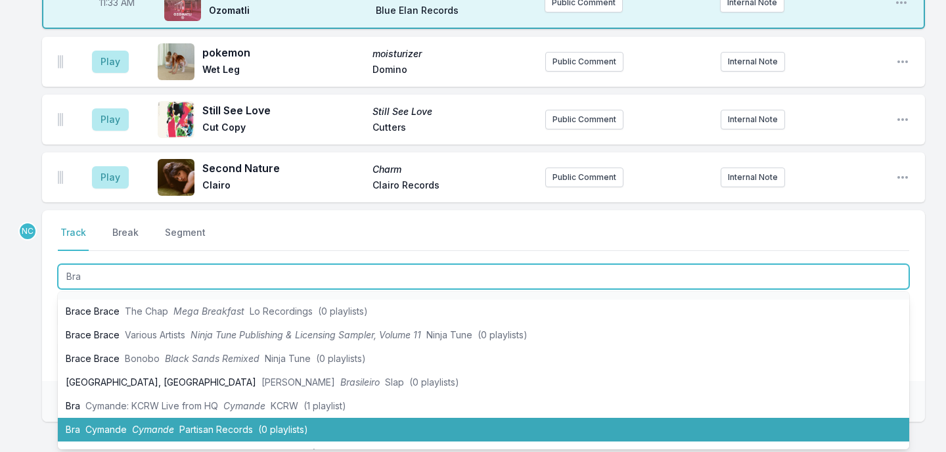
click at [122, 424] on span "Cymande" at bounding box center [105, 429] width 41 height 11
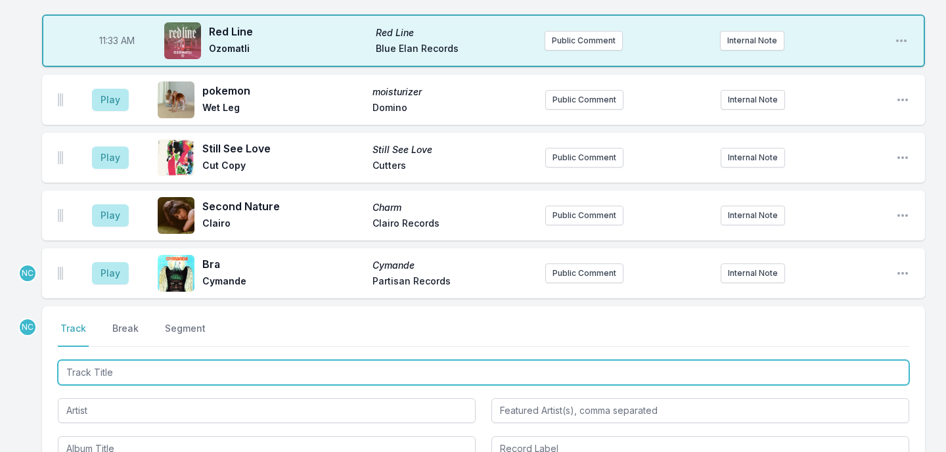
scroll to position [2455, 0]
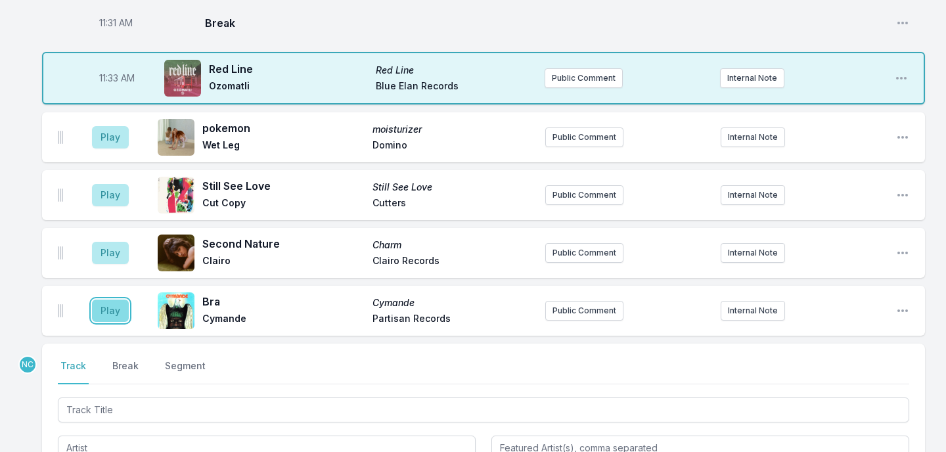
click at [114, 303] on button "Play" at bounding box center [110, 311] width 37 height 22
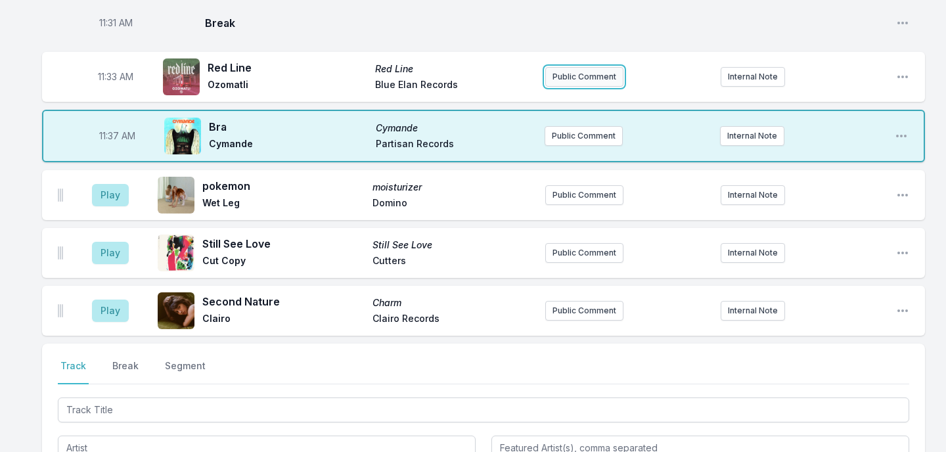
click at [562, 72] on button "Public Comment" at bounding box center [584, 77] width 78 height 20
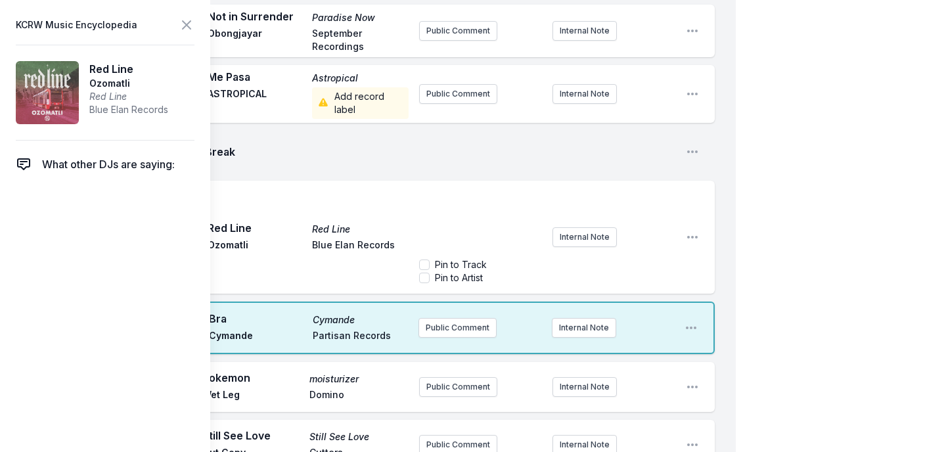
click at [442, 195] on div "﻿" at bounding box center [480, 221] width 123 height 63
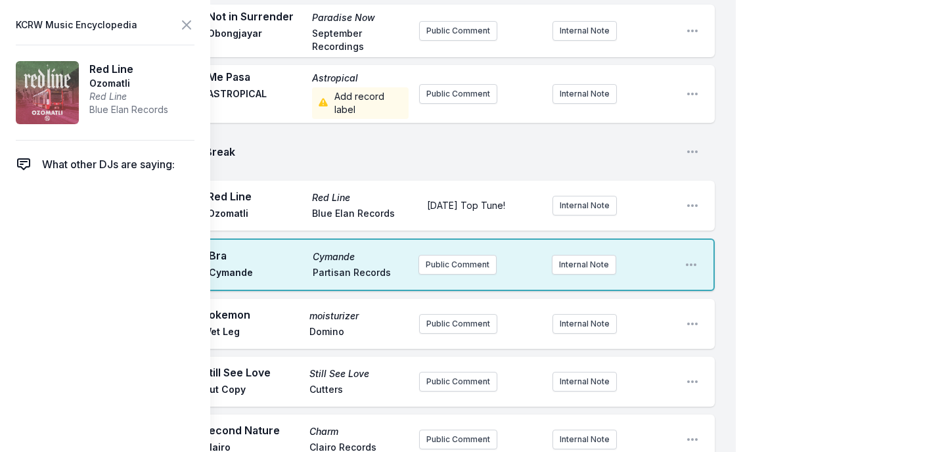
click at [190, 28] on icon at bounding box center [187, 25] width 8 height 8
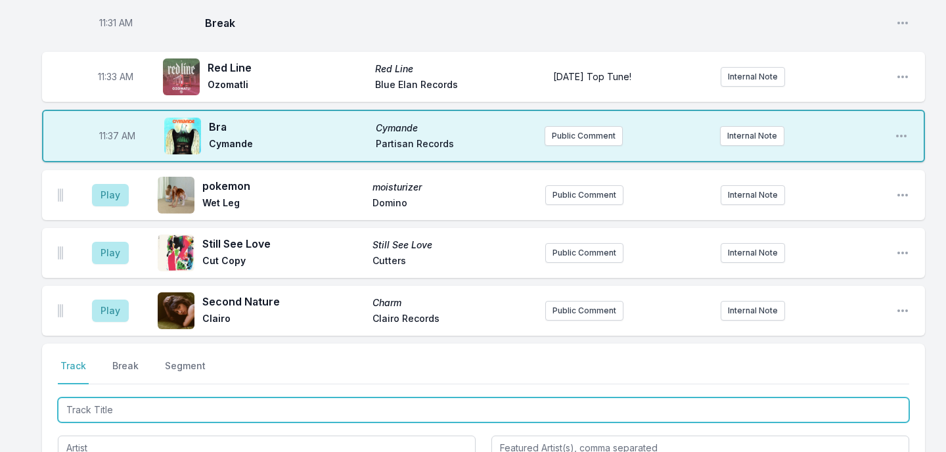
click at [143, 397] on input "Track Title" at bounding box center [483, 409] width 851 height 25
type input "Draggin"
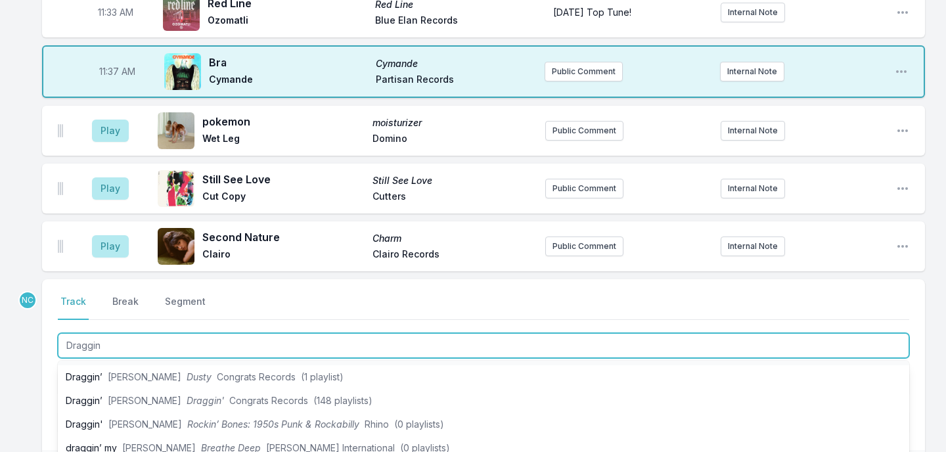
scroll to position [25, 0]
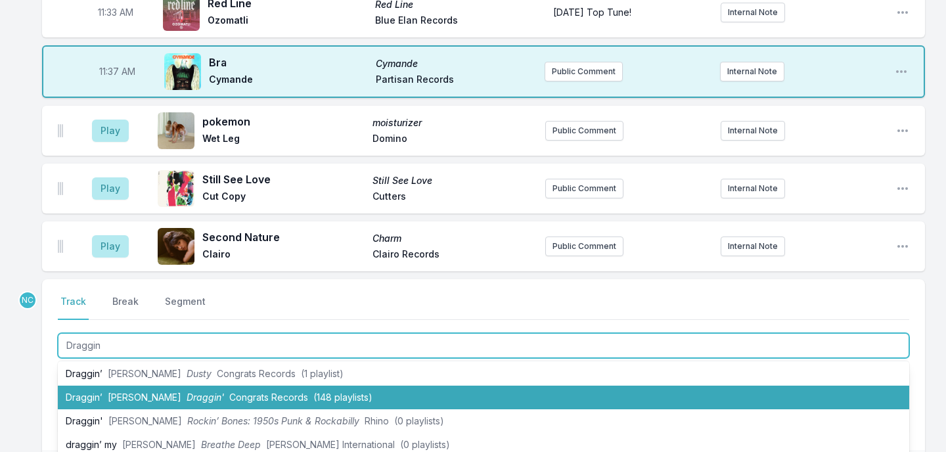
click at [148, 391] on span "Hannah Cohen" at bounding box center [145, 396] width 74 height 11
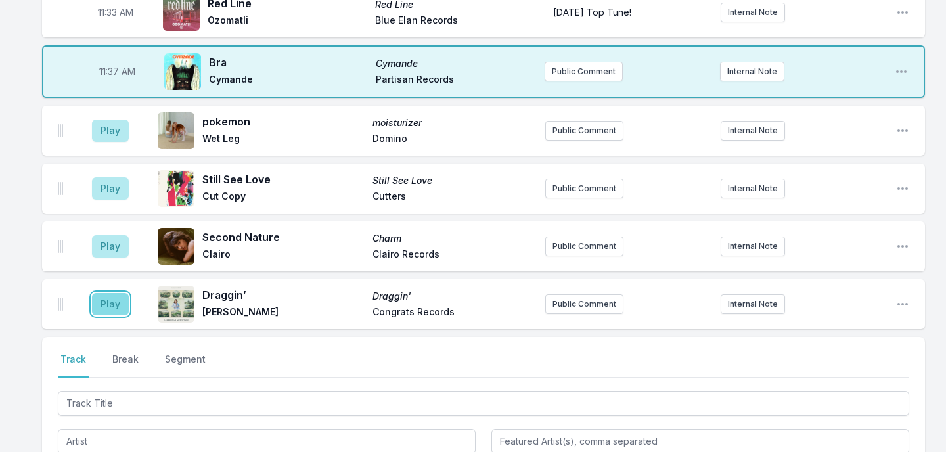
click at [108, 293] on button "Play" at bounding box center [110, 304] width 37 height 22
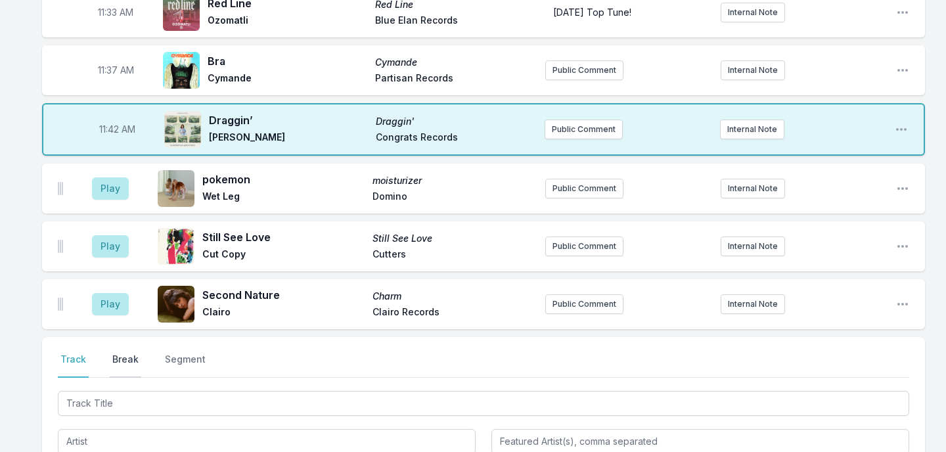
click at [124, 356] on button "Break" at bounding box center [126, 365] width 32 height 25
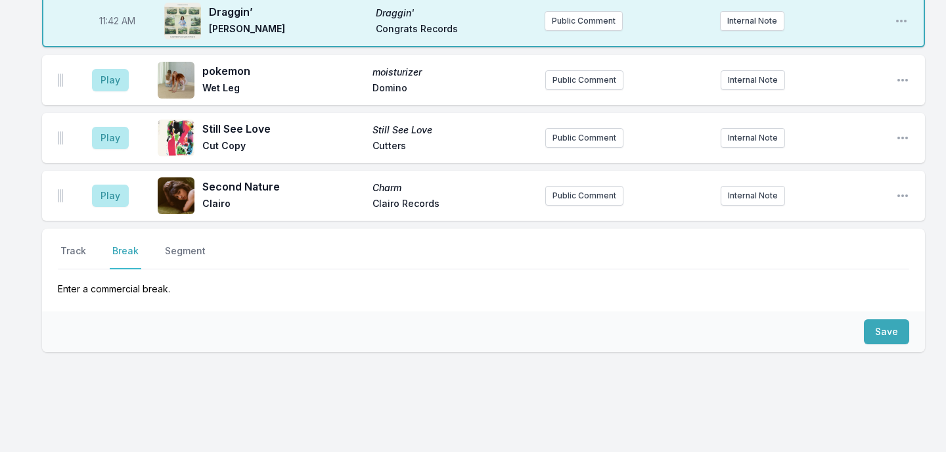
scroll to position [2646, 0]
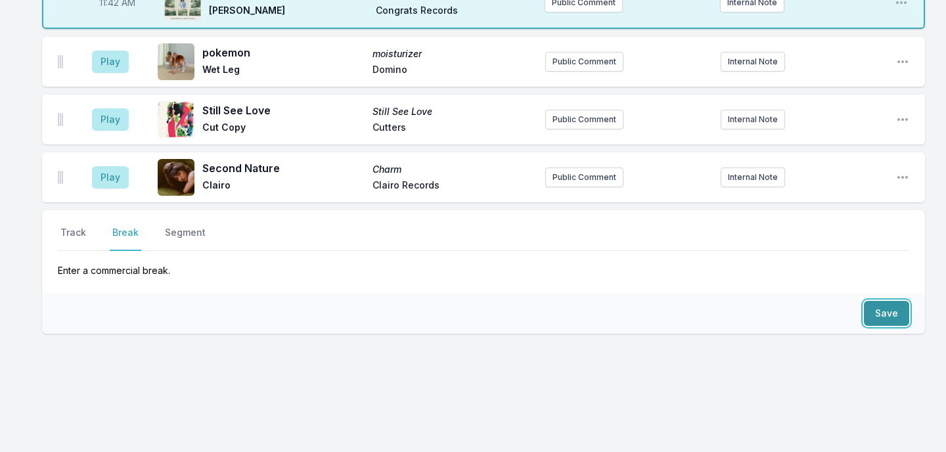
click at [879, 309] on button "Save" at bounding box center [886, 313] width 45 height 25
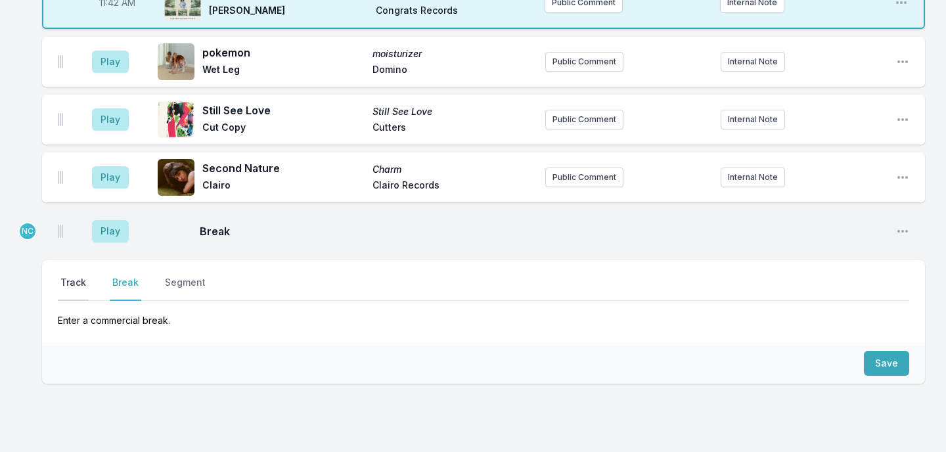
click at [81, 276] on button "Track" at bounding box center [73, 288] width 31 height 25
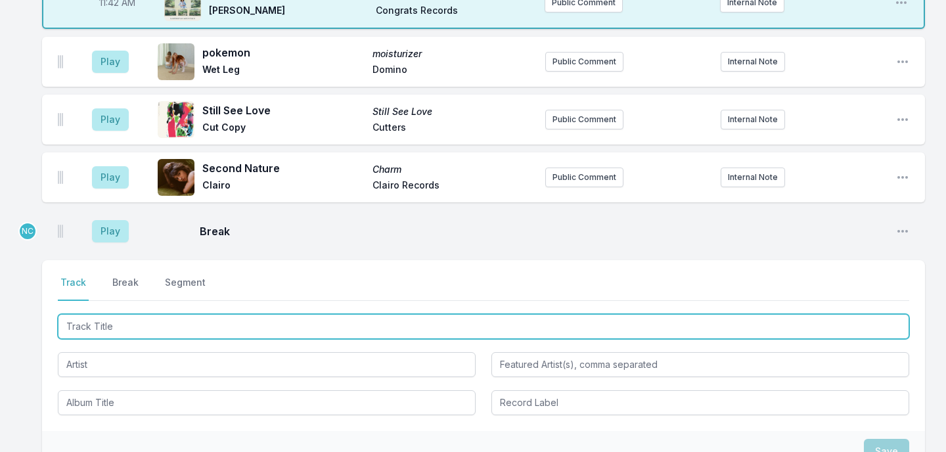
click at [198, 319] on input "Track Title" at bounding box center [483, 326] width 851 height 25
type input "Automatic Love"
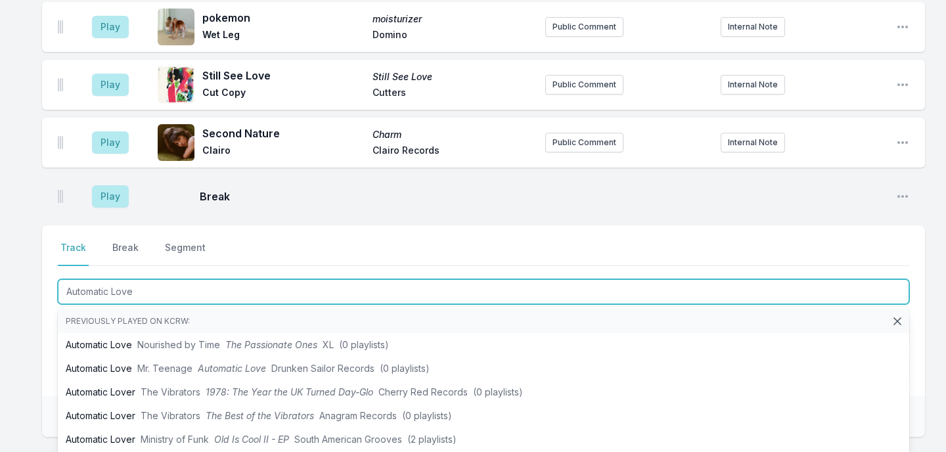
scroll to position [2682, 0]
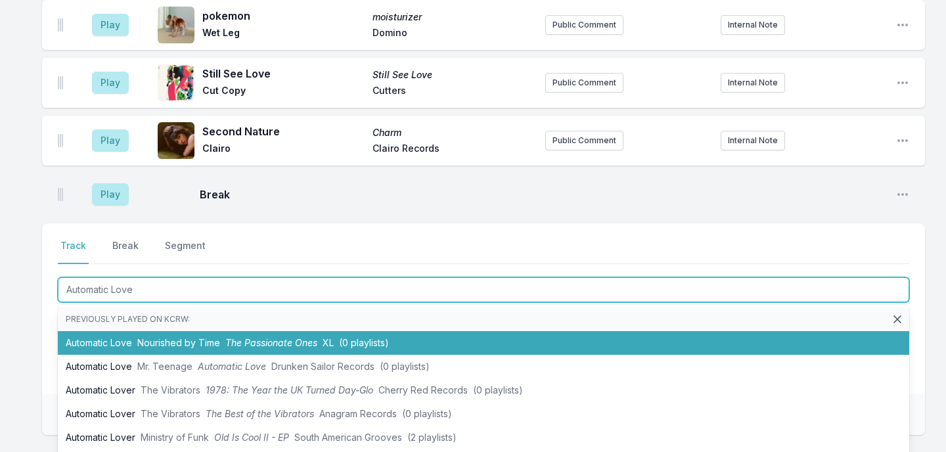
click at [202, 331] on li "Automatic Love Nourished by Time The Passionate Ones XL (0 playlists)" at bounding box center [483, 343] width 851 height 24
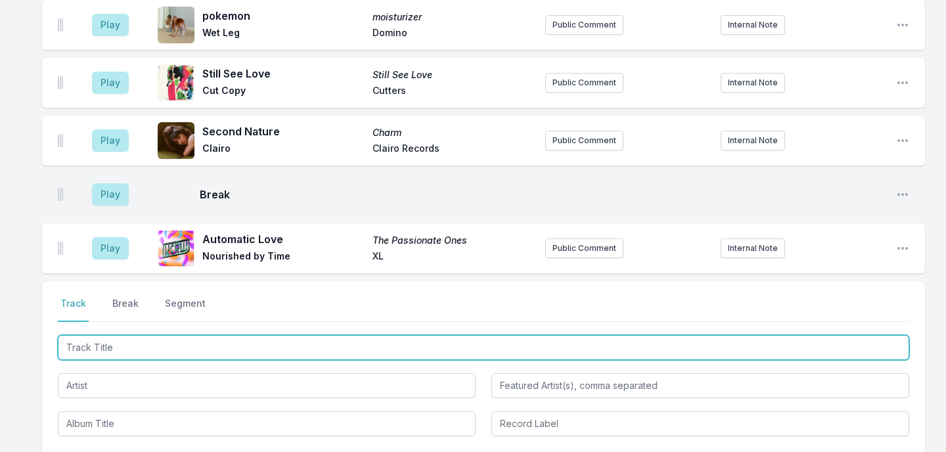
scroll to position [2740, 0]
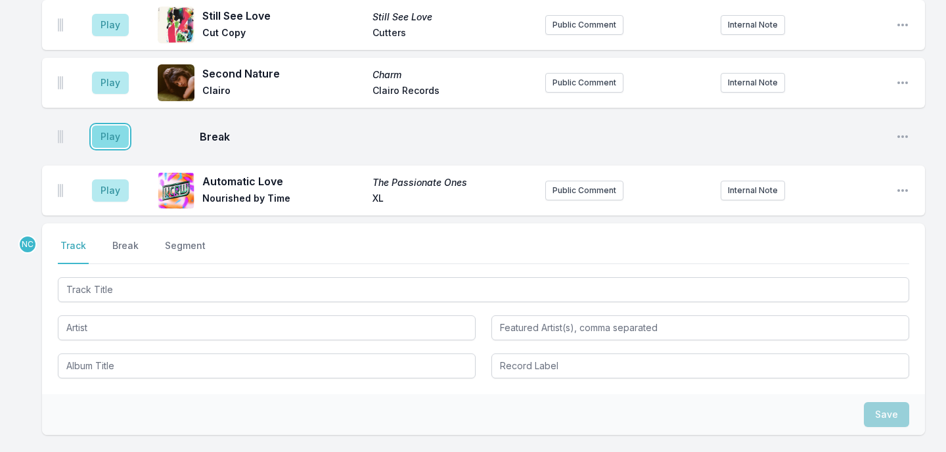
click at [108, 133] on button "Play" at bounding box center [110, 136] width 37 height 22
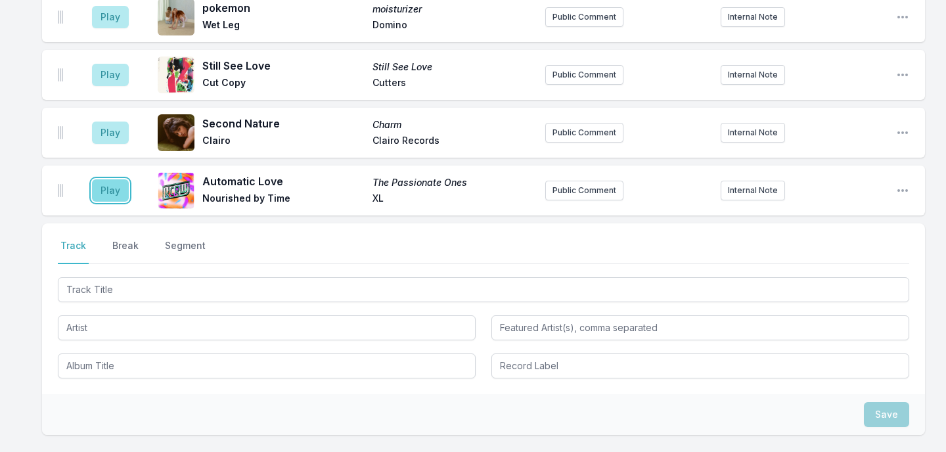
click at [112, 180] on button "Play" at bounding box center [110, 190] width 37 height 22
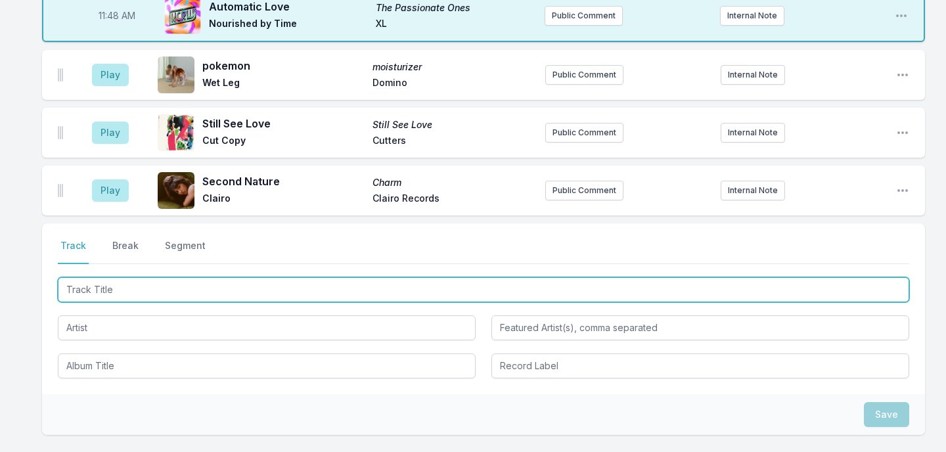
click at [154, 287] on input "Track Title" at bounding box center [483, 289] width 851 height 25
type input "Ocean"
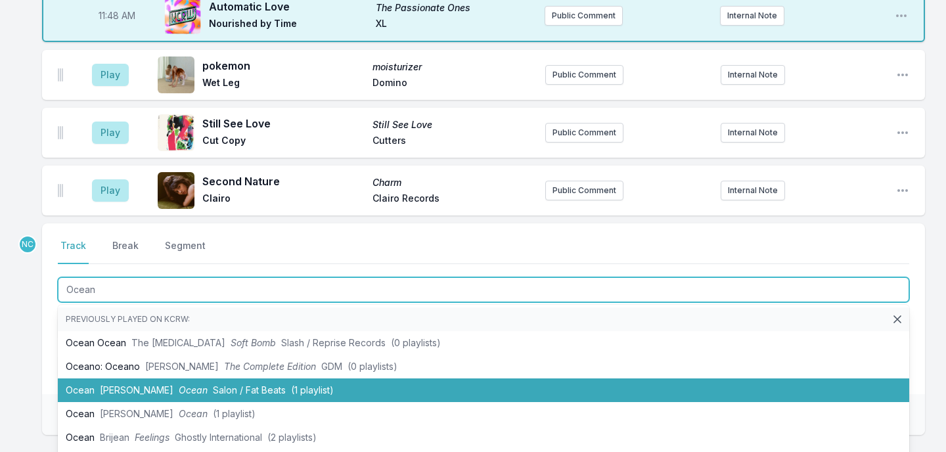
click at [129, 384] on span "Damar Davis" at bounding box center [137, 389] width 74 height 11
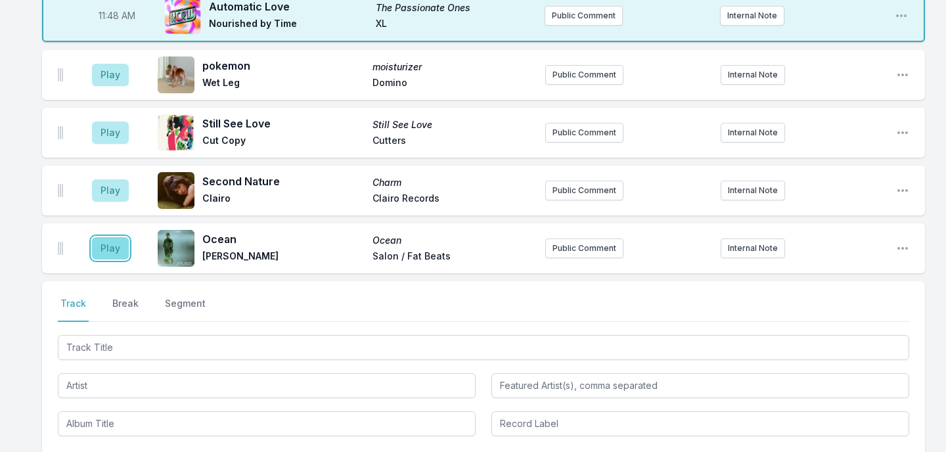
click at [108, 240] on button "Play" at bounding box center [110, 248] width 37 height 22
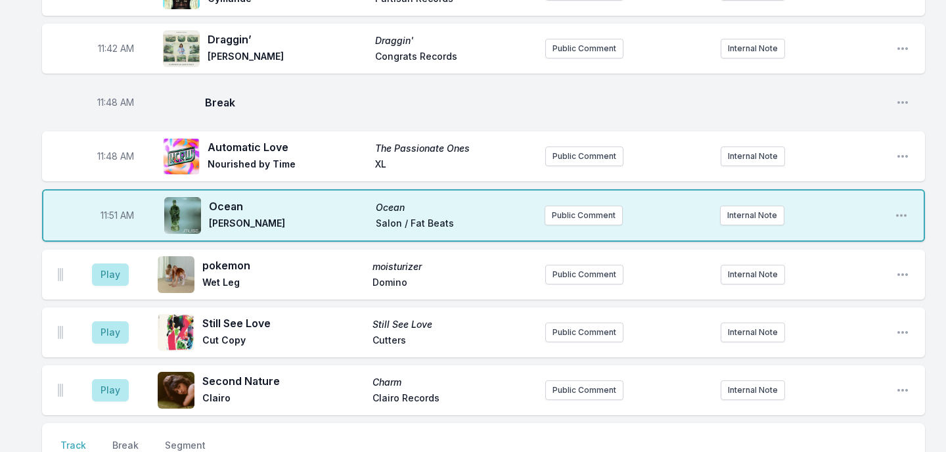
scroll to position [2883, 0]
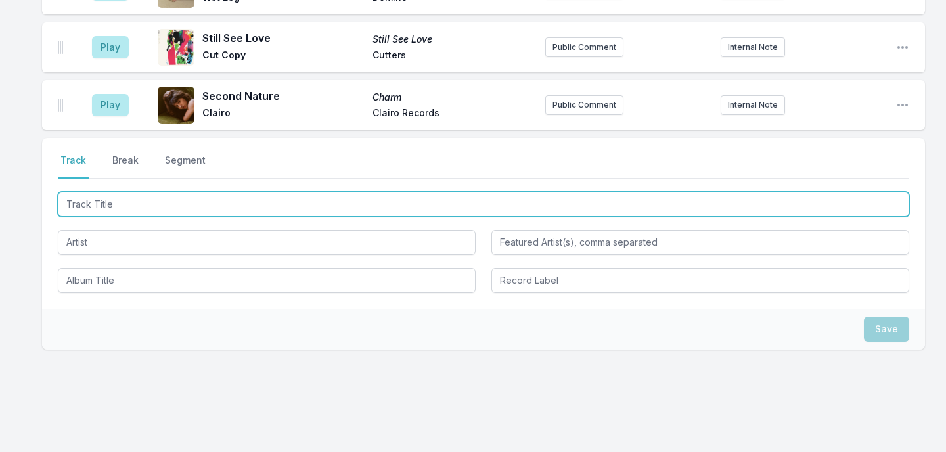
click at [203, 202] on input "Track Title" at bounding box center [483, 204] width 851 height 25
type input "Summertime"
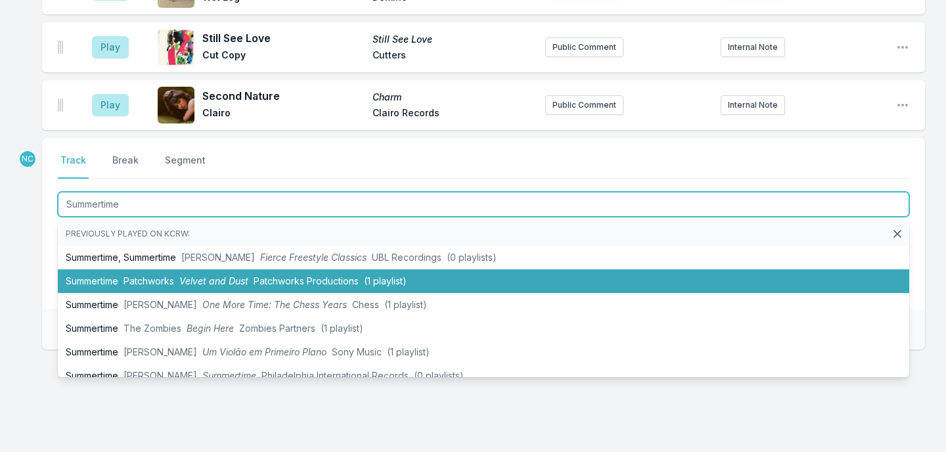
click at [173, 275] on span "Patchworks" at bounding box center [148, 280] width 51 height 11
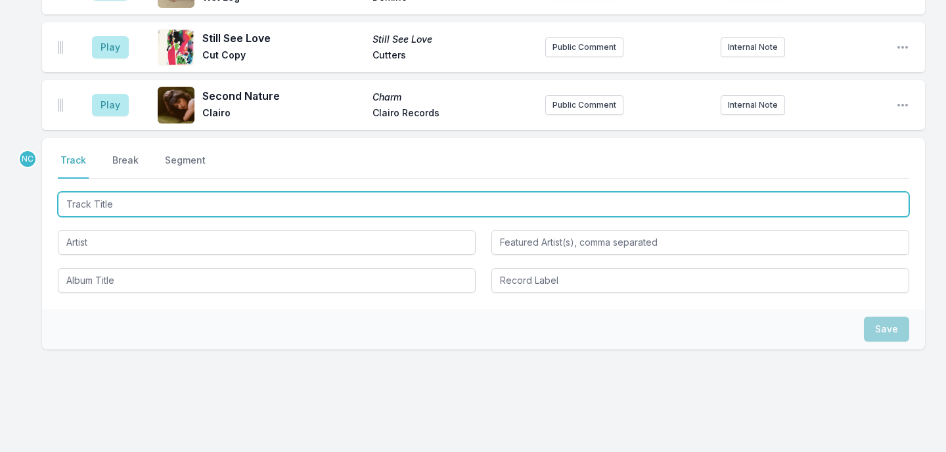
scroll to position [2941, 0]
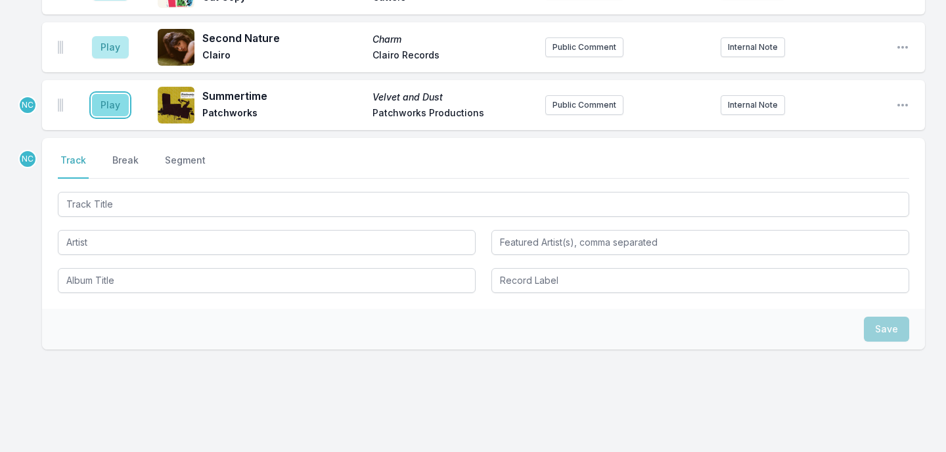
click at [108, 100] on button "Play" at bounding box center [110, 105] width 37 height 22
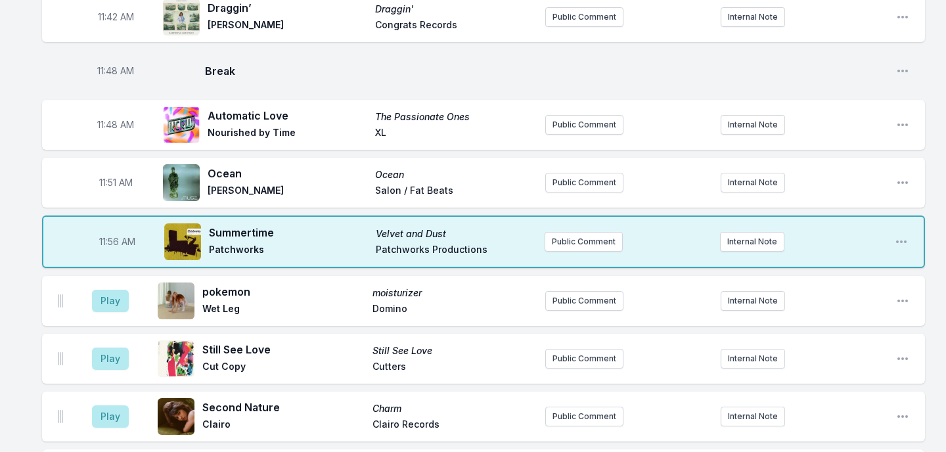
scroll to position [2802, 0]
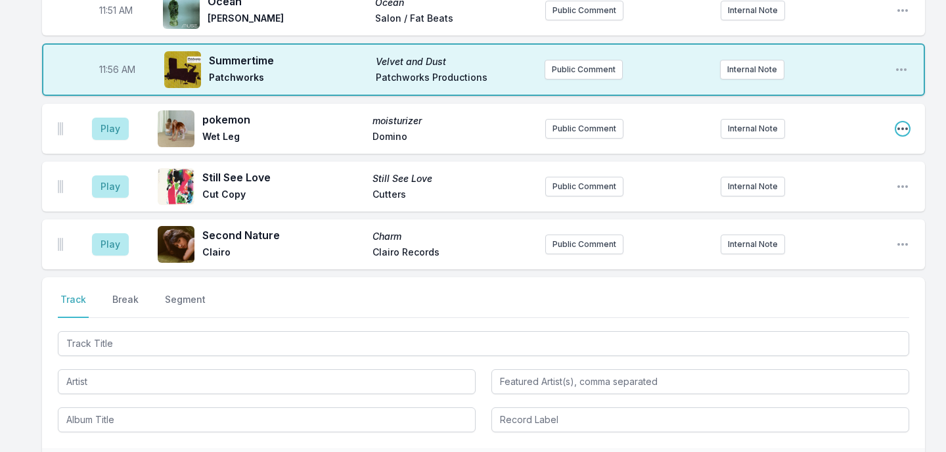
click at [902, 122] on icon "Open playlist item options" at bounding box center [902, 128] width 13 height 13
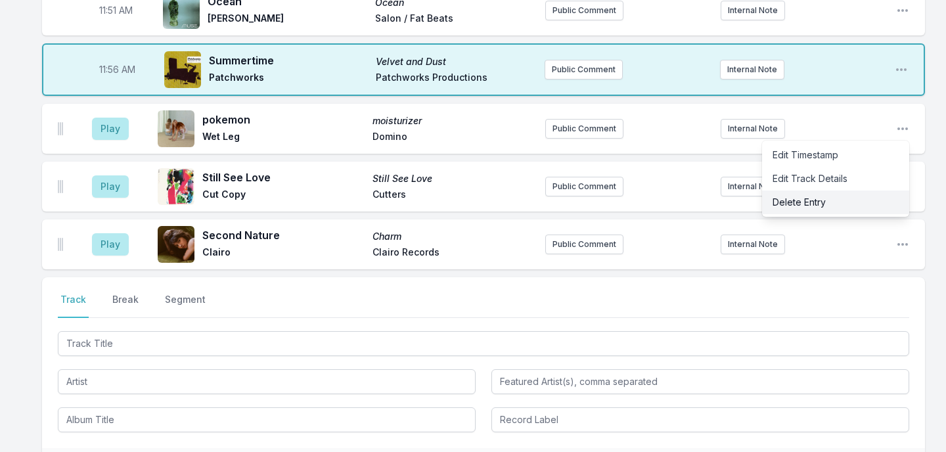
click at [852, 191] on button "Delete Entry" at bounding box center [835, 202] width 147 height 24
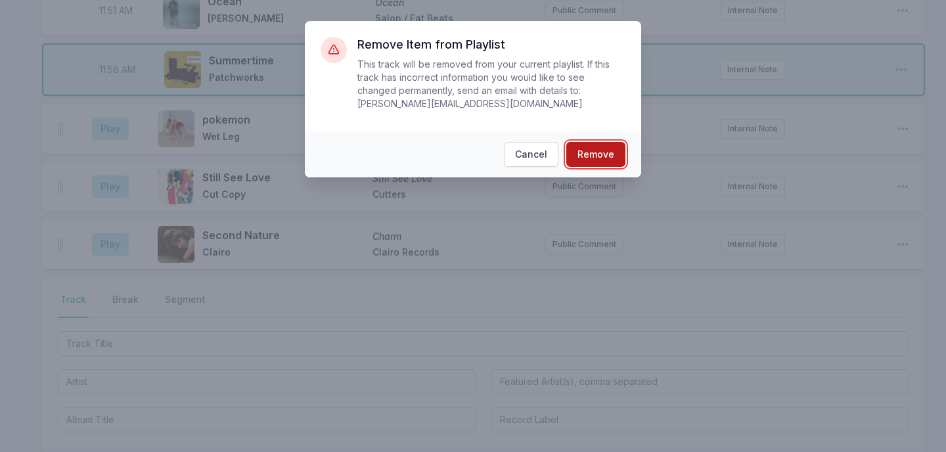
click at [597, 148] on button "Remove" at bounding box center [595, 154] width 59 height 25
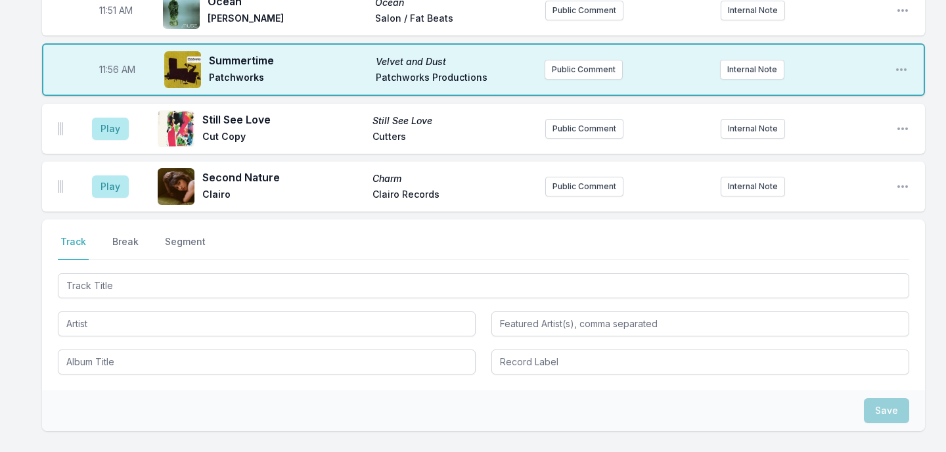
click at [910, 118] on div "Play Still See Love Still See Love Cut Copy Cutters Public Comment Internal Not…" at bounding box center [483, 129] width 883 height 50
click at [906, 127] on icon "Open playlist item options" at bounding box center [902, 128] width 11 height 3
click at [830, 195] on button "Delete Entry" at bounding box center [835, 202] width 147 height 24
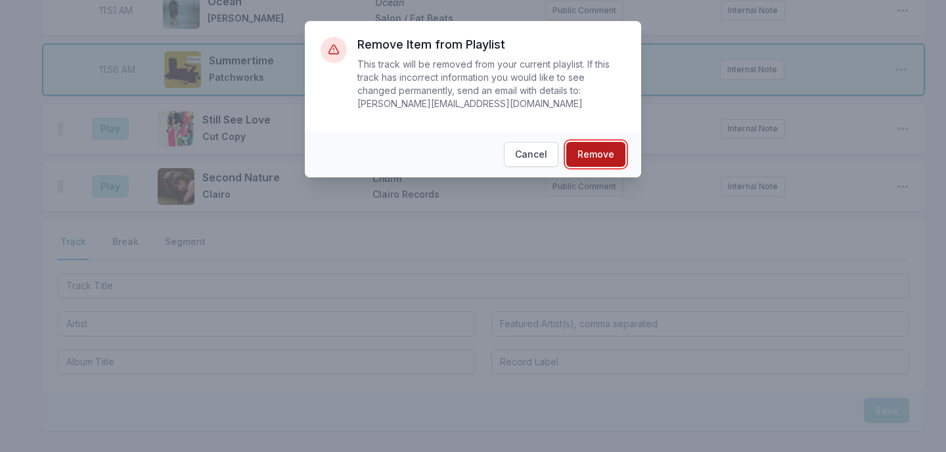
click at [606, 154] on button "Remove" at bounding box center [595, 154] width 59 height 25
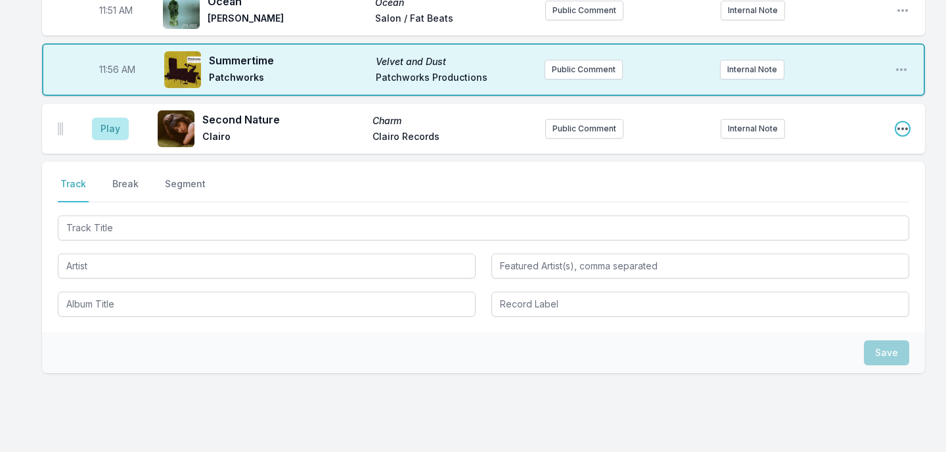
click at [897, 122] on icon "Open playlist item options" at bounding box center [902, 128] width 13 height 13
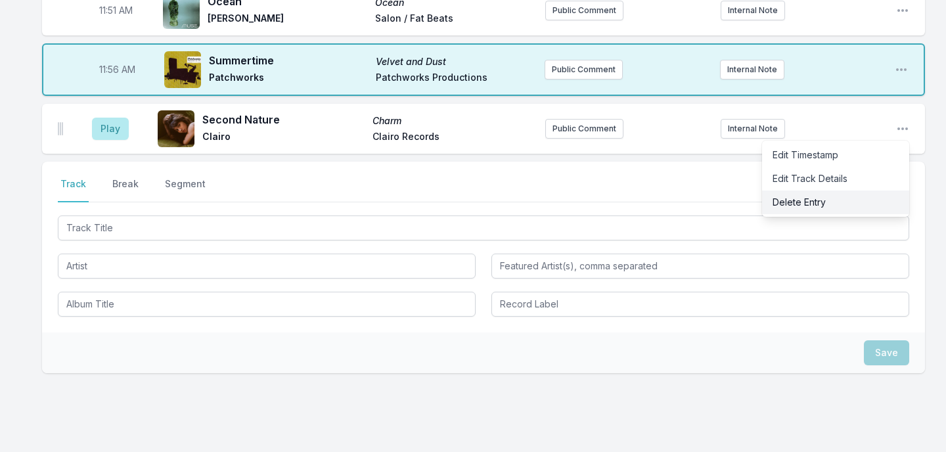
click at [803, 194] on button "Delete Entry" at bounding box center [835, 202] width 147 height 24
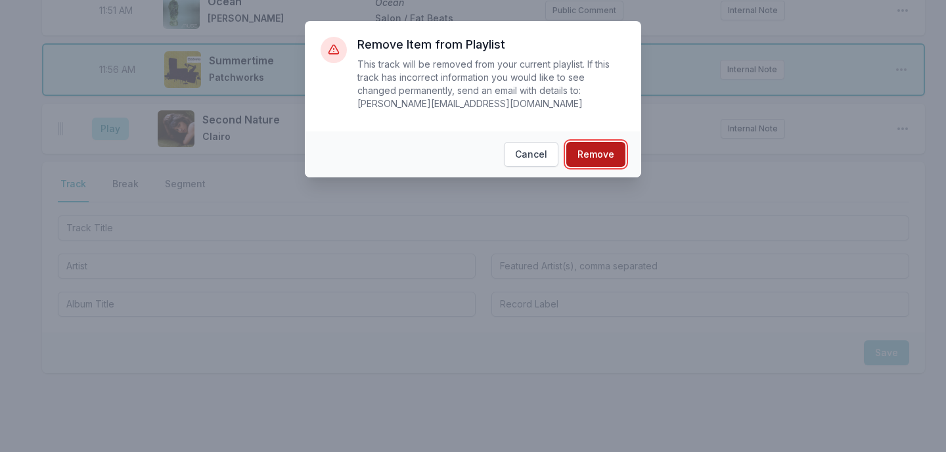
click at [590, 156] on button "Remove" at bounding box center [595, 154] width 59 height 25
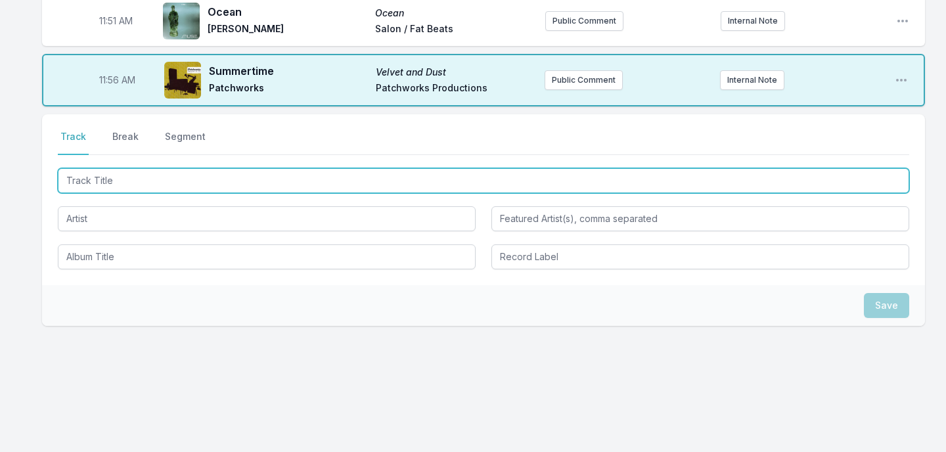
scroll to position [2784, 0]
